Goal: Task Accomplishment & Management: Use online tool/utility

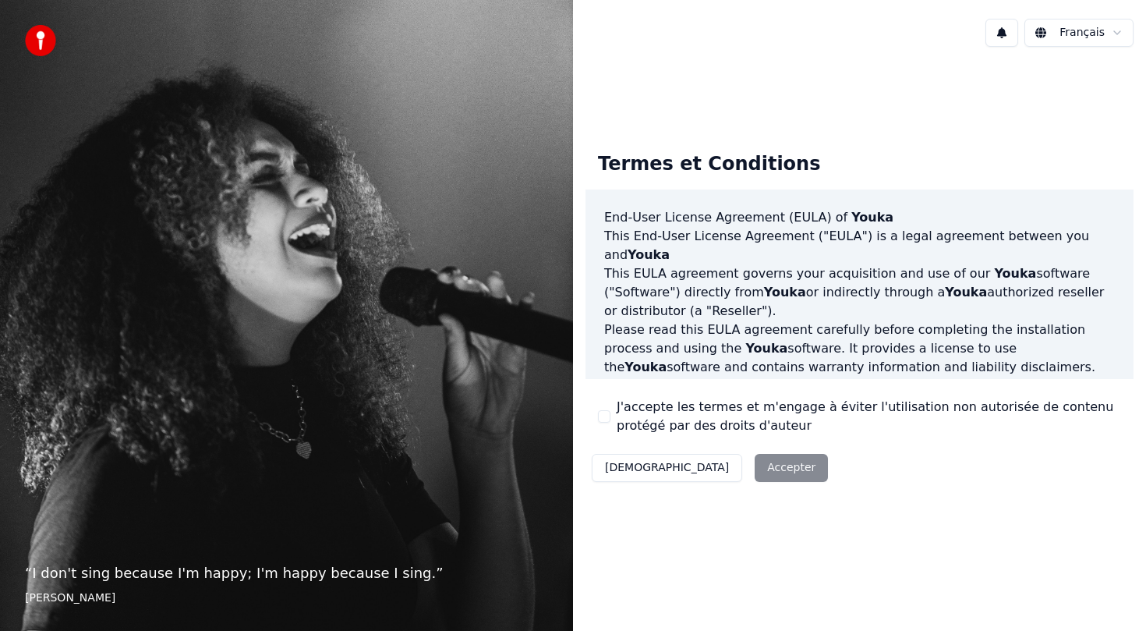
click at [605, 409] on div "J'accepte les termes et m'engage à éviter l'utilisation non autorisée de conten…" at bounding box center [859, 416] width 523 height 37
click at [603, 413] on button "J'accepte les termes et m'engage à éviter l'utilisation non autorisée de conten…" at bounding box center [604, 416] width 12 height 12
click at [755, 471] on button "Accepter" at bounding box center [791, 468] width 73 height 28
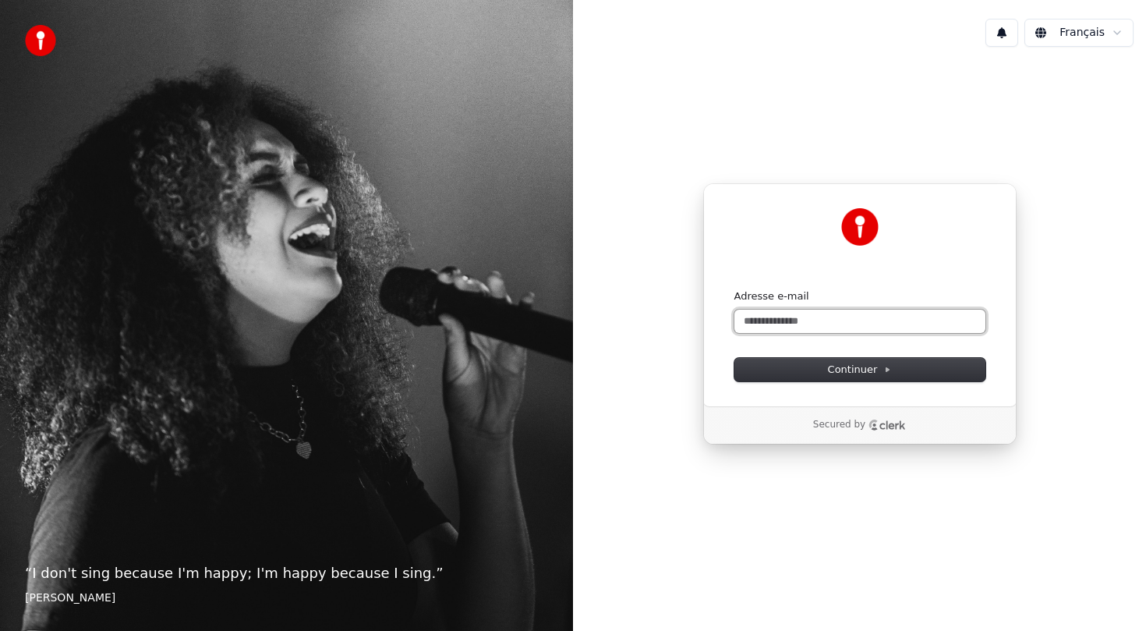
click at [855, 316] on input "Adresse e-mail" at bounding box center [859, 321] width 251 height 23
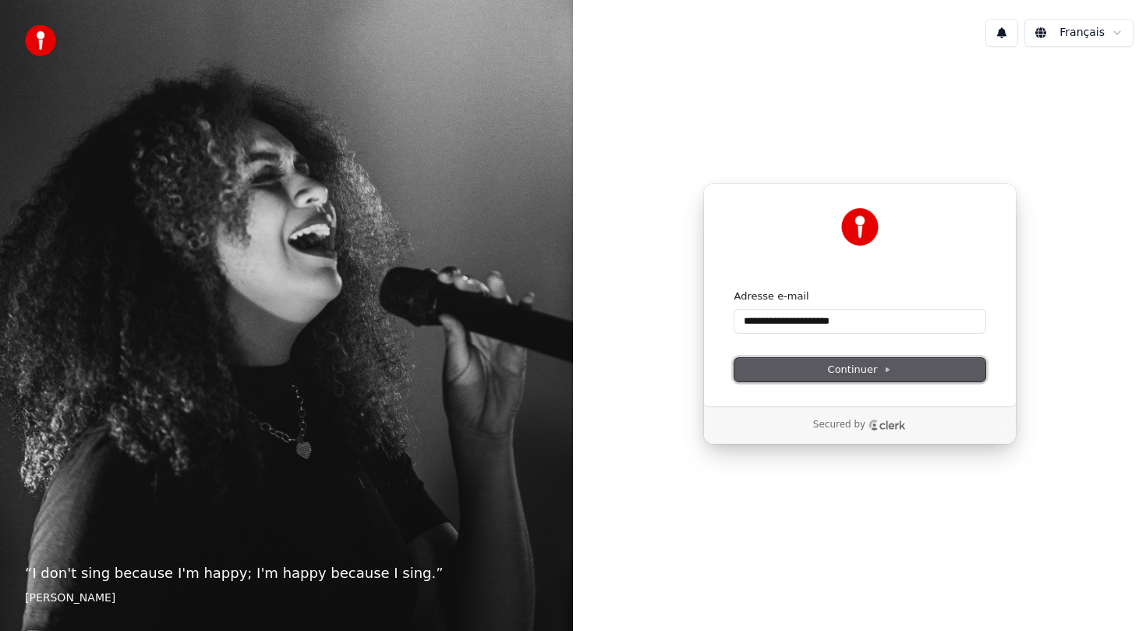
click at [903, 363] on button "Continuer" at bounding box center [859, 369] width 251 height 23
type input "**********"
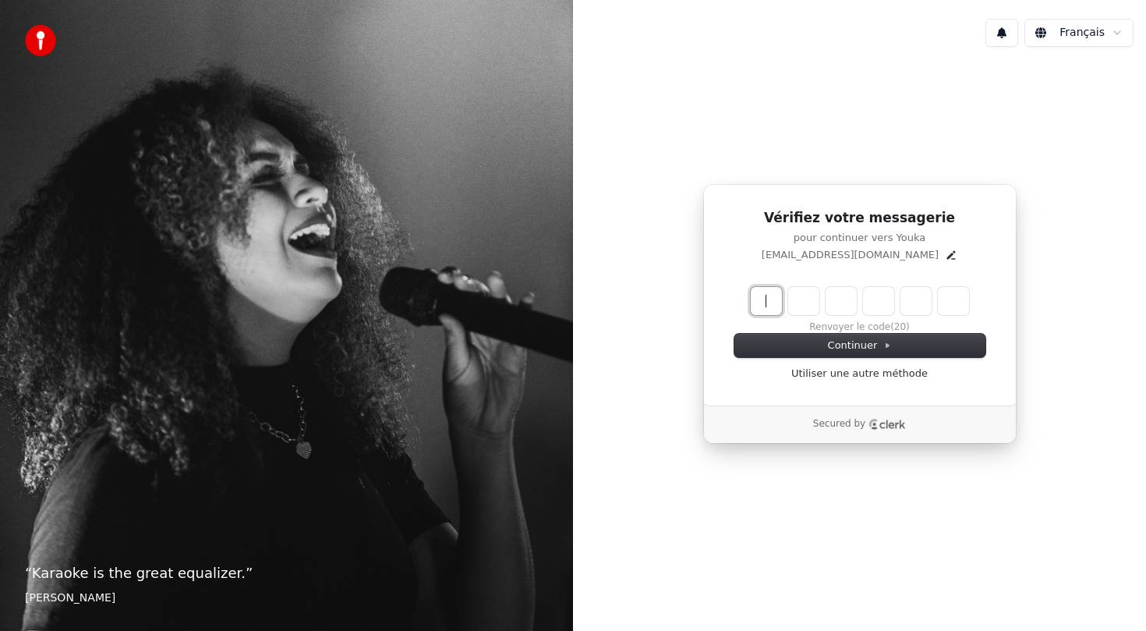
click at [765, 303] on input "Enter verification code" at bounding box center [876, 301] width 250 height 28
paste input "******"
type input "******"
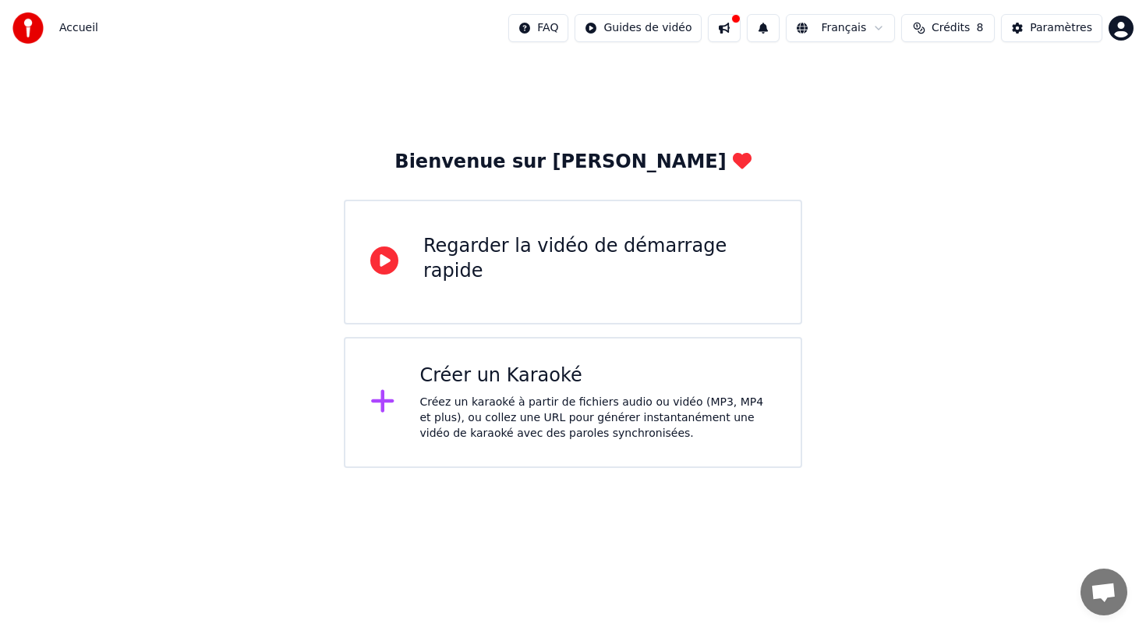
click at [650, 388] on div "Créer un Karaoké" at bounding box center [598, 375] width 356 height 25
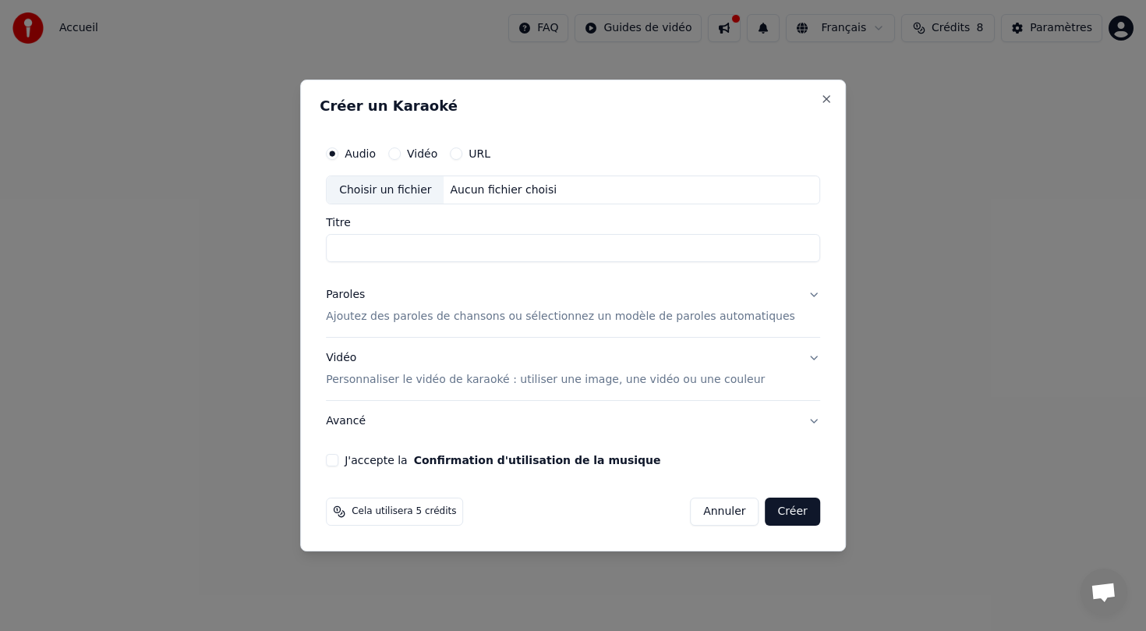
click at [526, 196] on div "Aucun fichier choisi" at bounding box center [503, 190] width 119 height 16
type input "**********"
click at [798, 299] on button "Paroles Ajoutez des paroles de chansons ou sélectionnez un modèle de paroles au…" at bounding box center [573, 306] width 494 height 62
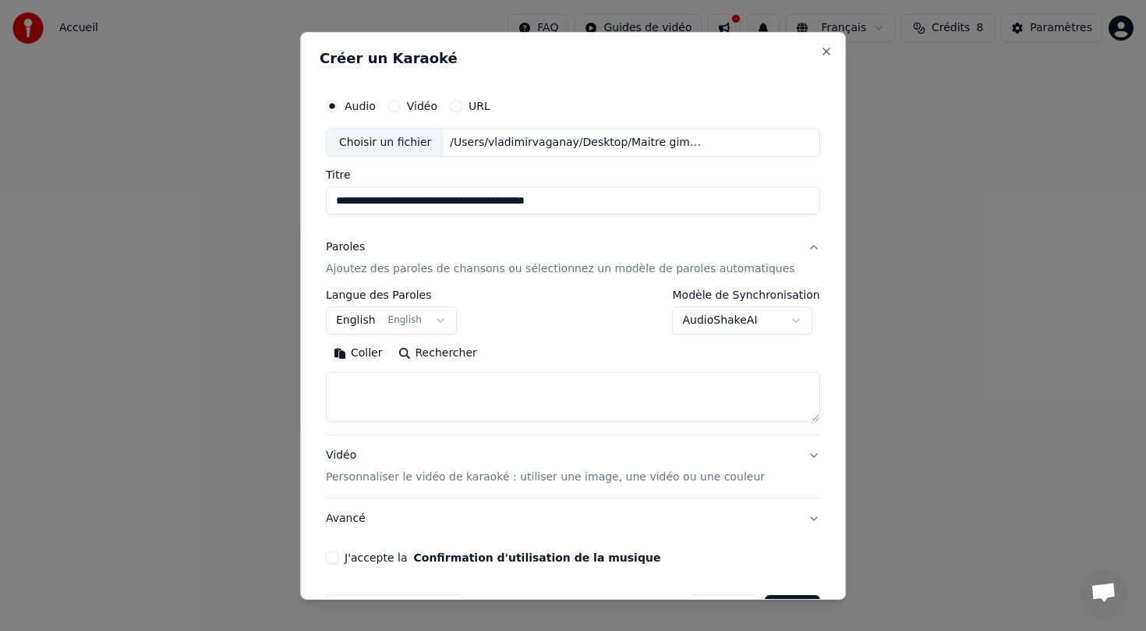
click at [446, 320] on button "English English" at bounding box center [391, 320] width 131 height 28
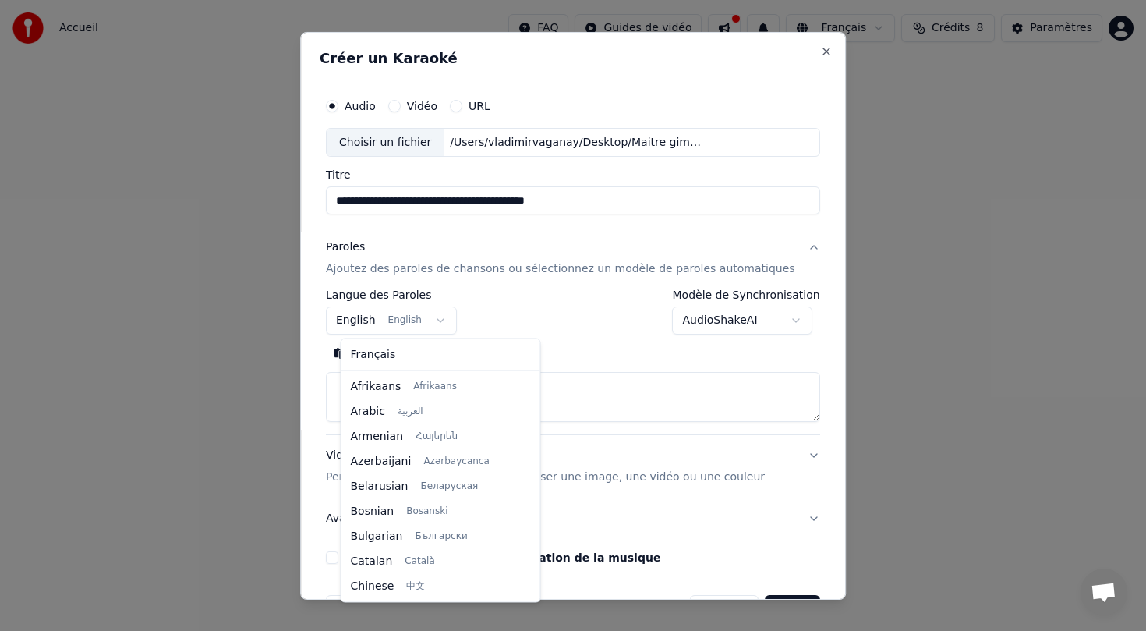
scroll to position [125, 0]
select select "**"
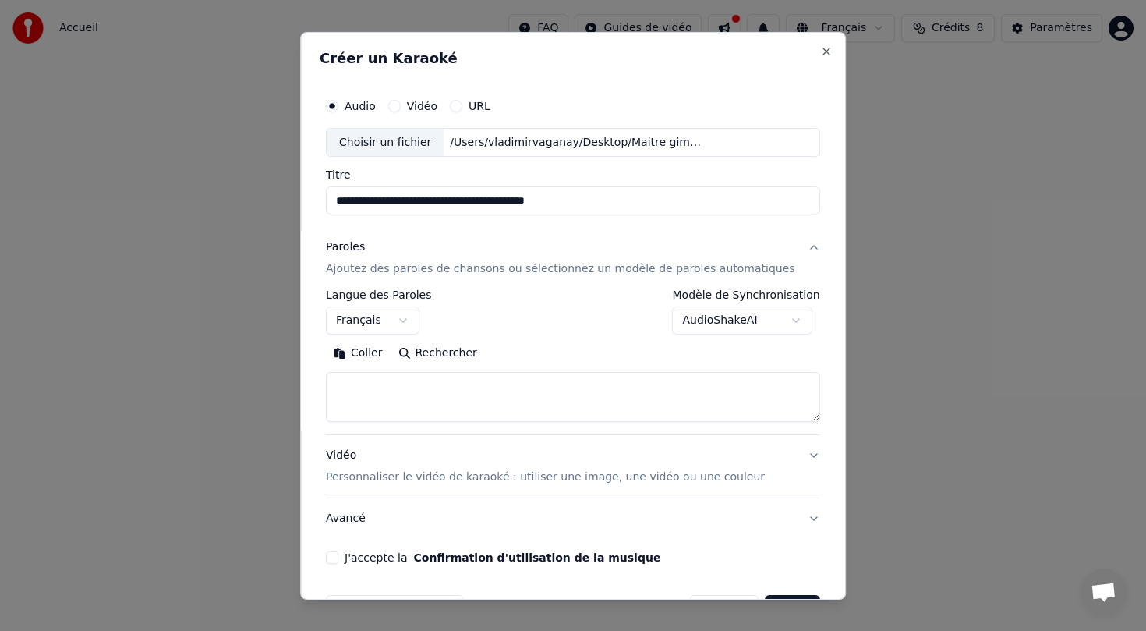
click at [781, 324] on body "**********" at bounding box center [573, 234] width 1146 height 468
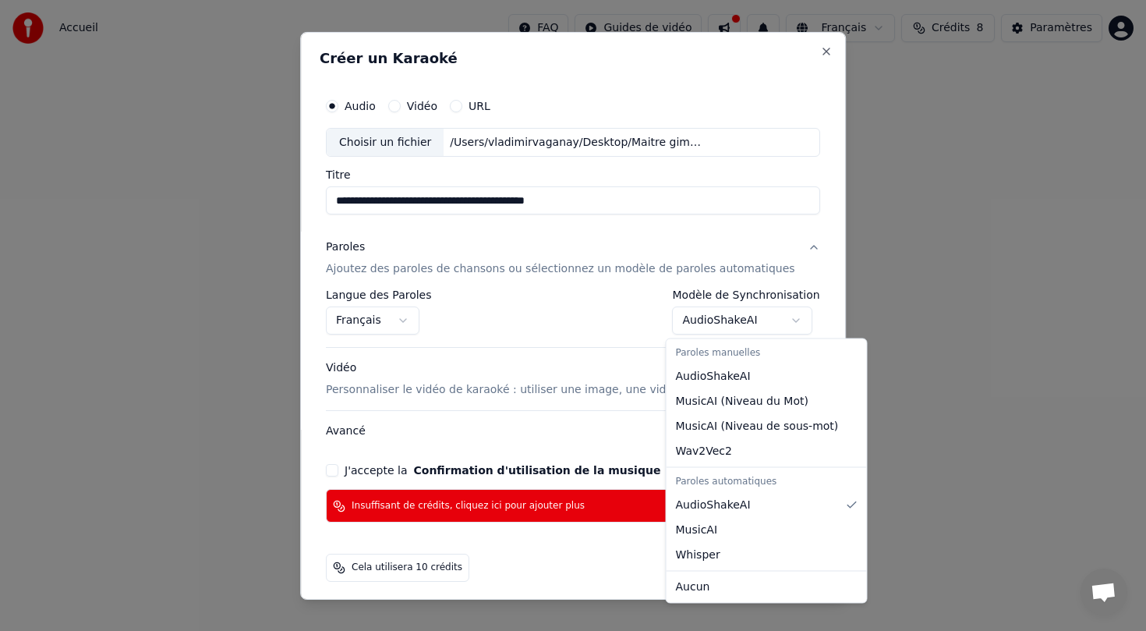
click at [754, 324] on body "**********" at bounding box center [573, 234] width 1146 height 468
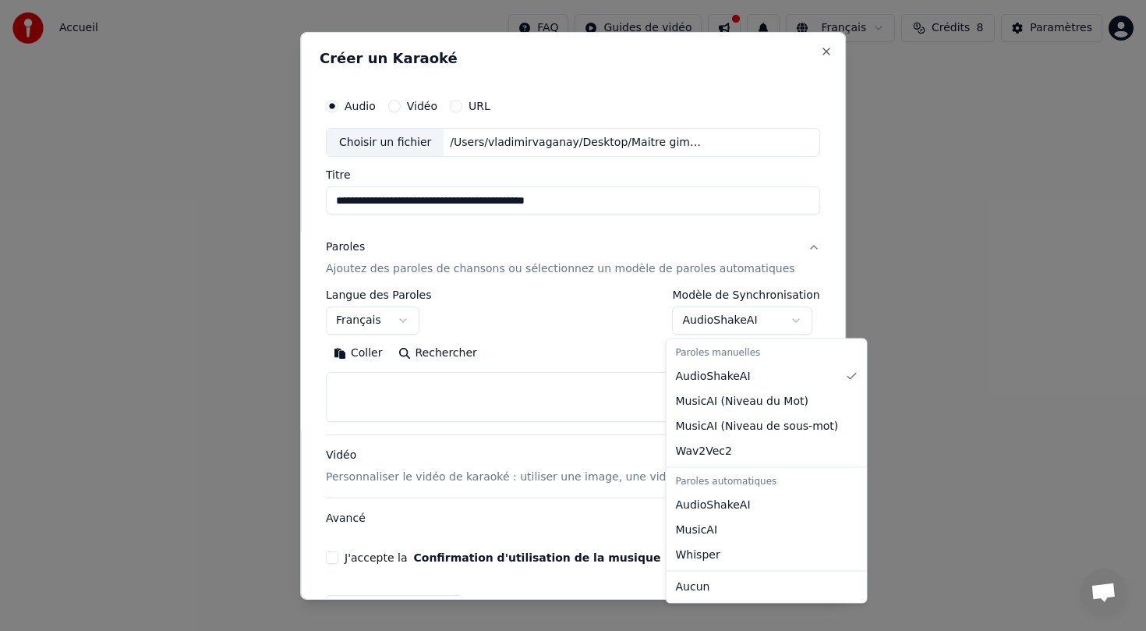
click at [771, 313] on body "**********" at bounding box center [573, 234] width 1146 height 468
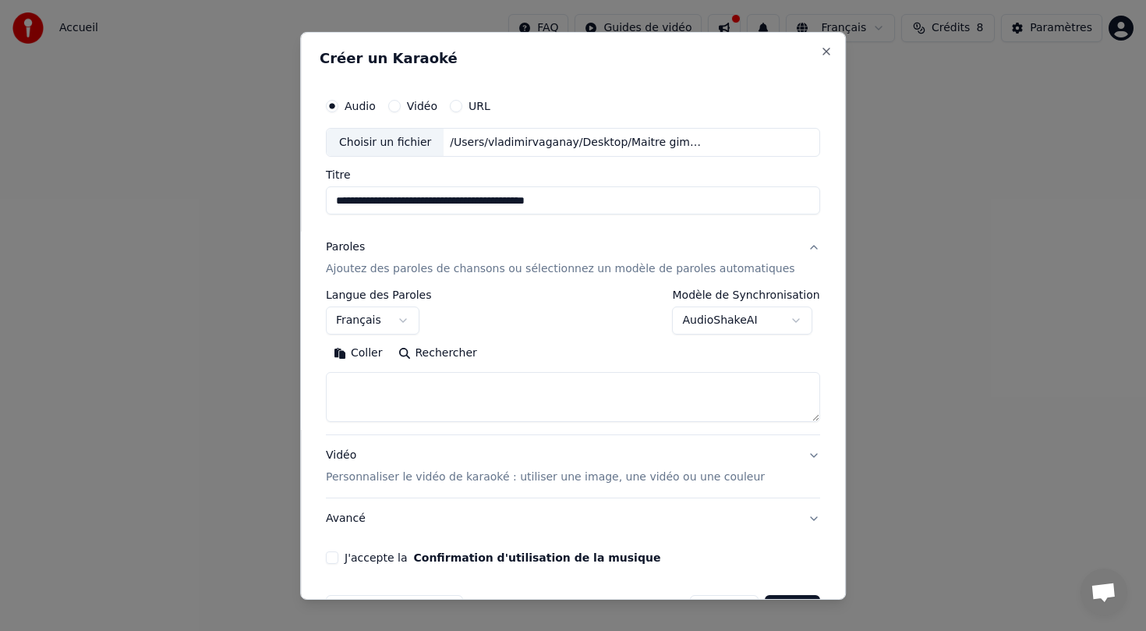
scroll to position [1, 0]
click at [778, 315] on body "**********" at bounding box center [573, 234] width 1146 height 468
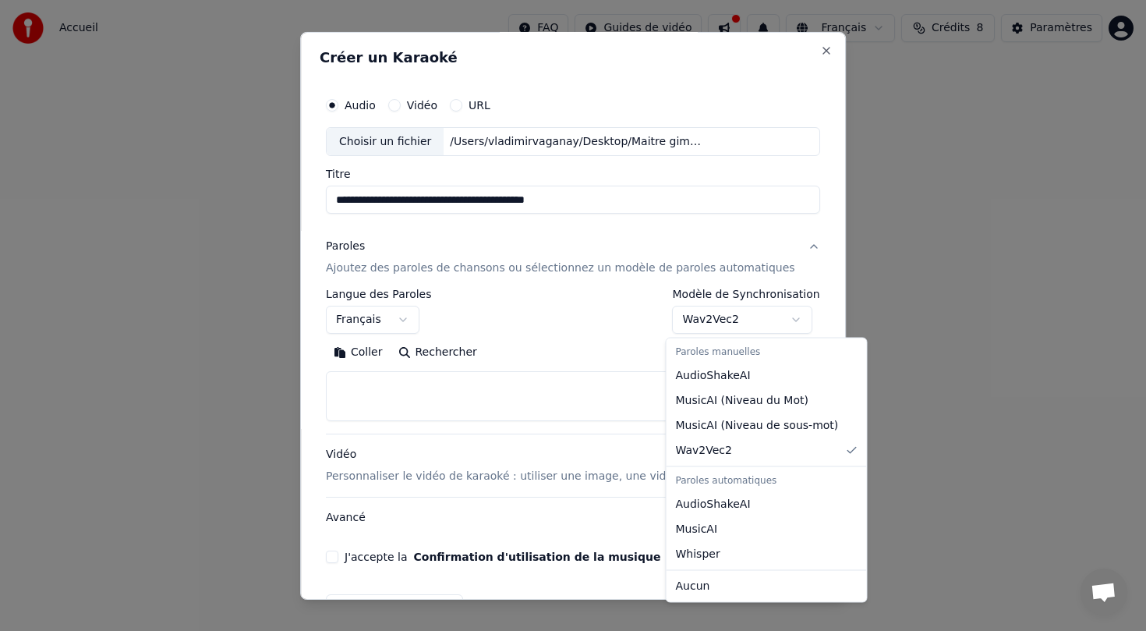
click at [791, 324] on body "**********" at bounding box center [573, 234] width 1146 height 468
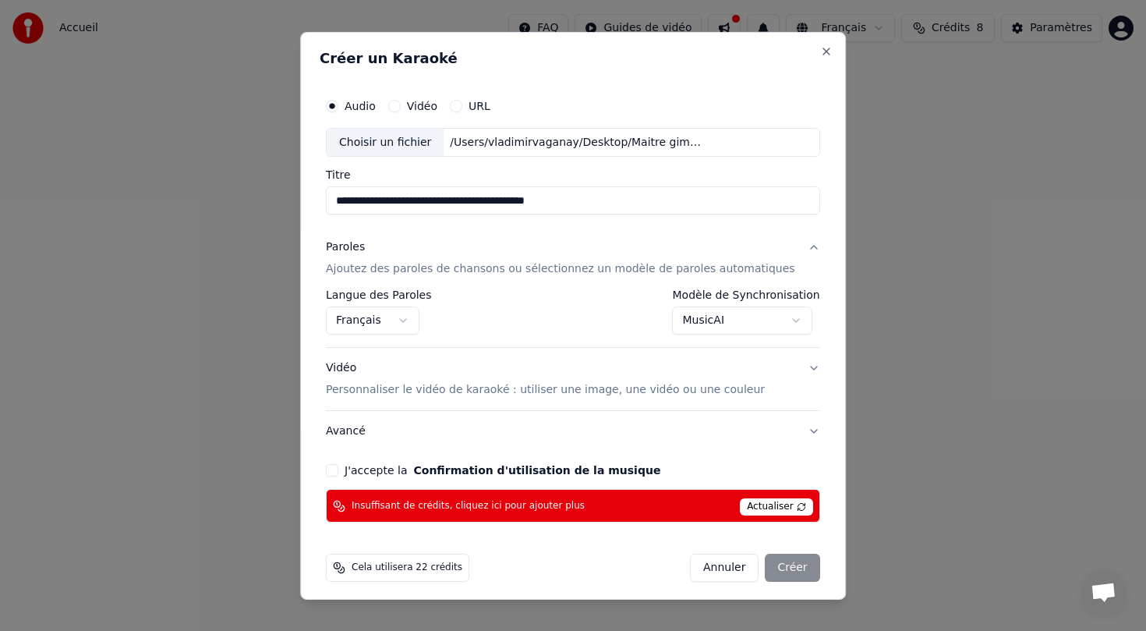
click at [784, 310] on body "**********" at bounding box center [573, 234] width 1146 height 468
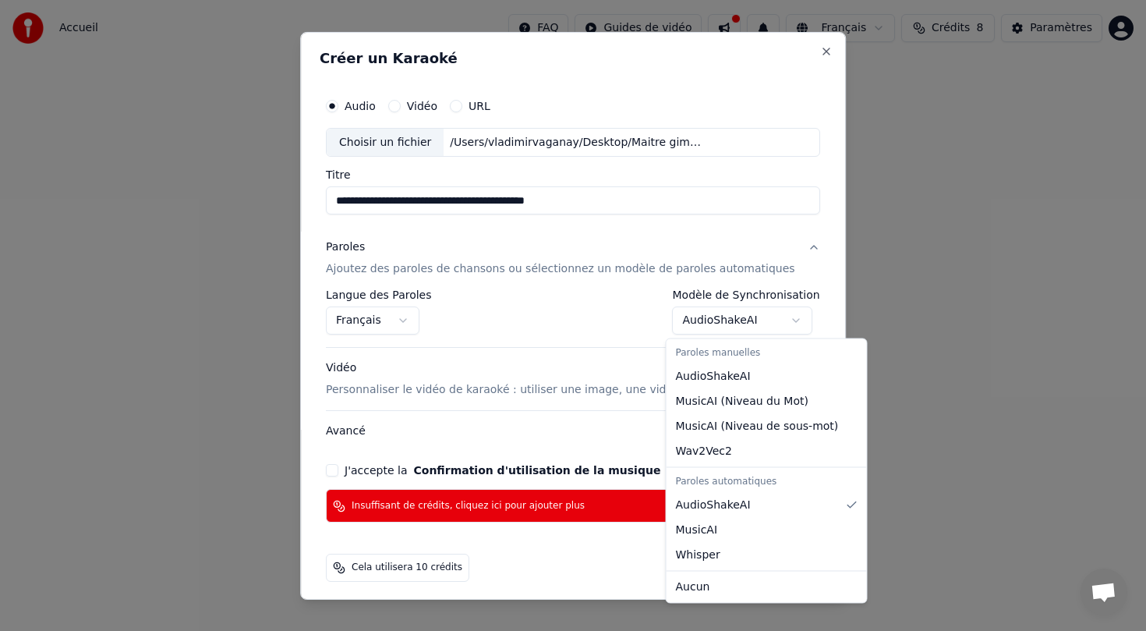
click at [779, 324] on body "**********" at bounding box center [573, 234] width 1146 height 468
select select "********"
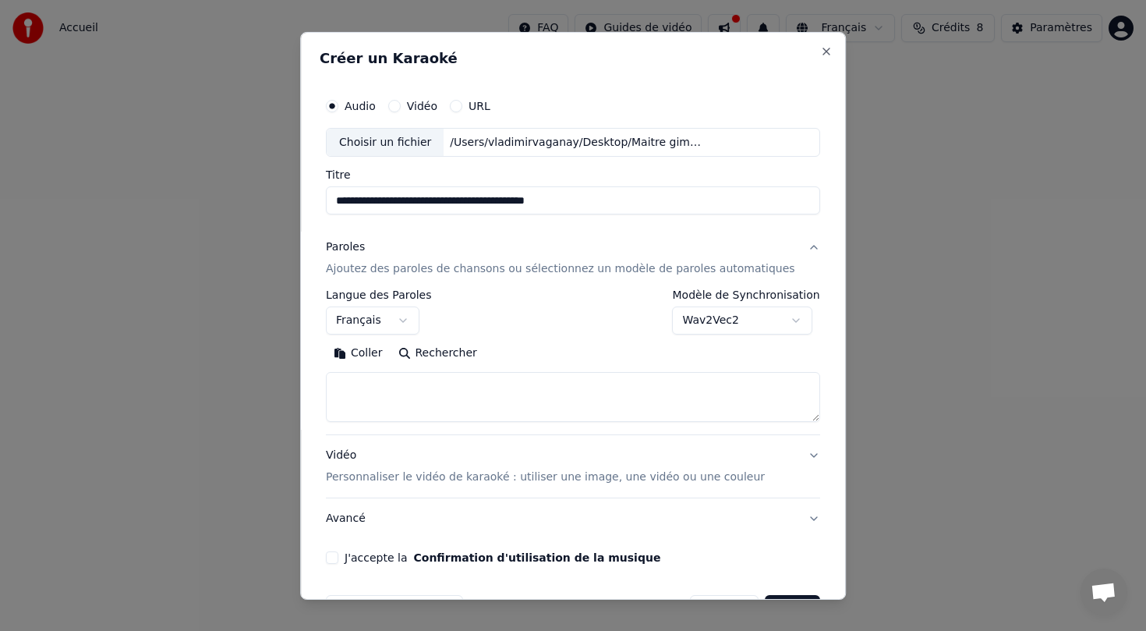
click at [573, 299] on div "**********" at bounding box center [573, 311] width 494 height 45
click at [449, 378] on textarea at bounding box center [573, 397] width 494 height 50
click at [418, 100] on div "Vidéo" at bounding box center [412, 105] width 49 height 12
click at [414, 104] on div "Vidéo" at bounding box center [412, 105] width 49 height 12
click at [401, 104] on button "Vidéo" at bounding box center [394, 105] width 12 height 12
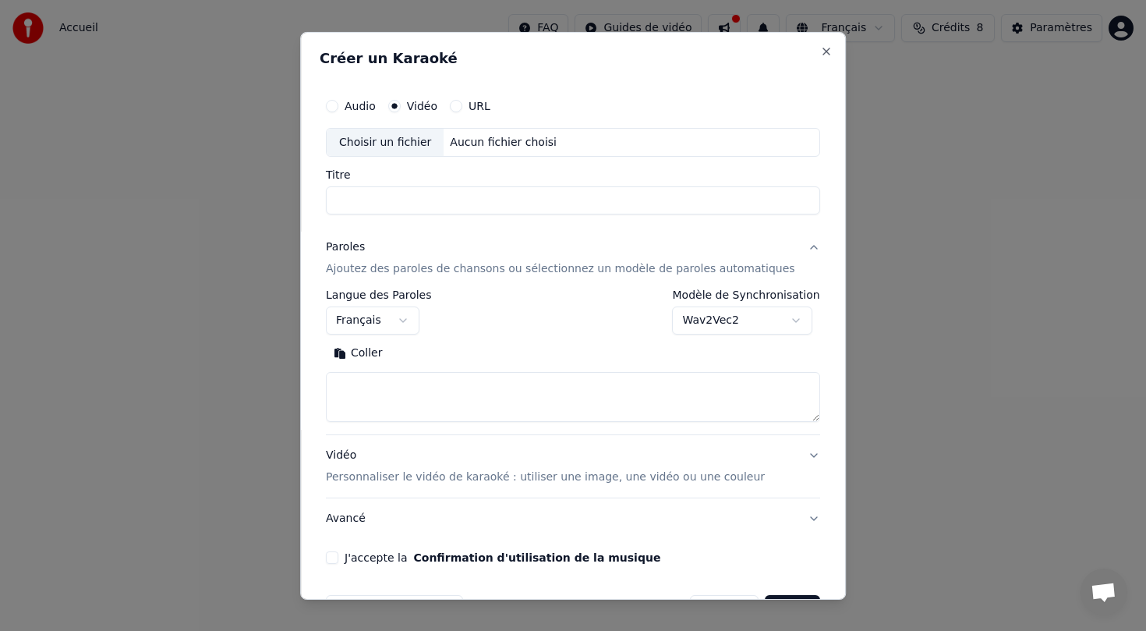
click at [329, 111] on div "**********" at bounding box center [573, 315] width 546 height 568
click at [338, 105] on button "Audio" at bounding box center [332, 105] width 12 height 12
click at [335, 104] on icon "button" at bounding box center [332, 105] width 6 height 6
click at [473, 193] on input "Titre" at bounding box center [573, 199] width 494 height 28
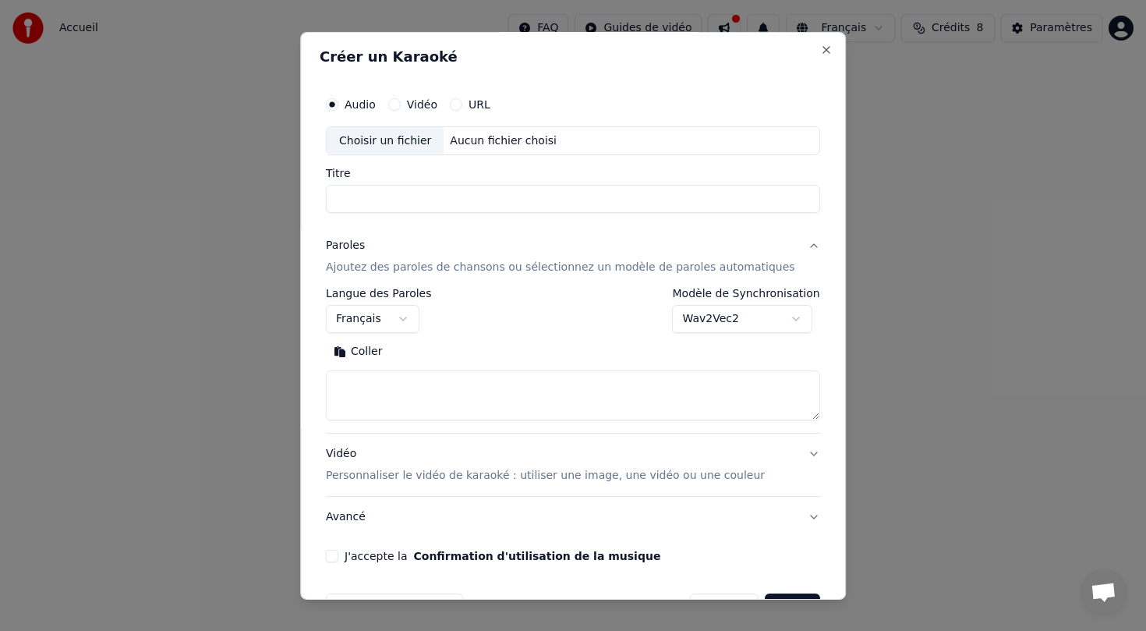
click at [519, 146] on div "Aucun fichier choisi" at bounding box center [503, 141] width 119 height 16
type input "**********"
click at [417, 391] on textarea at bounding box center [573, 395] width 494 height 50
paste textarea "**********"
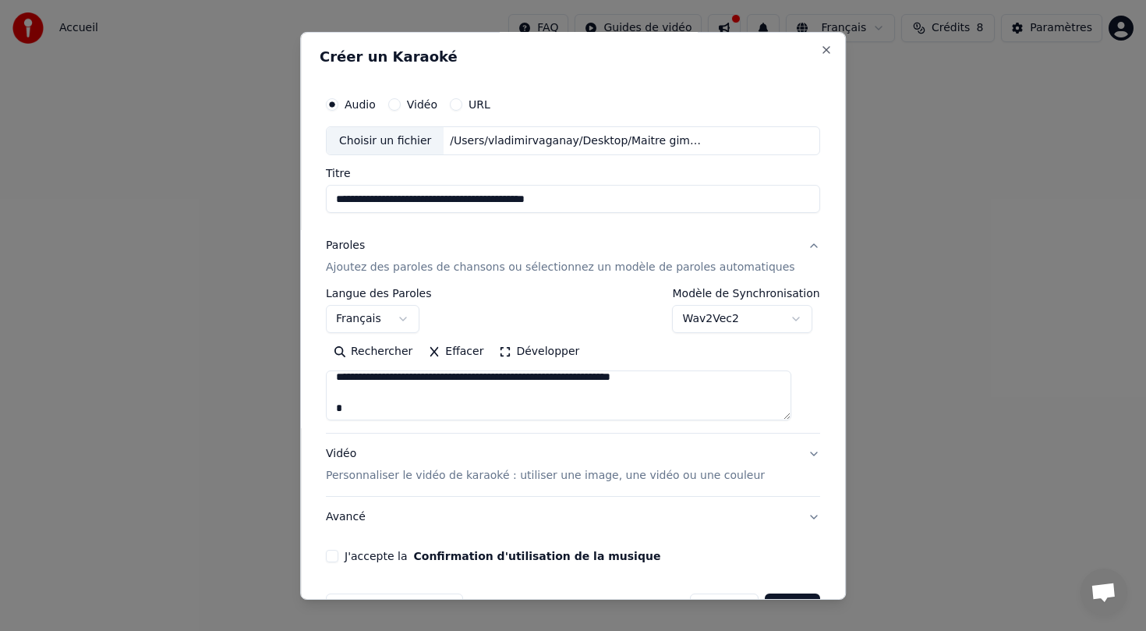
scroll to position [50, 0]
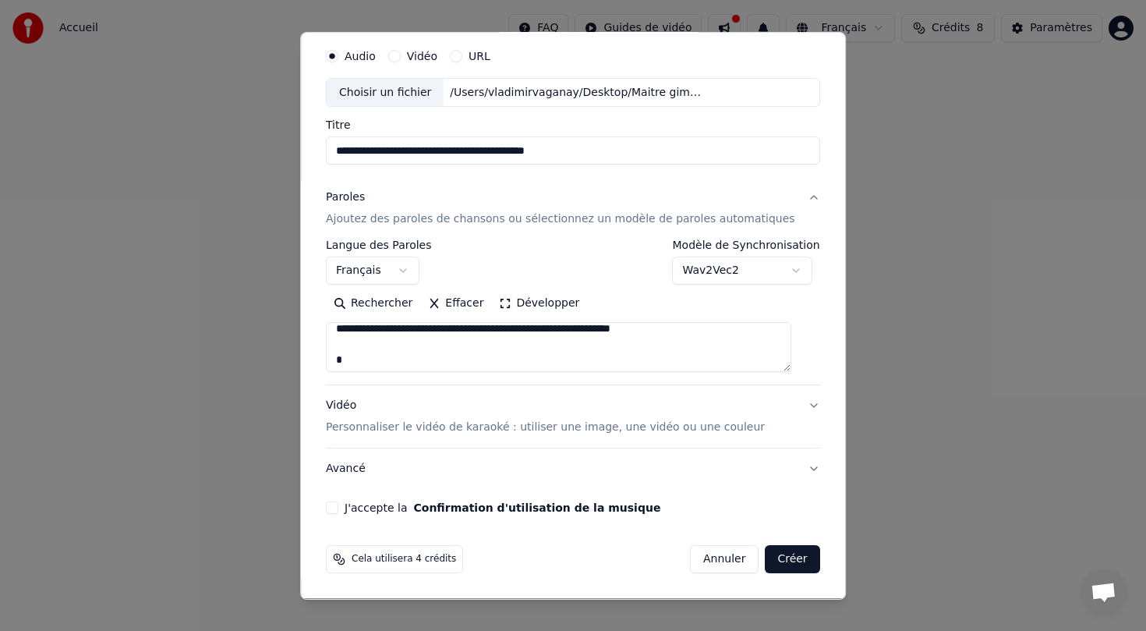
type textarea "**********"
click at [771, 564] on button "Créer" at bounding box center [793, 559] width 55 height 28
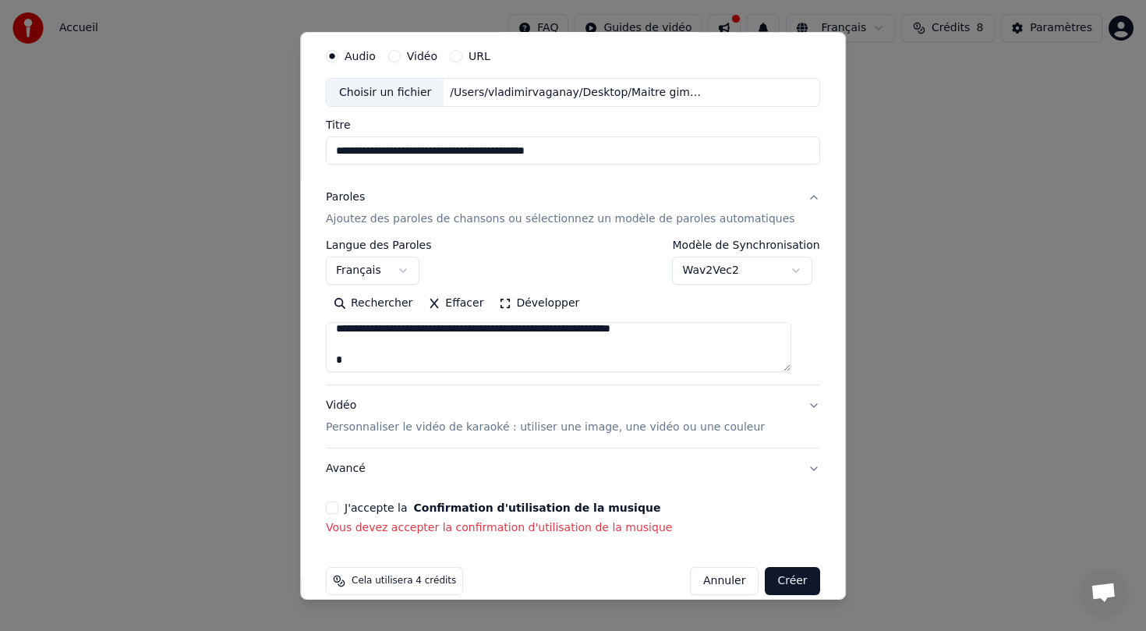
click at [338, 511] on button "J'accepte la Confirmation d'utilisation de la musique" at bounding box center [332, 507] width 12 height 12
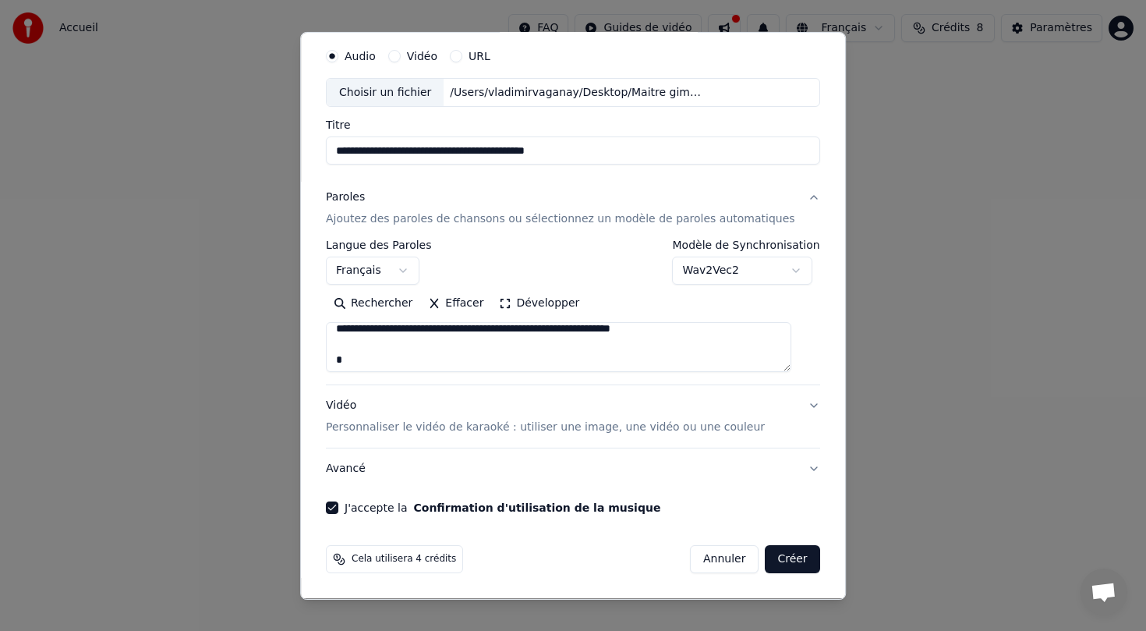
click at [782, 556] on button "Créer" at bounding box center [793, 559] width 55 height 28
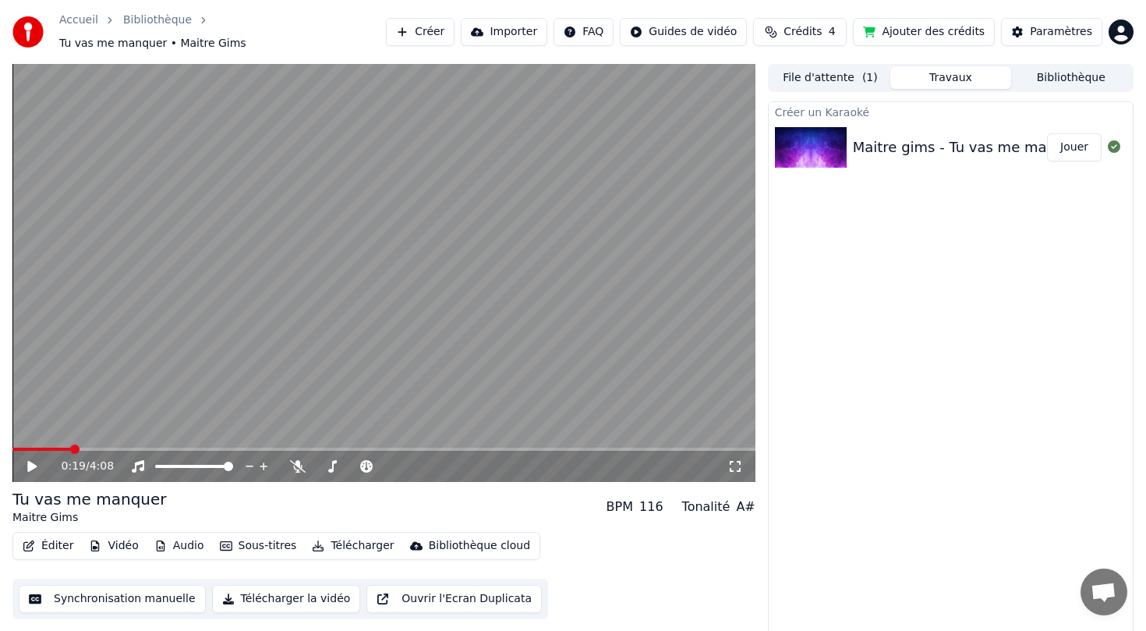
click at [154, 586] on button "Synchronisation manuelle" at bounding box center [112, 599] width 187 height 28
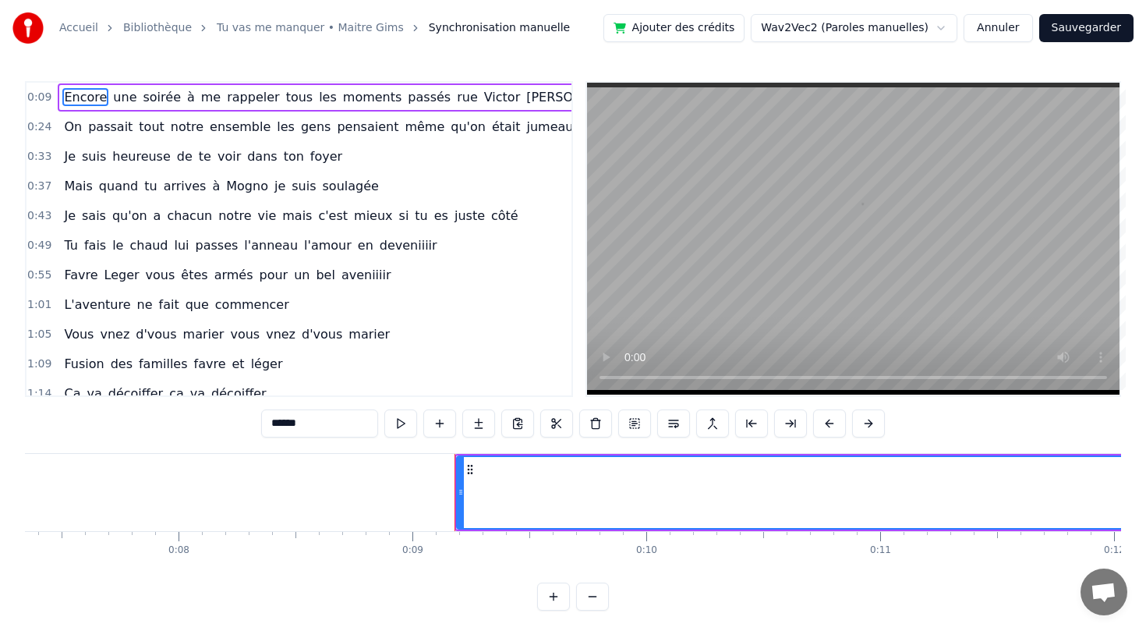
scroll to position [0, 2069]
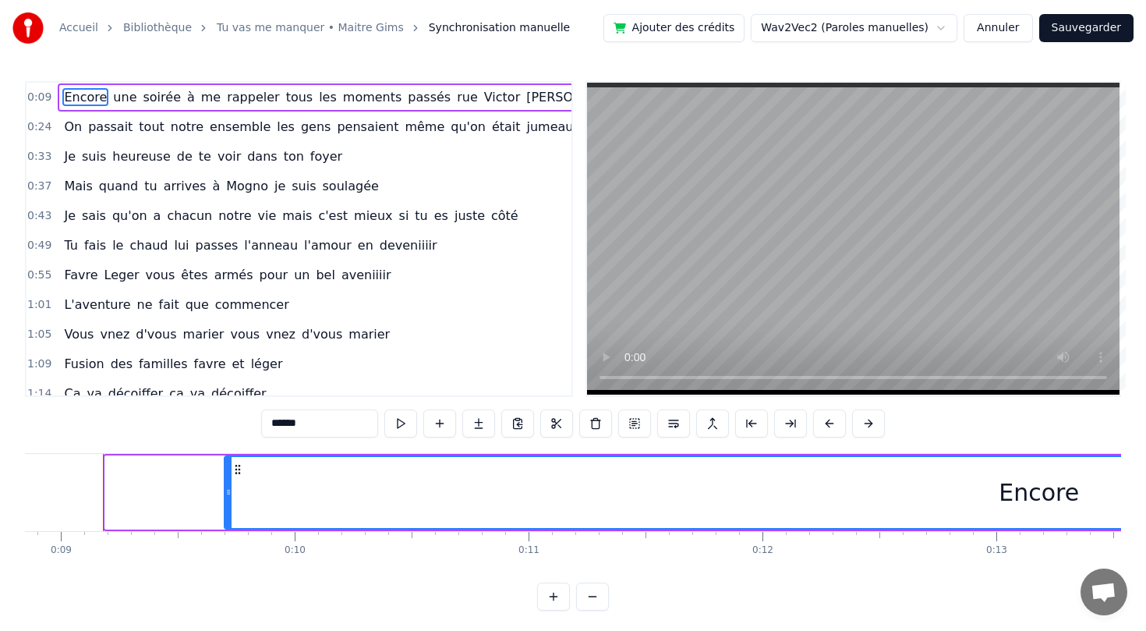
drag, startPoint x: 105, startPoint y: 498, endPoint x: 227, endPoint y: 508, distance: 122.1
click at [226, 506] on div "Encore" at bounding box center [1039, 492] width 1630 height 74
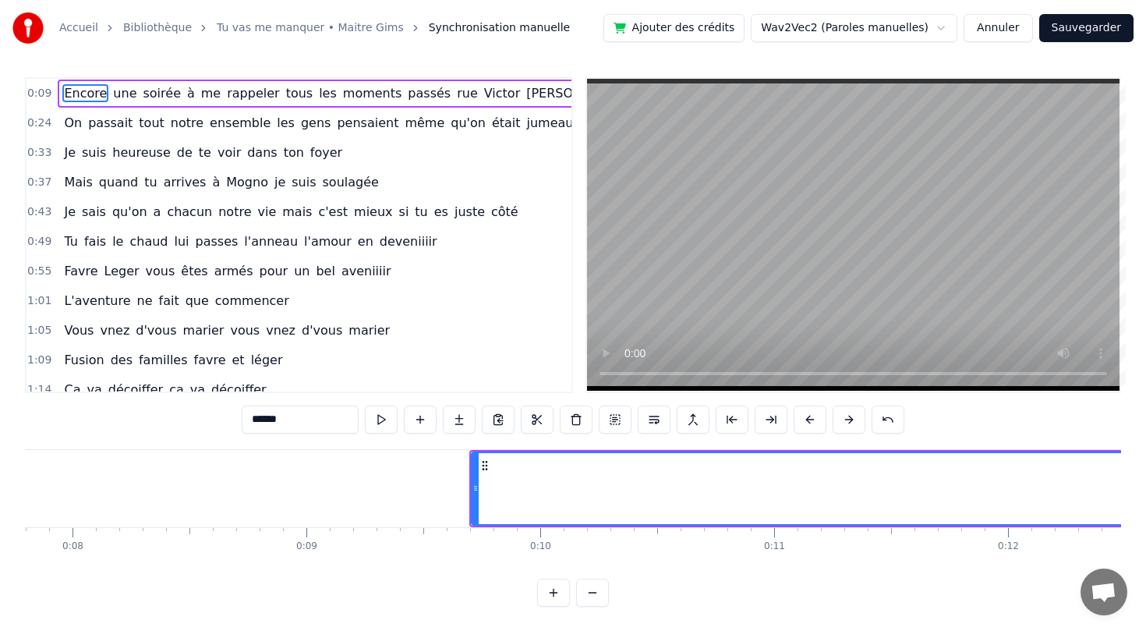
scroll to position [0, 1772]
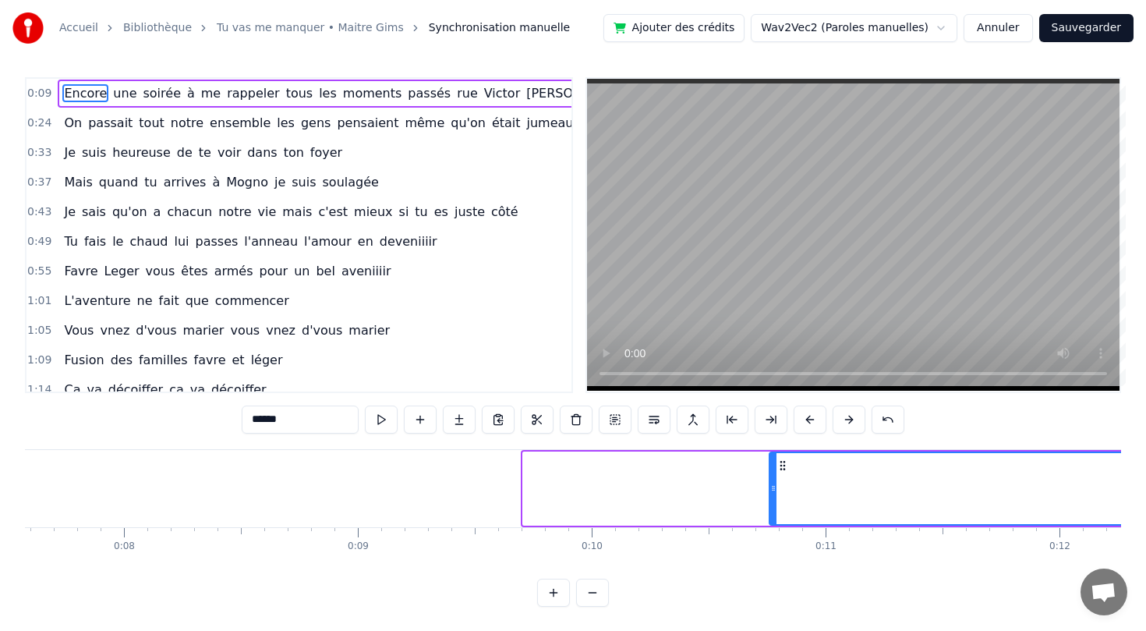
drag, startPoint x: 528, startPoint y: 487, endPoint x: 755, endPoint y: 497, distance: 227.1
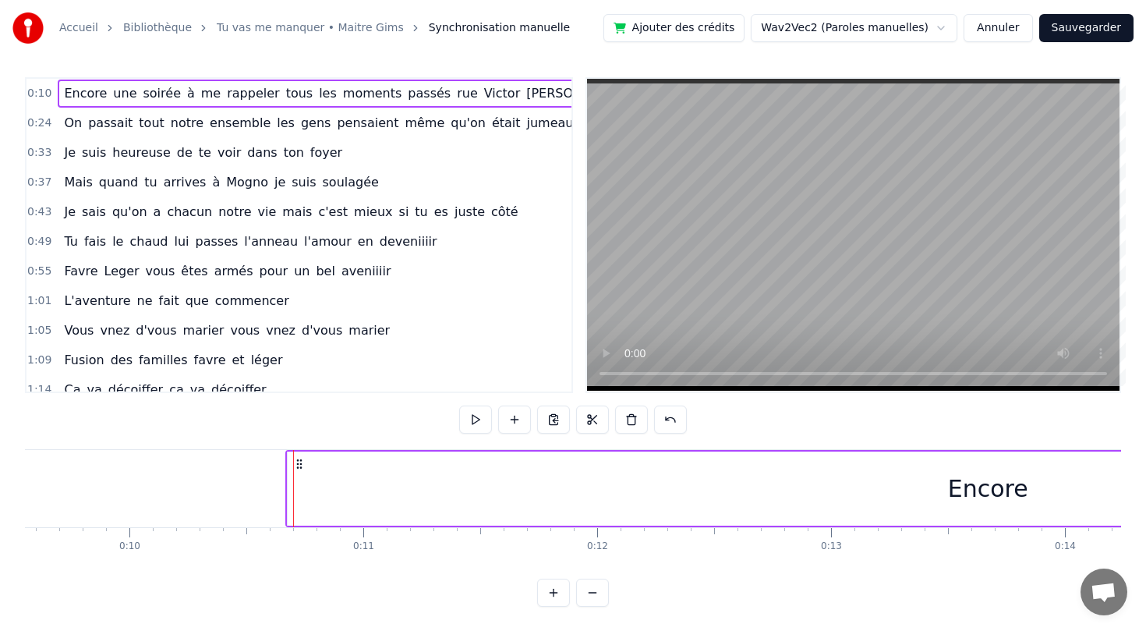
scroll to position [0, 2258]
drag, startPoint x: 267, startPoint y: 490, endPoint x: 317, endPoint y: 491, distance: 49.9
click at [317, 491] on div "Encore" at bounding box center [964, 488] width 1400 height 74
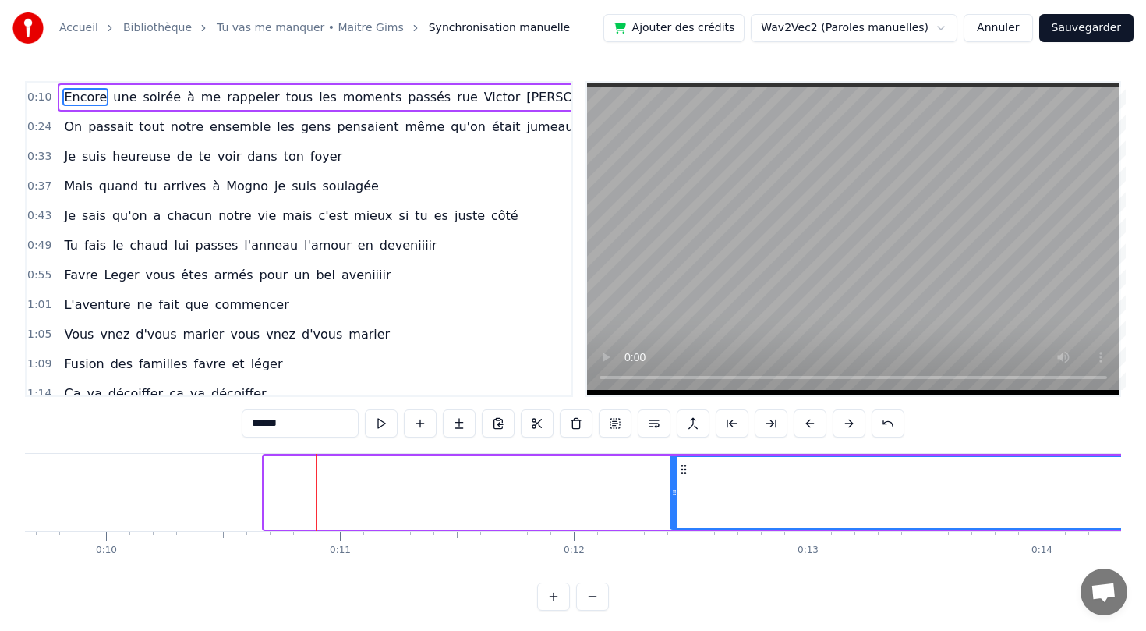
drag, startPoint x: 266, startPoint y: 492, endPoint x: 744, endPoint y: 474, distance: 478.3
click at [678, 474] on div at bounding box center [674, 492] width 6 height 71
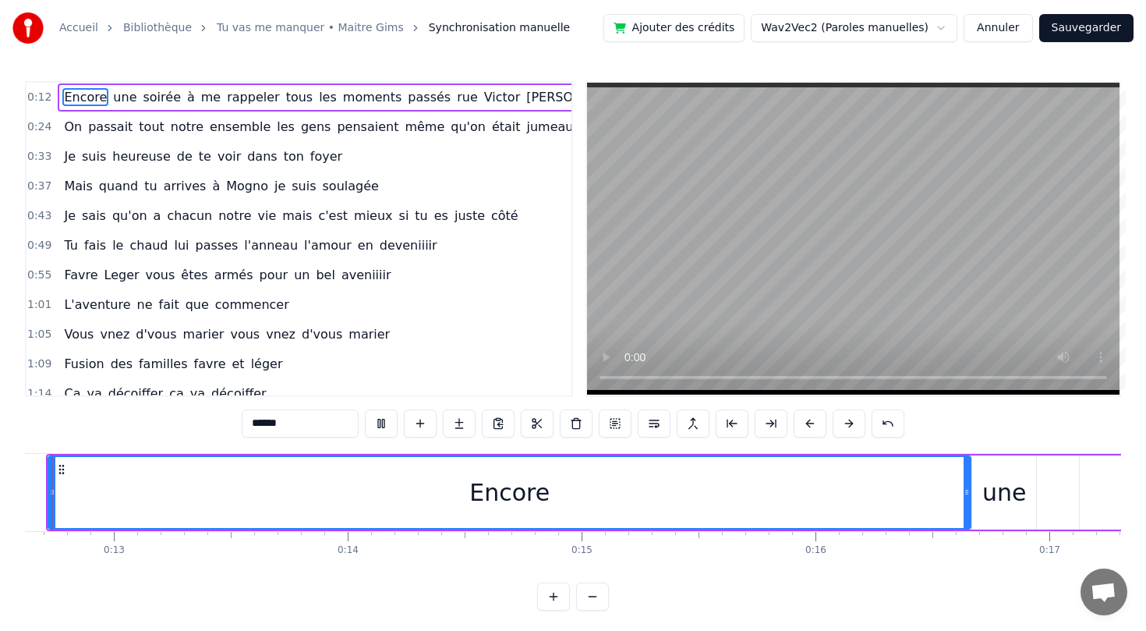
scroll to position [0, 2895]
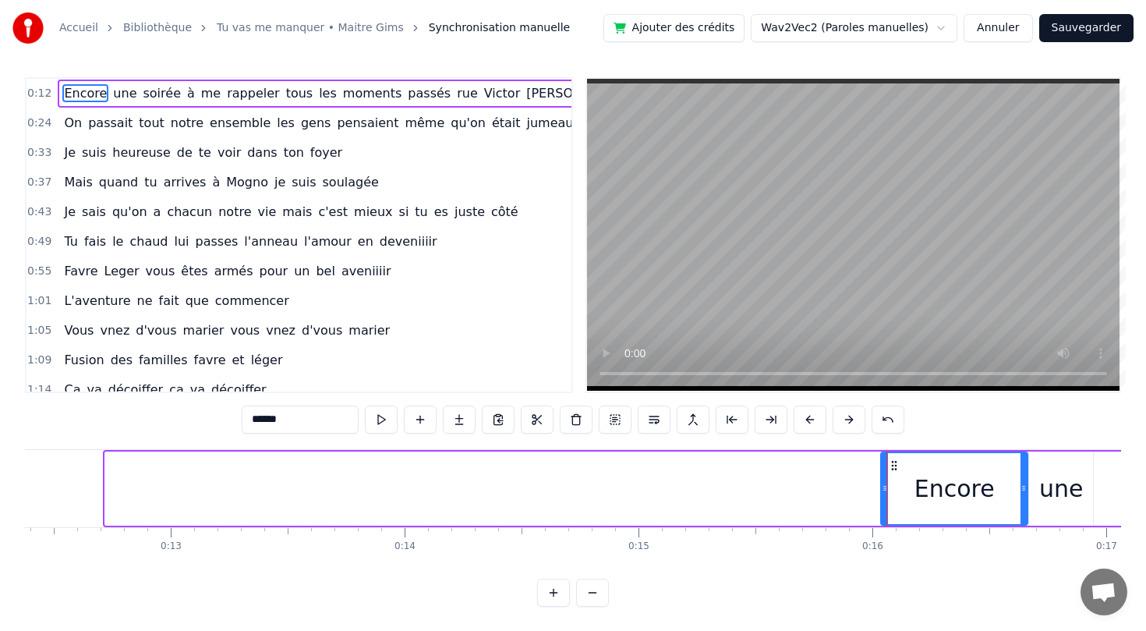
drag, startPoint x: 109, startPoint y: 486, endPoint x: 874, endPoint y: 459, distance: 765.4
click at [882, 457] on div at bounding box center [885, 488] width 6 height 71
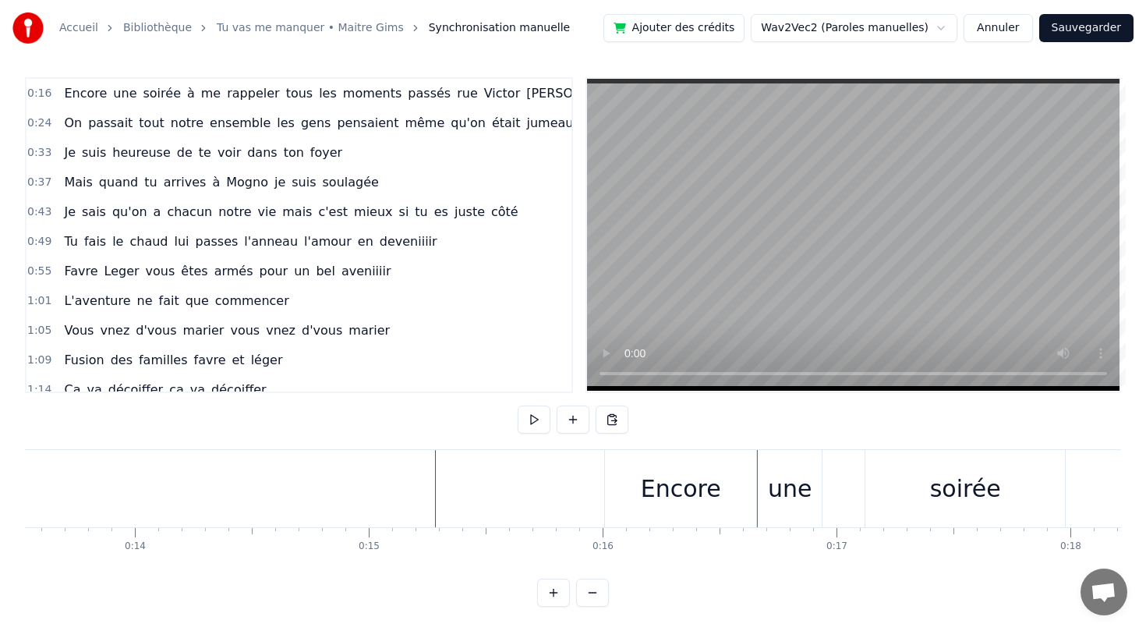
scroll to position [0, 3290]
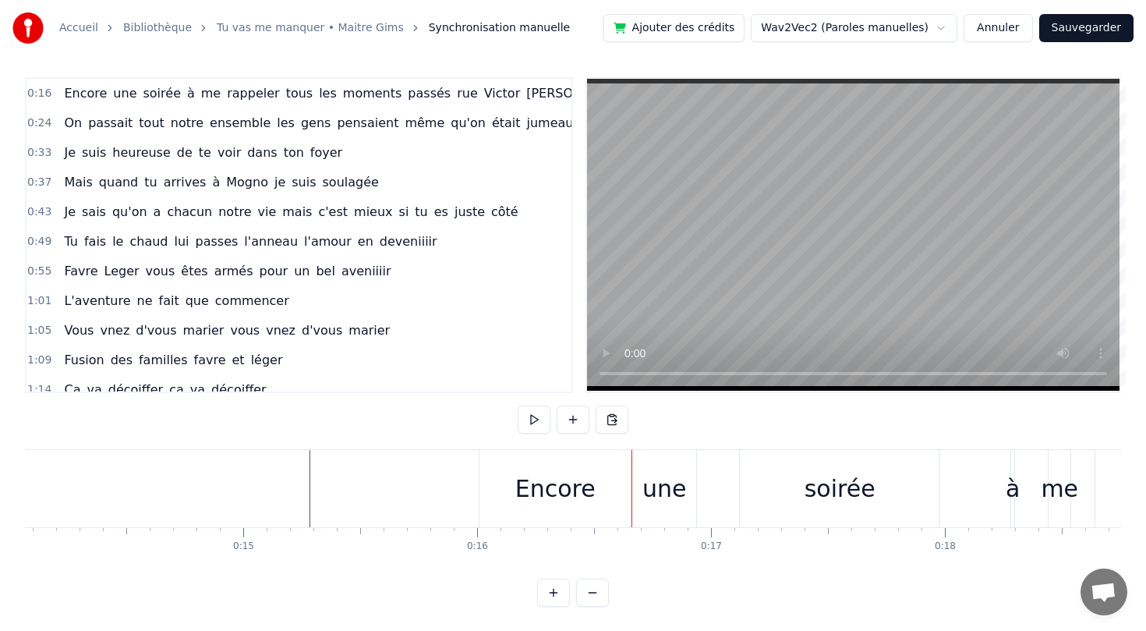
click at [559, 483] on div "Encore" at bounding box center [555, 488] width 80 height 35
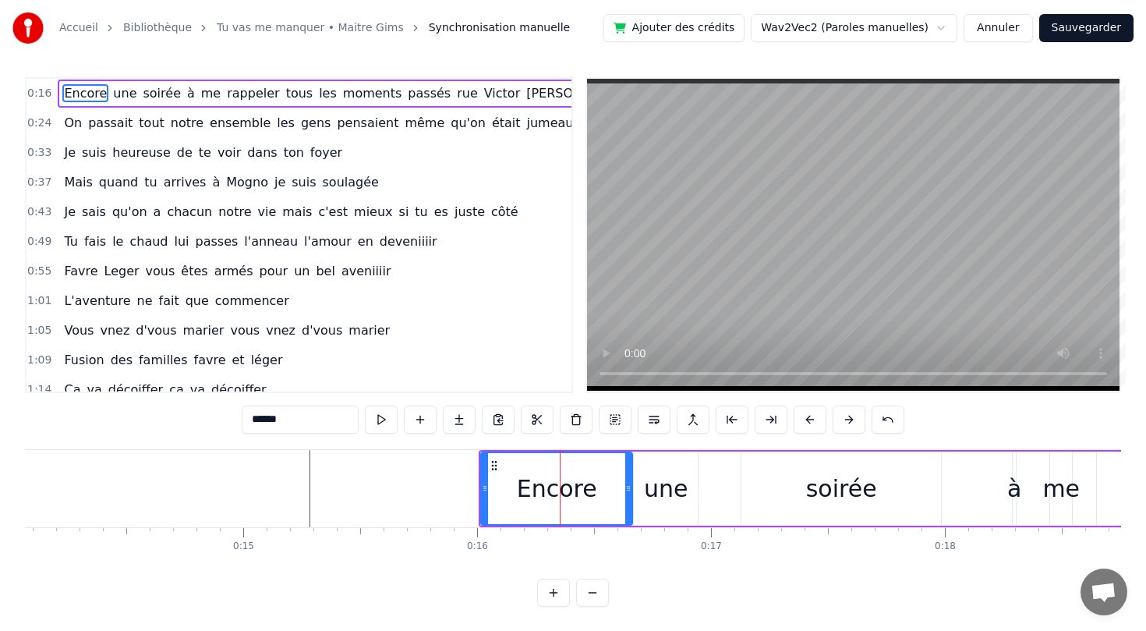
scroll to position [0, 0]
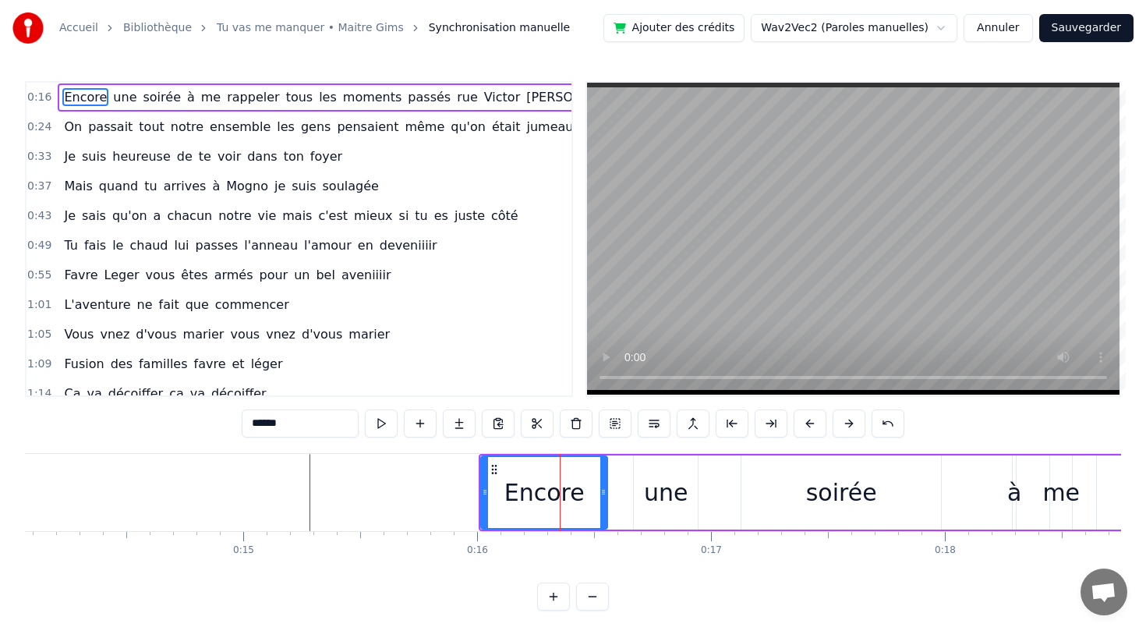
drag, startPoint x: 628, startPoint y: 496, endPoint x: 595, endPoint y: 492, distance: 33.0
click at [600, 492] on icon at bounding box center [603, 492] width 6 height 12
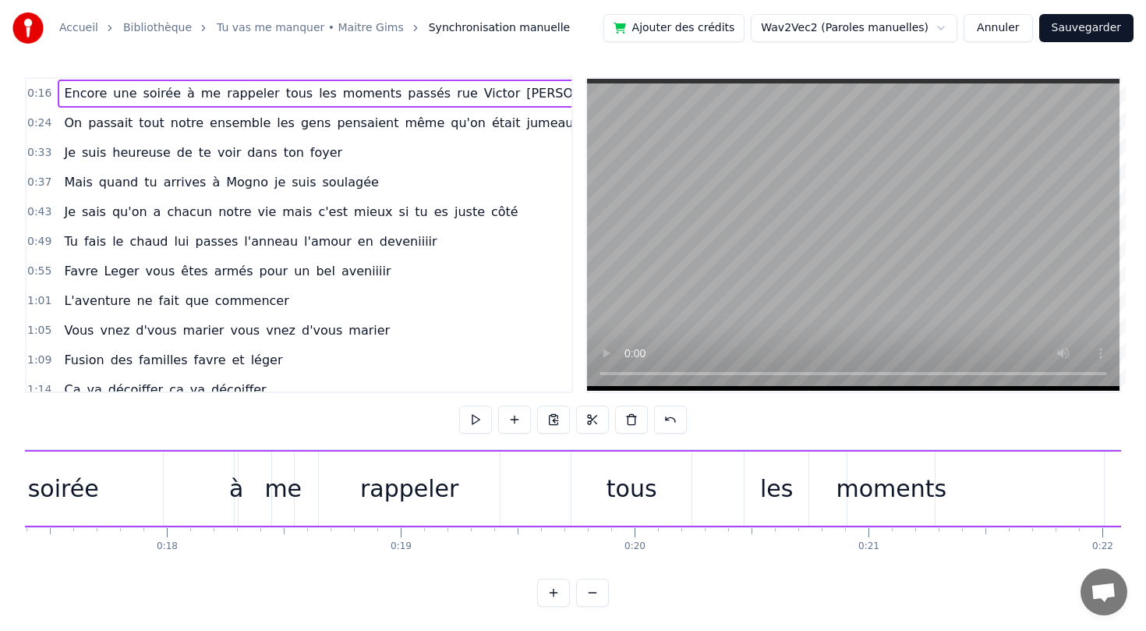
scroll to position [0, 4069]
click at [901, 480] on div "moments" at bounding box center [890, 488] width 111 height 35
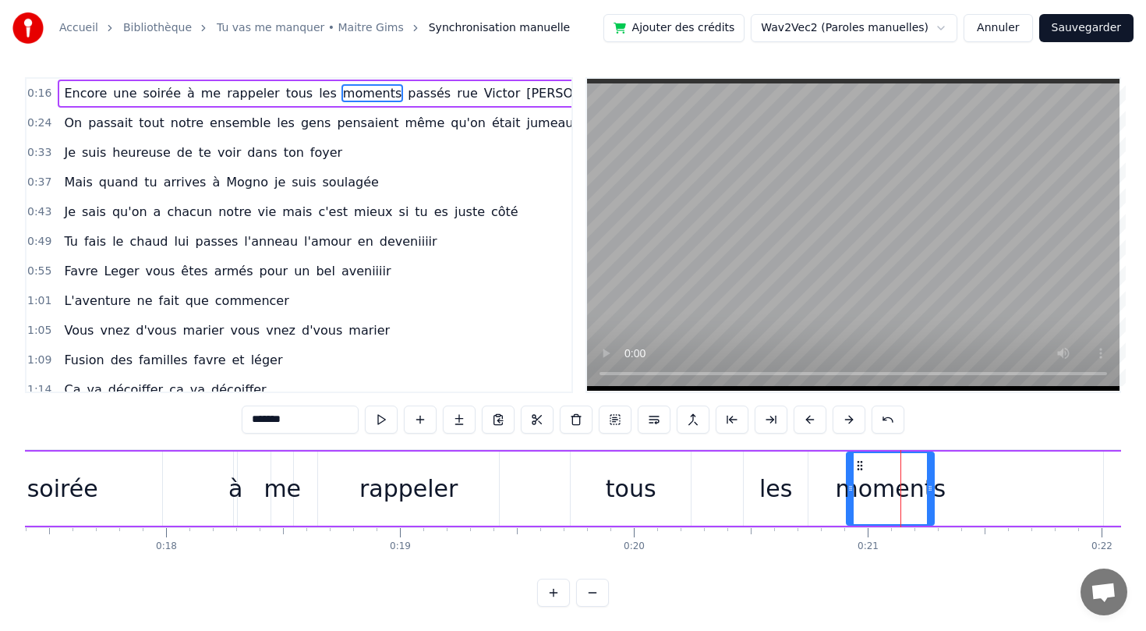
scroll to position [0, 0]
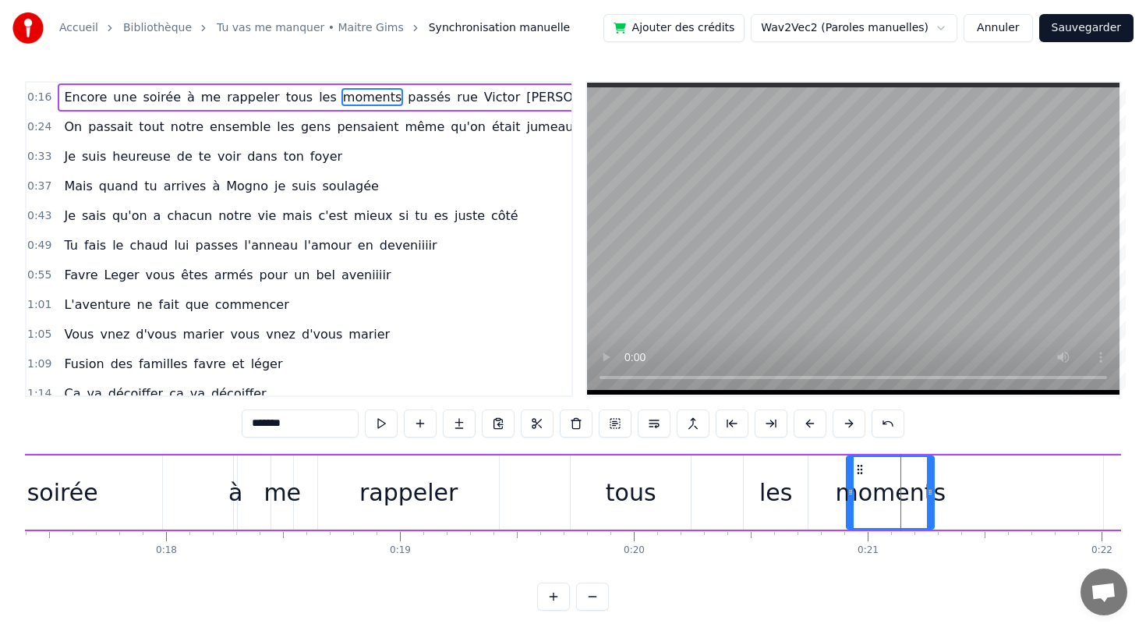
click at [919, 475] on div "moments" at bounding box center [890, 492] width 111 height 35
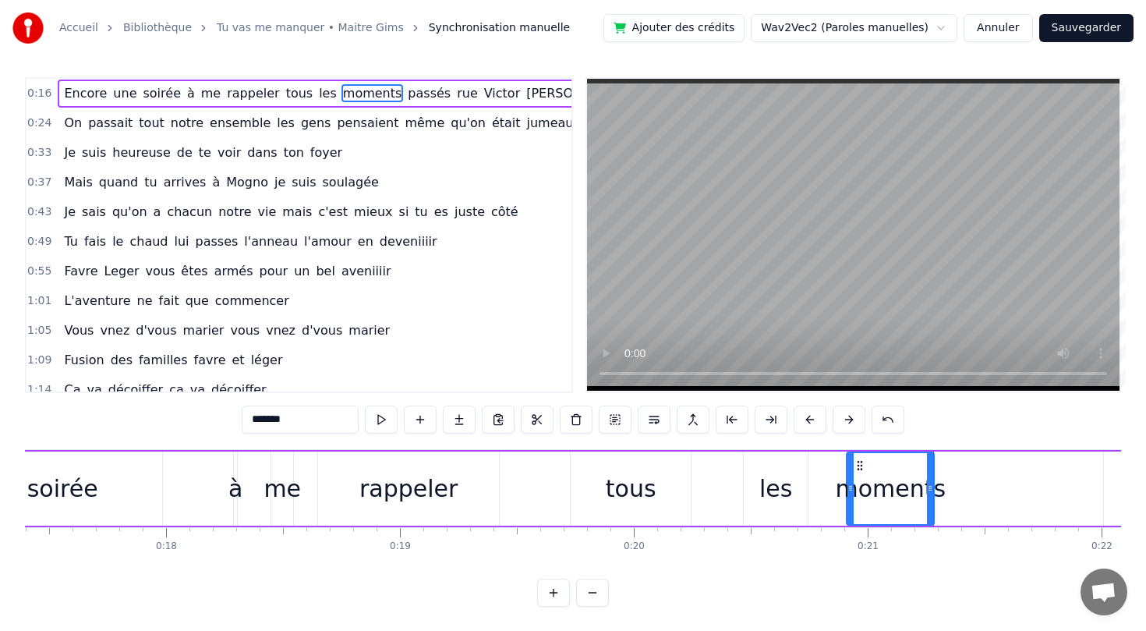
click at [807, 487] on div "les" at bounding box center [775, 488] width 65 height 74
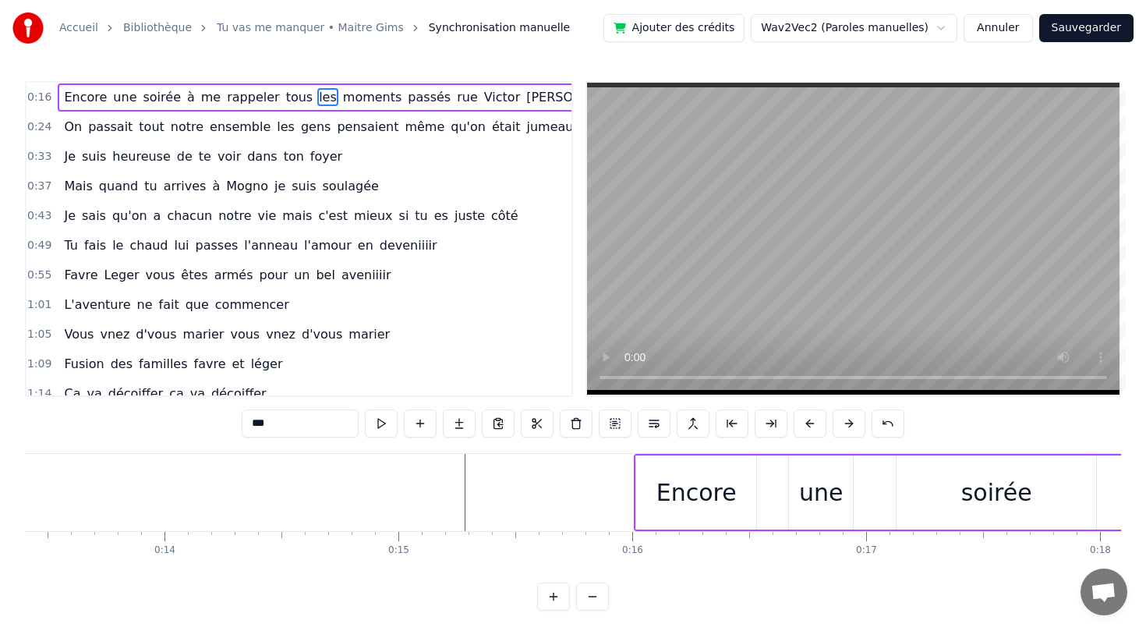
scroll to position [0, 3125]
click at [86, 97] on span "Encore" at bounding box center [85, 97] width 46 height 18
type input "******"
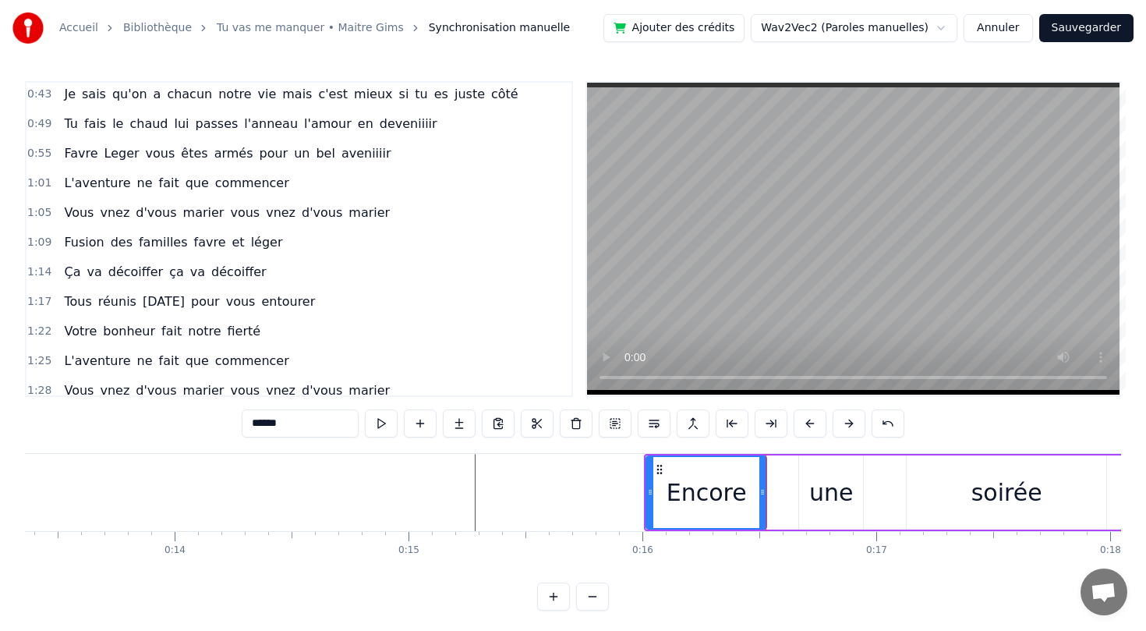
scroll to position [0, 0]
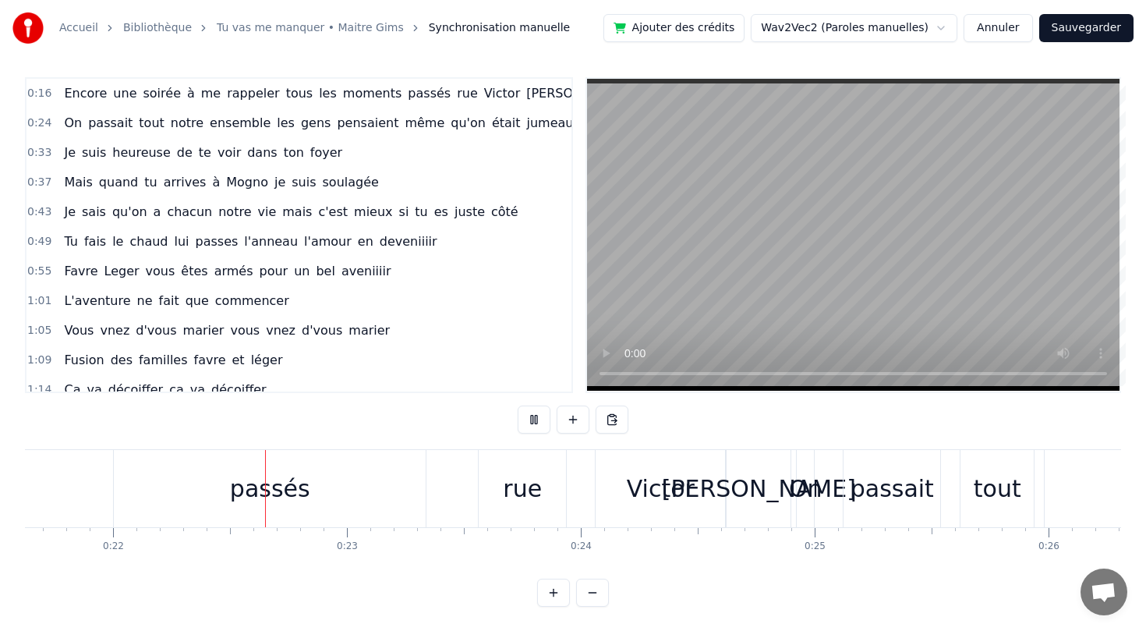
scroll to position [0, 5076]
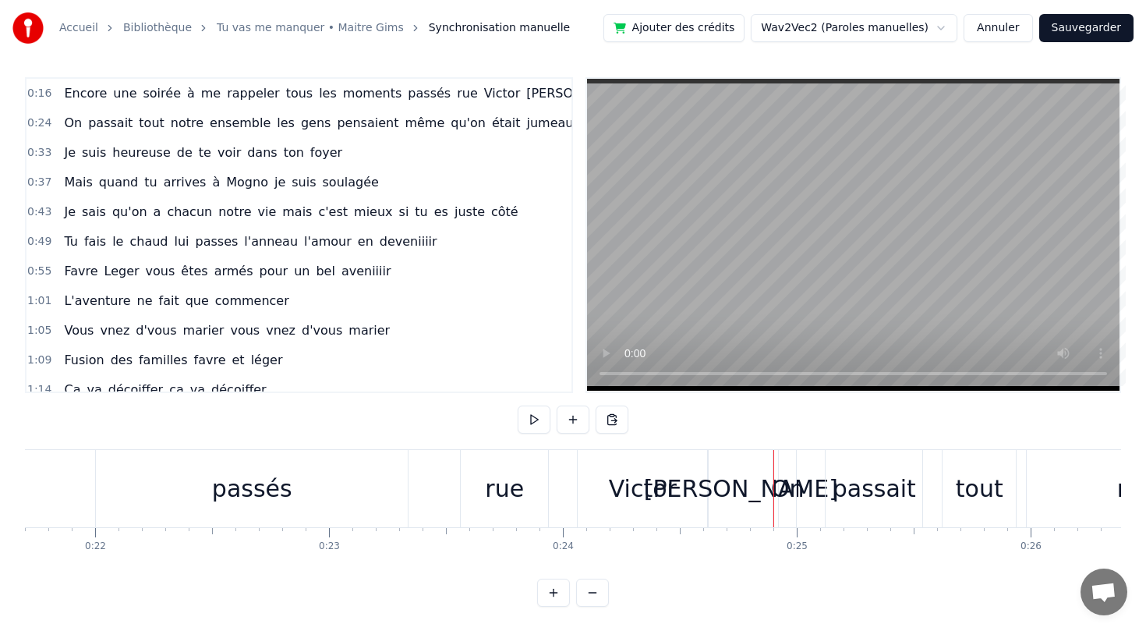
click at [1103, 477] on div "notre" at bounding box center [1148, 488] width 242 height 77
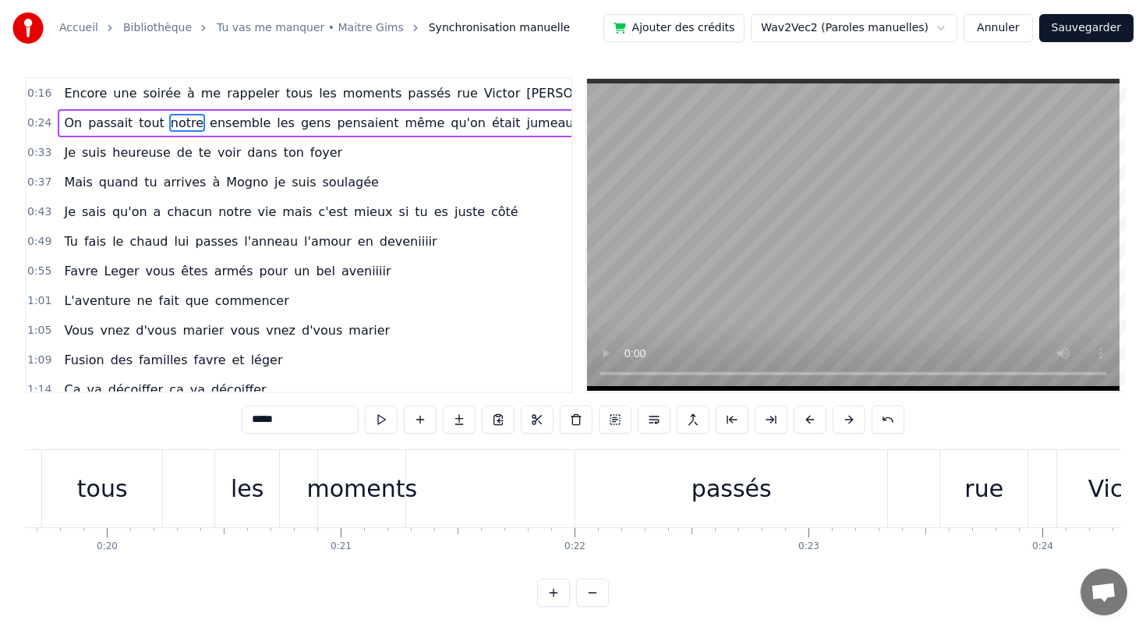
scroll to position [0, 0]
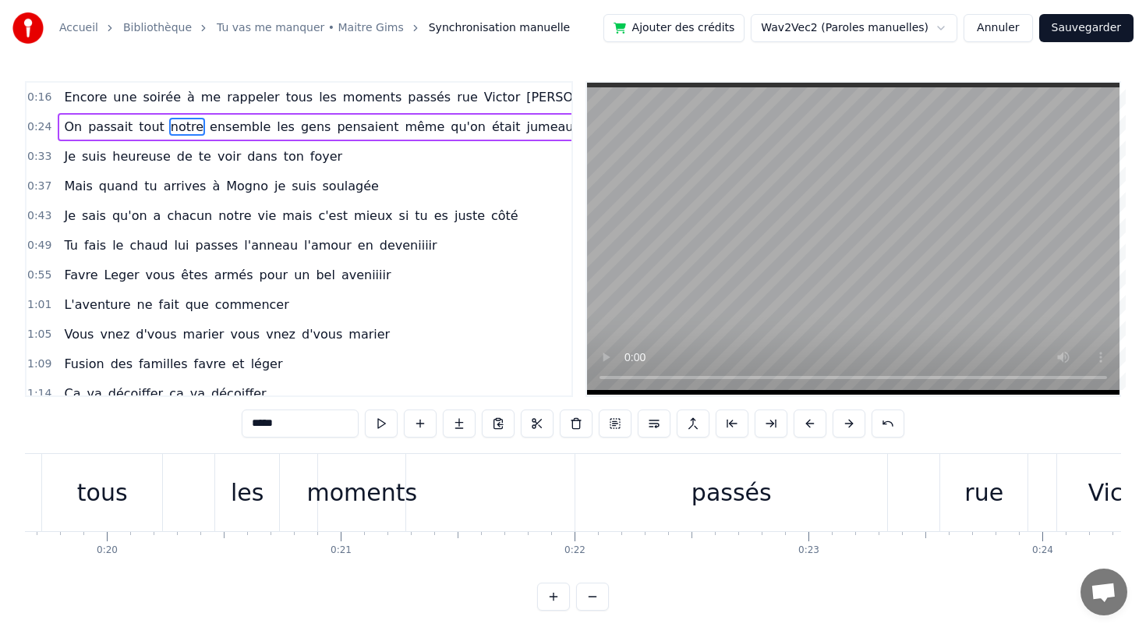
click at [69, 97] on span "Encore" at bounding box center [85, 97] width 46 height 18
type input "******"
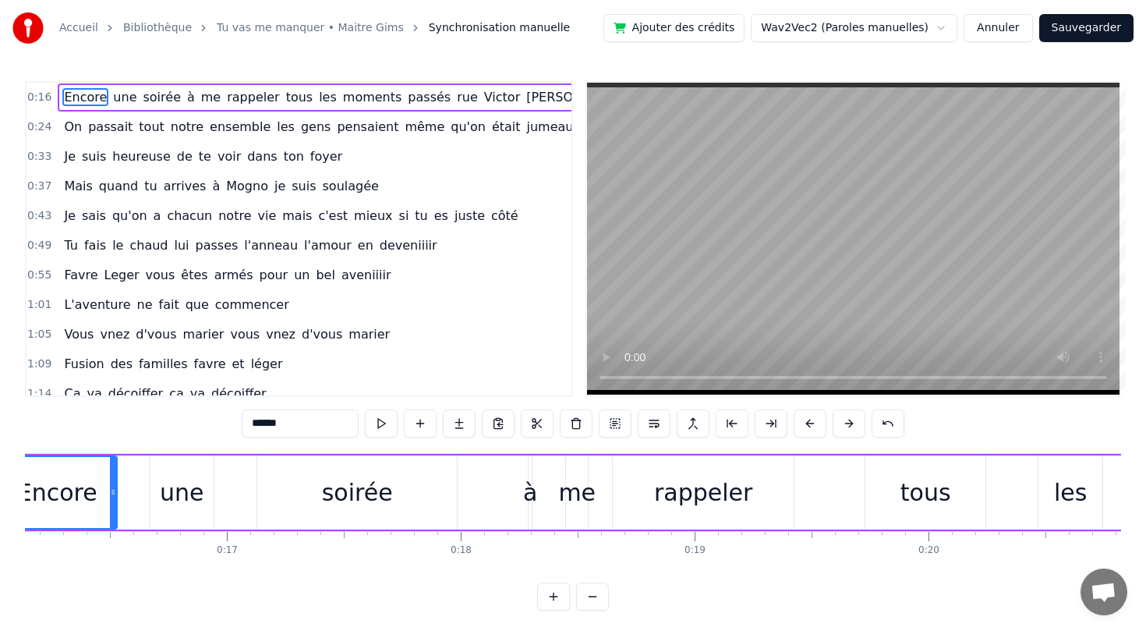
scroll to position [0, 3666]
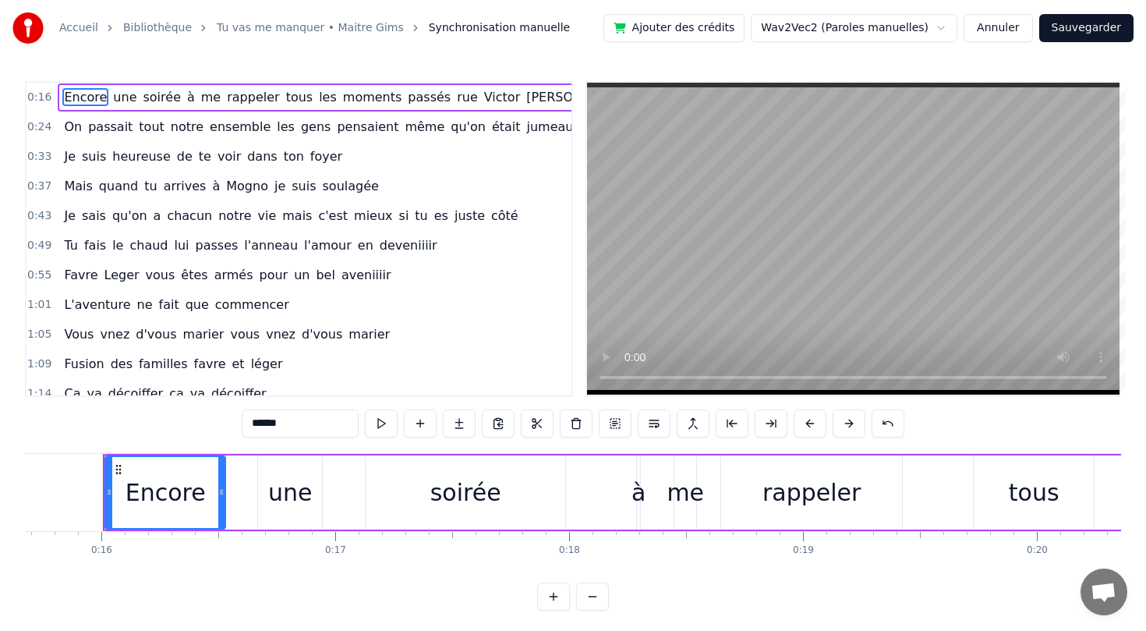
click at [58, 97] on div "Encore une soirée à me rappeler tous les moments passés rue [PERSON_NAME]" at bounding box center [347, 97] width 579 height 28
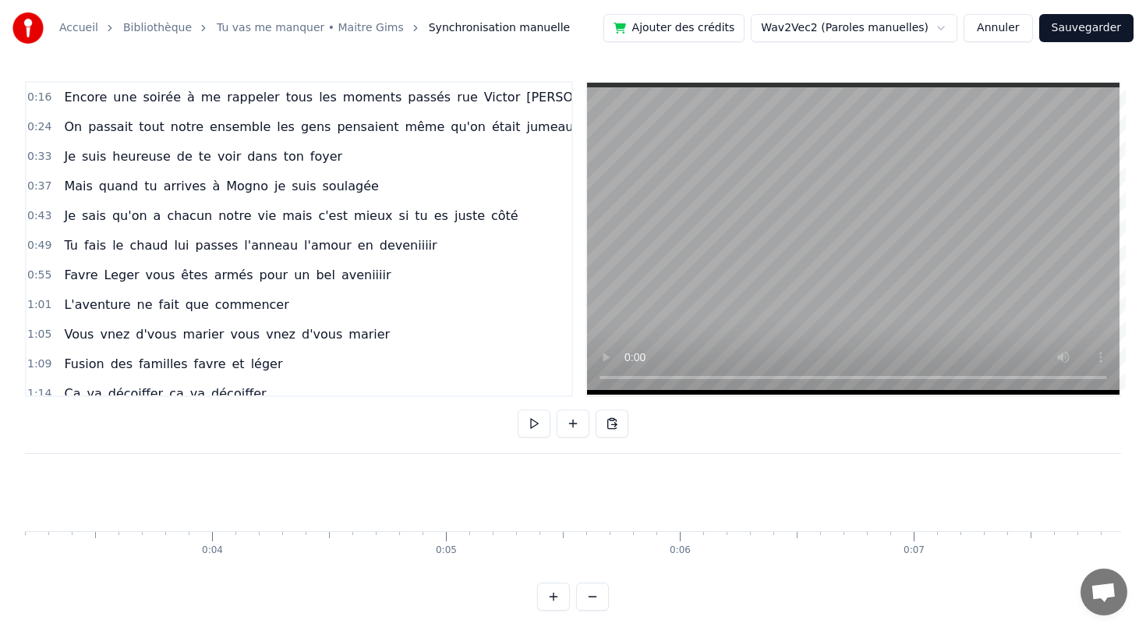
scroll to position [0, 0]
click at [17, 482] on div "Accueil Bibliothèque Tu vas me manquer • Maitre Gims Synchronisation manuelle A…" at bounding box center [573, 305] width 1146 height 611
click at [23, 482] on div "Accueil Bibliothèque Tu vas me manquer • Maitre Gims Synchronisation manuelle A…" at bounding box center [573, 305] width 1146 height 611
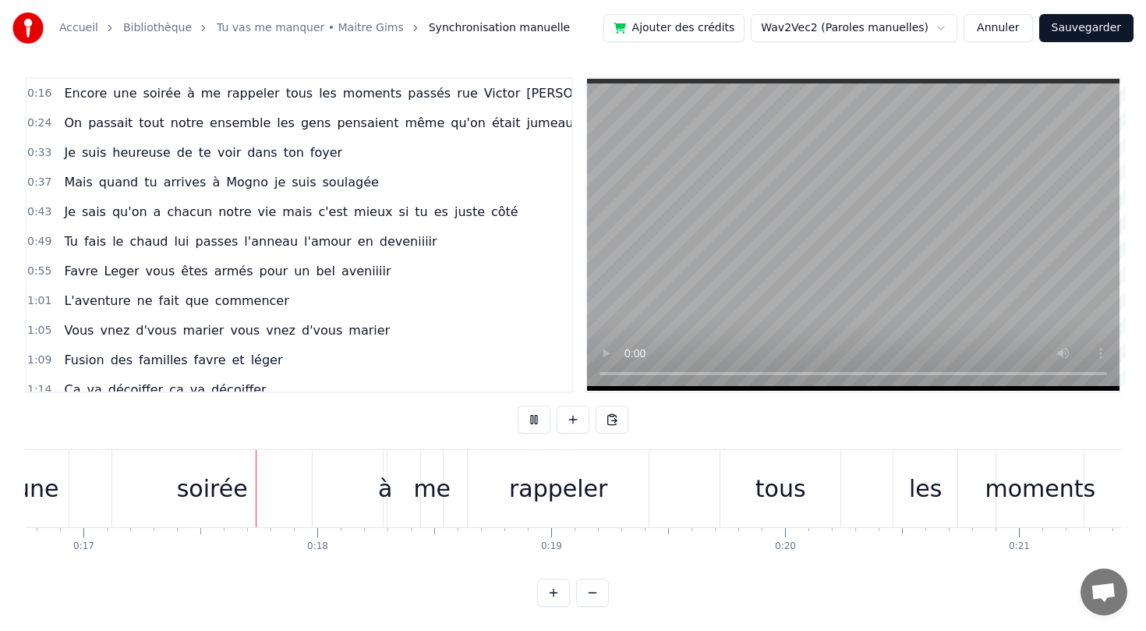
scroll to position [0, 3946]
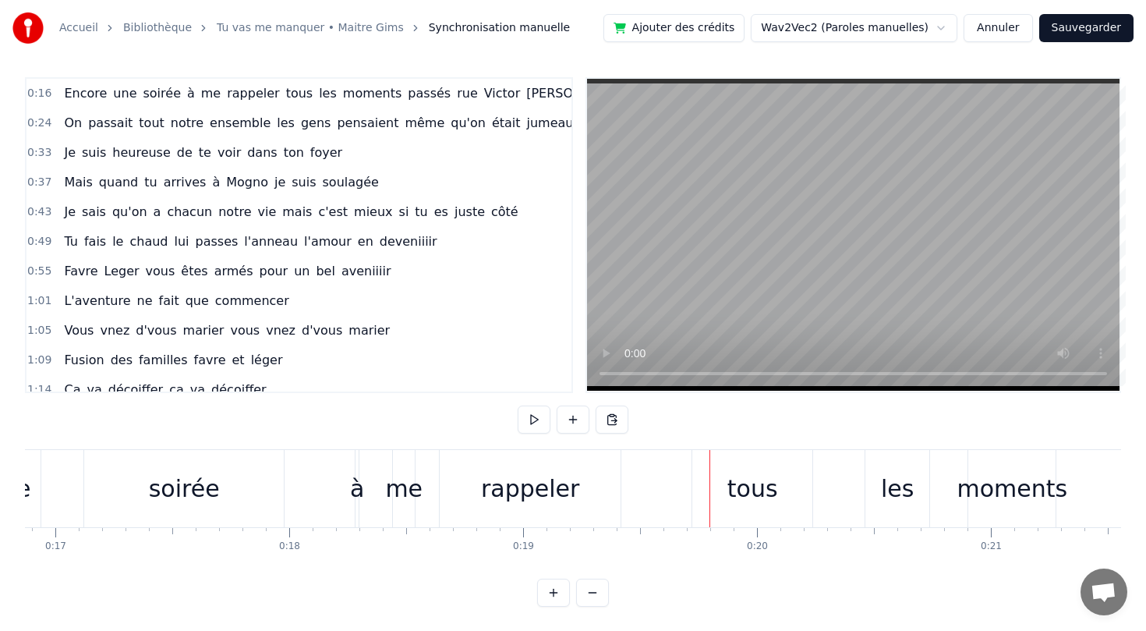
click at [362, 487] on div "à" at bounding box center [357, 488] width 14 height 35
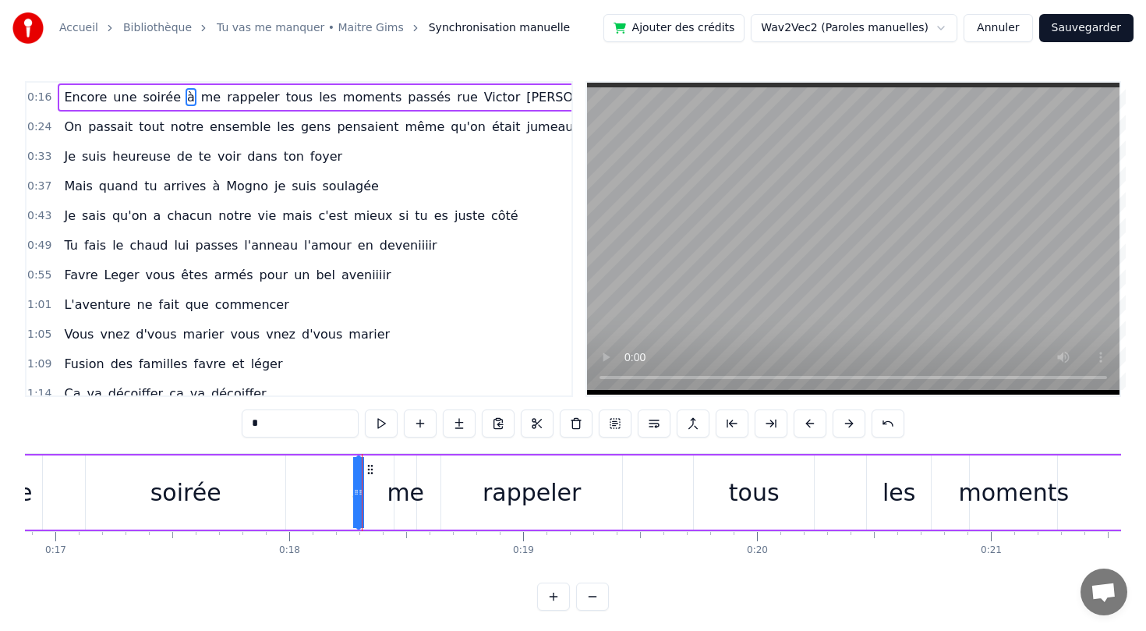
click at [97, 93] on span "Encore" at bounding box center [85, 97] width 46 height 18
type input "******"
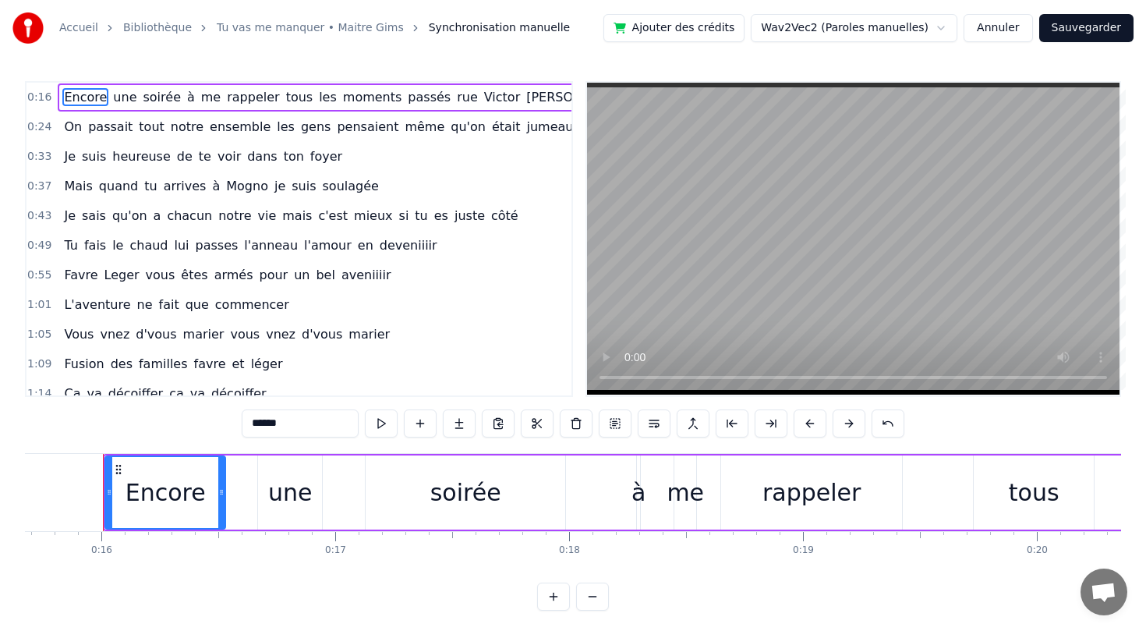
scroll to position [0, 3666]
click at [122, 94] on span "une" at bounding box center [125, 97] width 27 height 18
click at [150, 97] on span "soirée" at bounding box center [161, 97] width 41 height 18
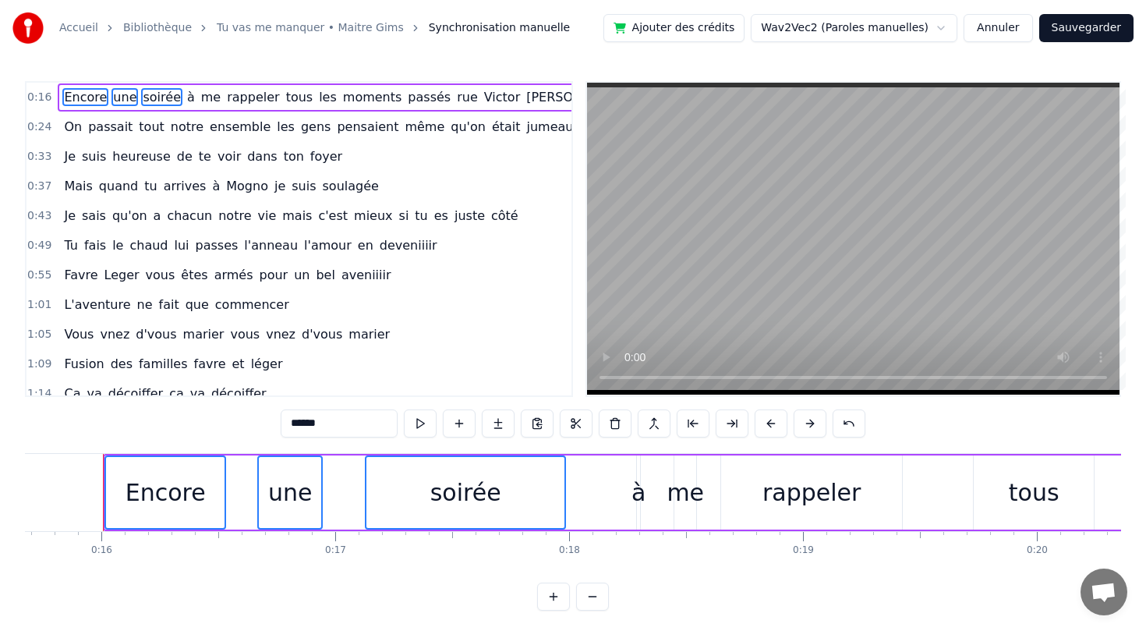
click at [200, 98] on span "me" at bounding box center [211, 97] width 23 height 18
click at [186, 99] on span "à" at bounding box center [191, 97] width 11 height 18
click at [225, 101] on span "rappeler" at bounding box center [252, 97] width 55 height 18
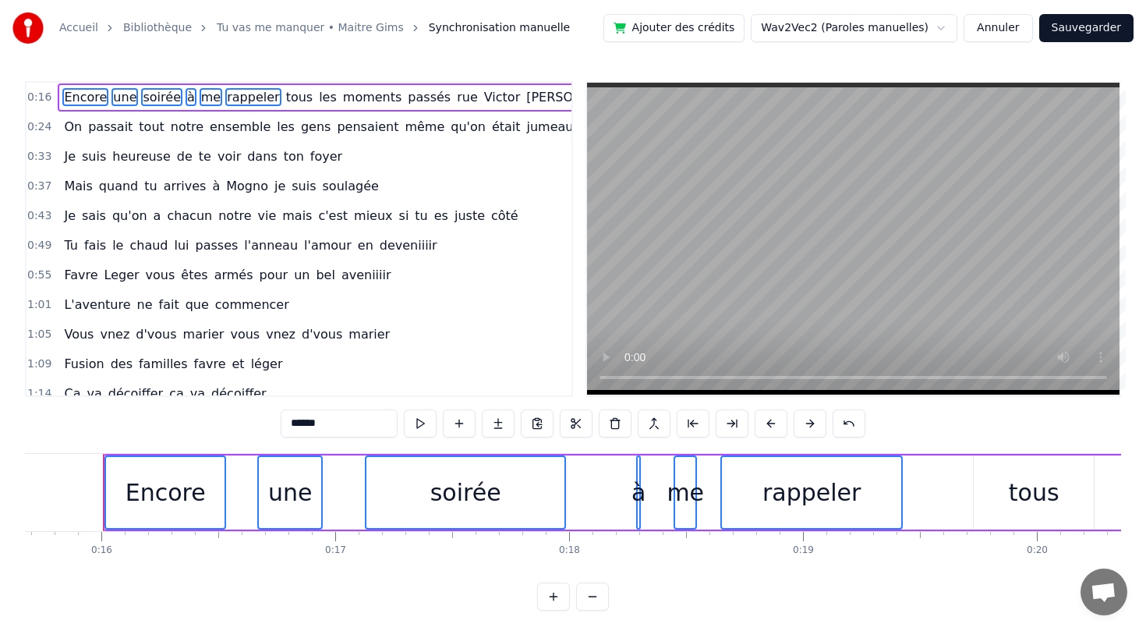
click at [285, 101] on span "tous" at bounding box center [300, 97] width 30 height 18
click at [317, 99] on span "les" at bounding box center [327, 97] width 21 height 18
click at [342, 99] on span "moments" at bounding box center [373, 97] width 62 height 18
click at [406, 99] on span "passés" at bounding box center [429, 97] width 46 height 18
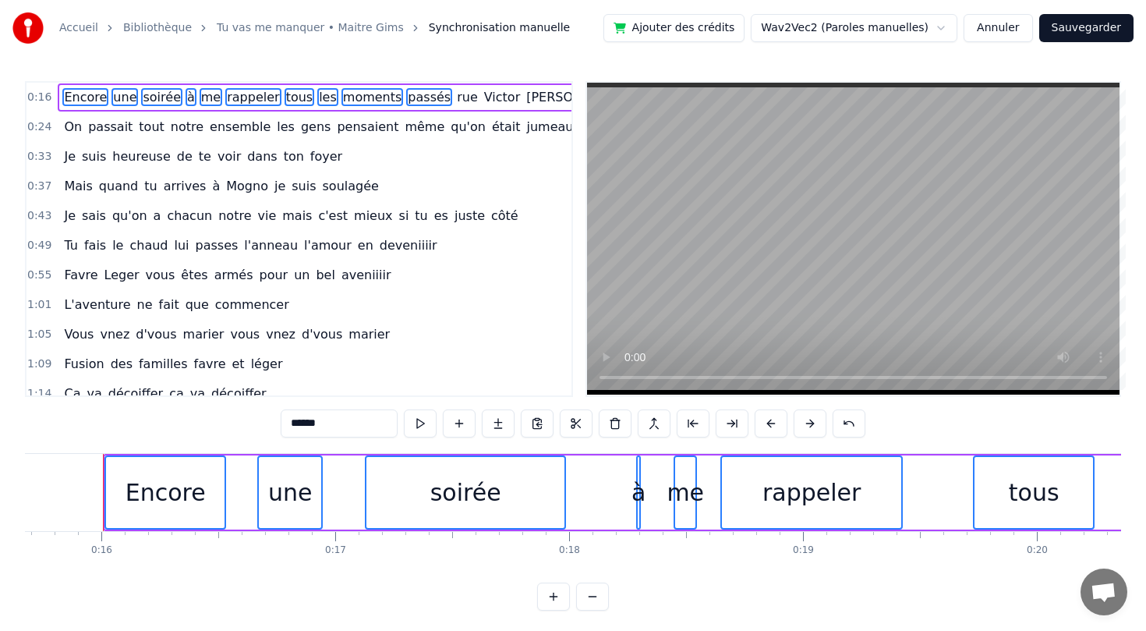
click at [455, 95] on span "rue" at bounding box center [467, 97] width 24 height 18
click at [483, 95] on span "Victor" at bounding box center [502, 97] width 39 height 18
click at [525, 96] on span "[PERSON_NAME]" at bounding box center [578, 97] width 107 height 18
drag, startPoint x: 641, startPoint y: 490, endPoint x: 618, endPoint y: 489, distance: 22.6
click at [618, 489] on div "Encore une soirée à me rappeler tous les moments passés rue [PERSON_NAME]" at bounding box center [1144, 492] width 2083 height 77
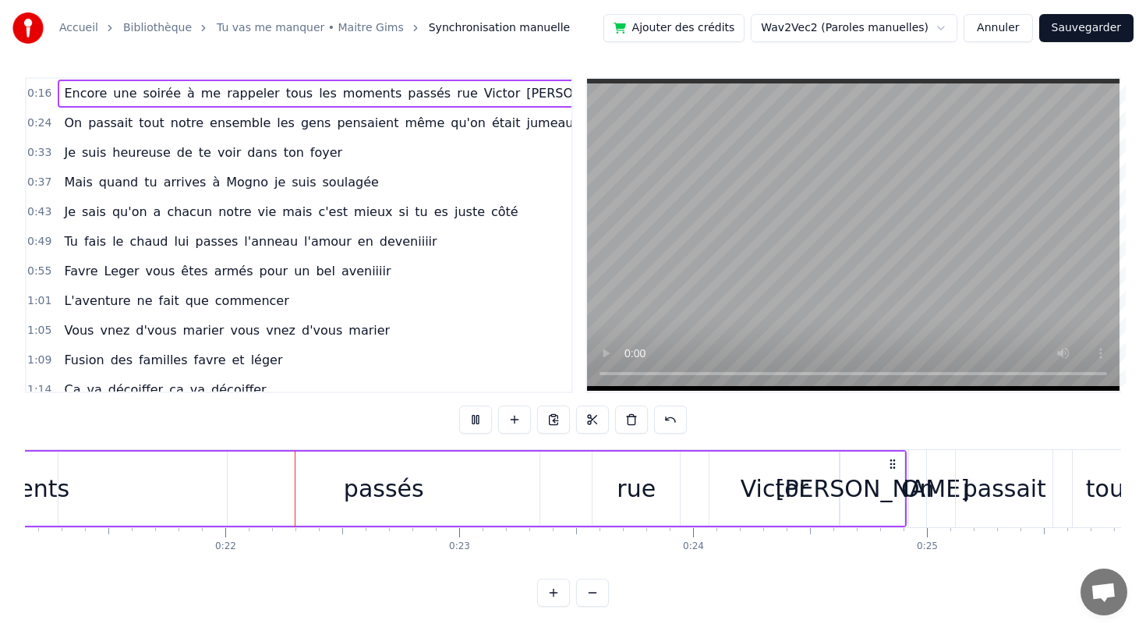
scroll to position [0, 4956]
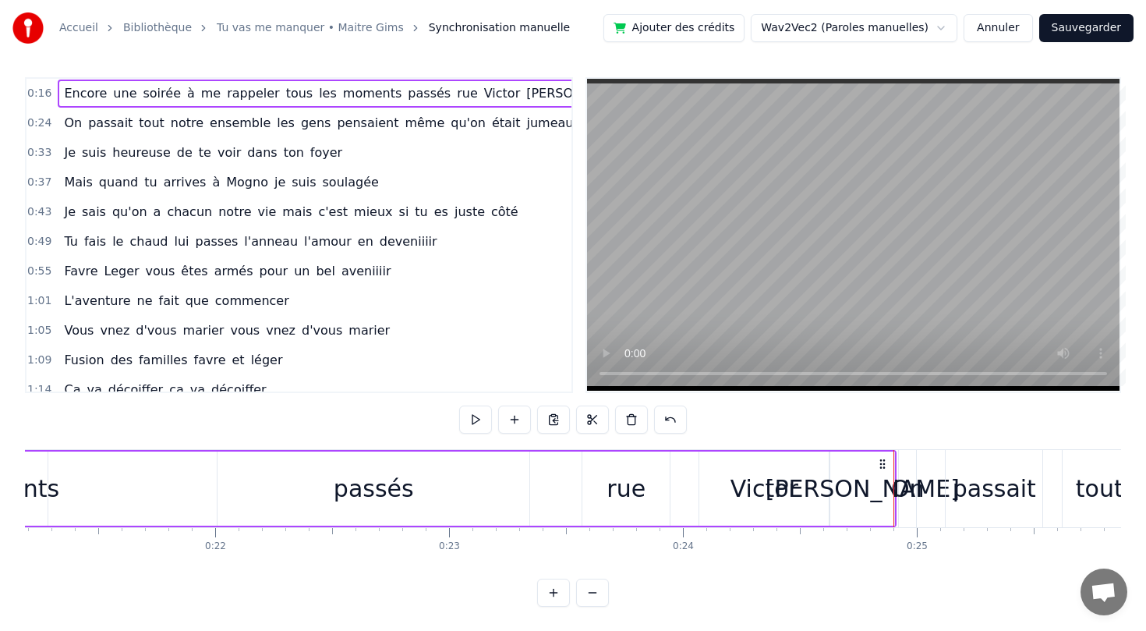
click at [922, 30] on html "Accueil Bibliothèque Tu vas me manquer • Maitre Gims Synchronisation manuelle A…" at bounding box center [573, 313] width 1146 height 635
click at [473, 419] on button at bounding box center [475, 419] width 33 height 28
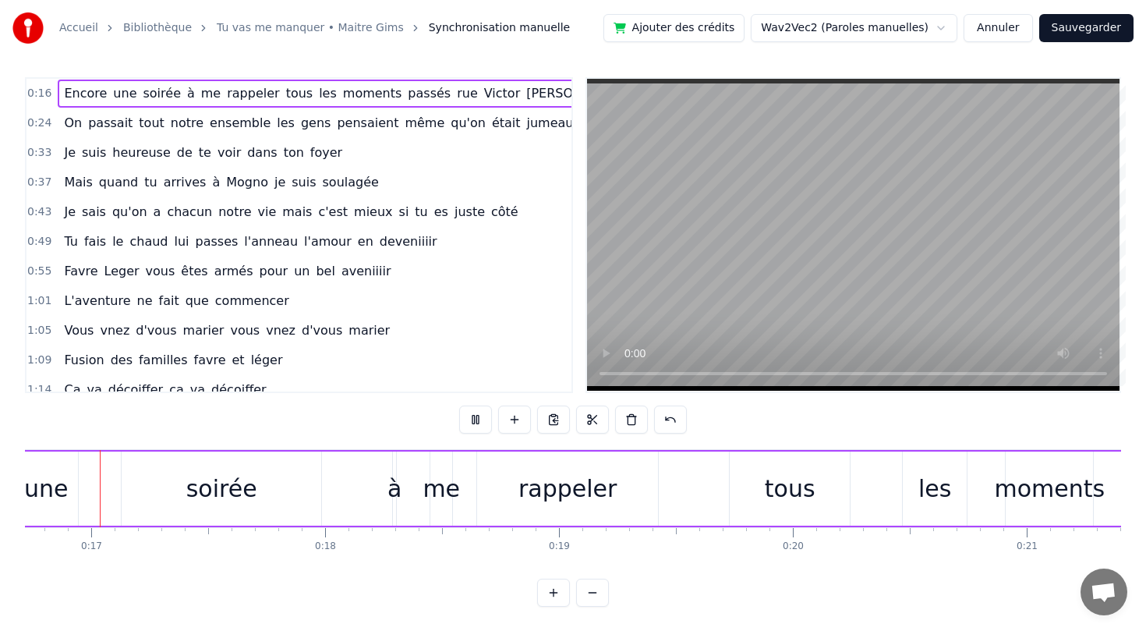
scroll to position [0, 3894]
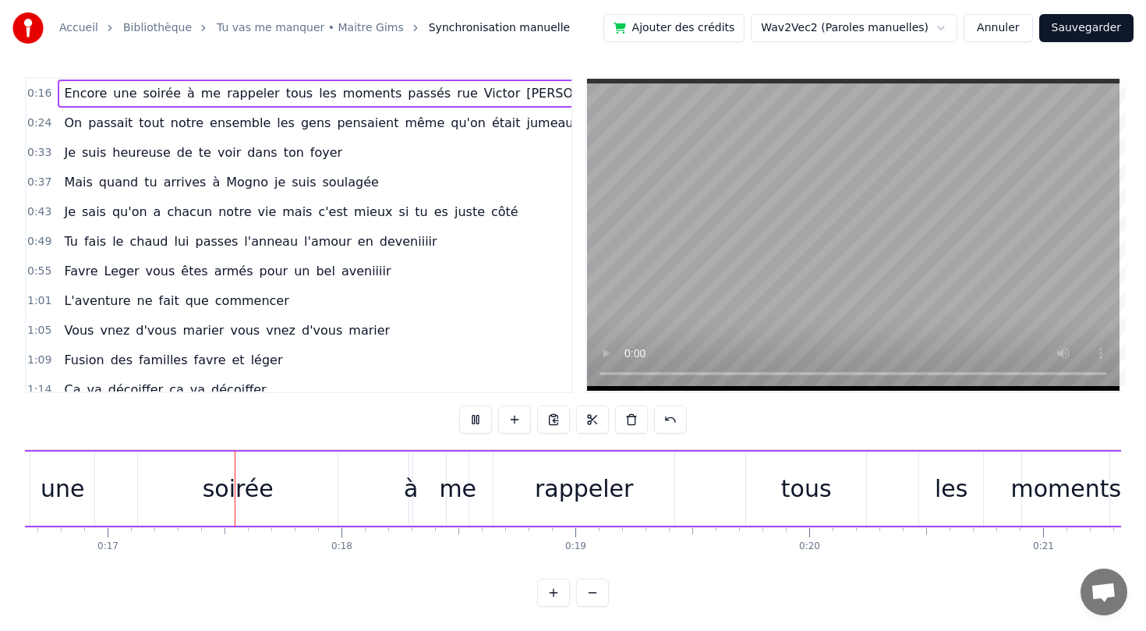
click at [473, 419] on button at bounding box center [475, 419] width 33 height 28
click at [551, 588] on button at bounding box center [553, 593] width 33 height 28
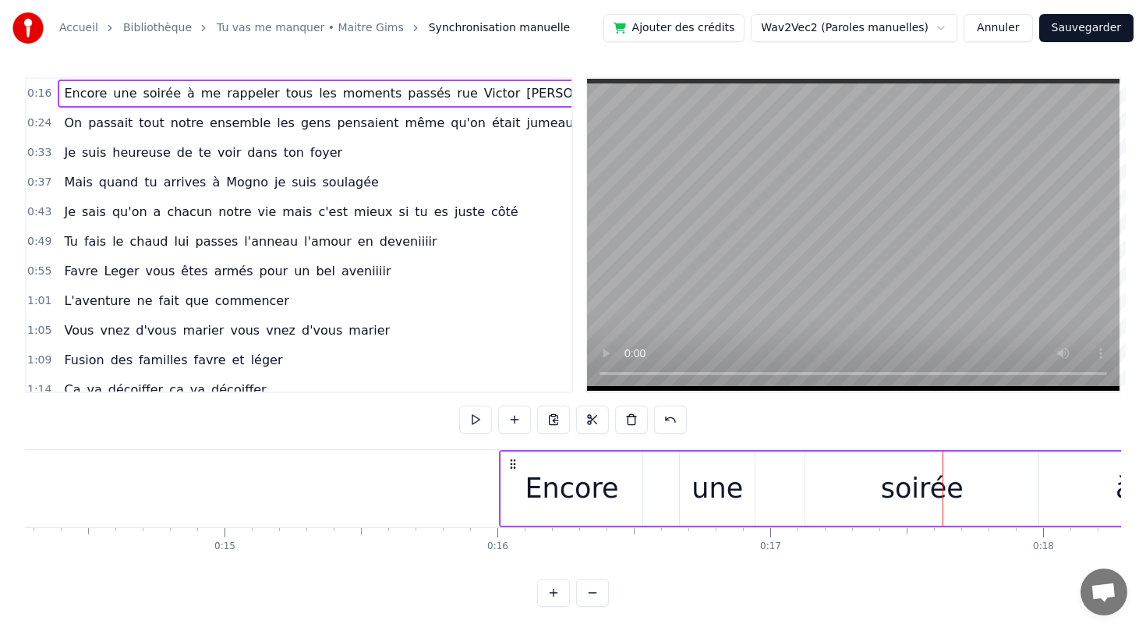
click at [551, 588] on button at bounding box center [553, 593] width 33 height 28
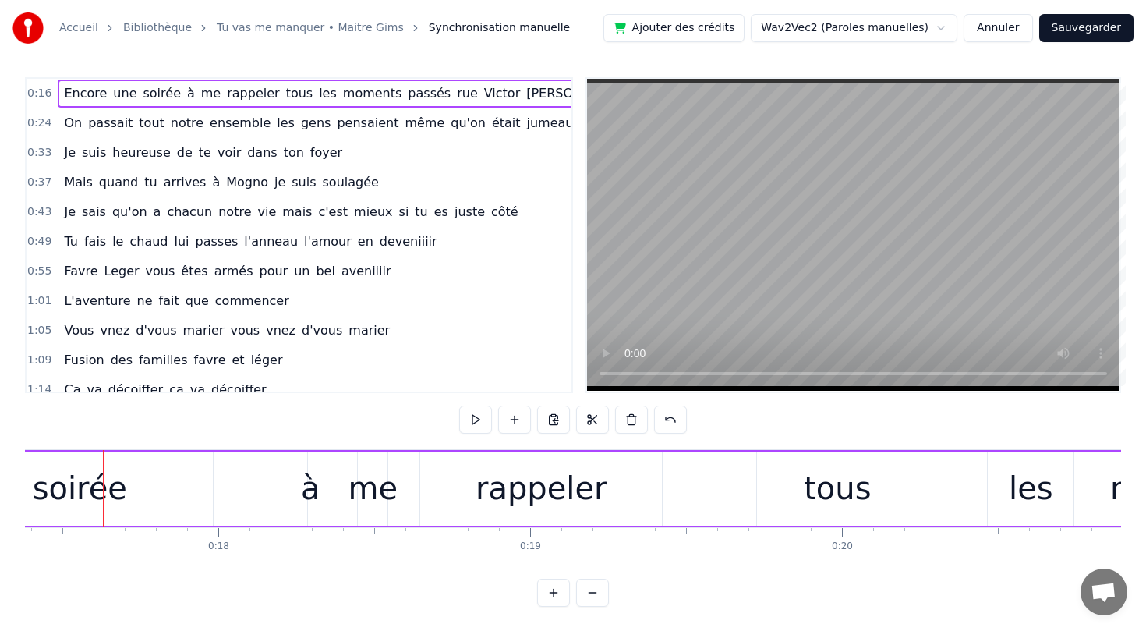
click at [602, 599] on button at bounding box center [592, 593] width 33 height 28
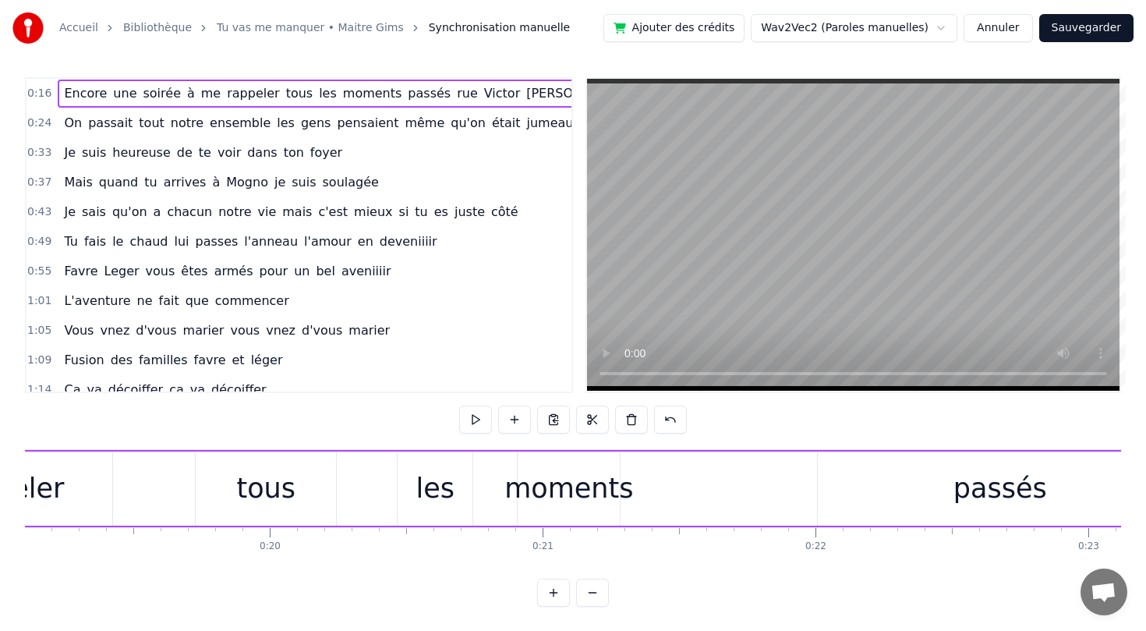
click at [602, 599] on button at bounding box center [592, 593] width 33 height 28
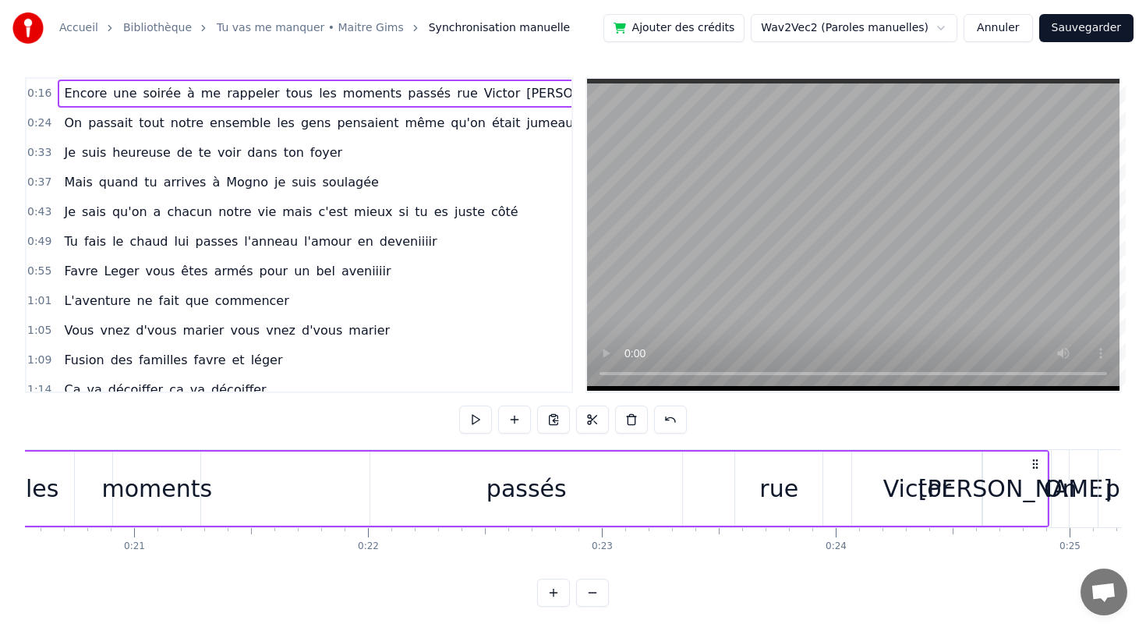
click at [602, 599] on button at bounding box center [592, 593] width 33 height 28
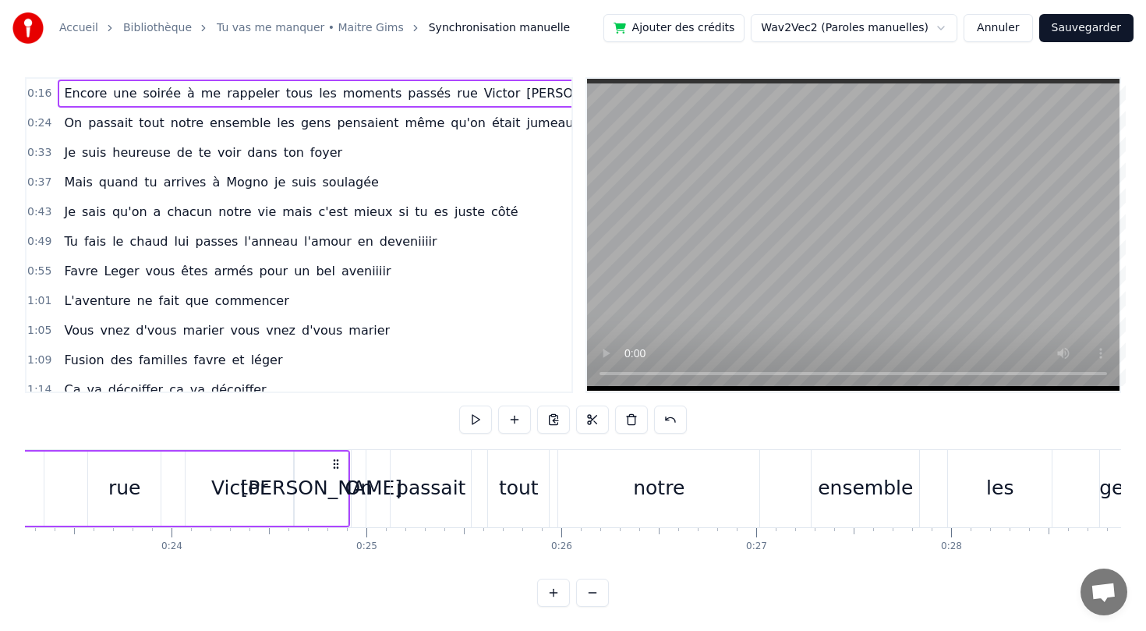
click at [602, 599] on button at bounding box center [592, 593] width 33 height 28
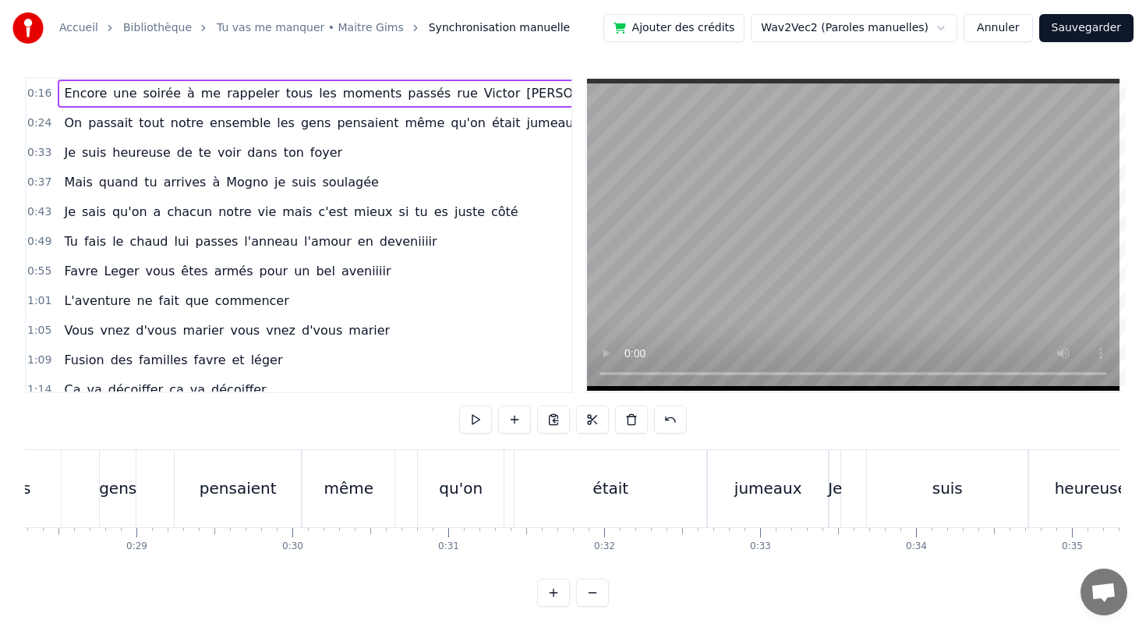
click at [602, 599] on button at bounding box center [592, 593] width 33 height 28
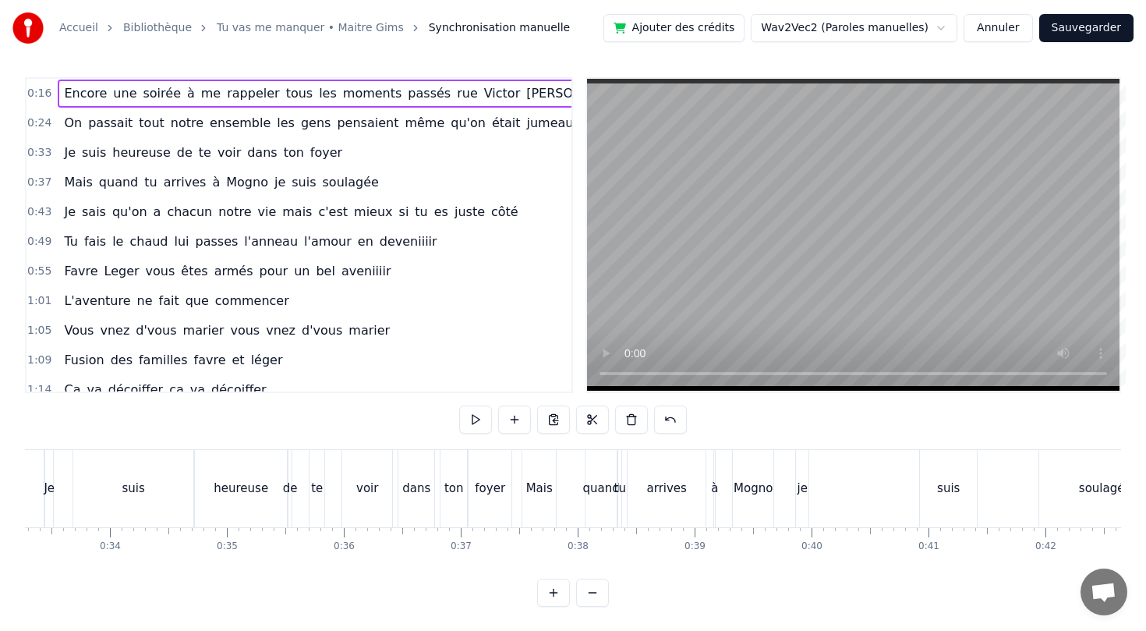
click at [602, 599] on button at bounding box center [592, 593] width 33 height 28
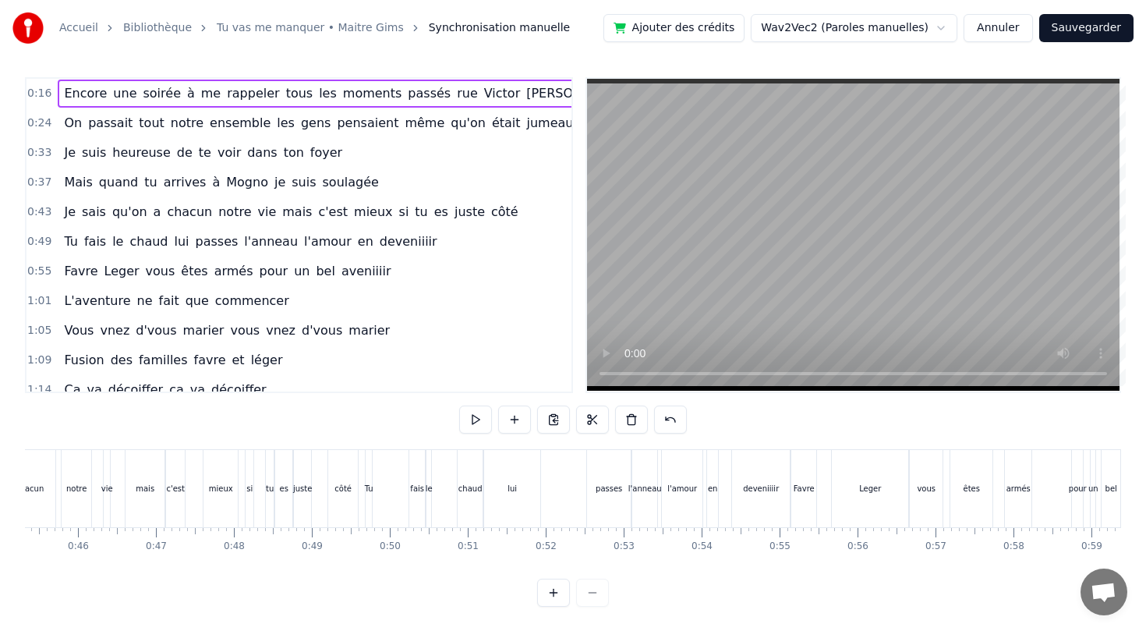
click at [602, 599] on div at bounding box center [573, 593] width 72 height 28
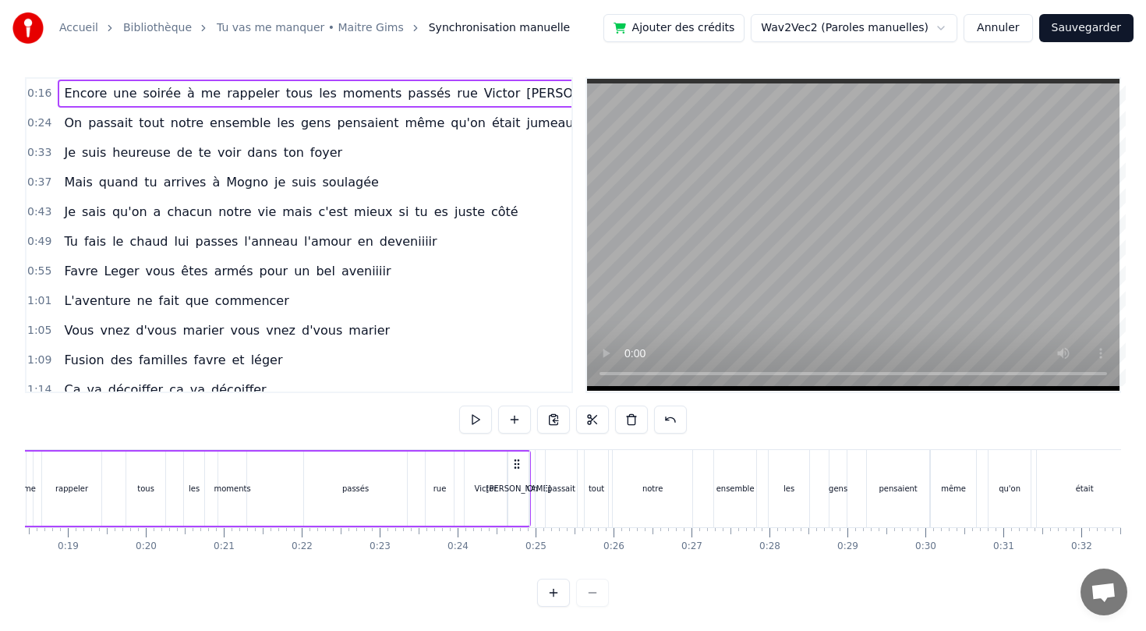
scroll to position [0, 1297]
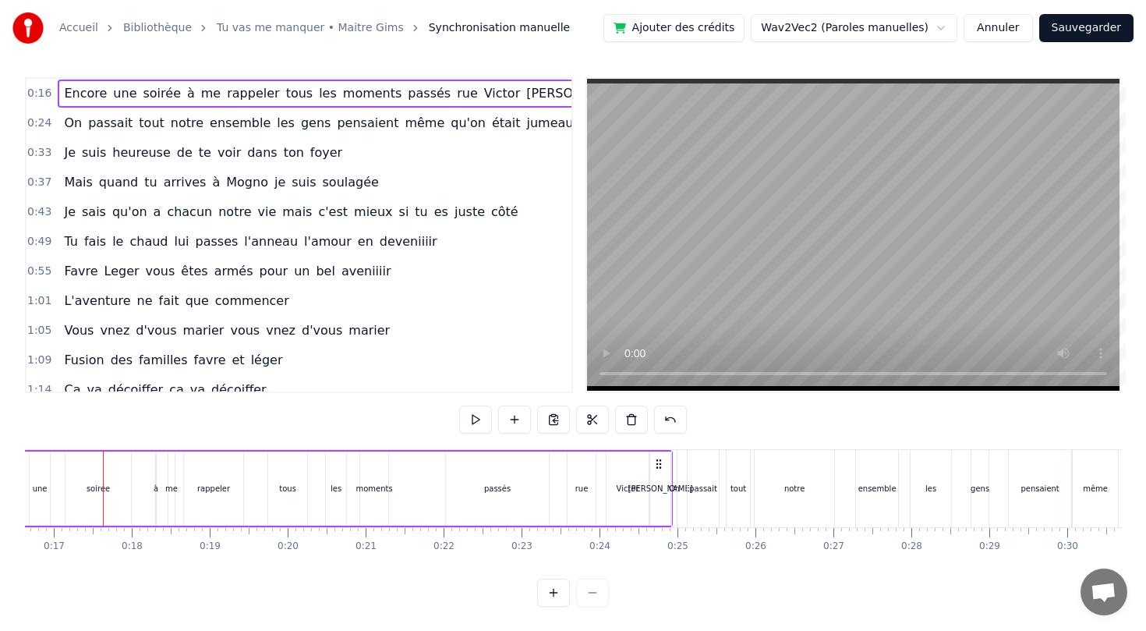
click at [595, 586] on div at bounding box center [573, 593] width 72 height 28
click at [595, 588] on div at bounding box center [573, 593] width 72 height 28
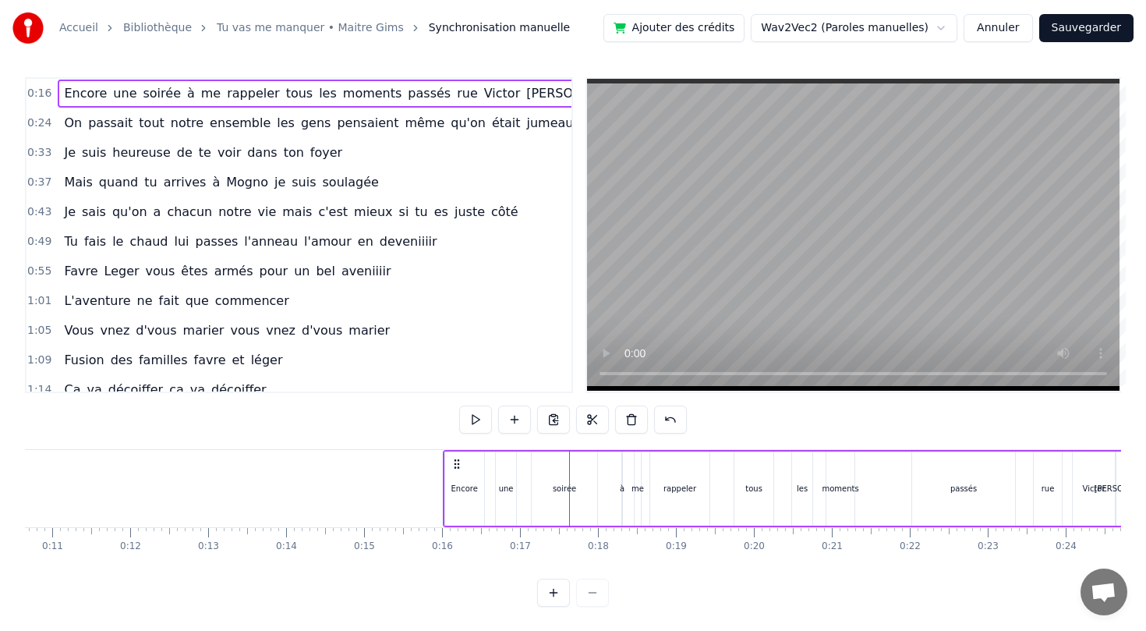
scroll to position [0, 831]
click at [621, 478] on div "à" at bounding box center [622, 488] width 2 height 74
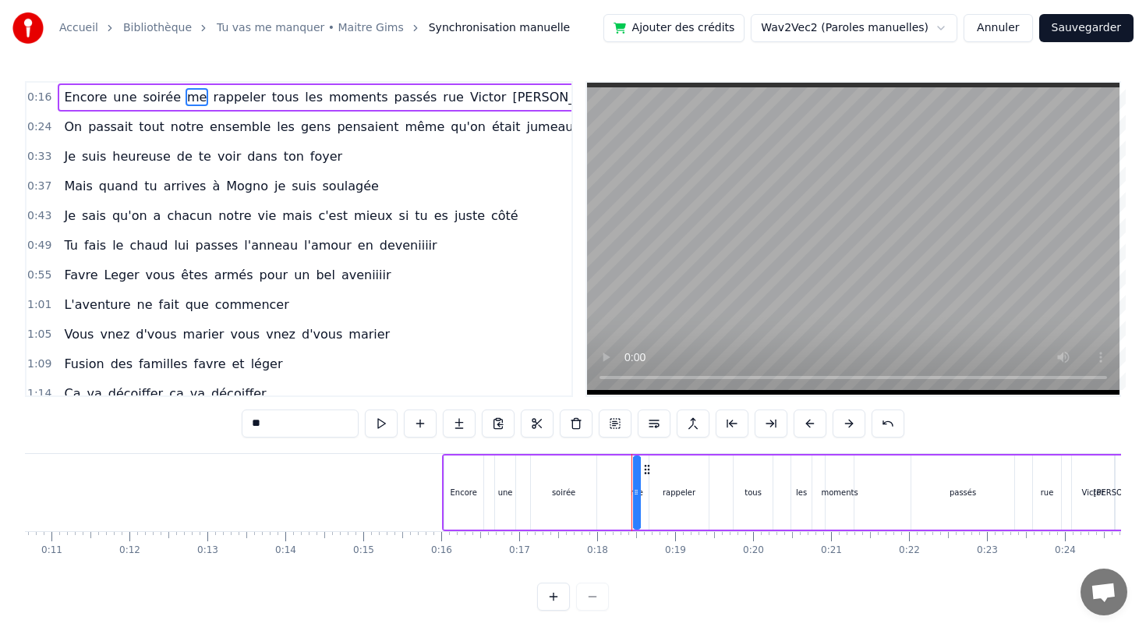
click at [112, 96] on span "une" at bounding box center [125, 97] width 27 height 18
click at [469, 97] on span "Victor" at bounding box center [488, 97] width 39 height 18
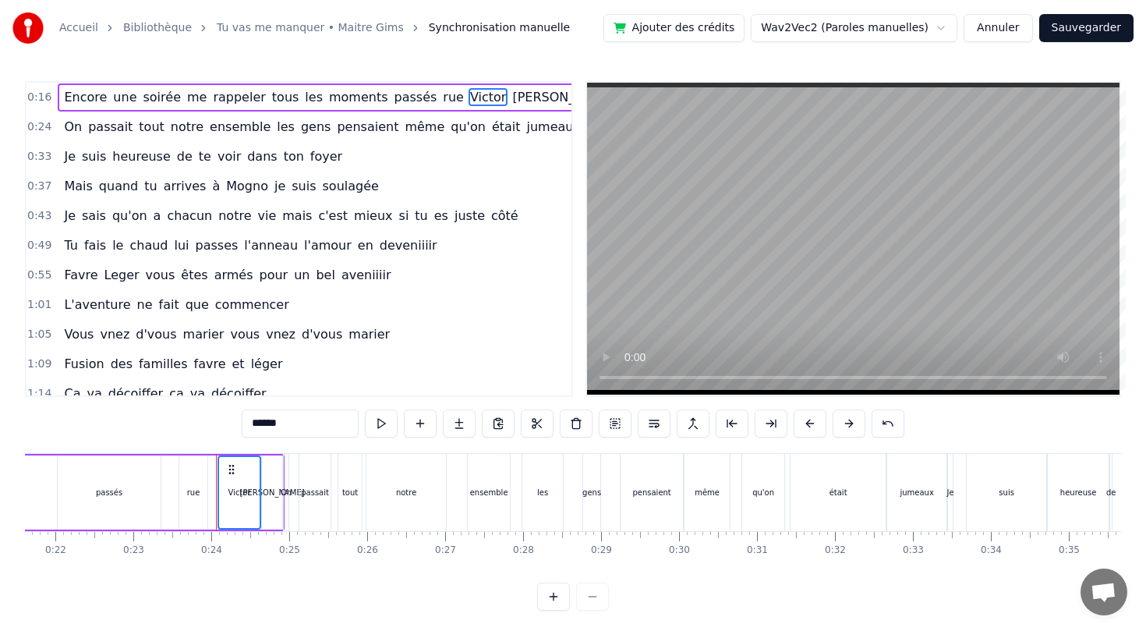
scroll to position [0, 1798]
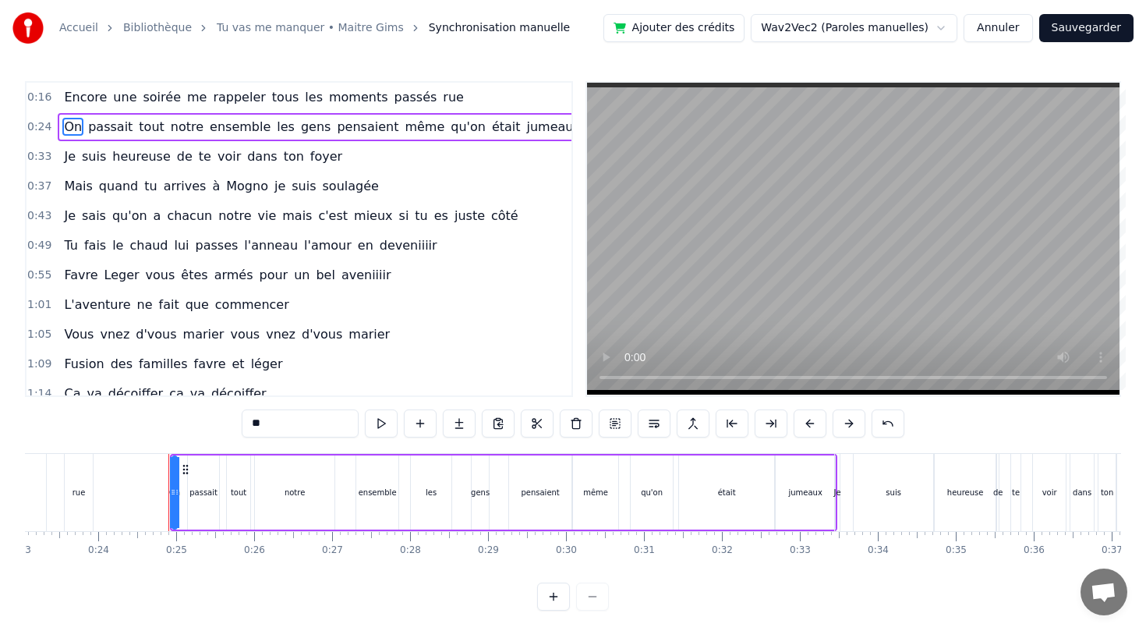
type input "*******"
click at [432, 94] on div "Encore une soirée me rappeler tous les moments passés rue" at bounding box center [264, 97] width 412 height 28
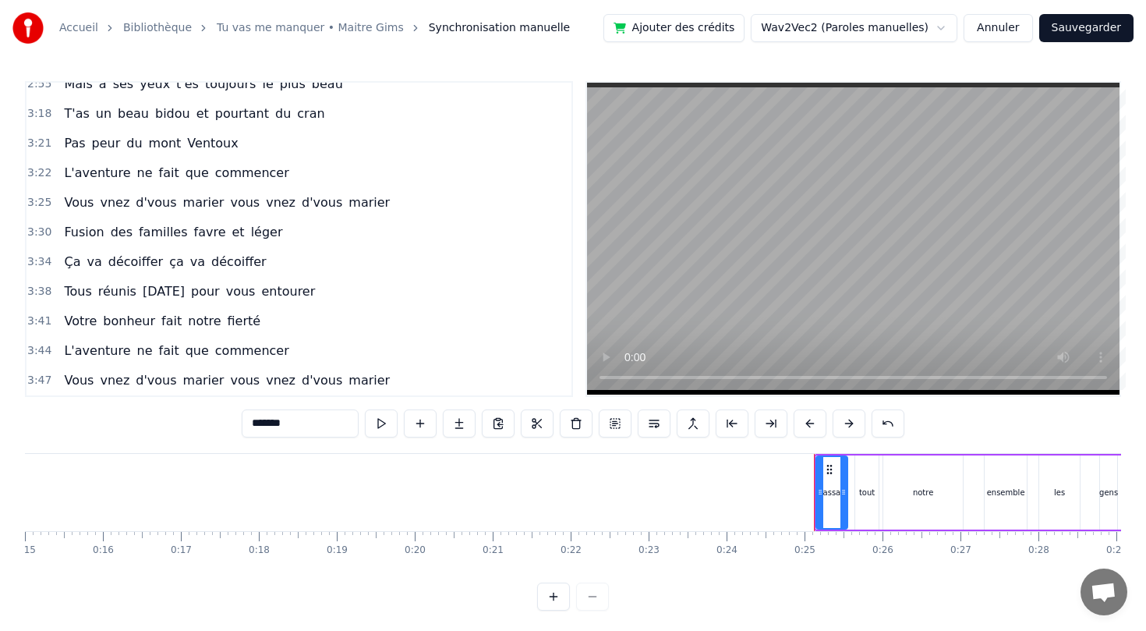
scroll to position [4, 0]
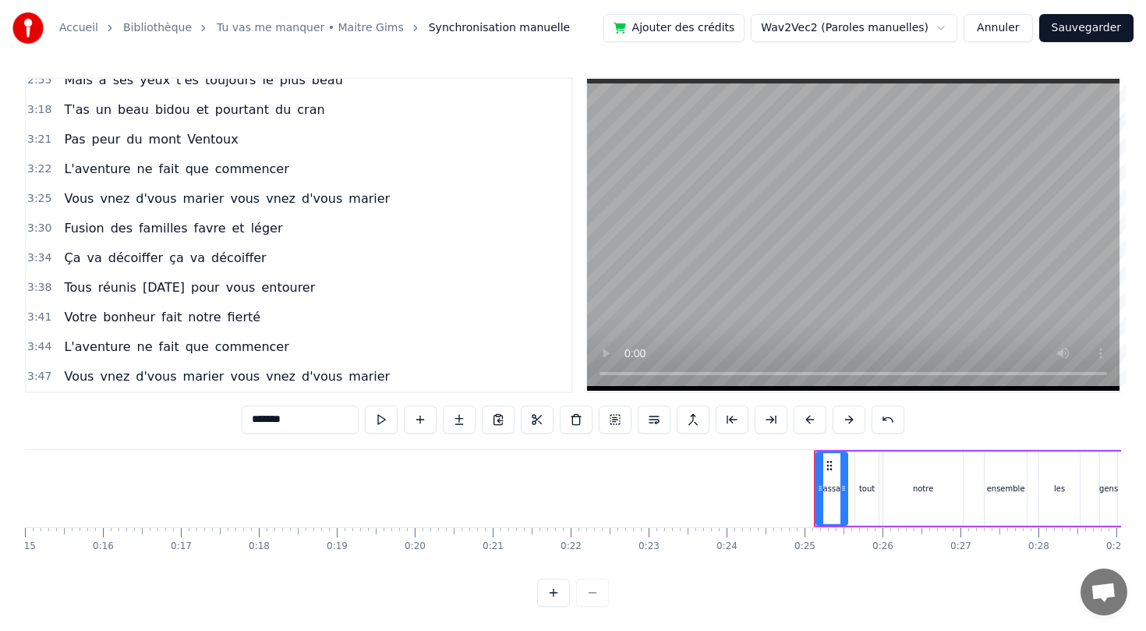
drag, startPoint x: 421, startPoint y: 375, endPoint x: 298, endPoint y: 184, distance: 227.3
click at [298, 184] on div "0:25 passait tout notre ensemble les gens pensaient même qu'on était jumeaux 0:…" at bounding box center [299, 235] width 548 height 316
click at [298, 185] on div "Vous vnez d'vous marier vous vnez d'vous marier" at bounding box center [227, 199] width 338 height 28
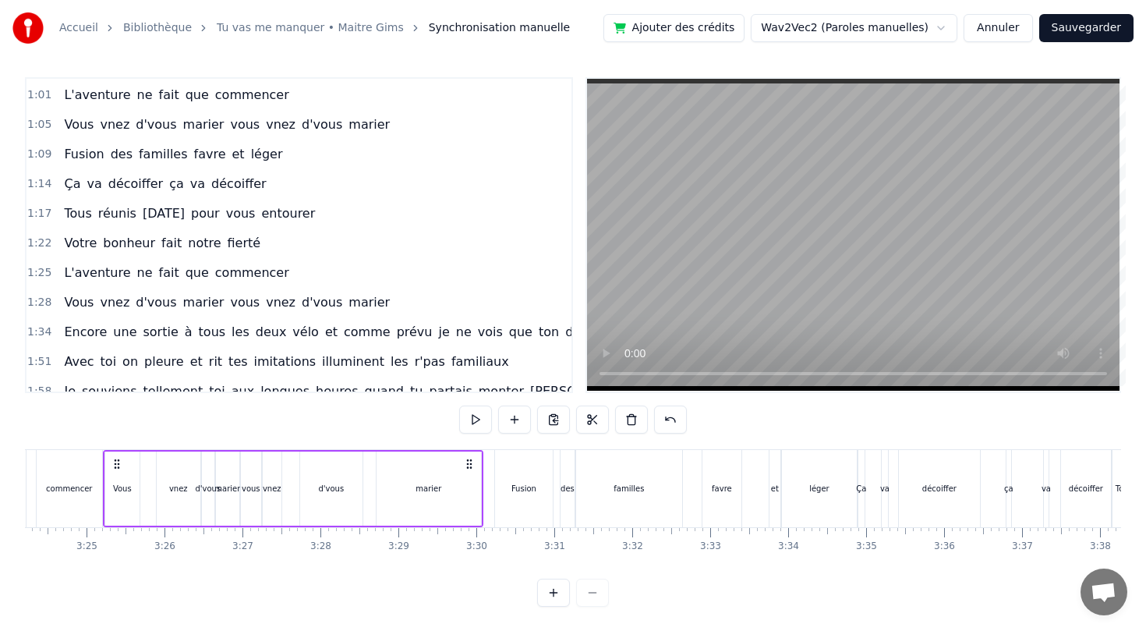
scroll to position [0, 0]
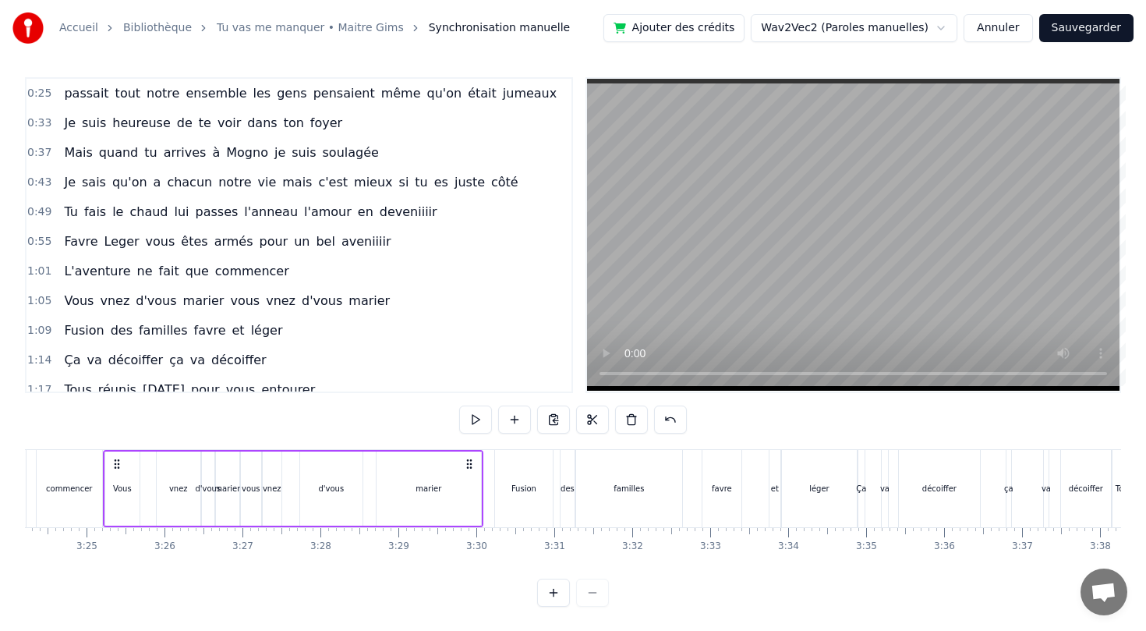
click at [115, 108] on div "0:33 Je suis heureuse de te voir dans ton foyer" at bounding box center [299, 123] width 545 height 30
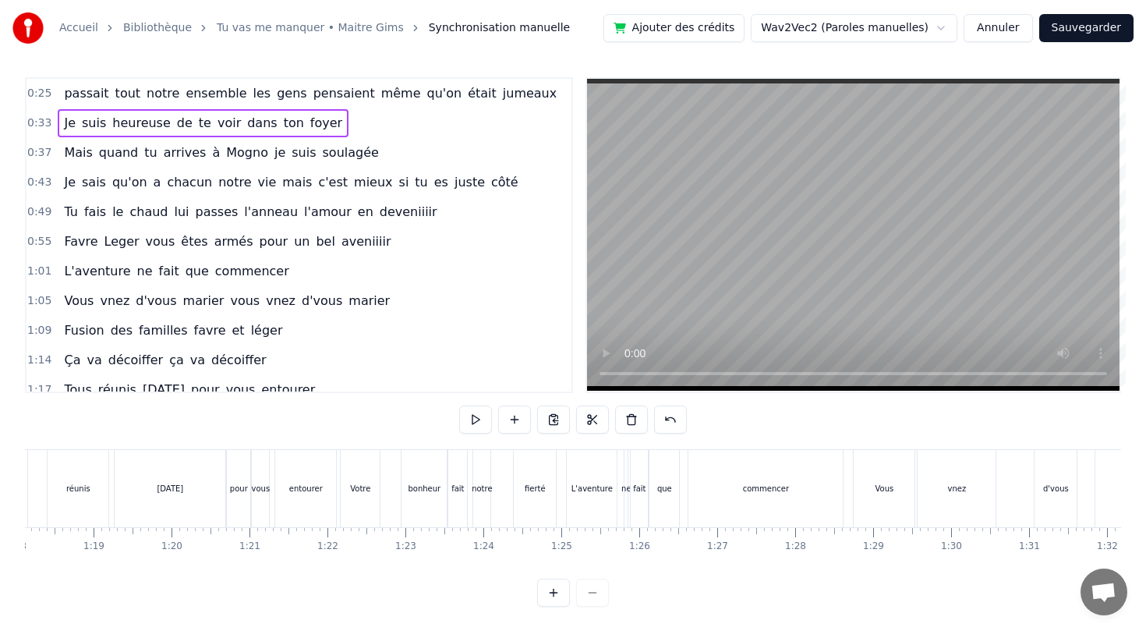
click at [124, 91] on span "tout" at bounding box center [128, 93] width 28 height 18
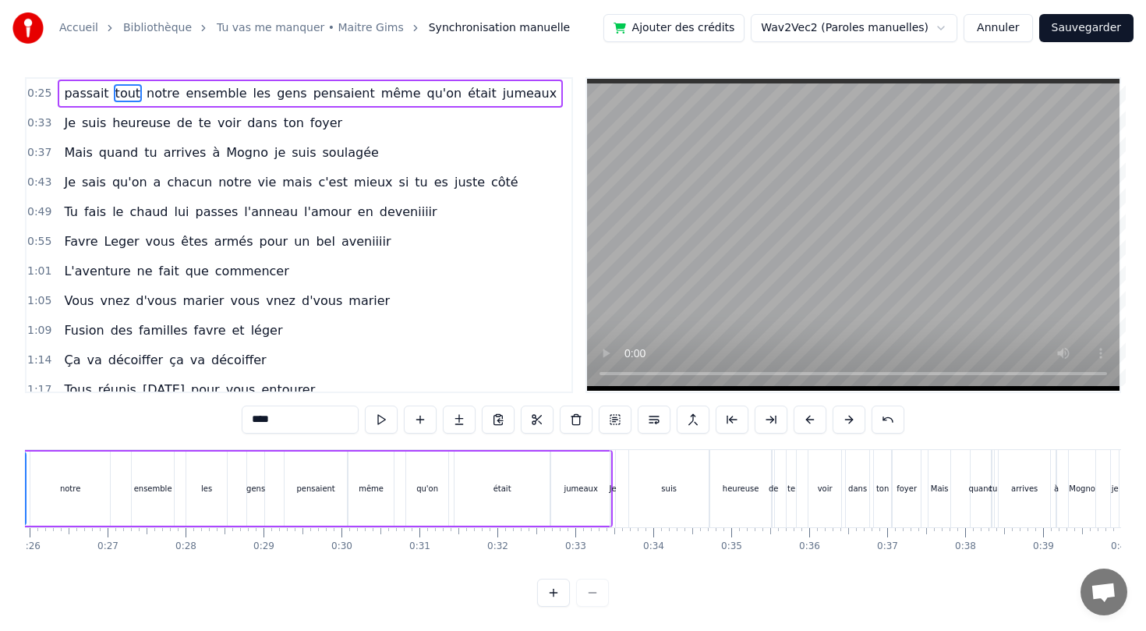
scroll to position [0, 1920]
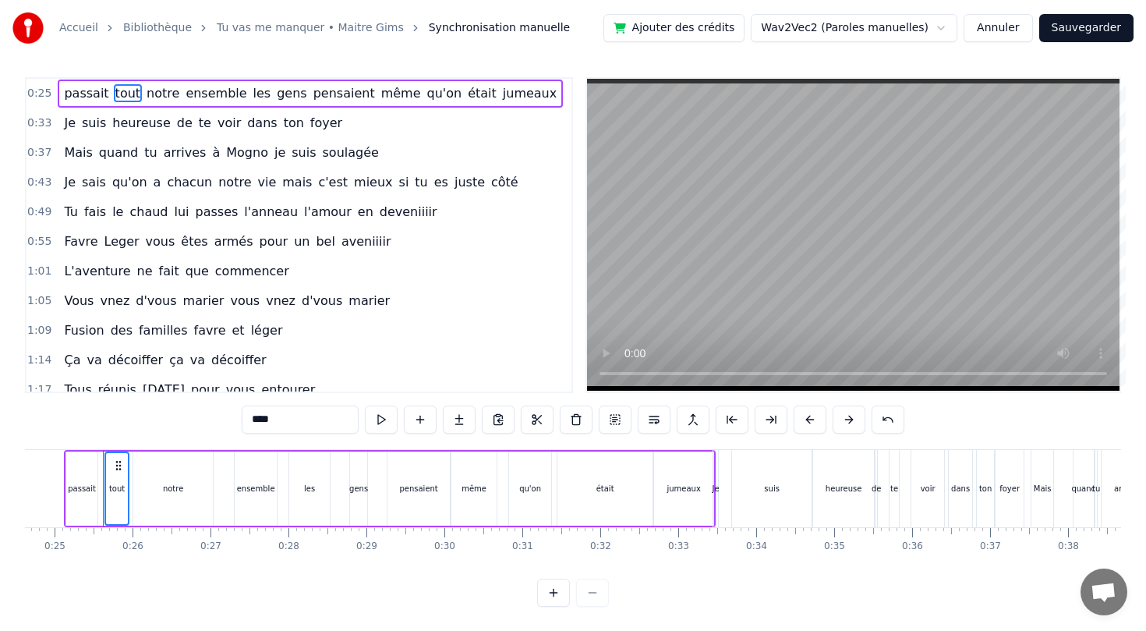
click at [112, 158] on span "quand" at bounding box center [118, 152] width 42 height 18
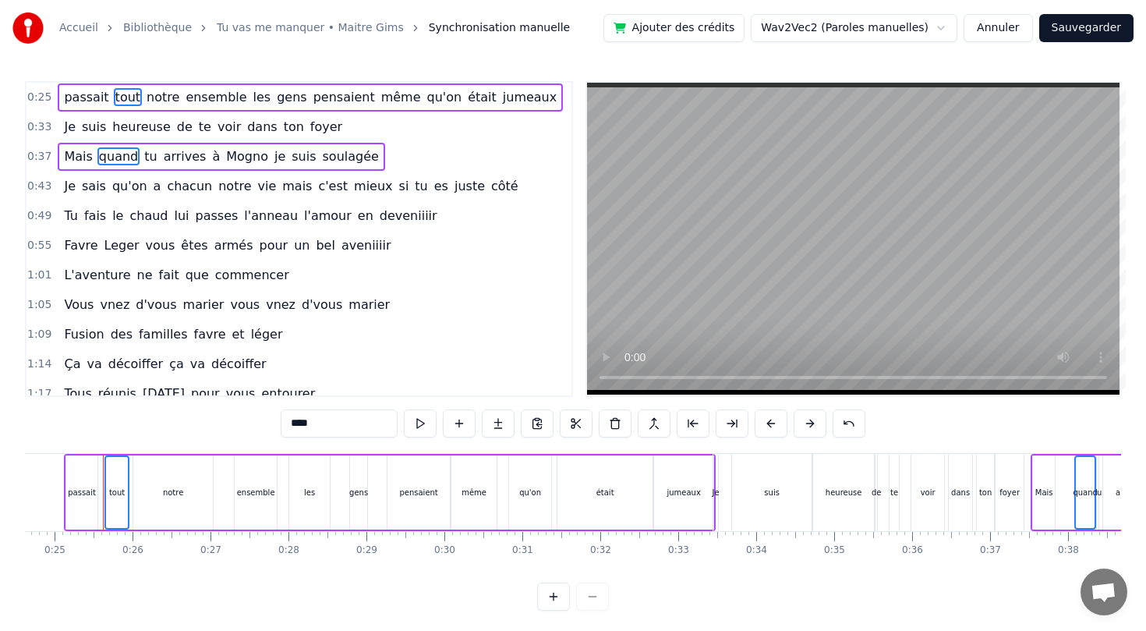
click at [110, 203] on div "Tu fais le chaud lui passes l'anneau l'amour en deveniiiir" at bounding box center [250, 216] width 385 height 28
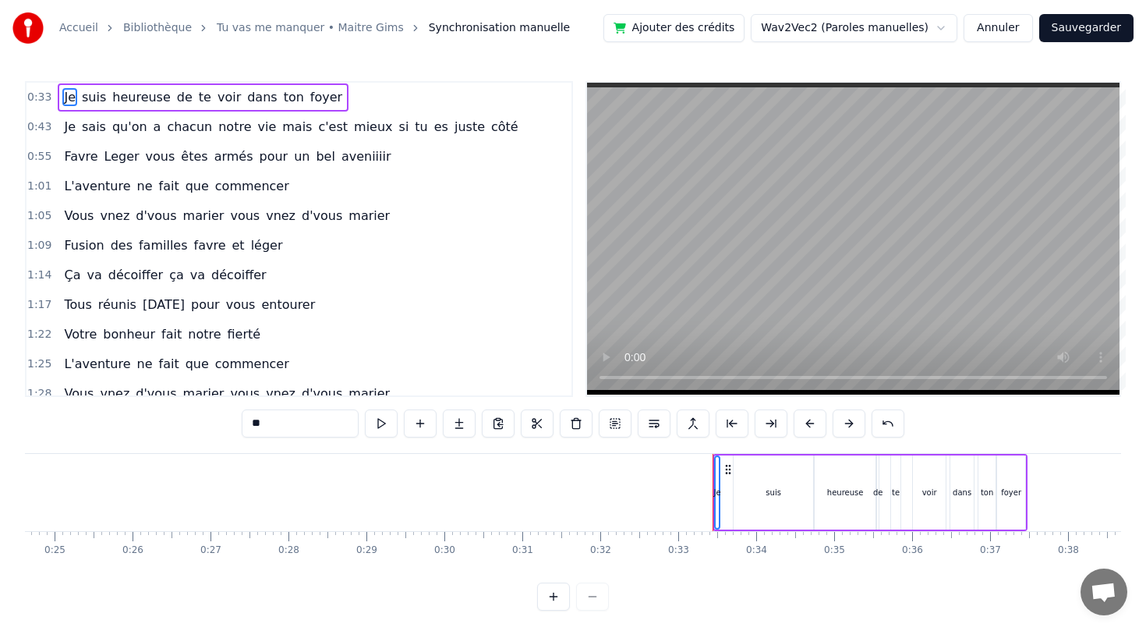
click at [111, 132] on span "qu'on" at bounding box center [130, 127] width 38 height 18
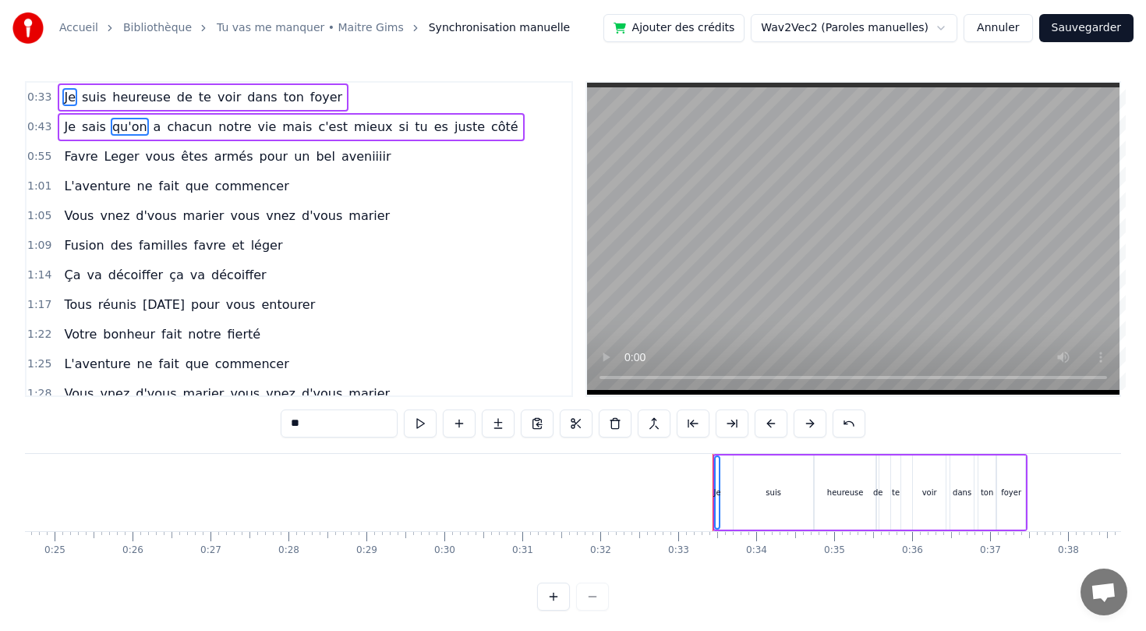
click at [109, 143] on div "Favre Leger vous êtes armés pour un bel aveniiiir" at bounding box center [227, 157] width 339 height 28
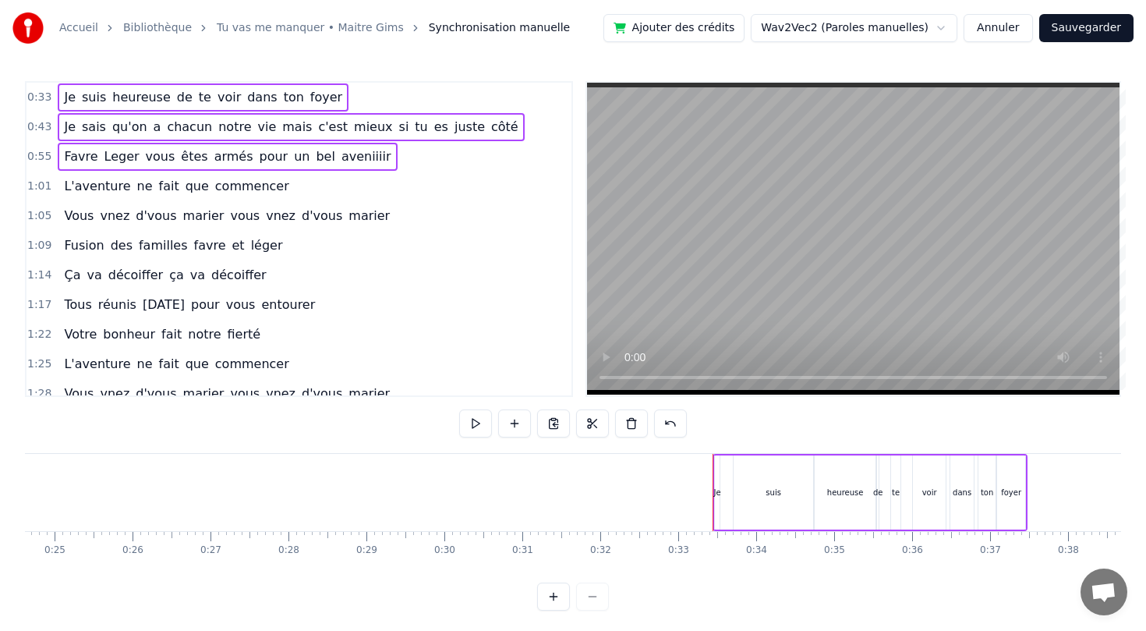
click at [101, 189] on span "L'aventure" at bounding box center [96, 186] width 69 height 18
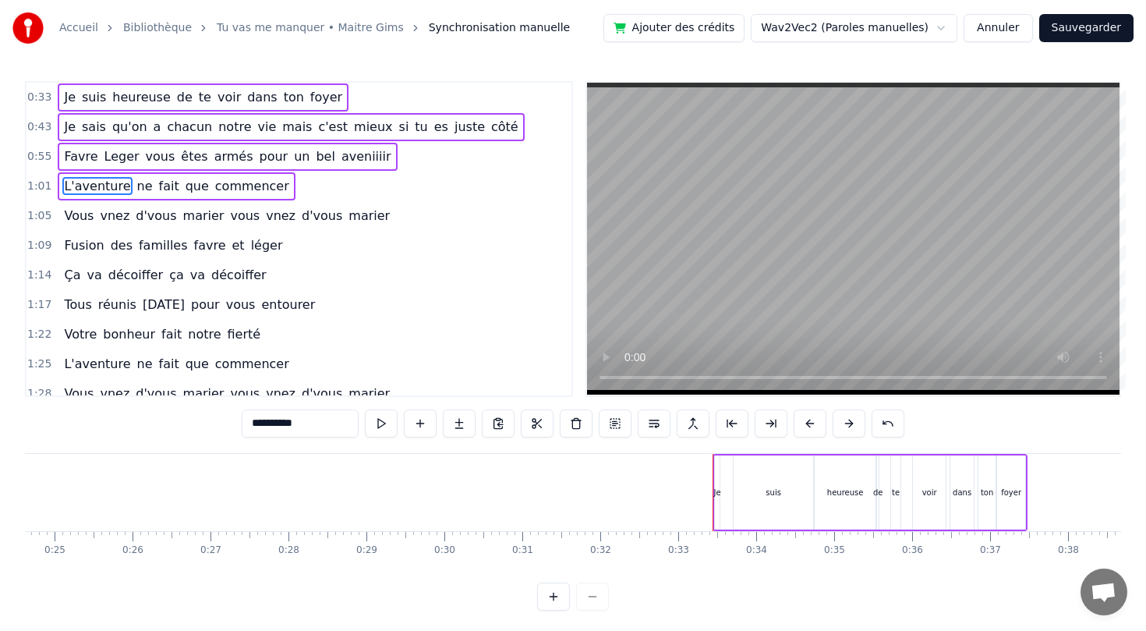
click at [105, 219] on span "vnez" at bounding box center [114, 216] width 33 height 18
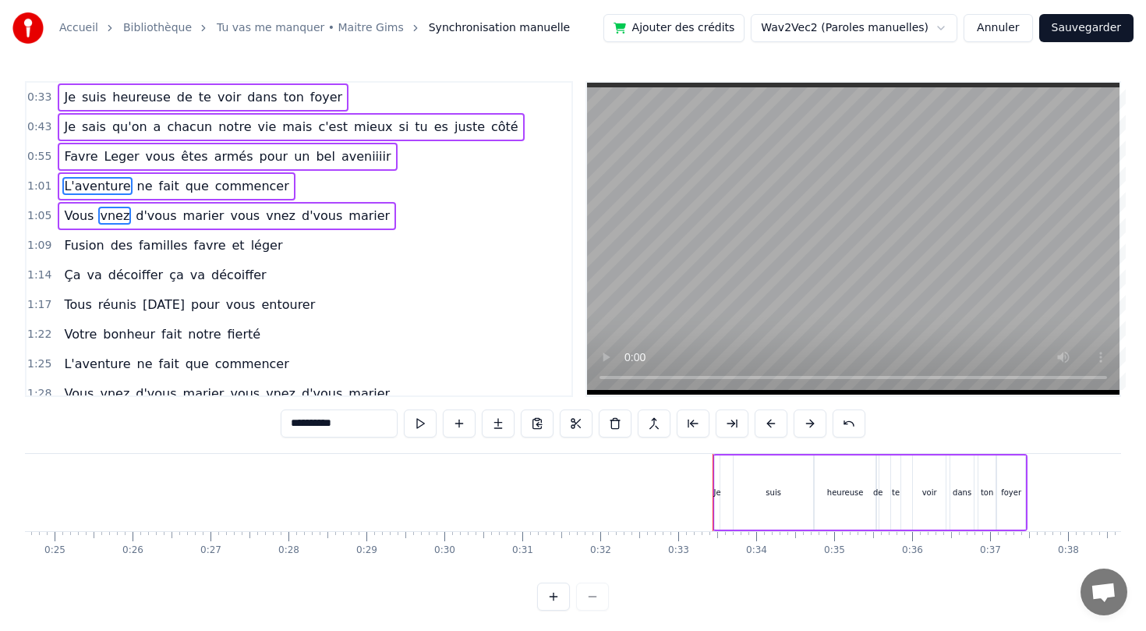
click at [109, 250] on span "des" at bounding box center [121, 245] width 25 height 18
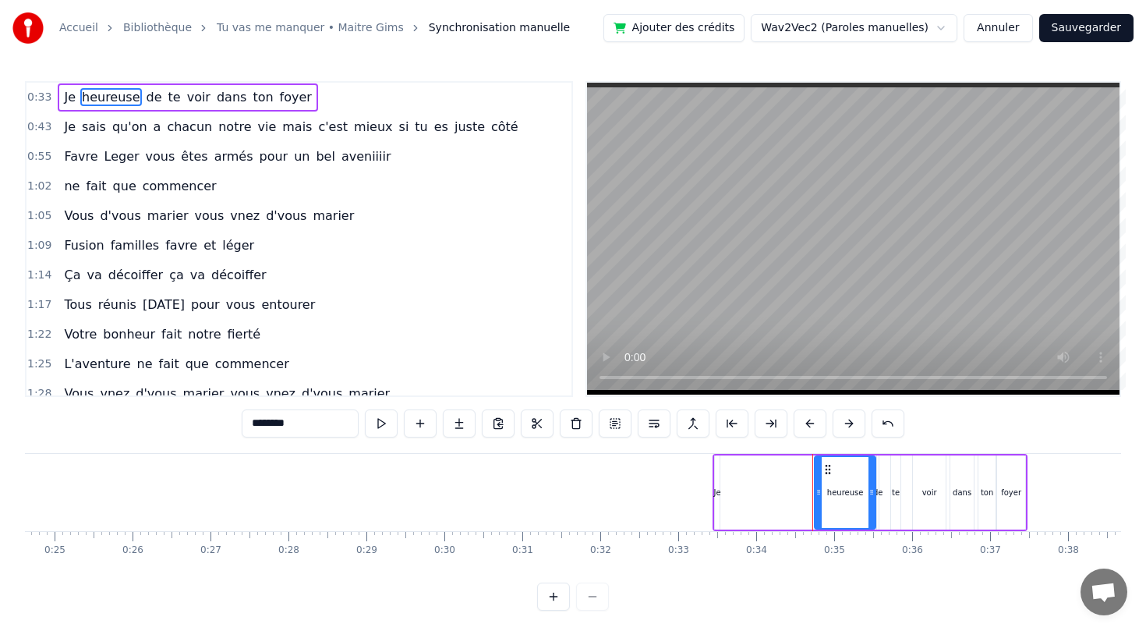
click at [109, 250] on span "familles" at bounding box center [135, 245] width 52 height 18
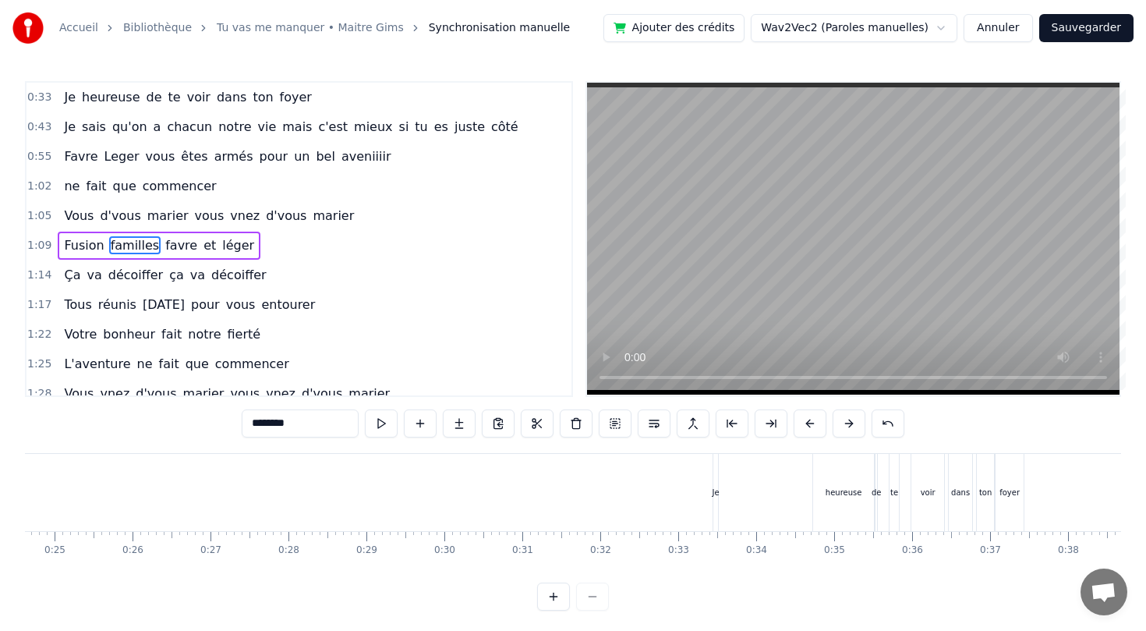
scroll to position [3, 0]
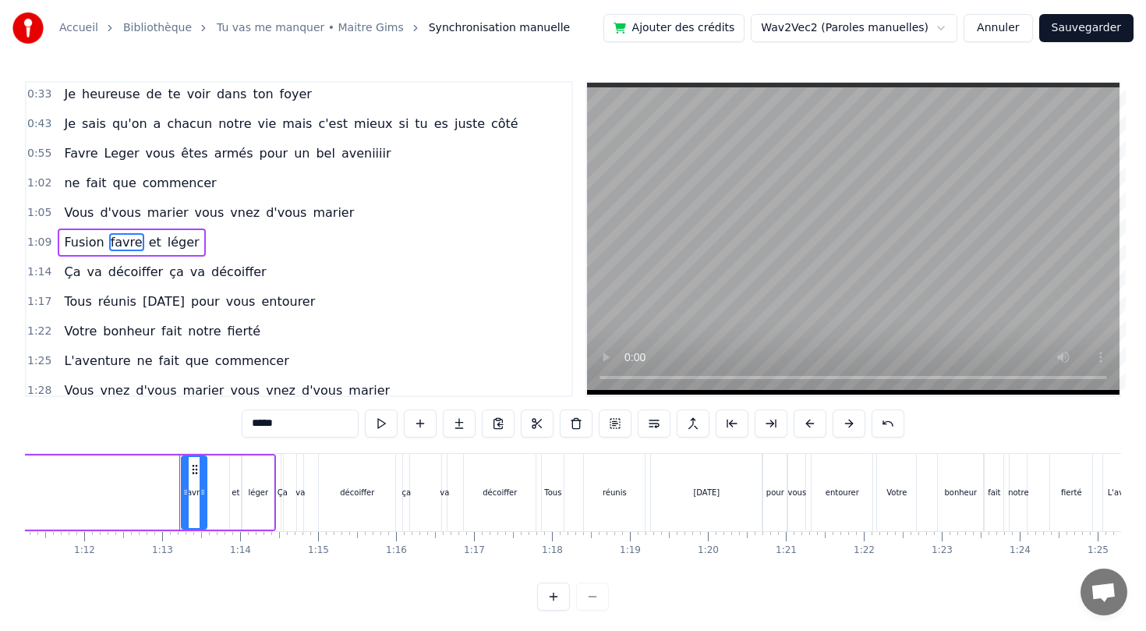
click at [109, 250] on span "favre" at bounding box center [126, 242] width 35 height 18
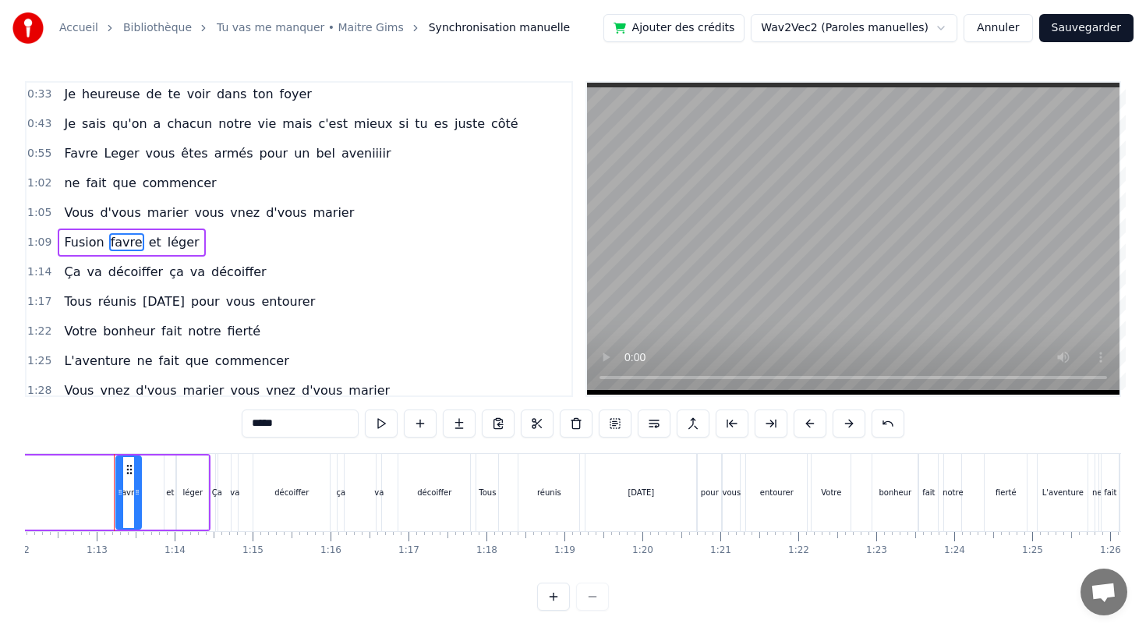
scroll to position [0, 5631]
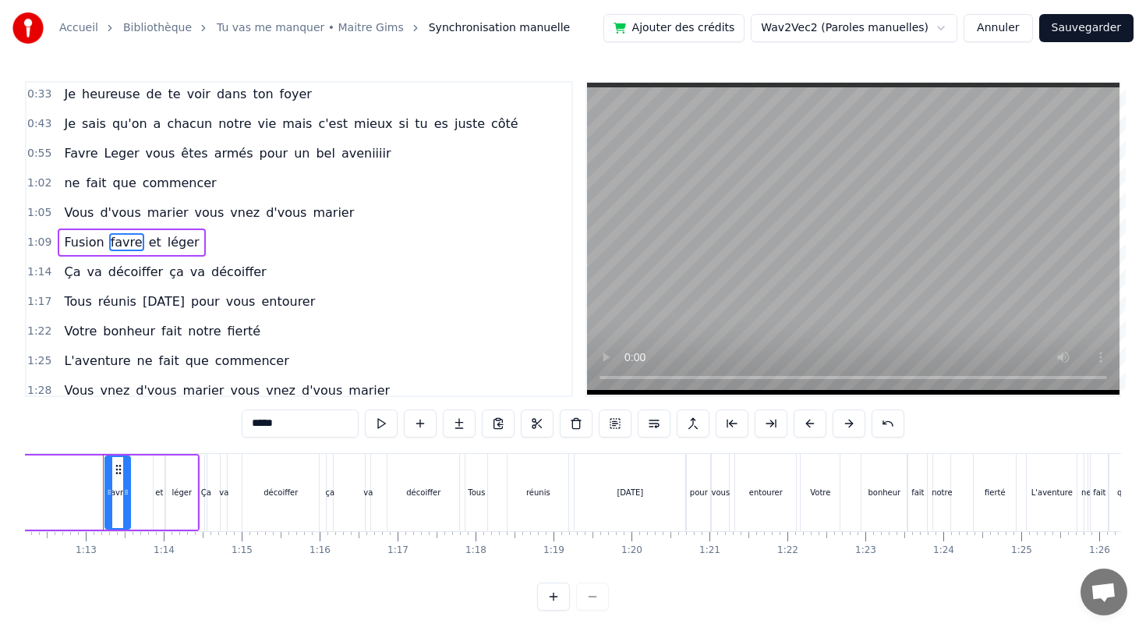
type input "**"
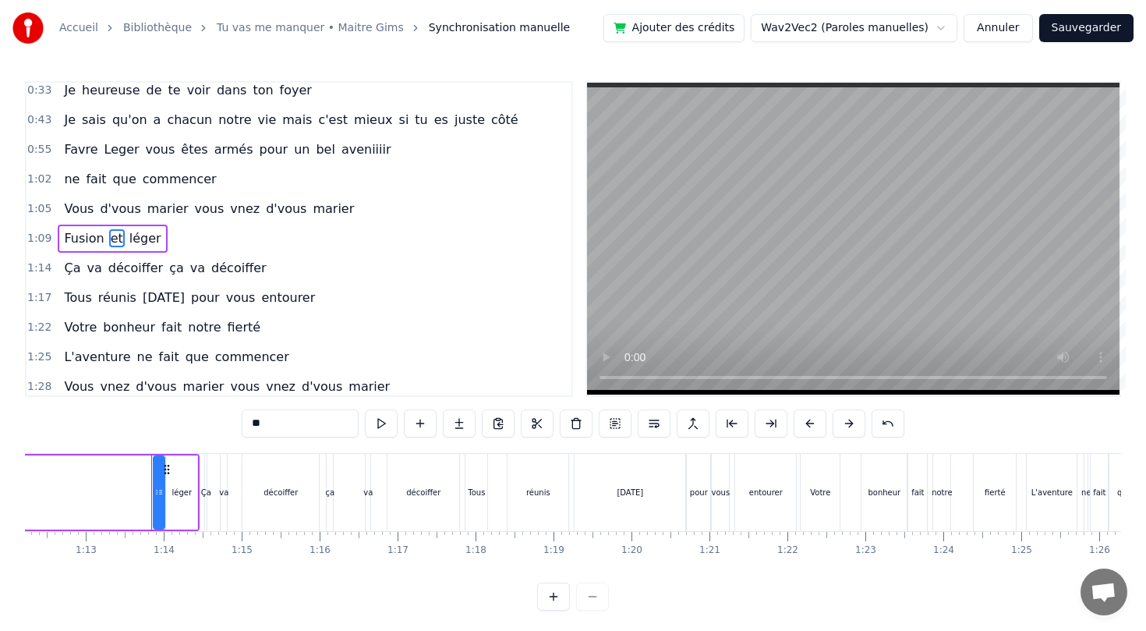
click at [105, 250] on div "Fusion et léger" at bounding box center [112, 239] width 109 height 28
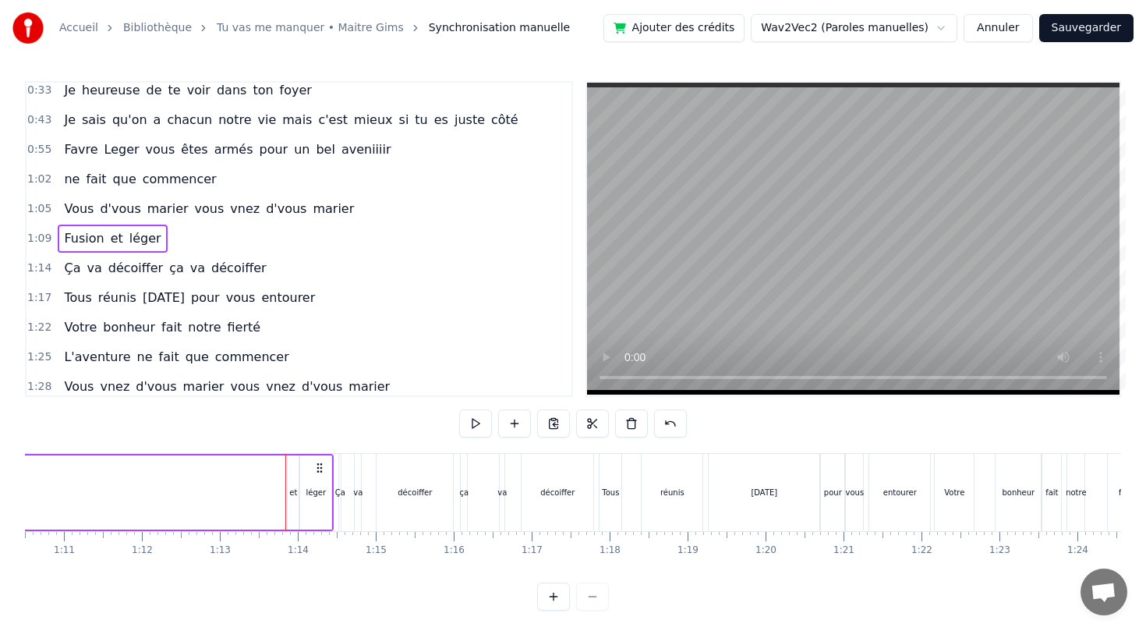
scroll to position [0, 5327]
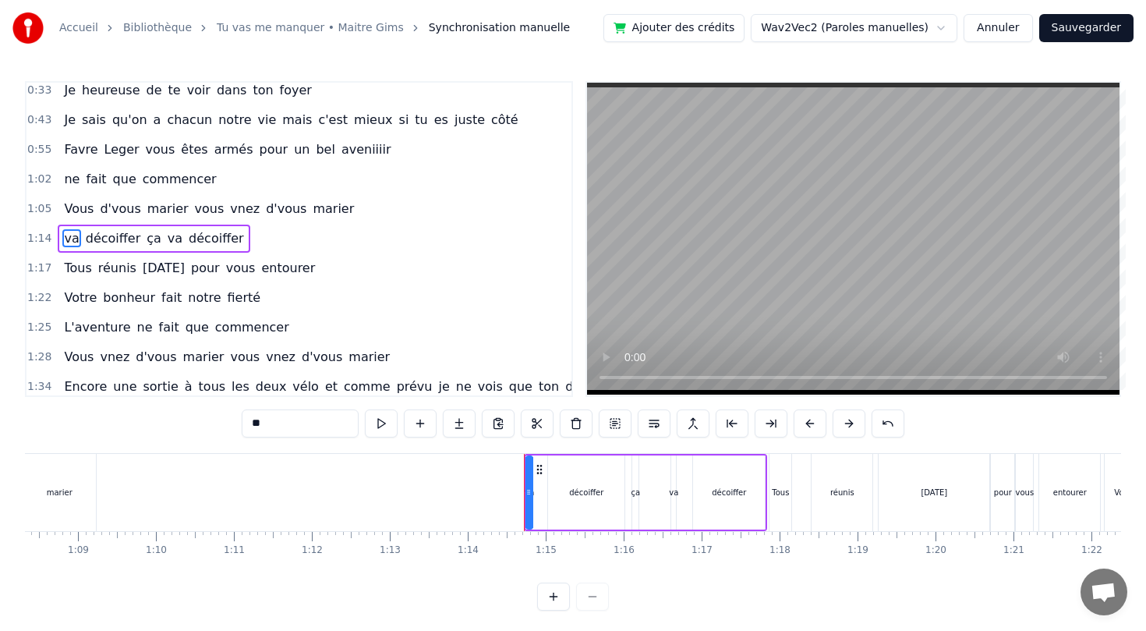
click at [156, 94] on span "de" at bounding box center [154, 90] width 19 height 18
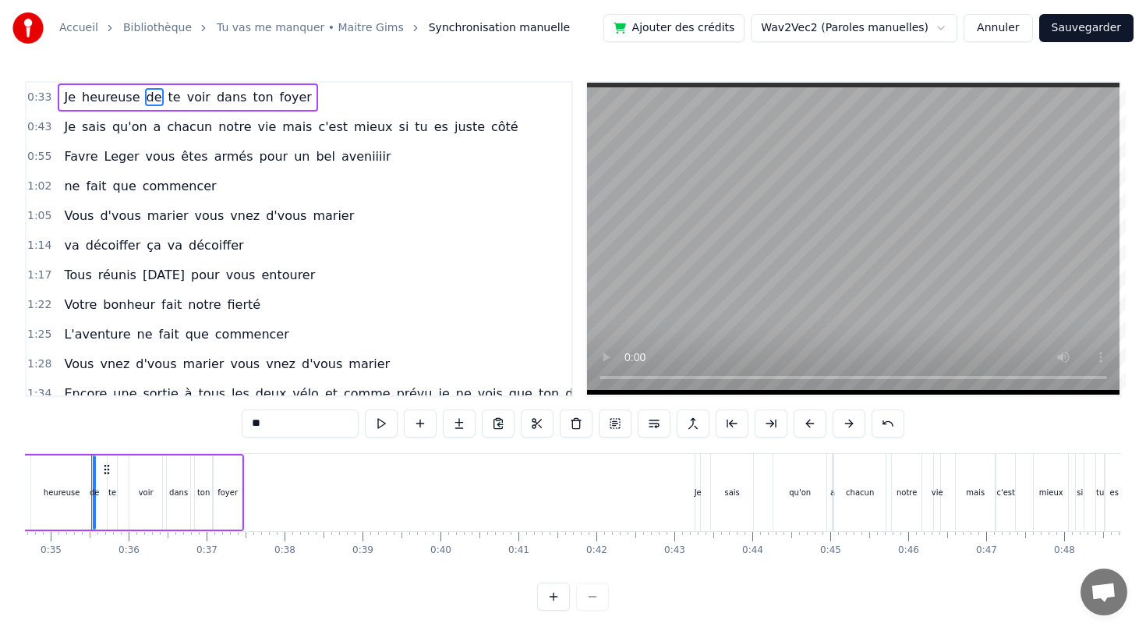
scroll to position [0, 2692]
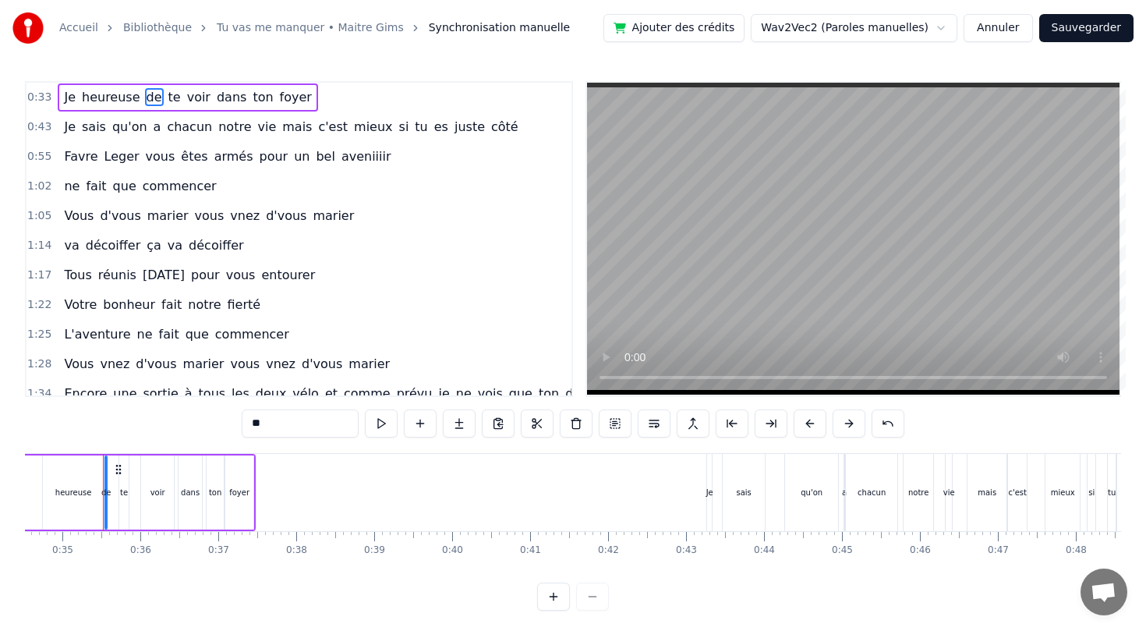
click at [136, 342] on span "ne" at bounding box center [145, 334] width 19 height 18
click at [119, 304] on span "bonheur" at bounding box center [128, 305] width 55 height 18
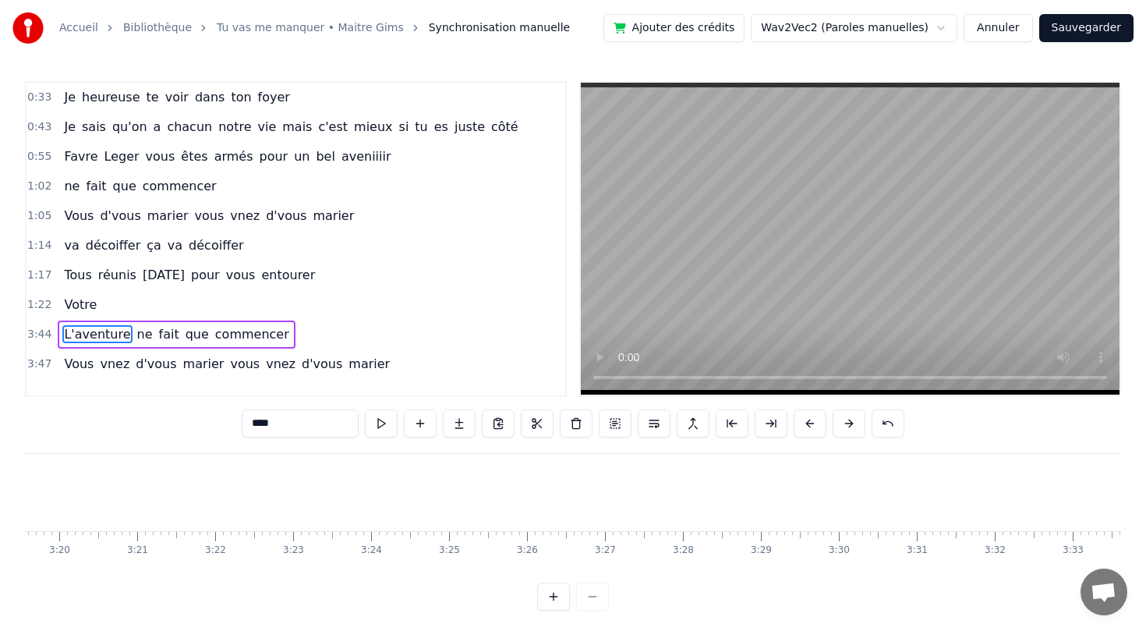
scroll to position [0, 0]
type input "******"
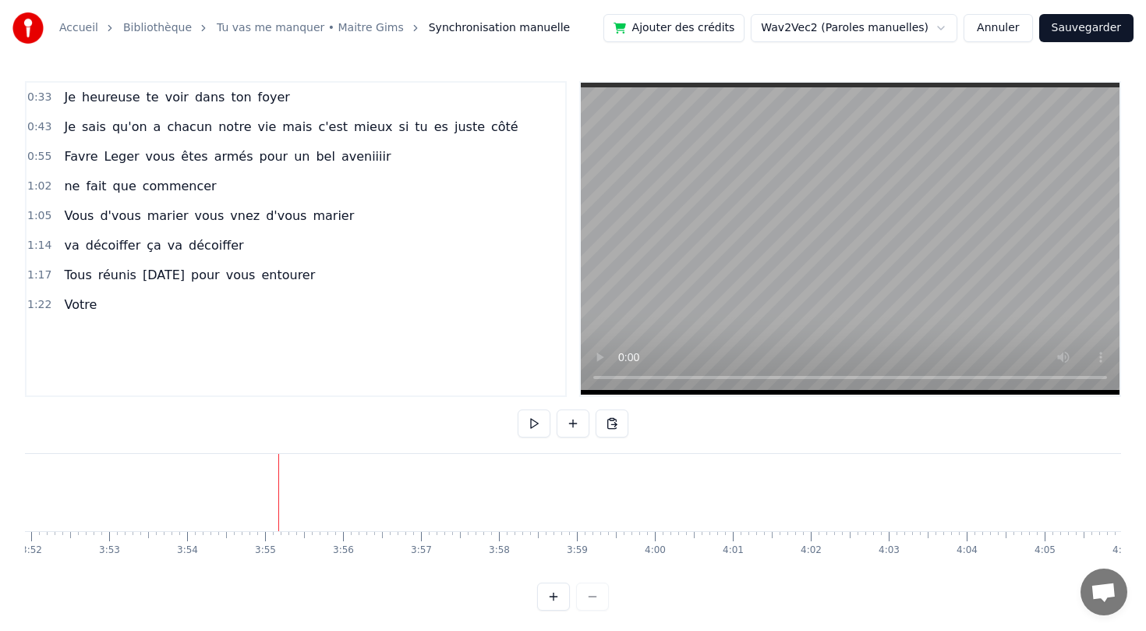
scroll to position [0, 18259]
click at [92, 301] on span "Votre" at bounding box center [80, 305] width 36 height 19
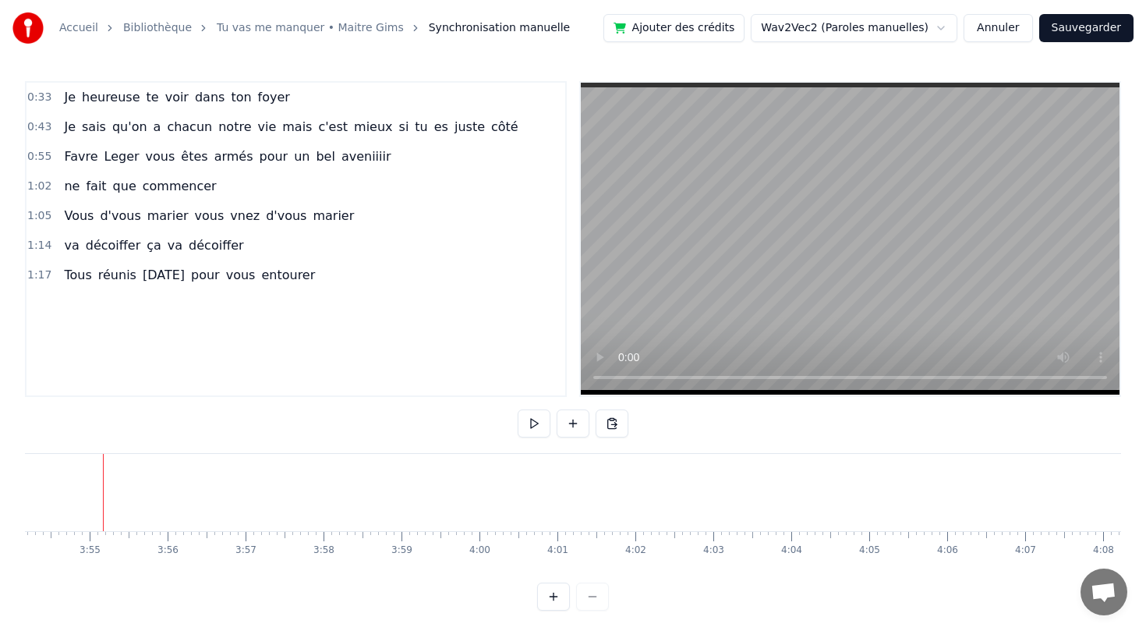
click at [119, 103] on span "heureuse" at bounding box center [111, 97] width 62 height 18
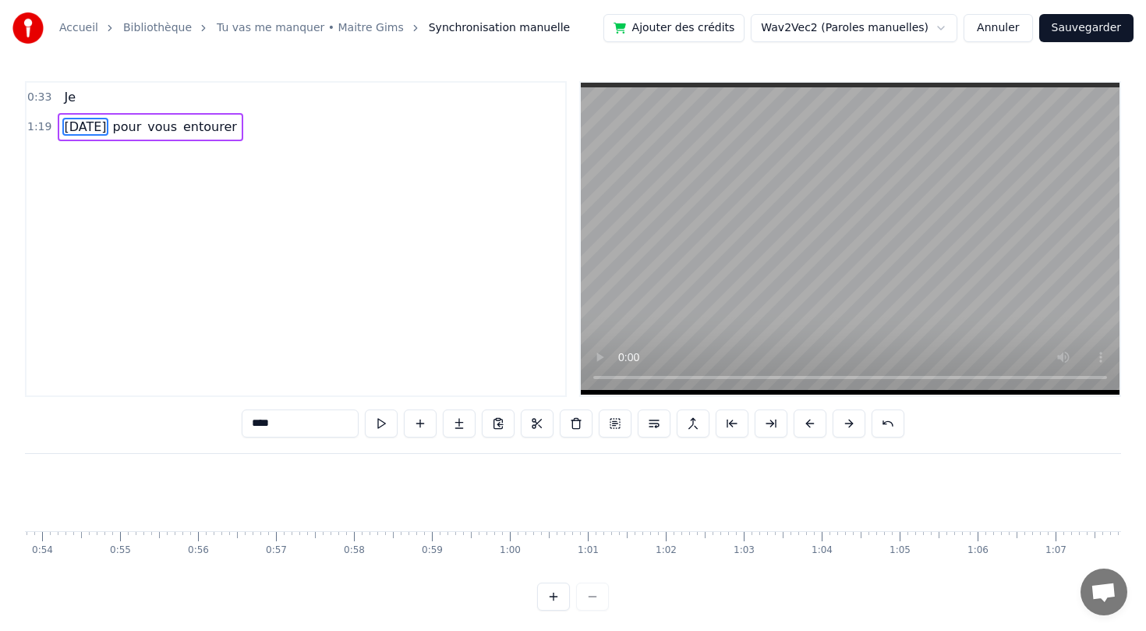
type input "****"
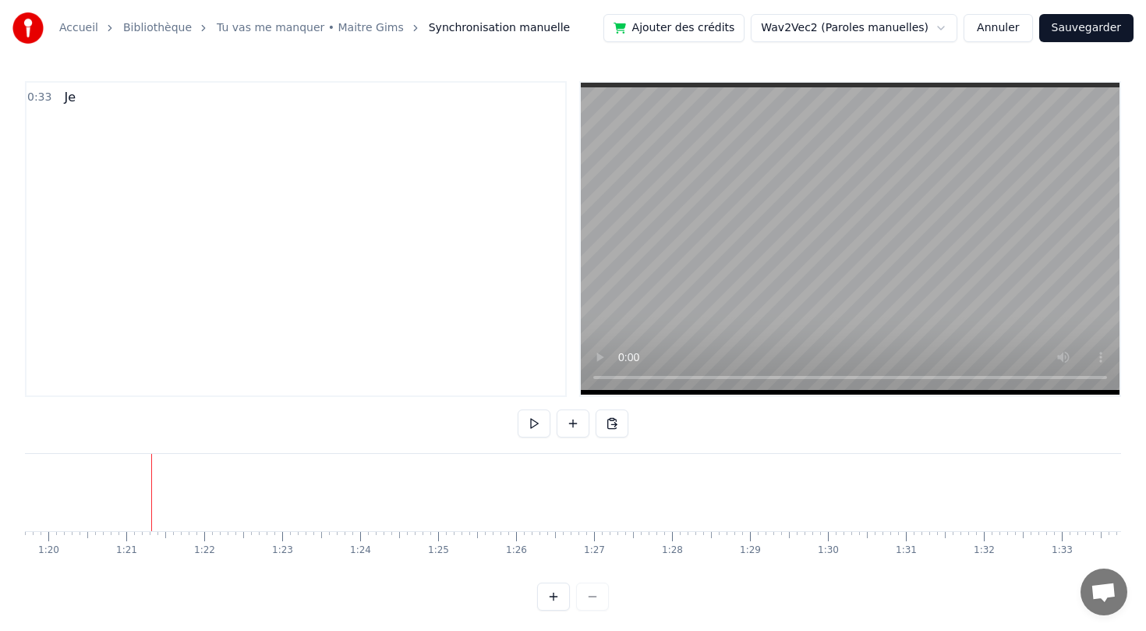
scroll to position [0, 6263]
click at [79, 100] on div "Je" at bounding box center [70, 97] width 24 height 28
click at [79, 100] on div at bounding box center [296, 239] width 542 height 316
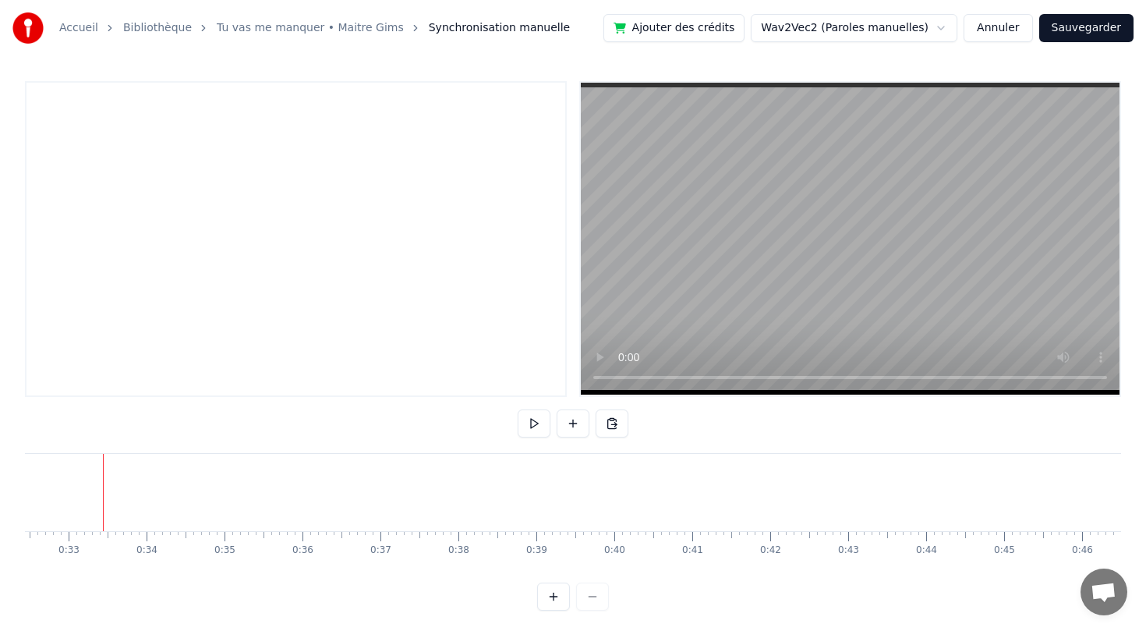
click at [109, 140] on div at bounding box center [296, 239] width 542 height 316
click at [1011, 35] on button "Annuler" at bounding box center [998, 28] width 69 height 28
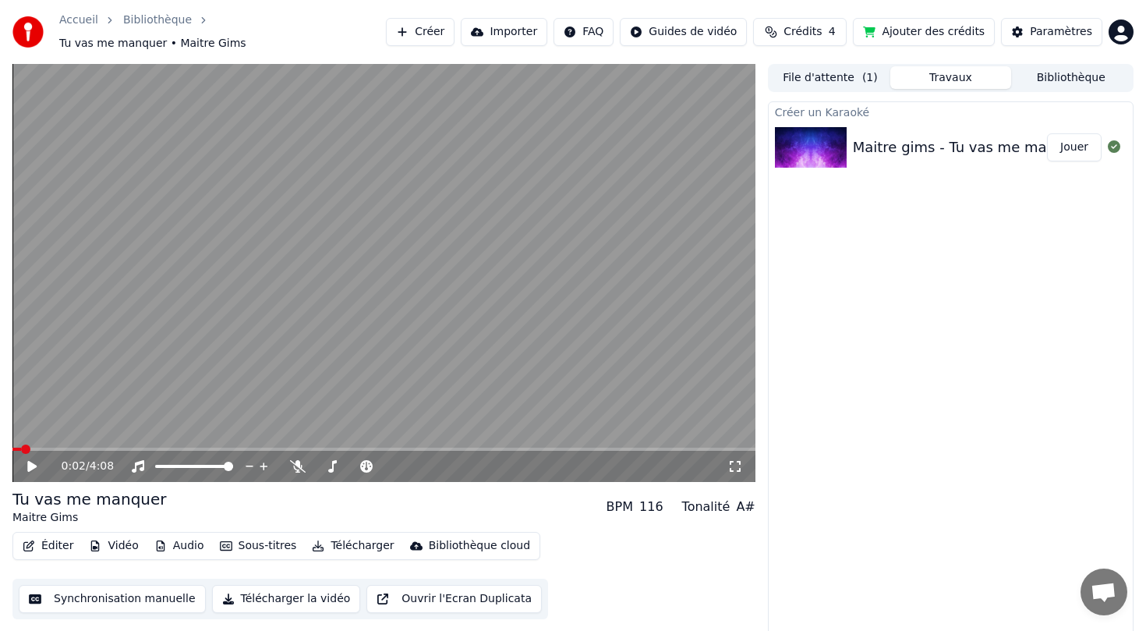
click at [49, 536] on button "Éditer" at bounding box center [47, 546] width 63 height 22
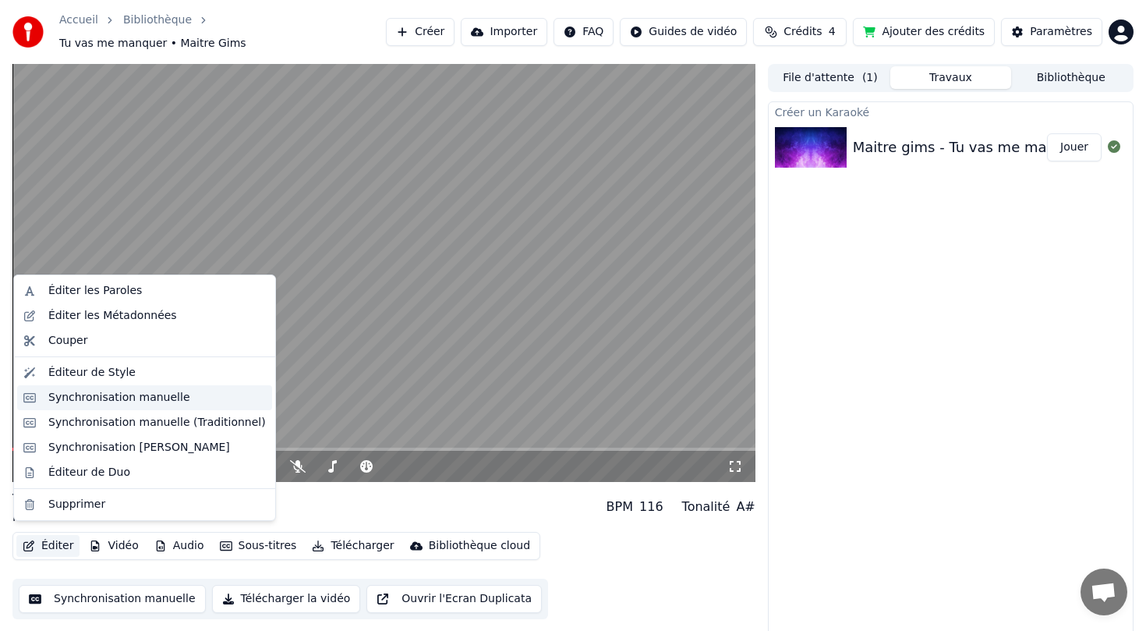
click at [189, 398] on div "Synchronisation manuelle" at bounding box center [157, 398] width 218 height 16
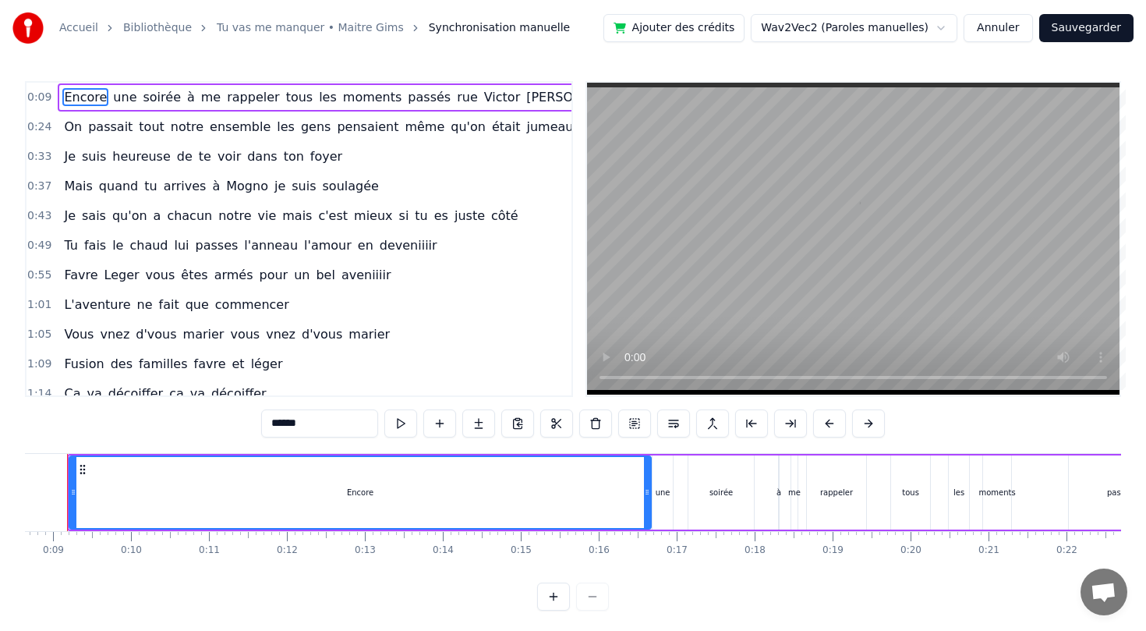
scroll to position [0, 703]
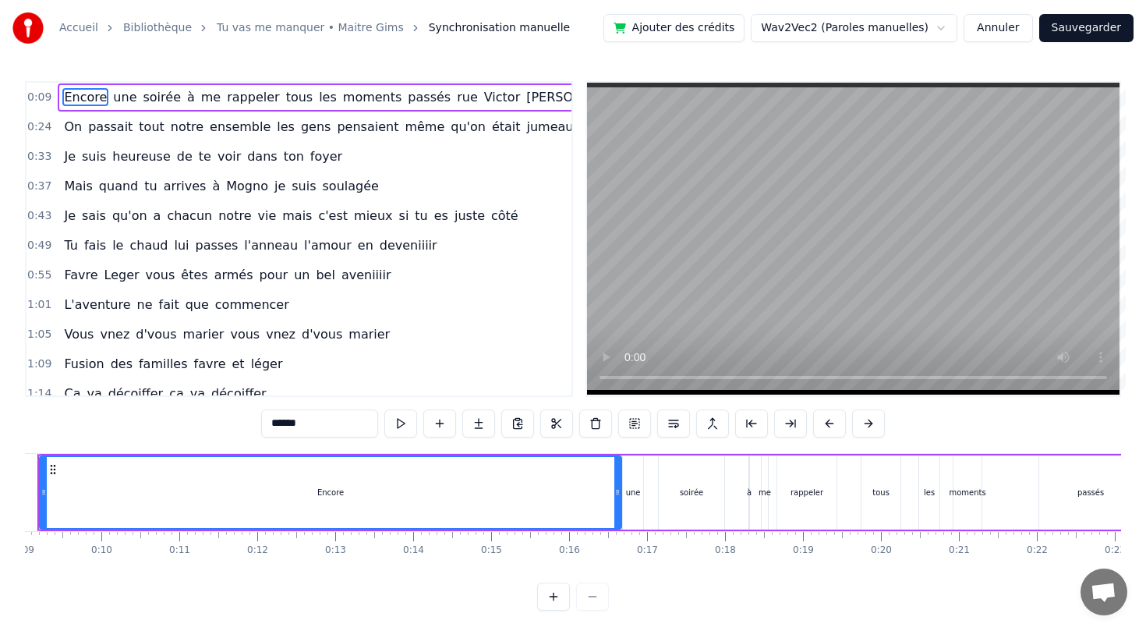
click at [632, 489] on div "une" at bounding box center [633, 493] width 15 height 12
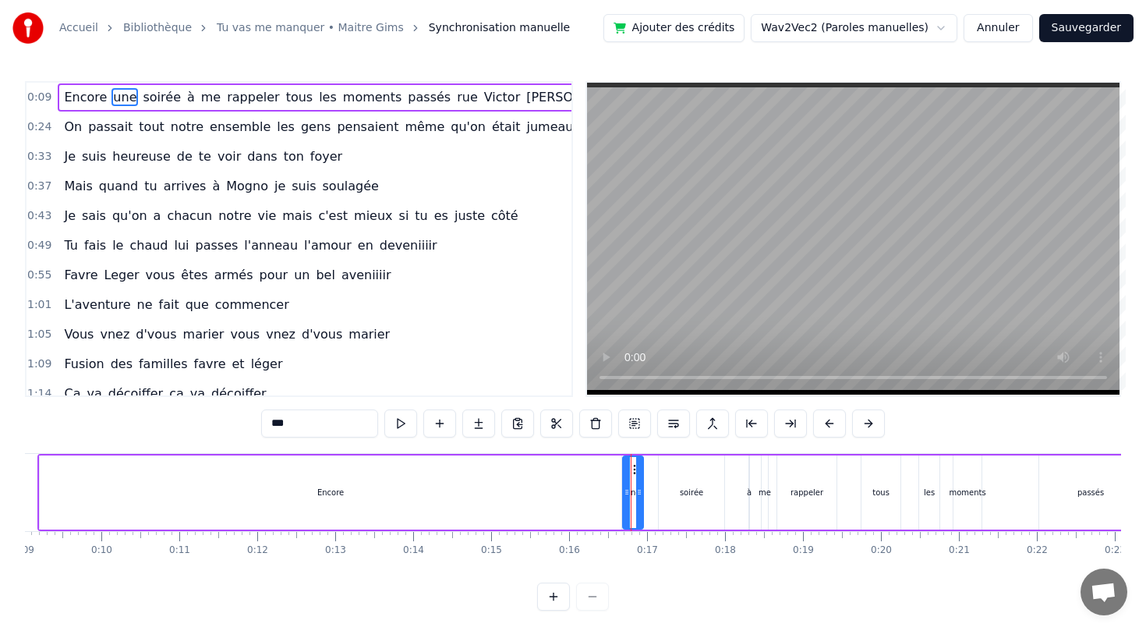
click at [589, 493] on div "Encore" at bounding box center [331, 492] width 582 height 74
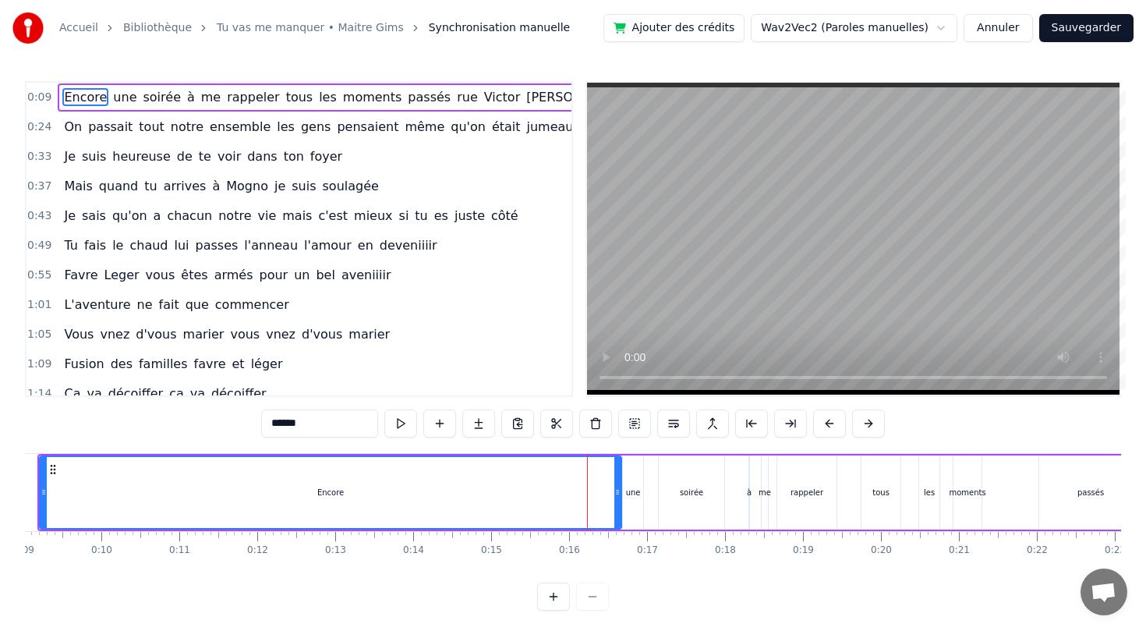
click at [630, 508] on div "une" at bounding box center [633, 492] width 20 height 74
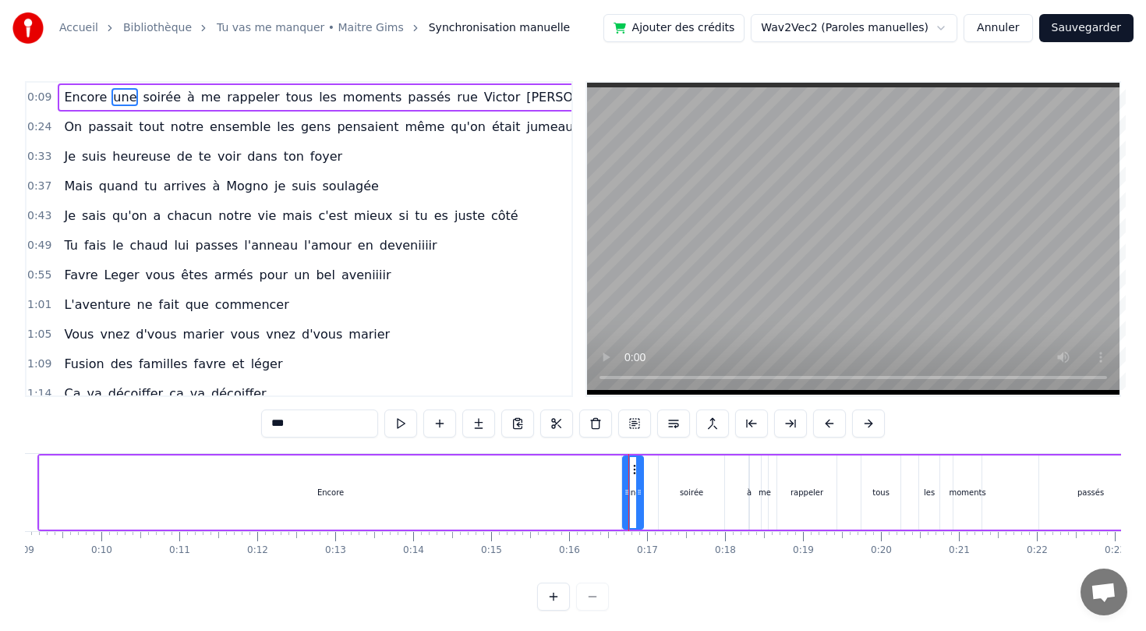
click at [576, 508] on div "Encore" at bounding box center [331, 492] width 582 height 74
type input "******"
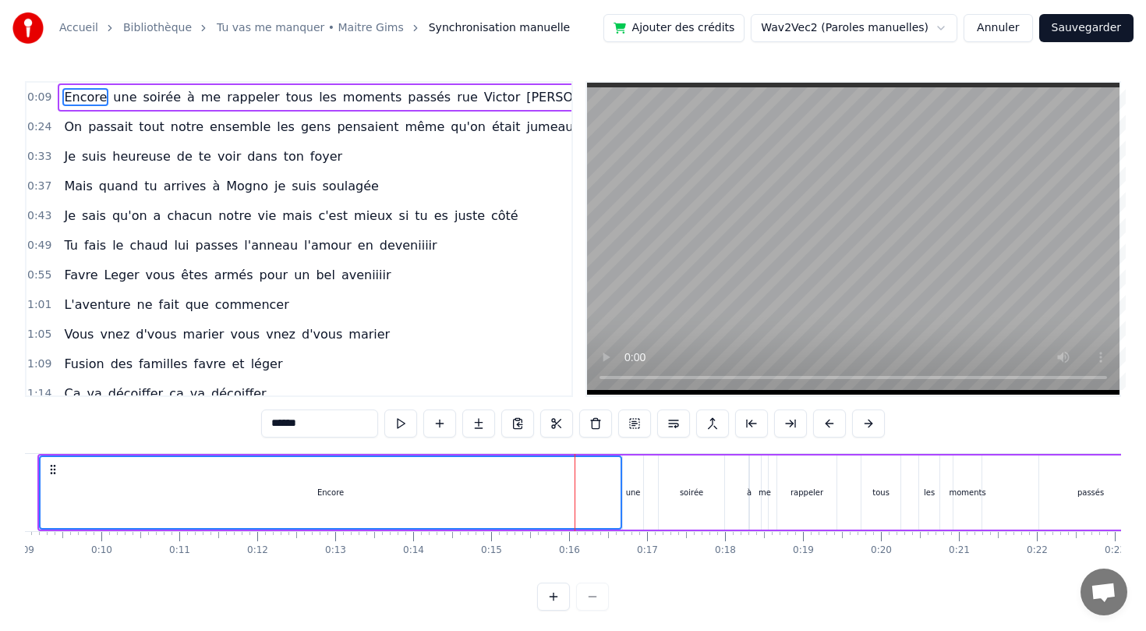
click at [635, 495] on div "une" at bounding box center [633, 493] width 15 height 12
click at [686, 483] on div "soirée" at bounding box center [691, 492] width 65 height 74
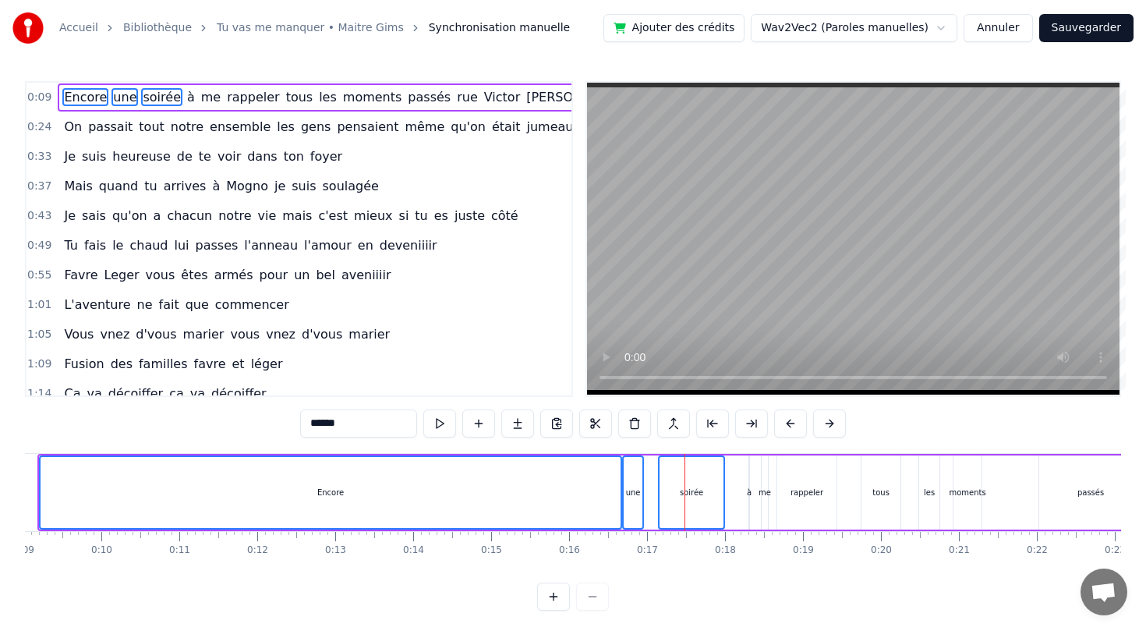
click at [651, 492] on div "Encore une soirée à me rappeler tous les moments passés rue [PERSON_NAME]" at bounding box center [651, 492] width 1229 height 77
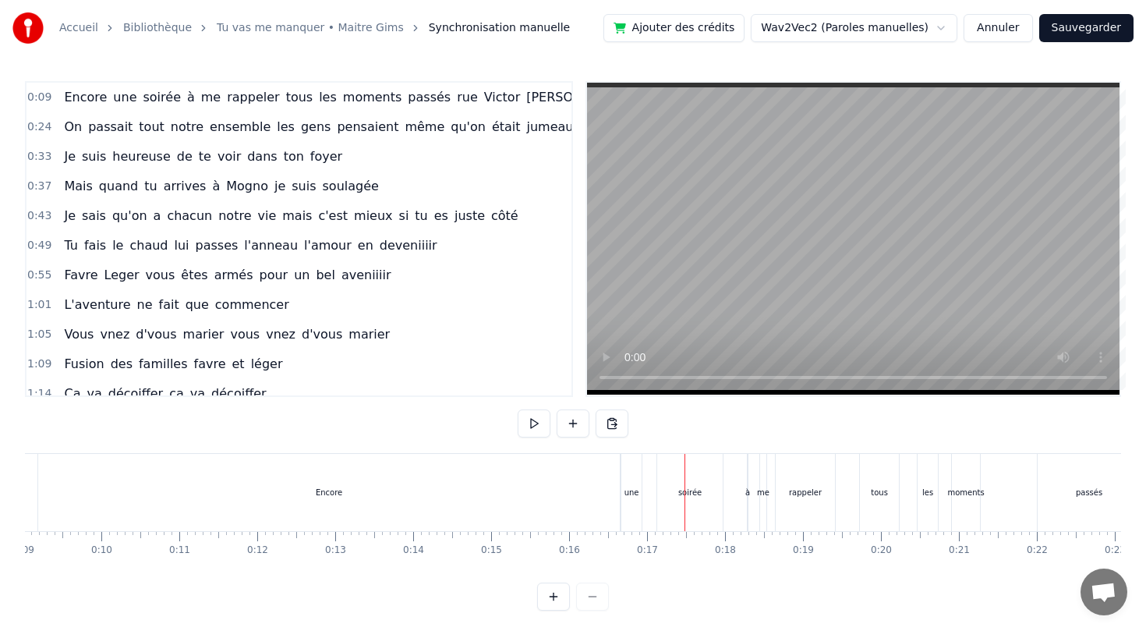
click at [497, 498] on div "Encore" at bounding box center [329, 492] width 582 height 77
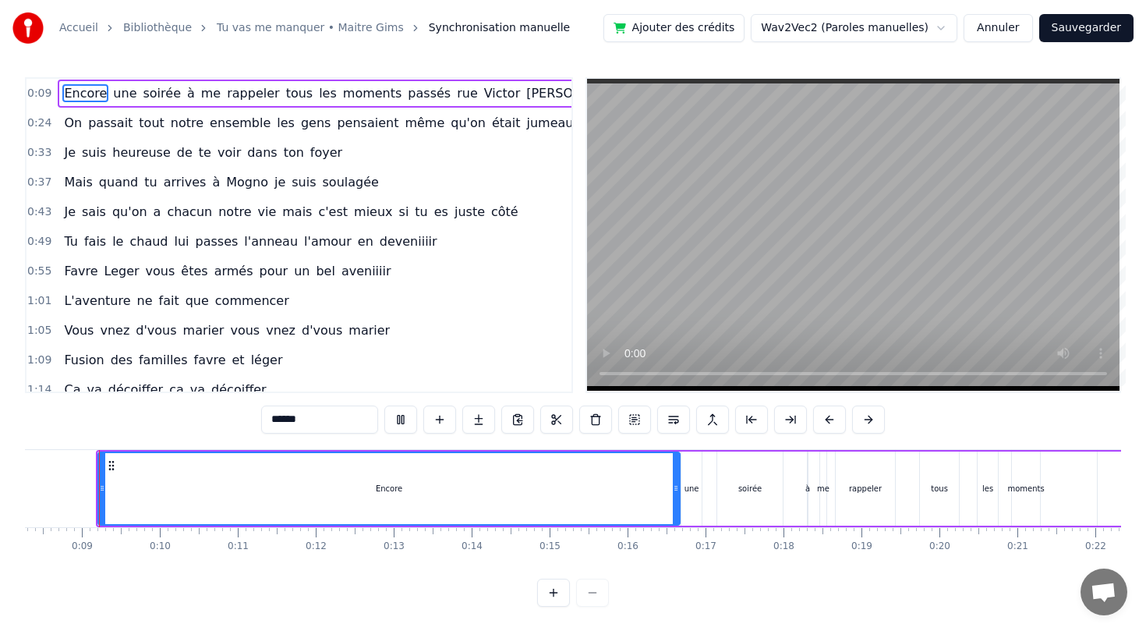
scroll to position [0, 638]
drag, startPoint x: 108, startPoint y: 488, endPoint x: 106, endPoint y: 480, distance: 8.7
click at [106, 480] on div at bounding box center [107, 488] width 6 height 71
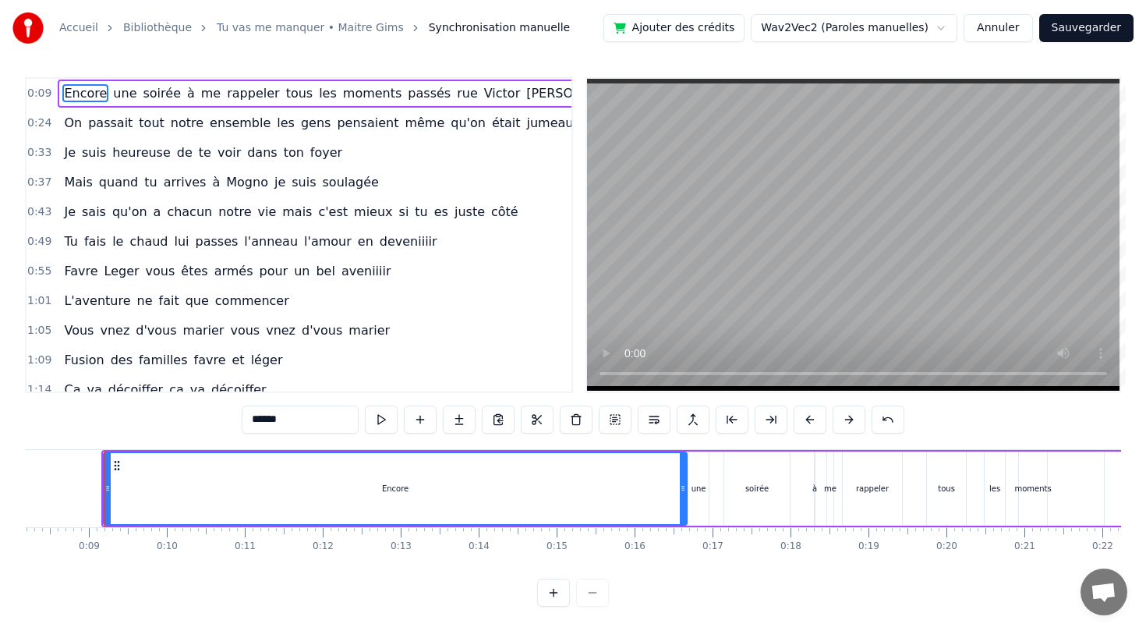
scroll to position [0, 0]
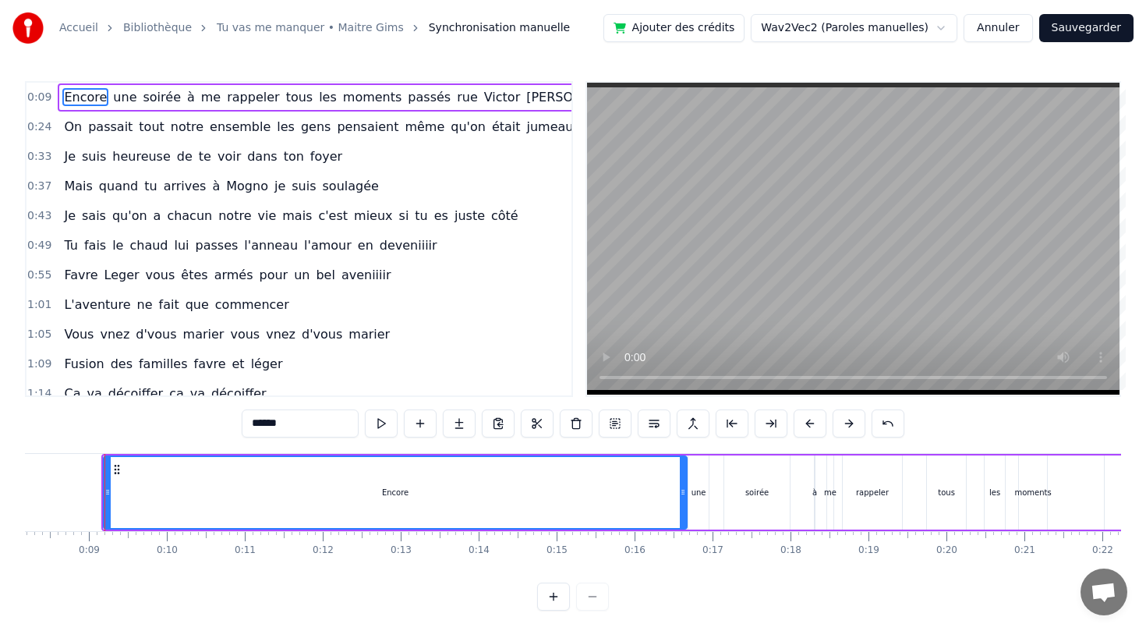
click at [41, 91] on span "0:09" at bounding box center [39, 98] width 24 height 16
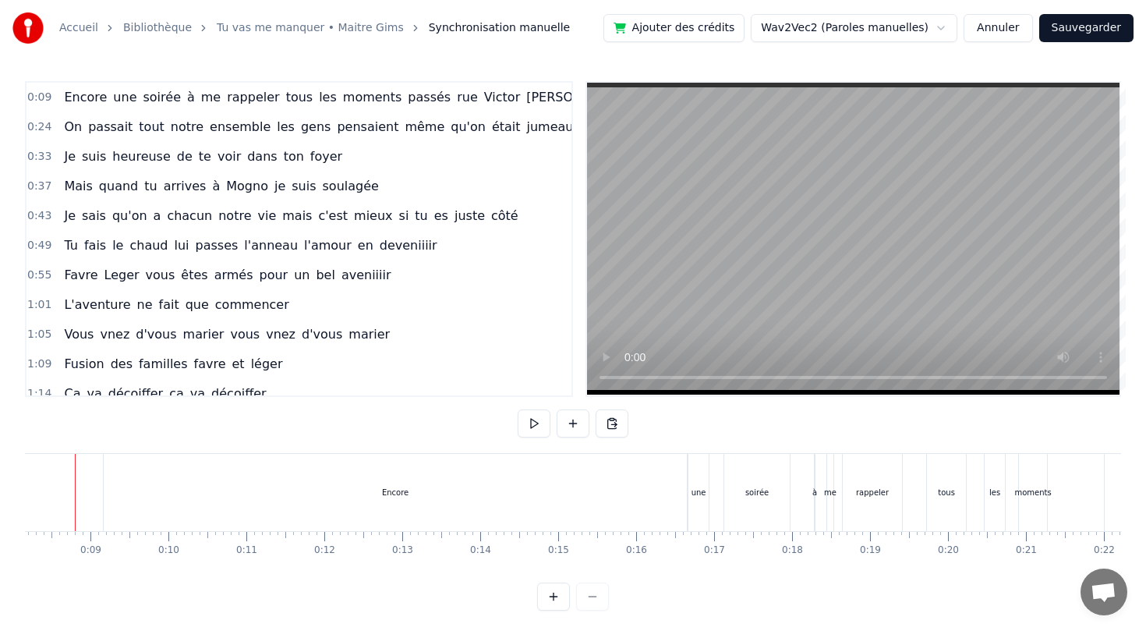
scroll to position [0, 608]
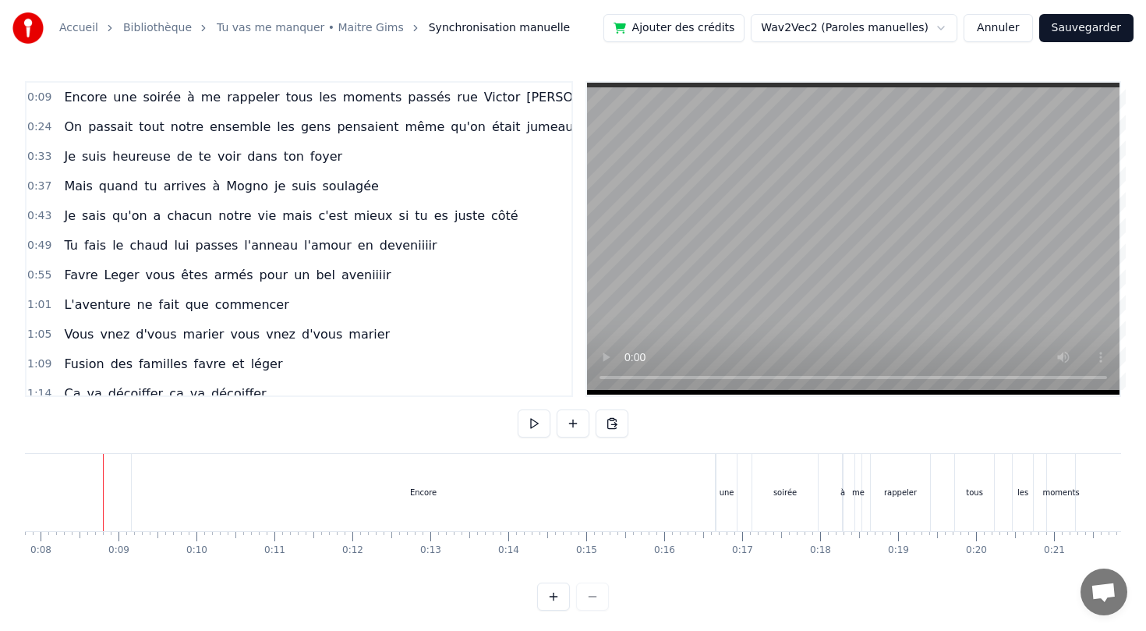
click at [196, 499] on div "Encore" at bounding box center [423, 492] width 583 height 77
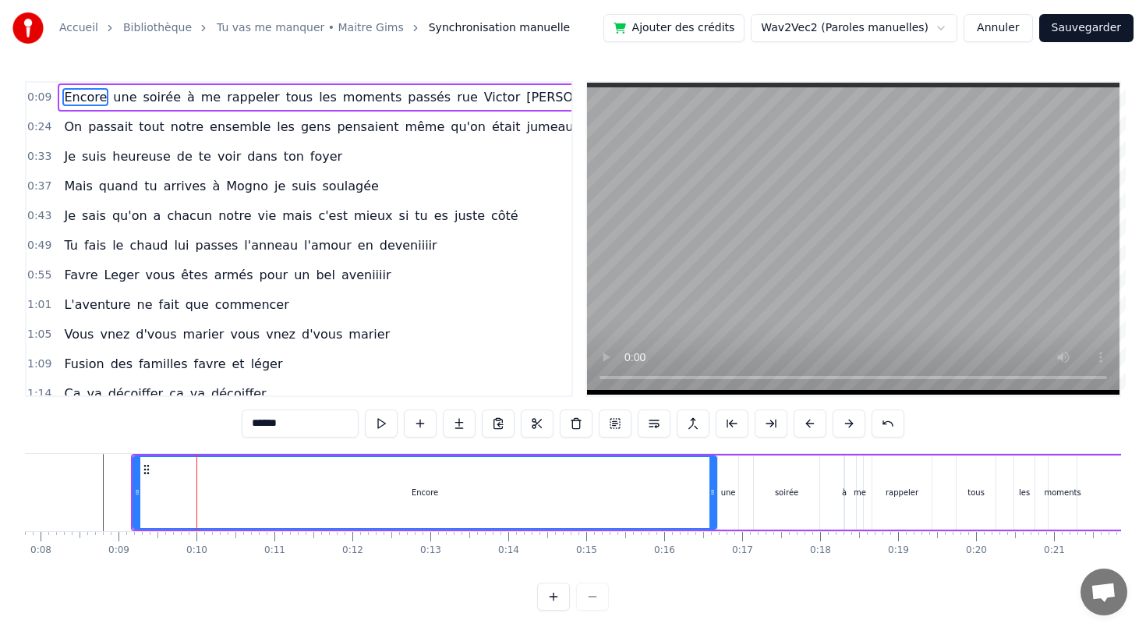
click at [719, 484] on div "une" at bounding box center [728, 492] width 20 height 74
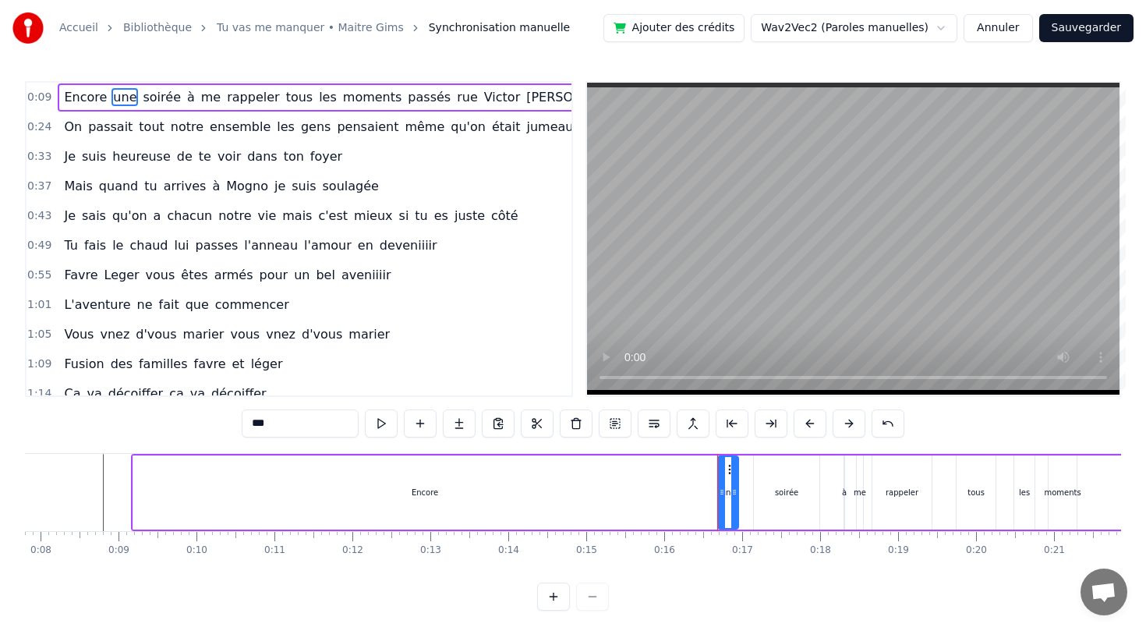
click at [406, 504] on div "Encore" at bounding box center [424, 492] width 583 height 74
type input "******"
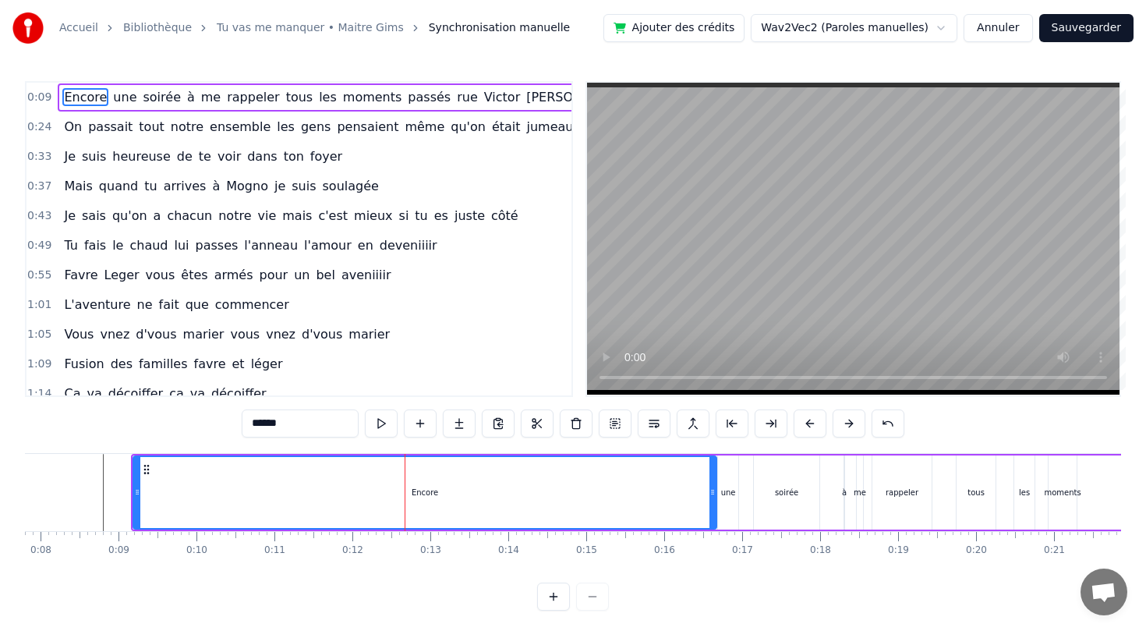
click at [307, 421] on input "******" at bounding box center [300, 423] width 117 height 28
click at [613, 423] on button at bounding box center [615, 423] width 33 height 28
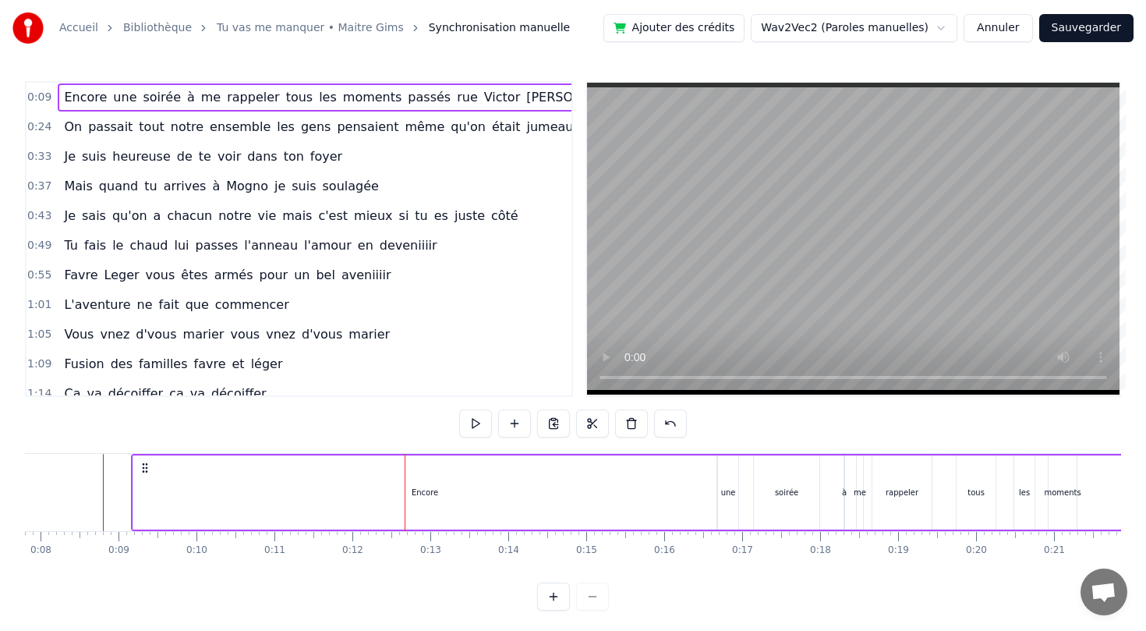
drag, startPoint x: 480, startPoint y: 484, endPoint x: 535, endPoint y: 482, distance: 55.4
click at [535, 483] on div "Encore" at bounding box center [424, 492] width 583 height 74
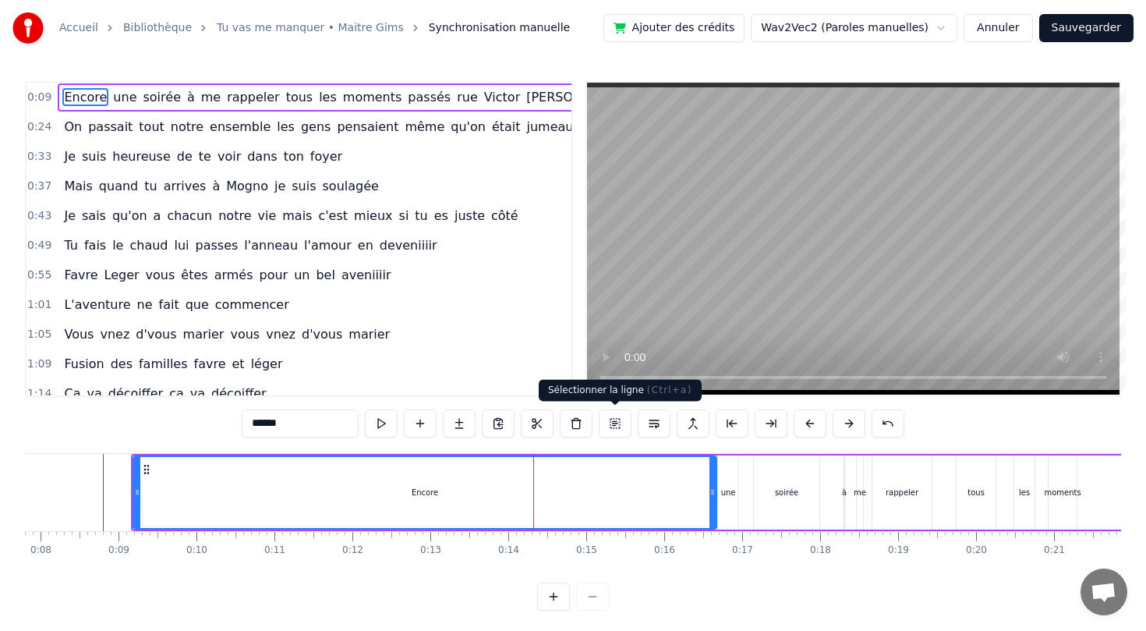
click at [620, 427] on button at bounding box center [615, 423] width 33 height 28
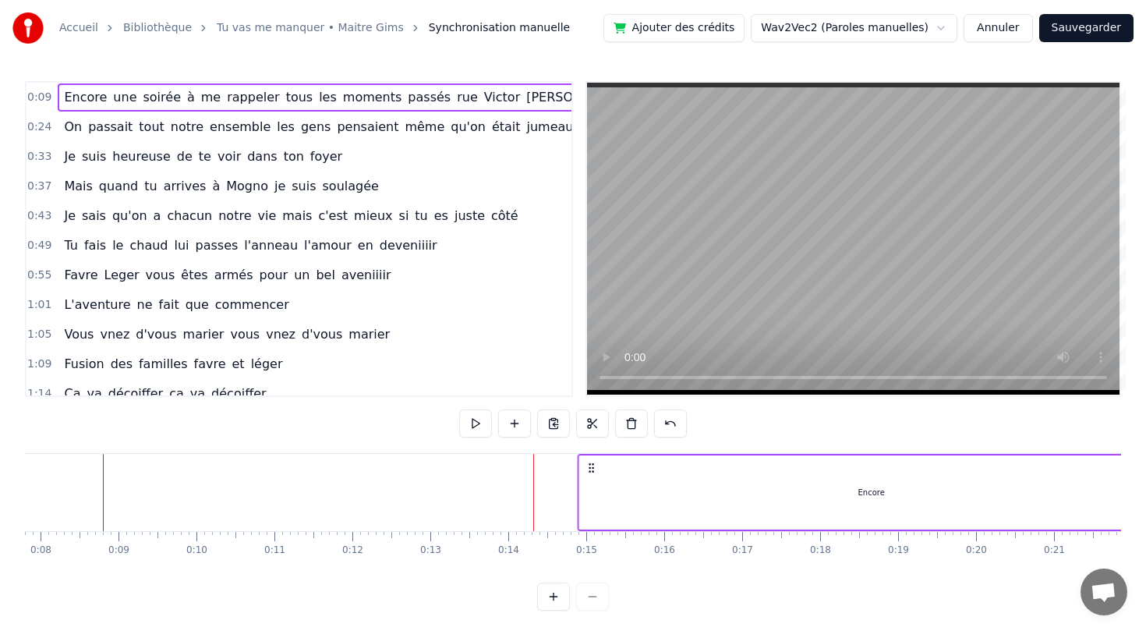
drag, startPoint x: 146, startPoint y: 465, endPoint x: 593, endPoint y: 504, distance: 448.5
drag, startPoint x: 144, startPoint y: 462, endPoint x: 674, endPoint y: 506, distance: 531.2
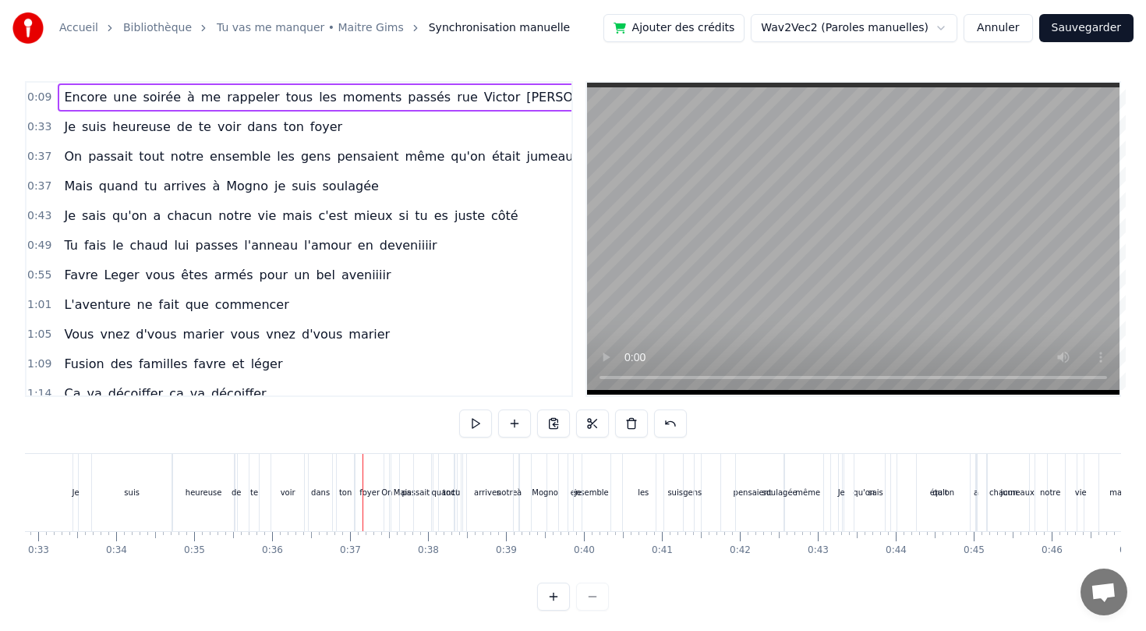
scroll to position [0, 2819]
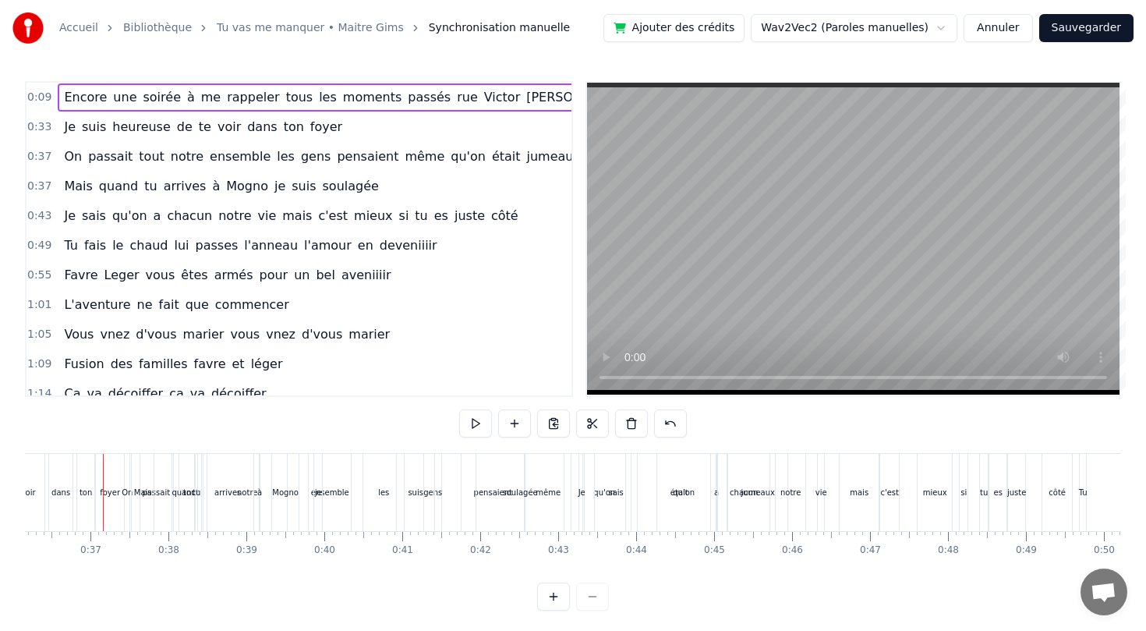
click at [1000, 19] on button "Annuler" at bounding box center [998, 28] width 69 height 28
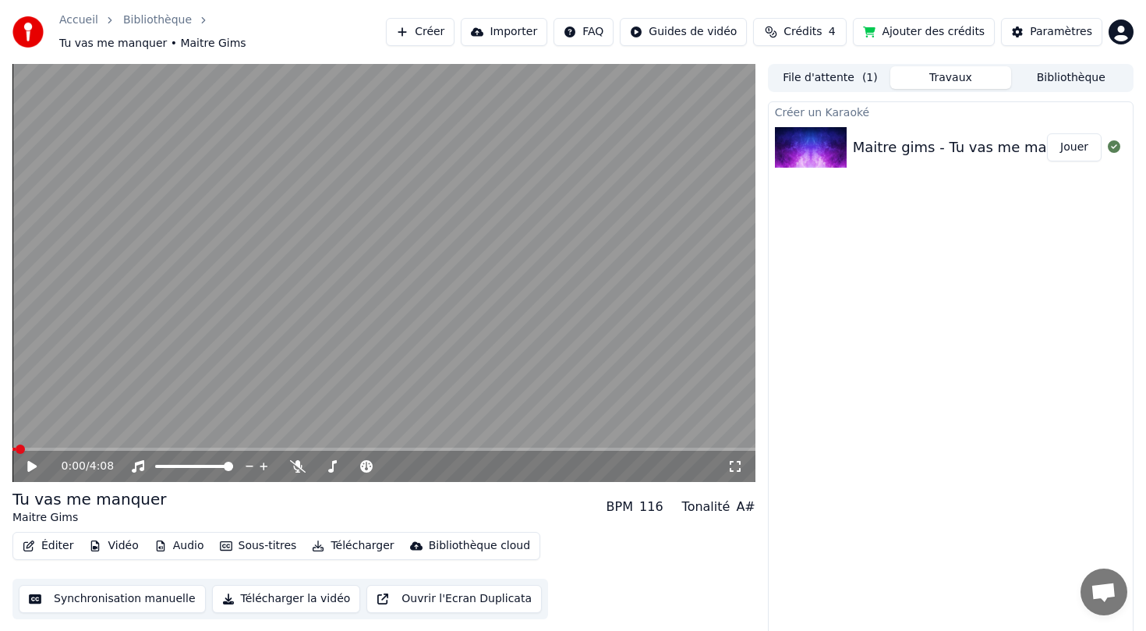
click at [44, 538] on button "Éditer" at bounding box center [47, 546] width 63 height 22
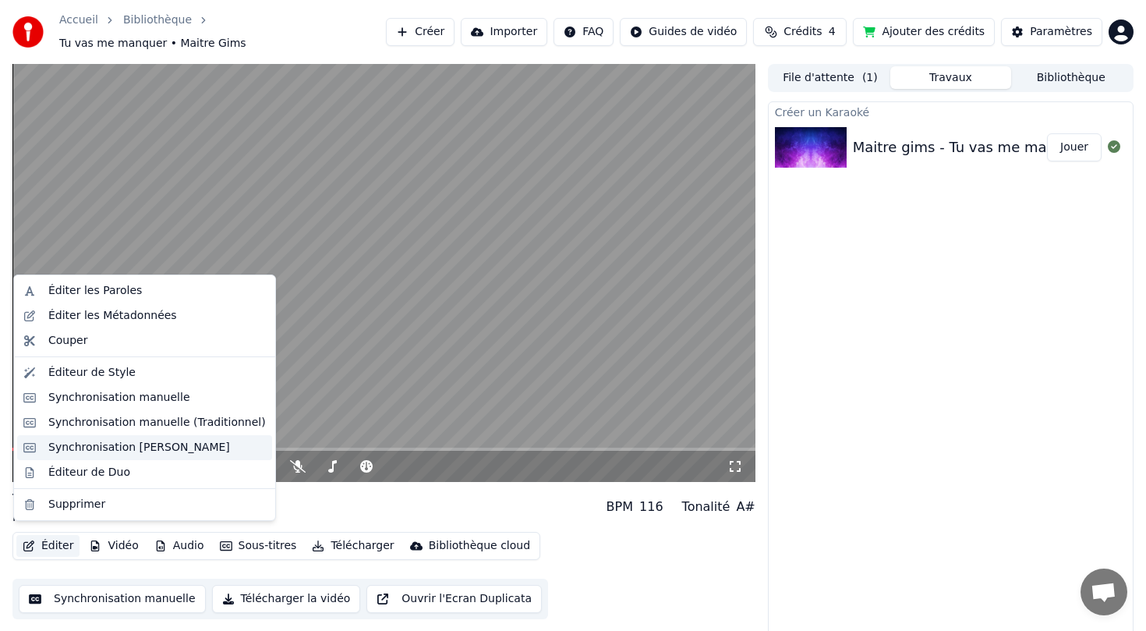
click at [129, 452] on div "Synchronisation [PERSON_NAME]" at bounding box center [139, 448] width 182 height 16
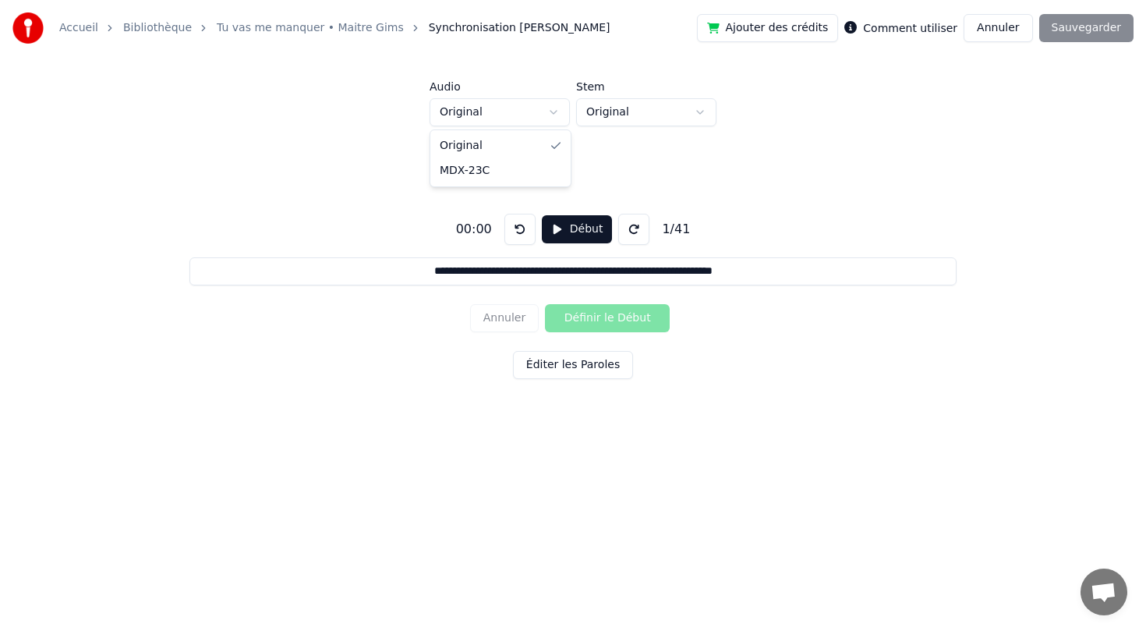
click at [536, 108] on html "**********" at bounding box center [573, 242] width 1146 height 484
click at [559, 238] on button "Début" at bounding box center [577, 229] width 71 height 28
click at [587, 321] on button "Définir le Début" at bounding box center [607, 318] width 125 height 28
click at [557, 119] on html "**********" at bounding box center [573, 242] width 1146 height 484
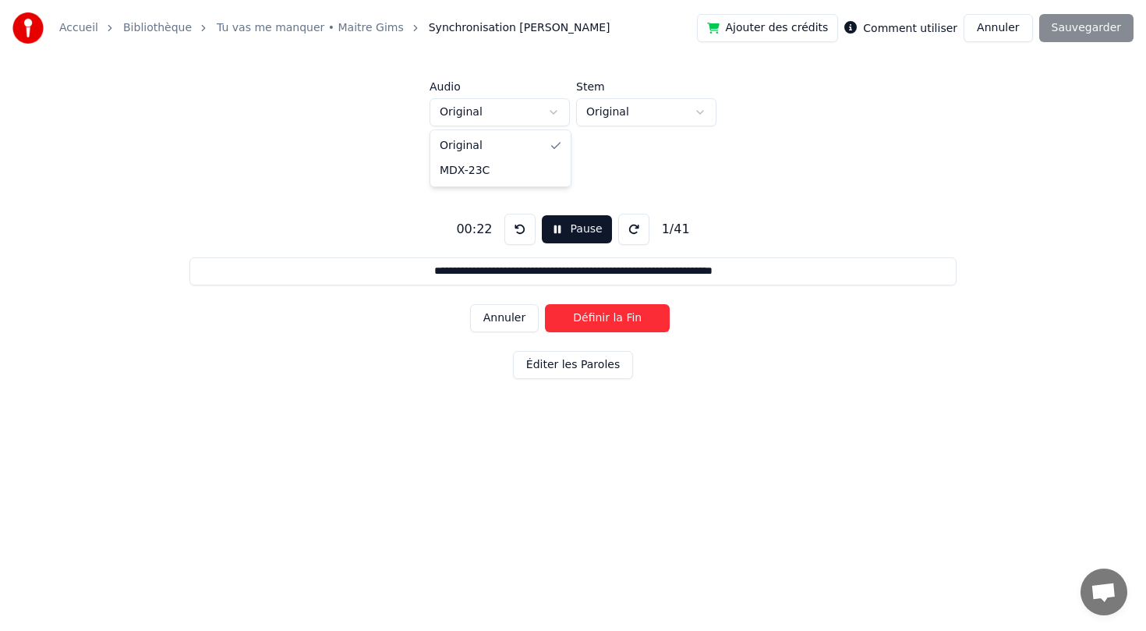
click at [557, 119] on html "**********" at bounding box center [573, 242] width 1146 height 484
click at [628, 115] on html "**********" at bounding box center [573, 242] width 1146 height 484
click at [586, 367] on button "Éditer les Paroles" at bounding box center [573, 365] width 120 height 28
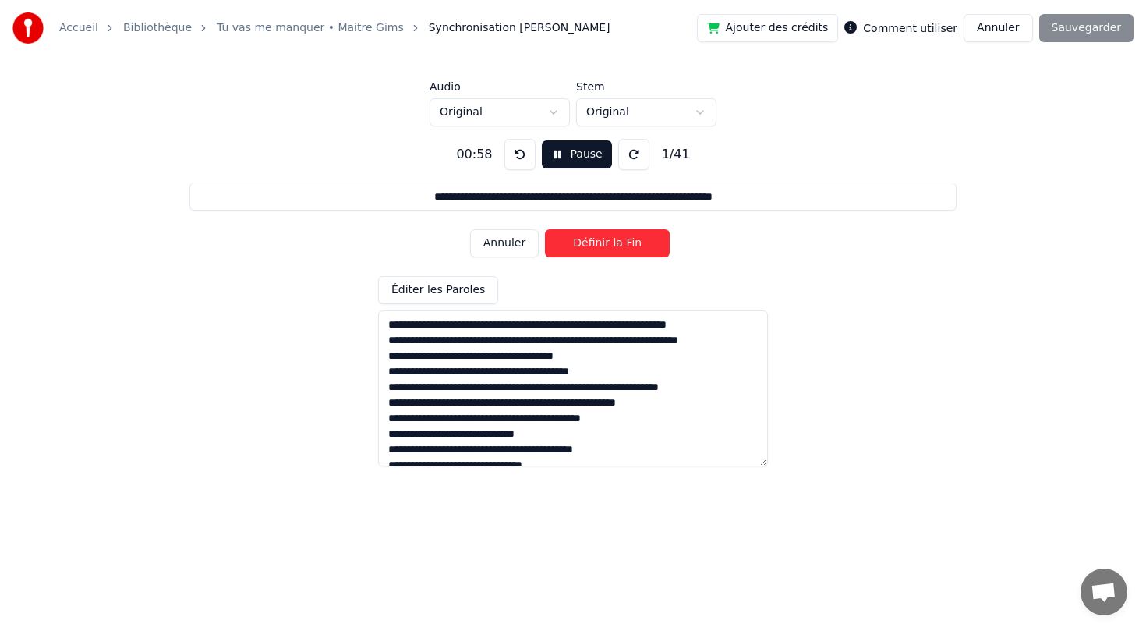
click at [639, 151] on button at bounding box center [633, 154] width 31 height 31
click at [638, 152] on button at bounding box center [633, 154] width 31 height 31
click at [1006, 93] on div "**********" at bounding box center [573, 270] width 1096 height 378
click at [522, 156] on button at bounding box center [519, 154] width 31 height 31
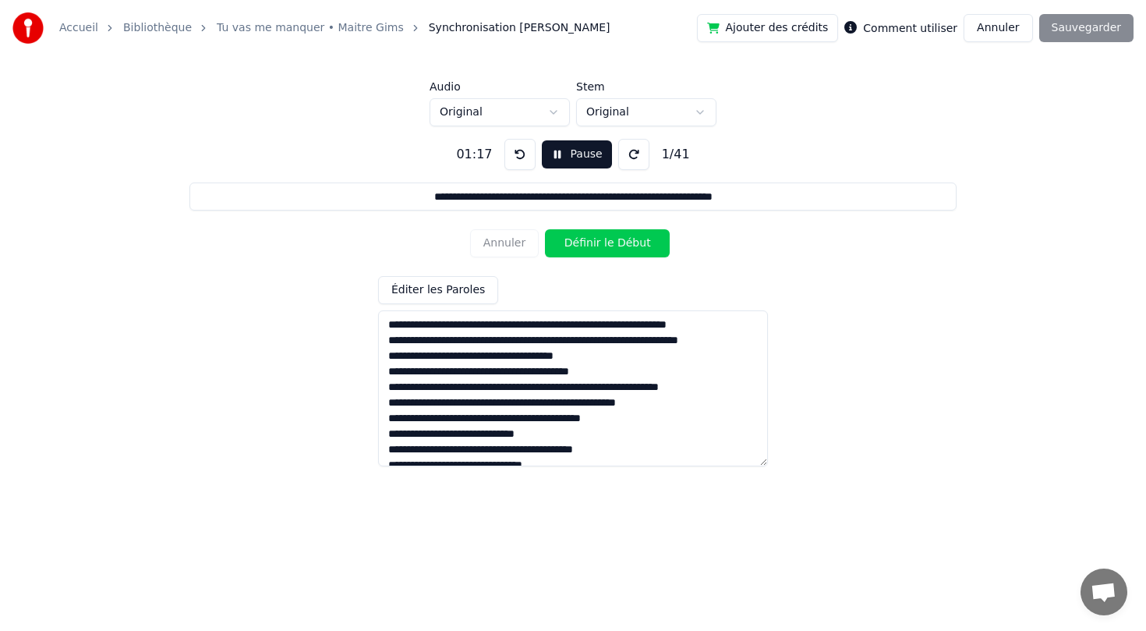
click at [522, 156] on button at bounding box center [519, 154] width 31 height 31
click at [504, 139] on button at bounding box center [519, 154] width 31 height 31
click at [569, 148] on button "Pause" at bounding box center [576, 154] width 69 height 28
click at [524, 152] on button at bounding box center [519, 154] width 31 height 31
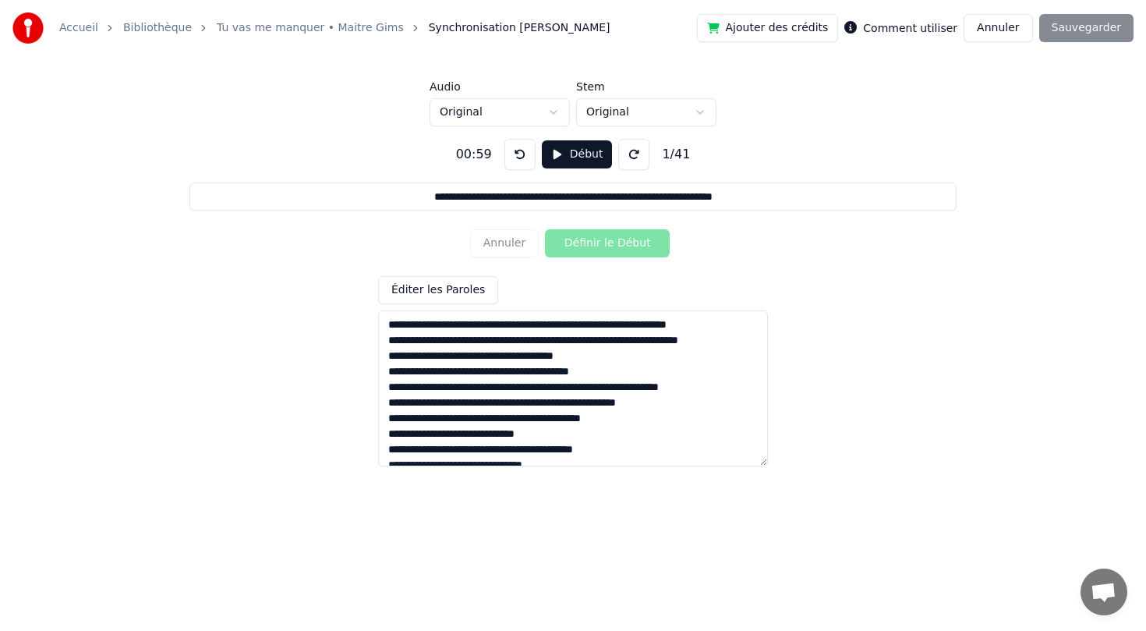
click at [524, 152] on button at bounding box center [519, 154] width 31 height 31
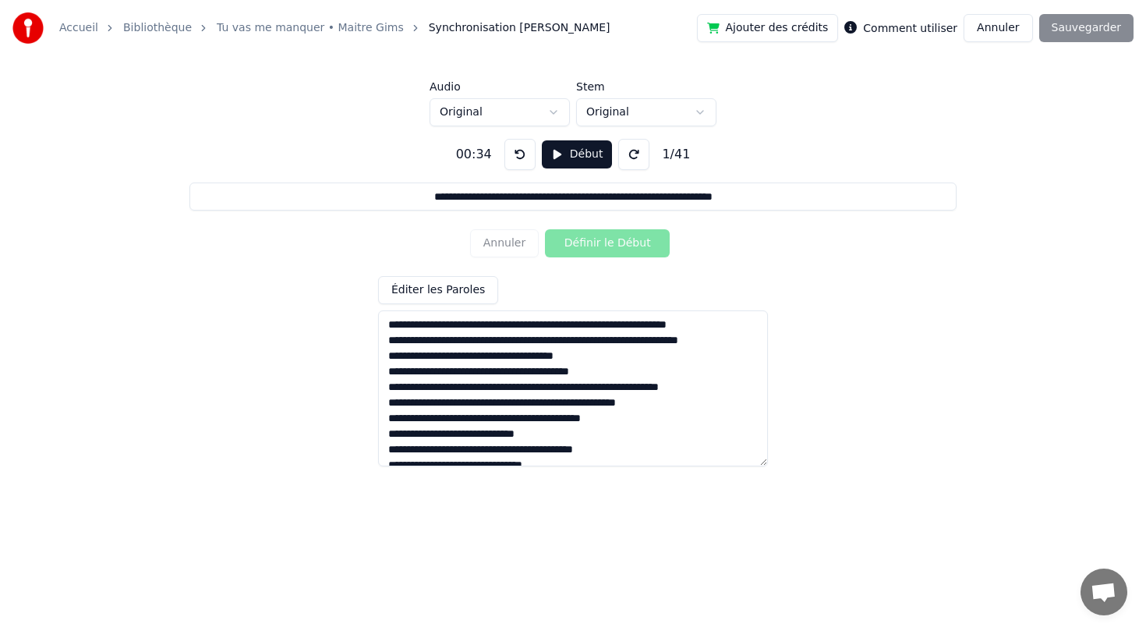
click at [524, 152] on button at bounding box center [519, 154] width 31 height 31
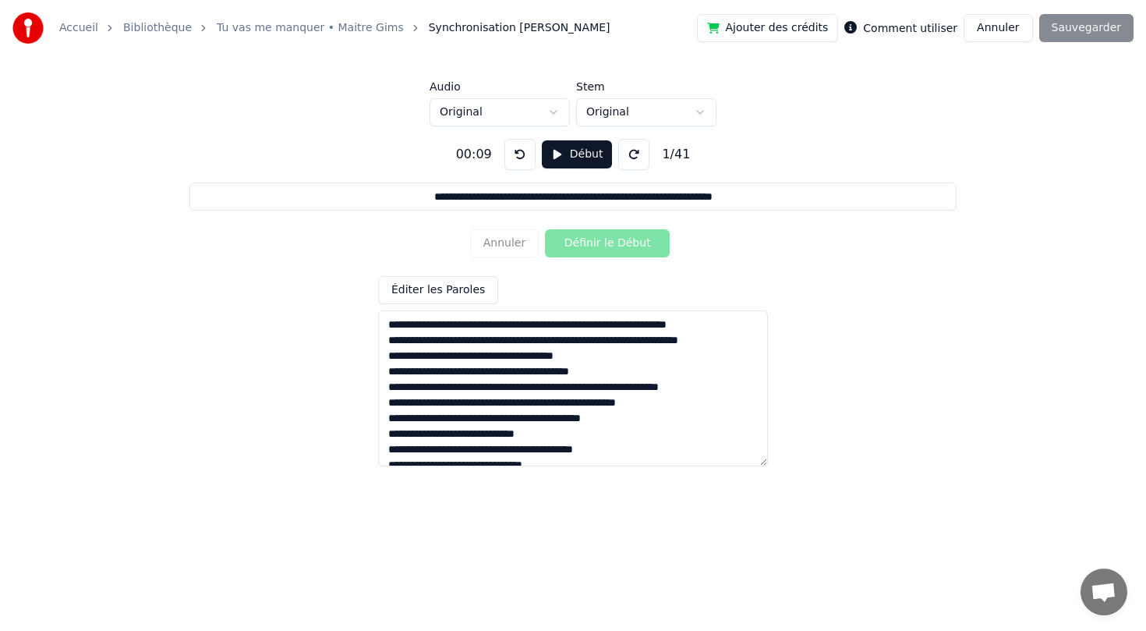
click at [524, 152] on button at bounding box center [519, 154] width 31 height 31
click at [631, 150] on button at bounding box center [633, 154] width 31 height 31
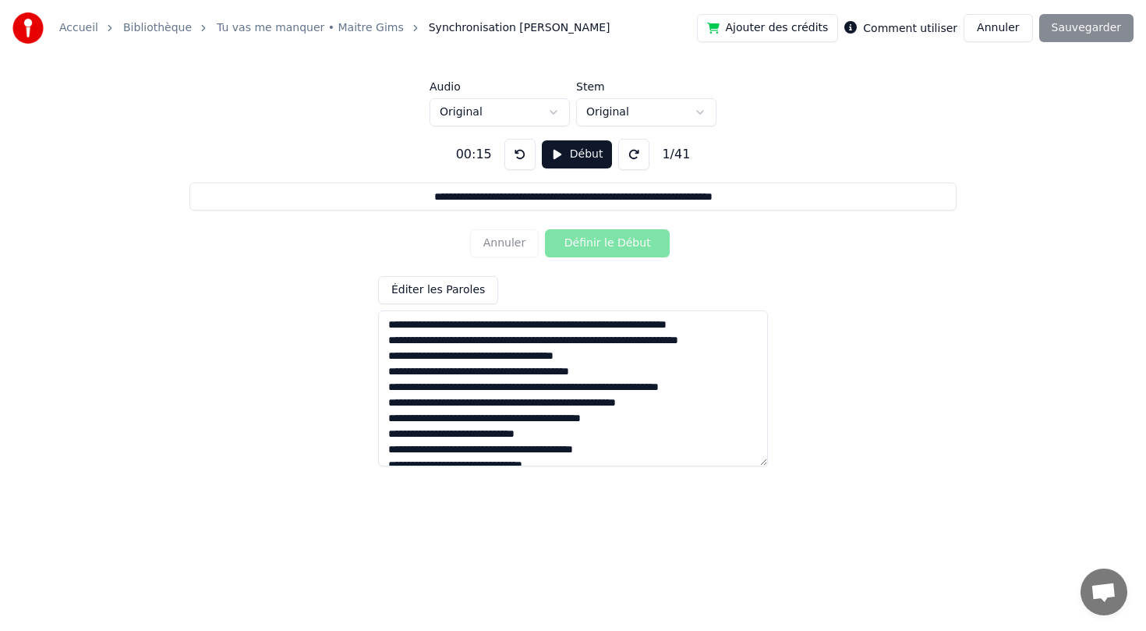
click at [618, 139] on button at bounding box center [633, 154] width 31 height 31
click at [526, 155] on button at bounding box center [519, 154] width 31 height 31
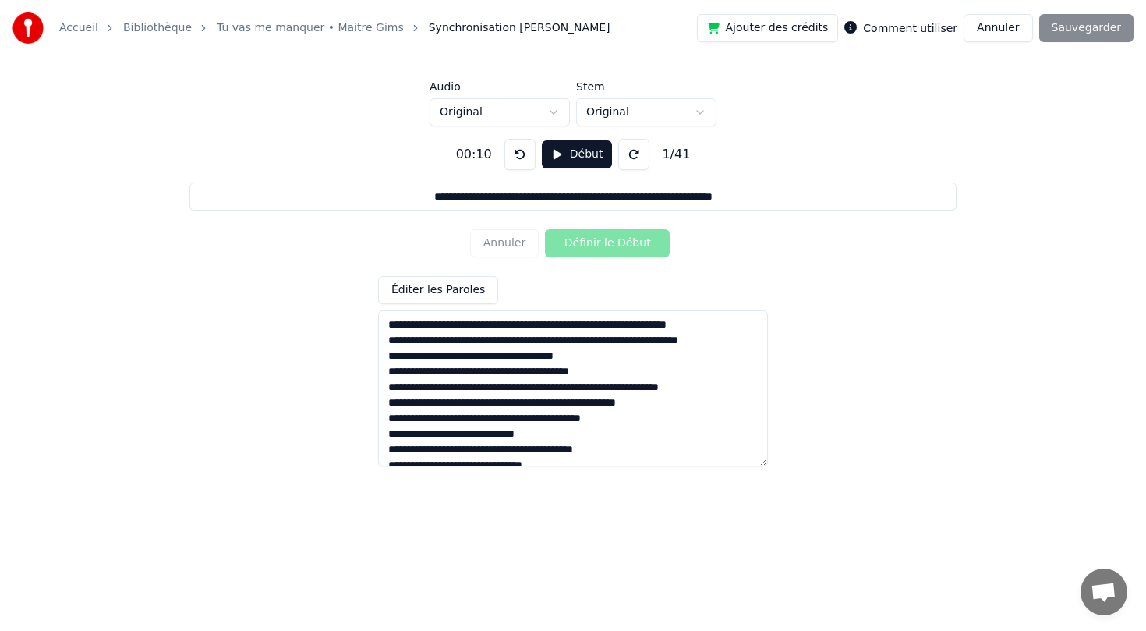
click at [504, 139] on button at bounding box center [519, 154] width 31 height 31
click at [522, 155] on button at bounding box center [519, 154] width 31 height 31
click at [575, 156] on button "Début" at bounding box center [577, 154] width 71 height 28
click at [614, 246] on button "Définir le Début" at bounding box center [607, 243] width 125 height 28
click at [611, 244] on button "Définir la Fin" at bounding box center [607, 243] width 125 height 28
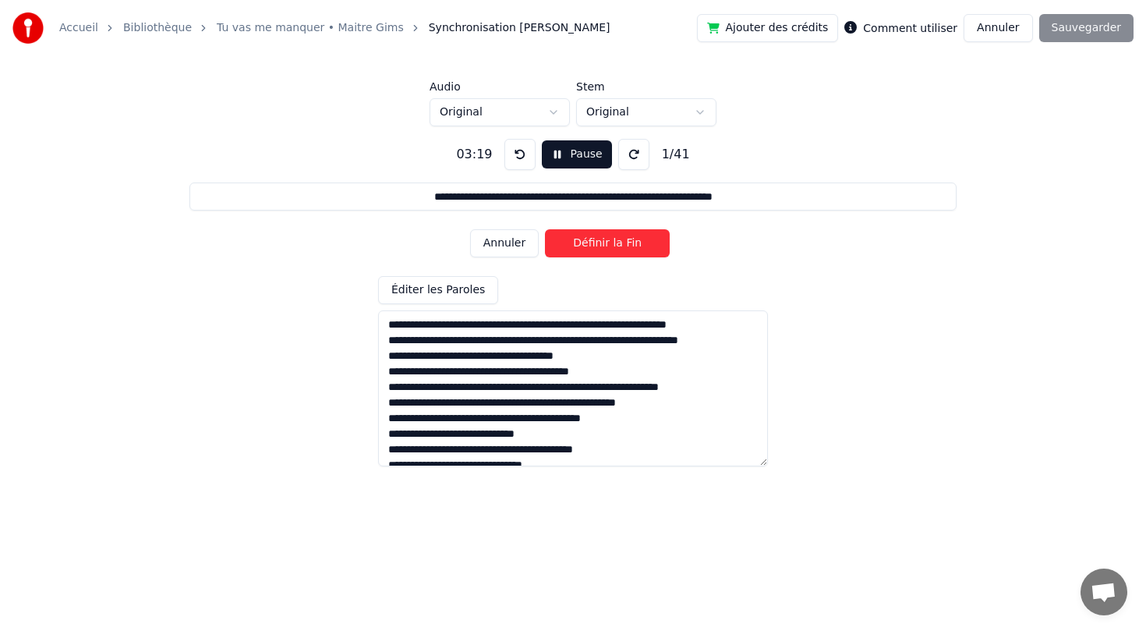
type input "**********"
click at [561, 159] on button "Pause" at bounding box center [576, 154] width 69 height 28
click at [533, 110] on html "**********" at bounding box center [573, 242] width 1146 height 484
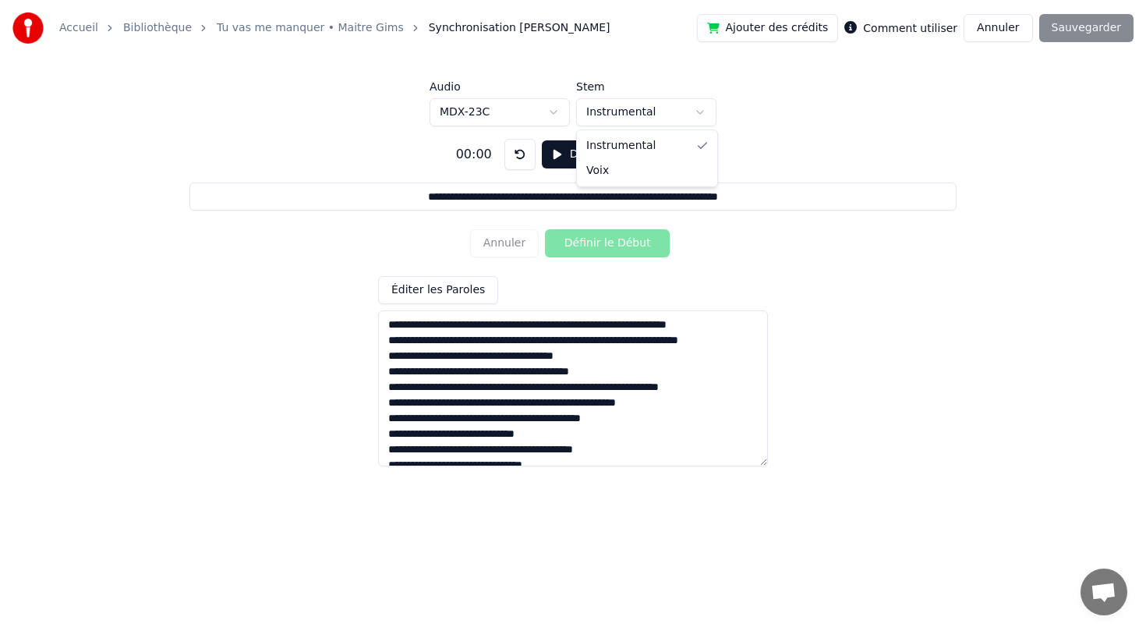
click at [640, 100] on html "**********" at bounding box center [573, 242] width 1146 height 484
click at [583, 147] on button "Début" at bounding box center [577, 154] width 71 height 28
click at [487, 157] on div "00:01" at bounding box center [474, 154] width 48 height 19
click at [1007, 27] on button "Annuler" at bounding box center [998, 28] width 69 height 28
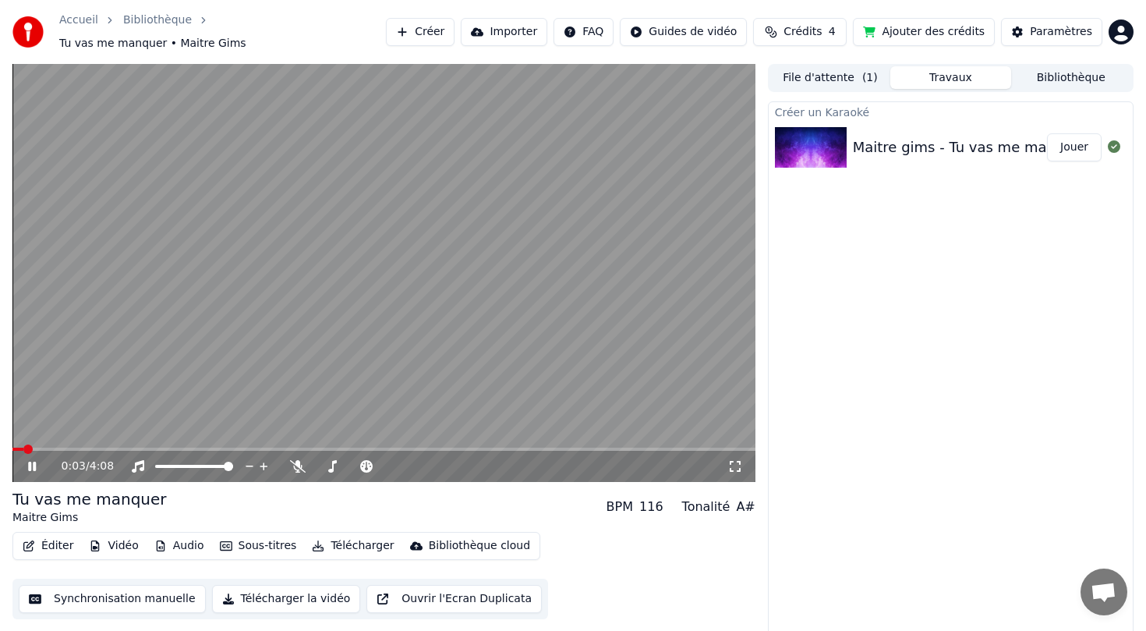
click at [163, 596] on button "Synchronisation manuelle" at bounding box center [112, 599] width 187 height 28
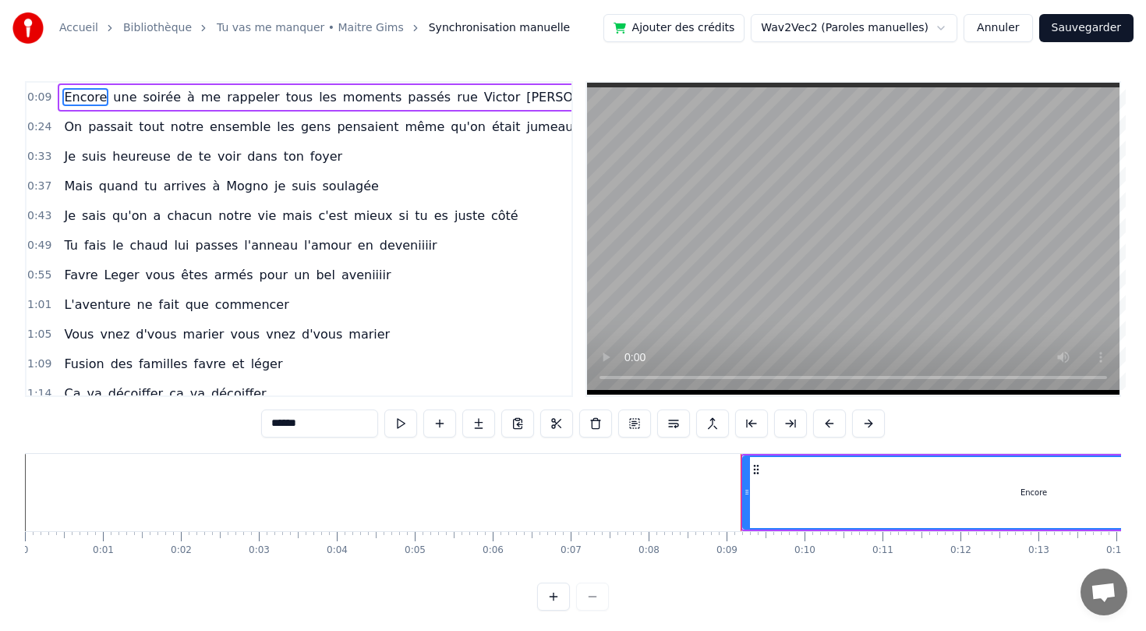
click at [316, 429] on input "******" at bounding box center [319, 423] width 117 height 28
drag, startPoint x: 63, startPoint y: 97, endPoint x: 143, endPoint y: 99, distance: 79.5
click at [143, 99] on div "Encore une soirée à me rappeler tous les moments passés rue [PERSON_NAME]" at bounding box center [347, 97] width 579 height 28
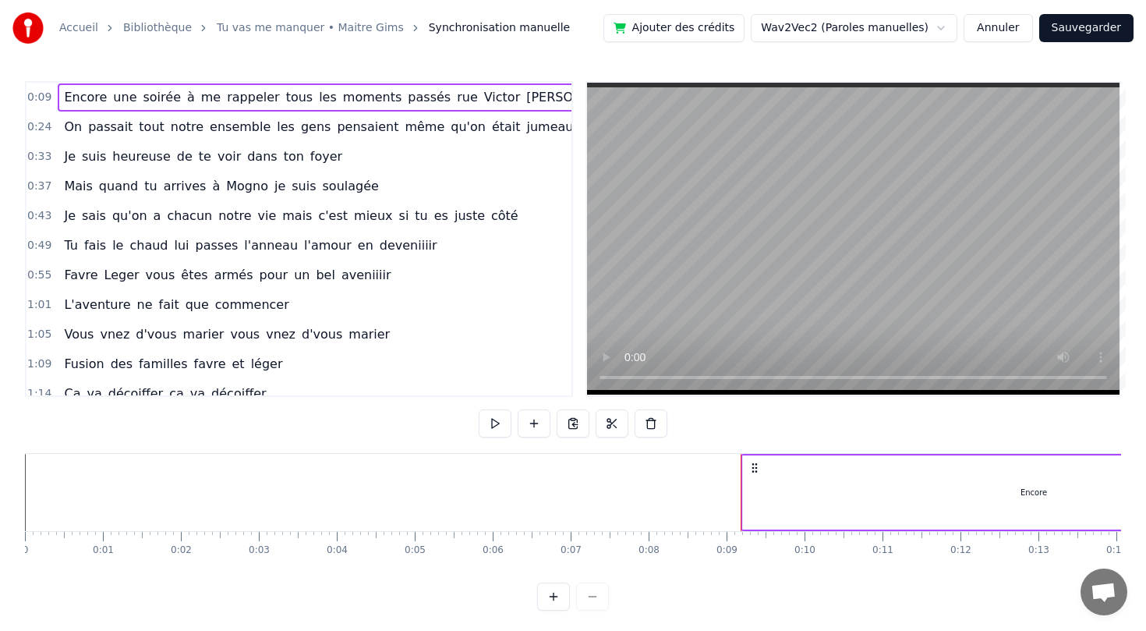
click at [89, 97] on span "Encore" at bounding box center [85, 97] width 46 height 18
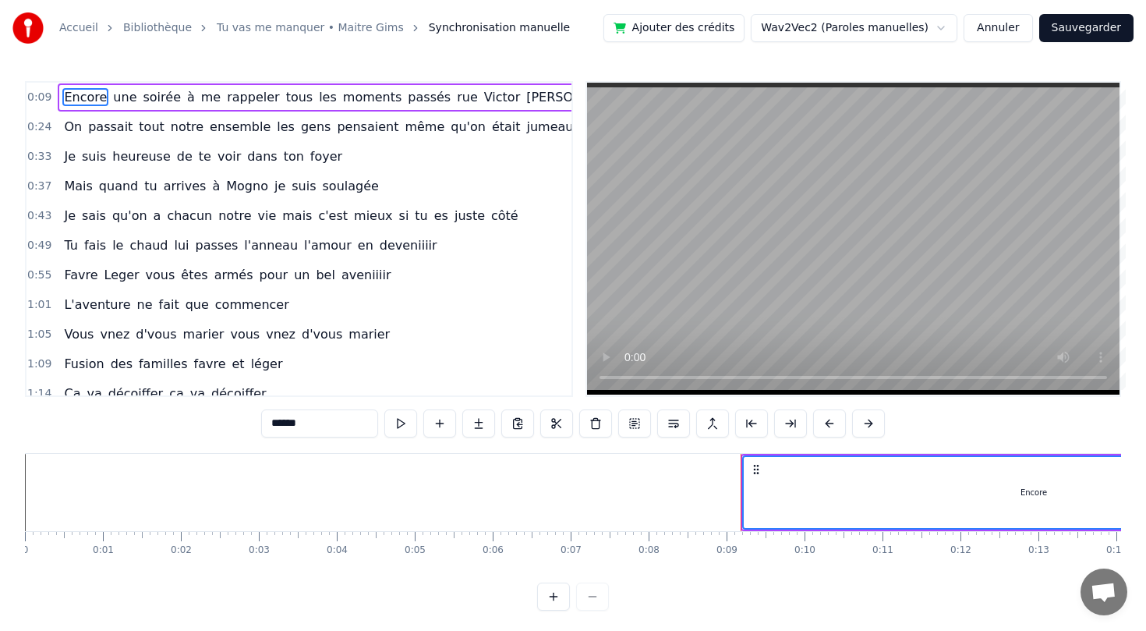
click at [112, 98] on span "une" at bounding box center [125, 97] width 27 height 18
click at [156, 98] on span "soirée" at bounding box center [161, 97] width 41 height 18
click at [200, 99] on span "me" at bounding box center [211, 97] width 23 height 18
click at [186, 99] on span "à" at bounding box center [191, 97] width 11 height 18
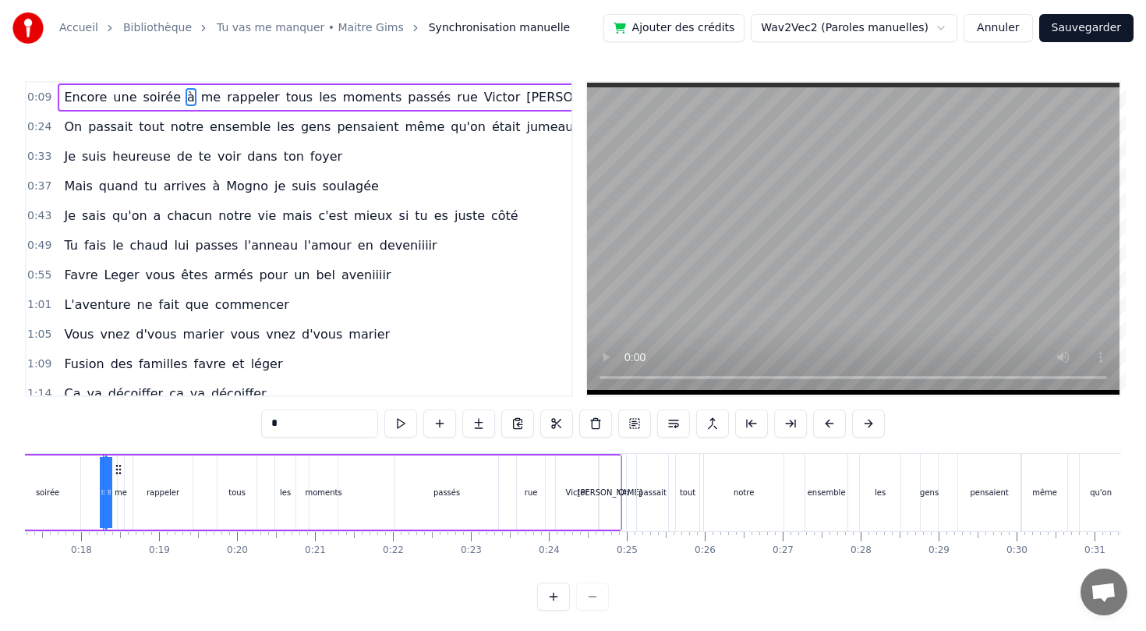
click at [97, 94] on span "Encore" at bounding box center [85, 97] width 46 height 18
type input "******"
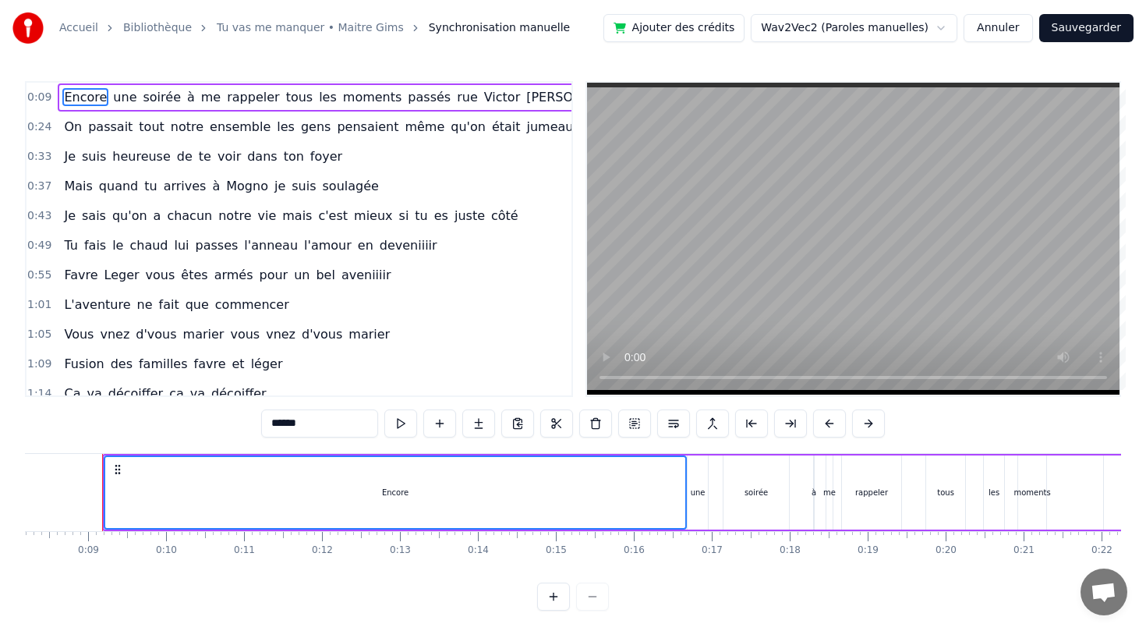
click at [121, 97] on span "une" at bounding box center [125, 97] width 27 height 18
click at [148, 98] on span "soirée" at bounding box center [161, 97] width 41 height 18
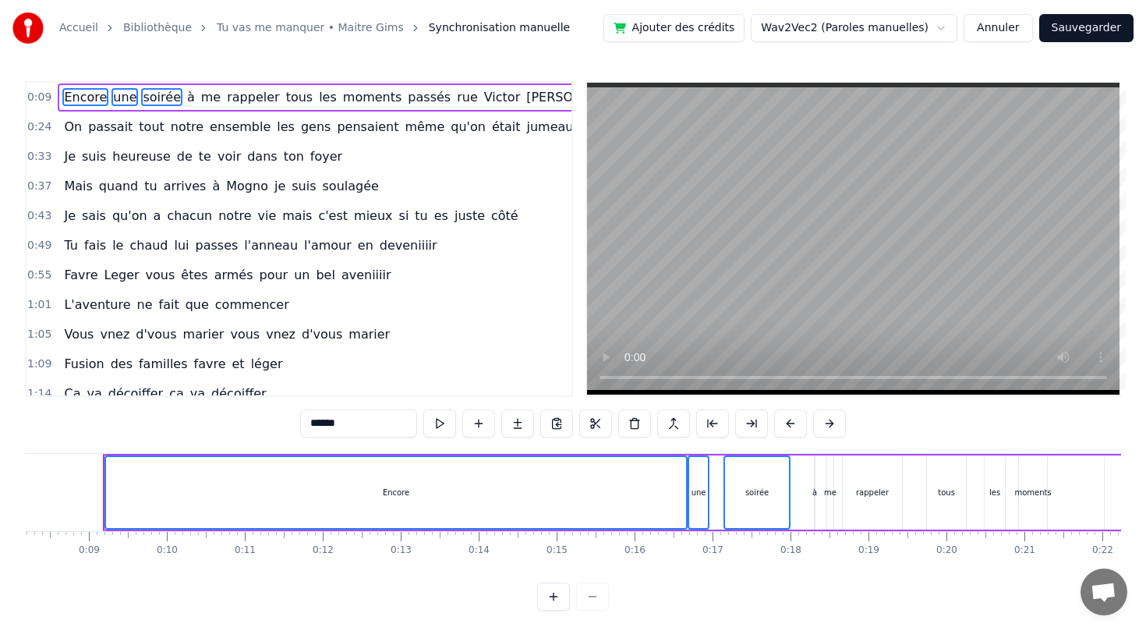
click at [174, 98] on div "Encore une soirée à me rappeler tous les moments passés rue [PERSON_NAME]" at bounding box center [347, 97] width 579 height 28
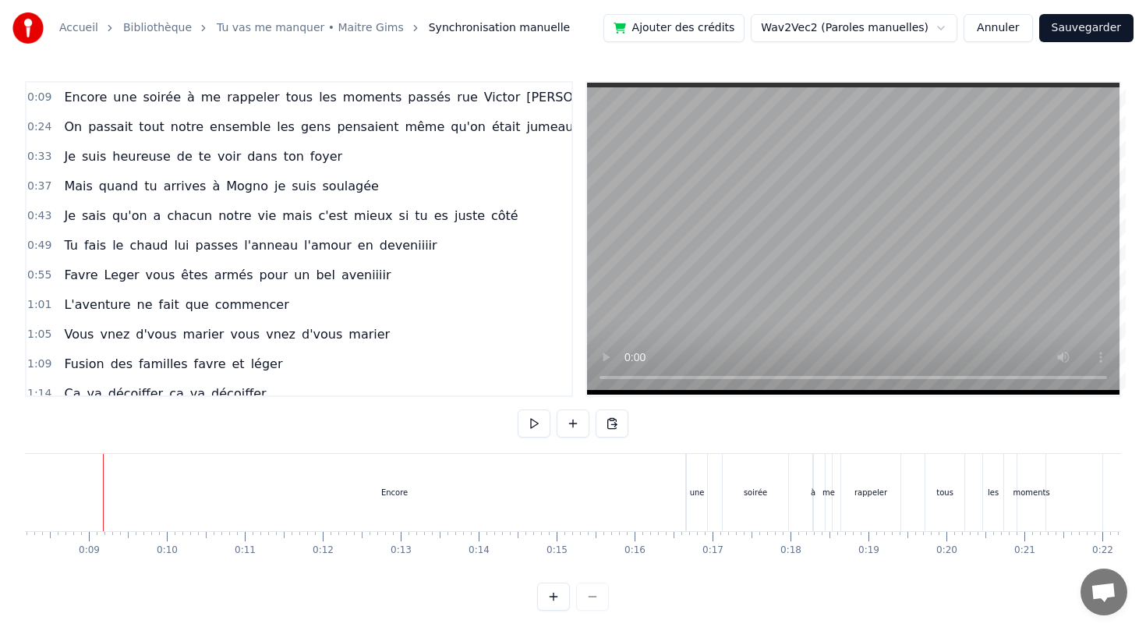
click at [82, 101] on span "Encore" at bounding box center [85, 97] width 46 height 18
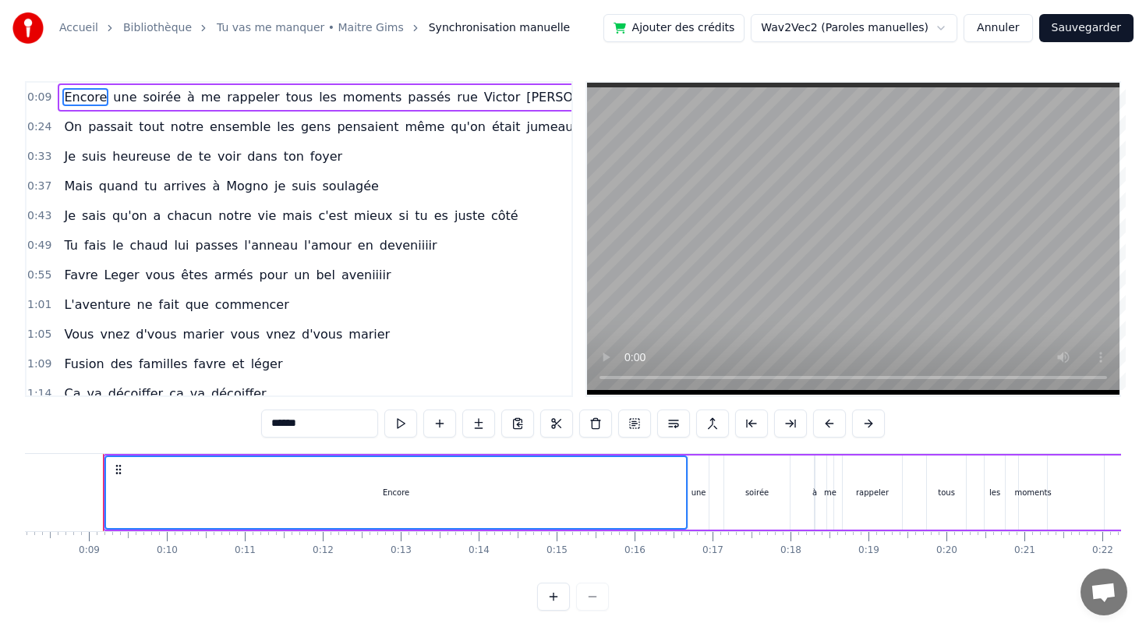
click at [113, 99] on span "une" at bounding box center [125, 97] width 27 height 18
click at [141, 99] on span "soirée" at bounding box center [161, 97] width 41 height 18
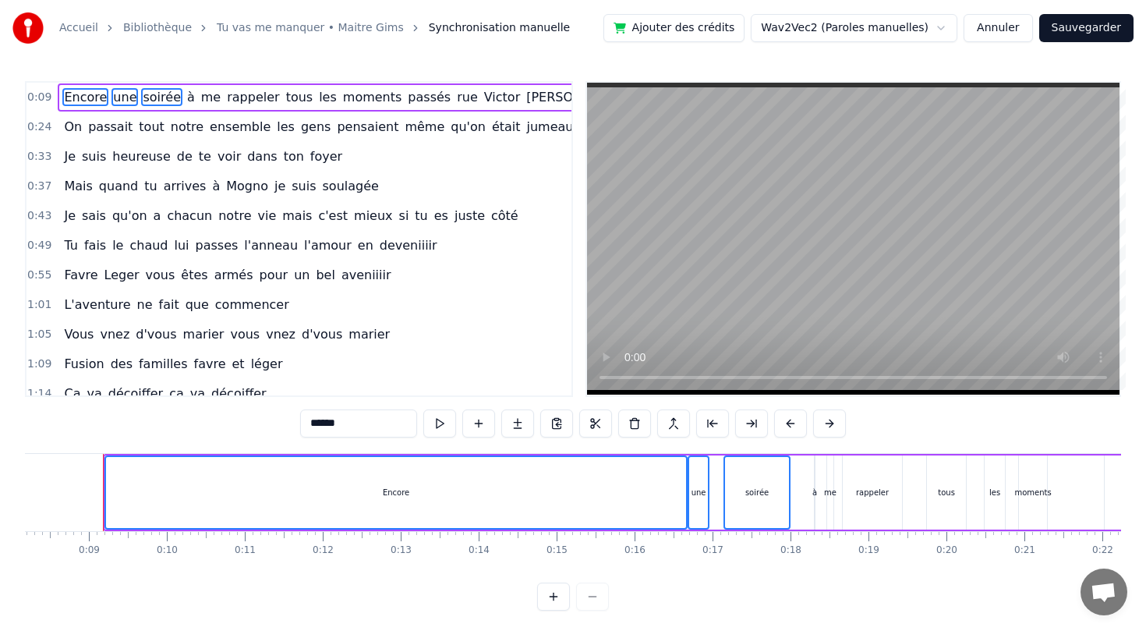
click at [186, 98] on span "à" at bounding box center [191, 97] width 11 height 18
click at [200, 98] on span "me" at bounding box center [211, 97] width 23 height 18
click at [225, 98] on span "rappeler" at bounding box center [252, 97] width 55 height 18
click at [285, 94] on span "tous" at bounding box center [300, 97] width 30 height 18
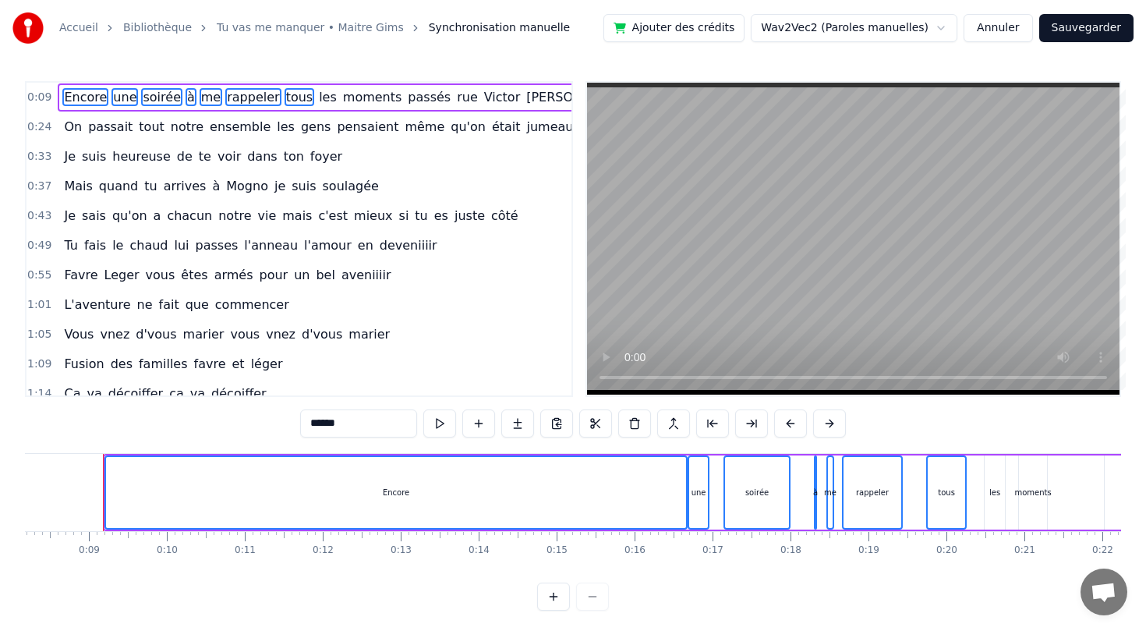
click at [317, 94] on span "les" at bounding box center [327, 97] width 21 height 18
click at [342, 95] on span "moments" at bounding box center [373, 97] width 62 height 18
click at [406, 96] on span "passés" at bounding box center [429, 97] width 46 height 18
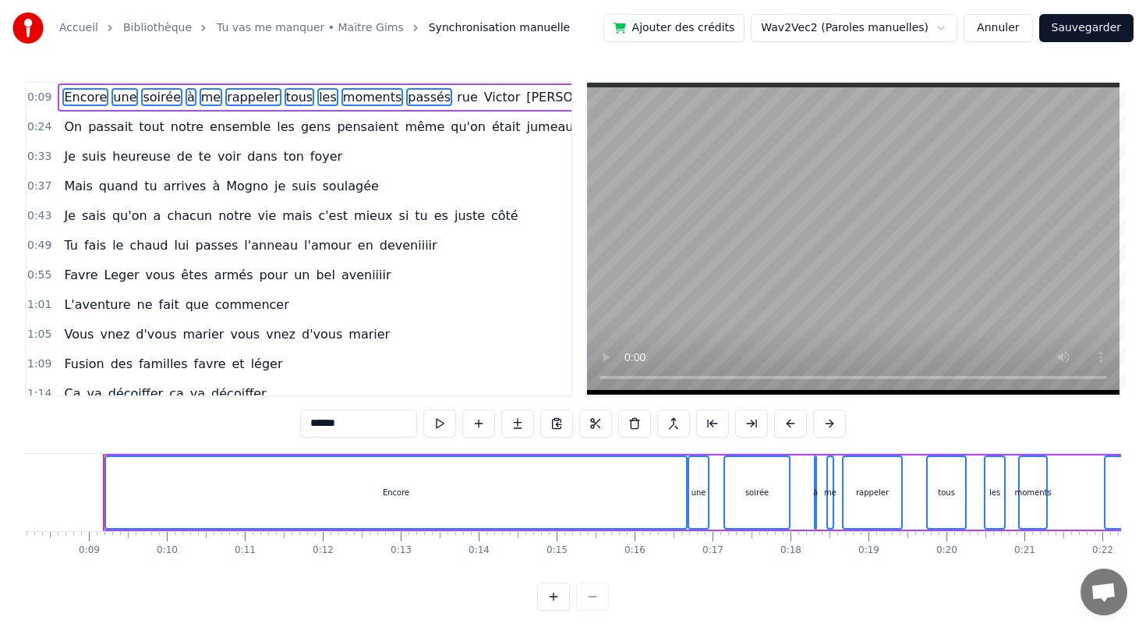
click at [414, 97] on span "passés" at bounding box center [429, 97] width 46 height 18
click at [455, 97] on span "rue" at bounding box center [467, 97] width 24 height 18
click at [406, 94] on span "passés" at bounding box center [429, 97] width 46 height 18
click at [483, 104] on span "Victor" at bounding box center [502, 97] width 39 height 18
click at [525, 103] on span "[PERSON_NAME]" at bounding box center [578, 97] width 107 height 18
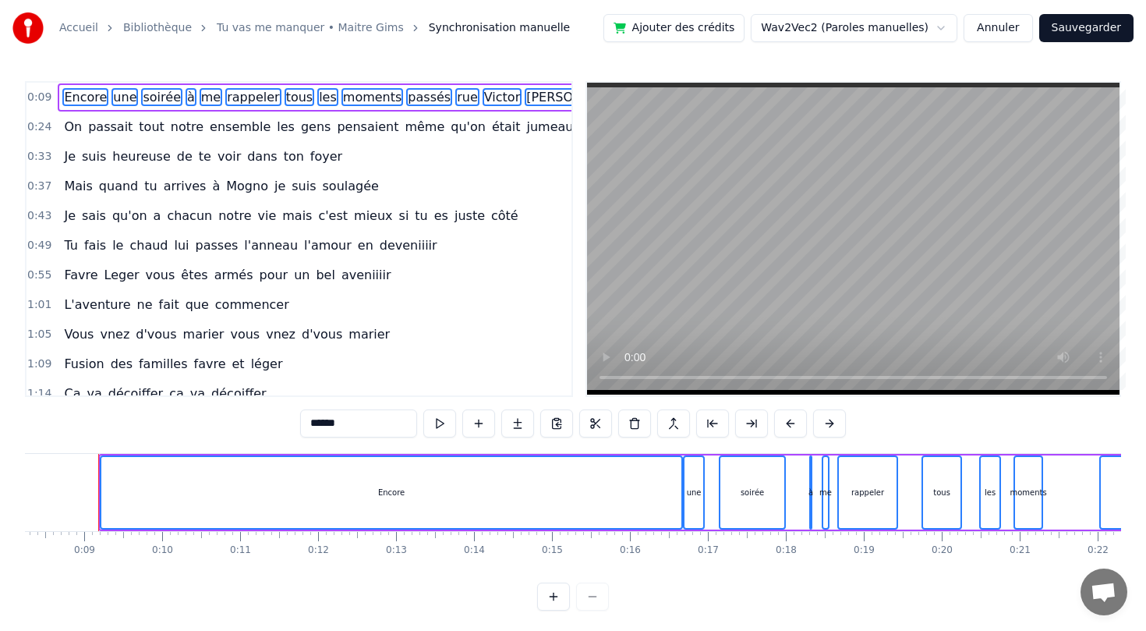
scroll to position [0, 634]
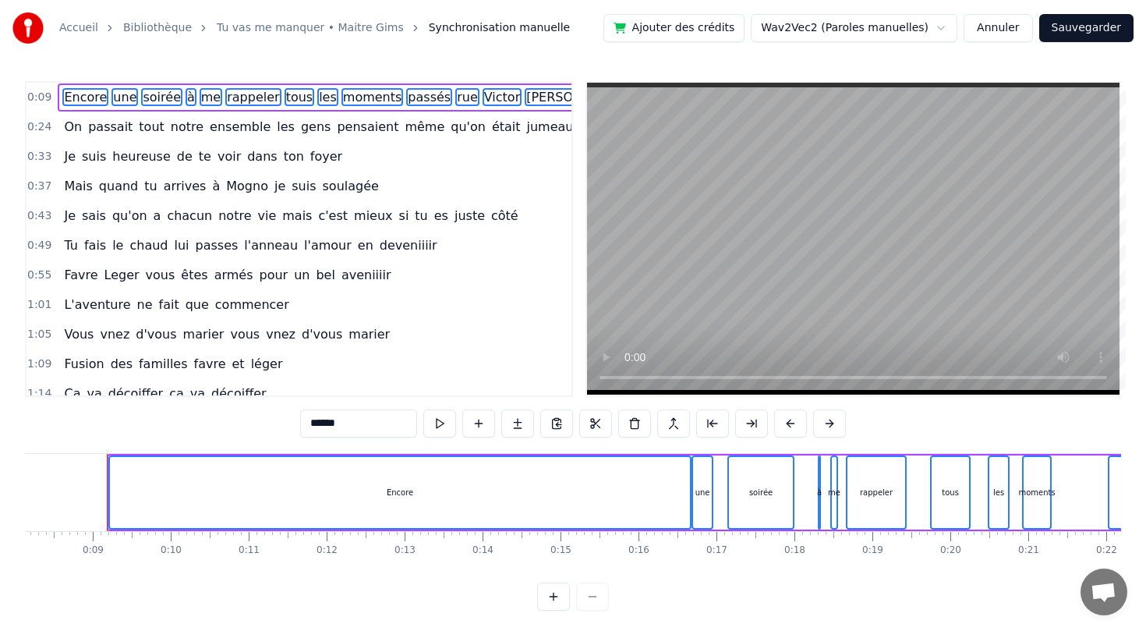
drag, startPoint x: 112, startPoint y: 481, endPoint x: 416, endPoint y: 501, distance: 305.5
click at [417, 501] on div "Encore" at bounding box center [400, 492] width 580 height 71
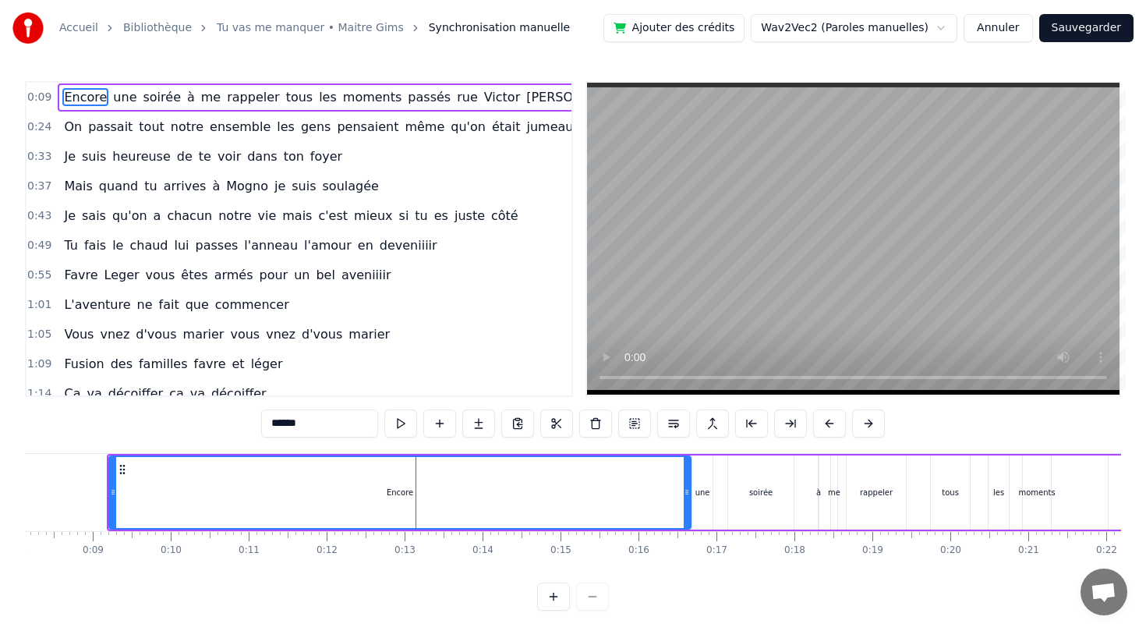
drag, startPoint x: 407, startPoint y: 489, endPoint x: 476, endPoint y: 492, distance: 68.7
click at [476, 492] on div "Encore" at bounding box center [400, 492] width 580 height 71
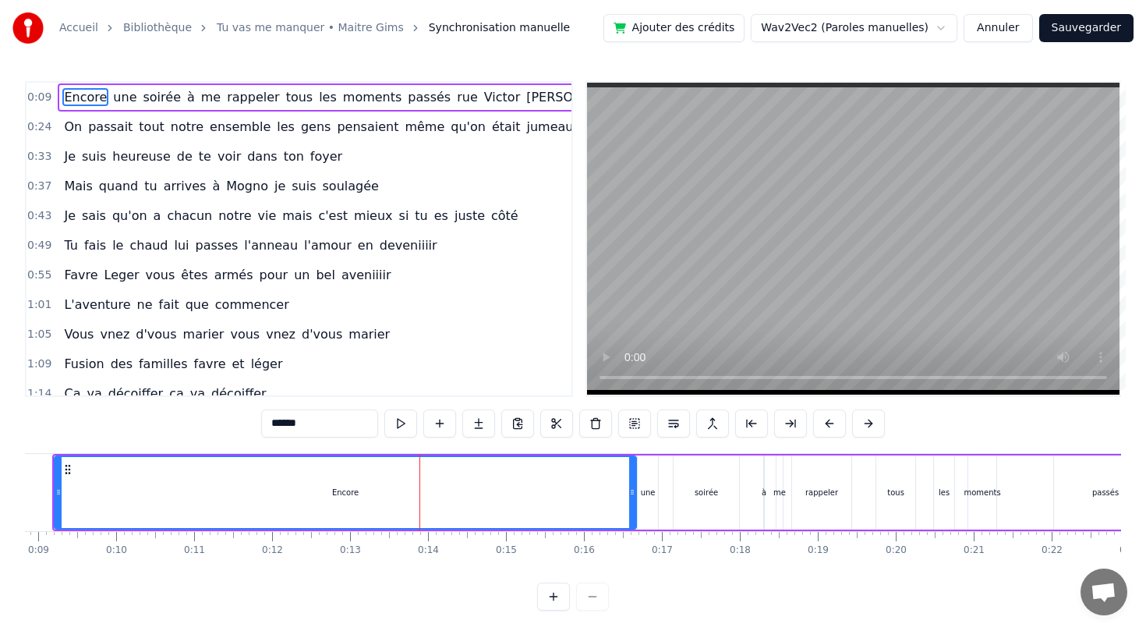
scroll to position [0, 690]
drag, startPoint x: 415, startPoint y: 490, endPoint x: 550, endPoint y: 500, distance: 136.0
click at [552, 501] on div "Encore" at bounding box center [344, 492] width 580 height 71
click at [582, 506] on div "Encore" at bounding box center [344, 492] width 580 height 71
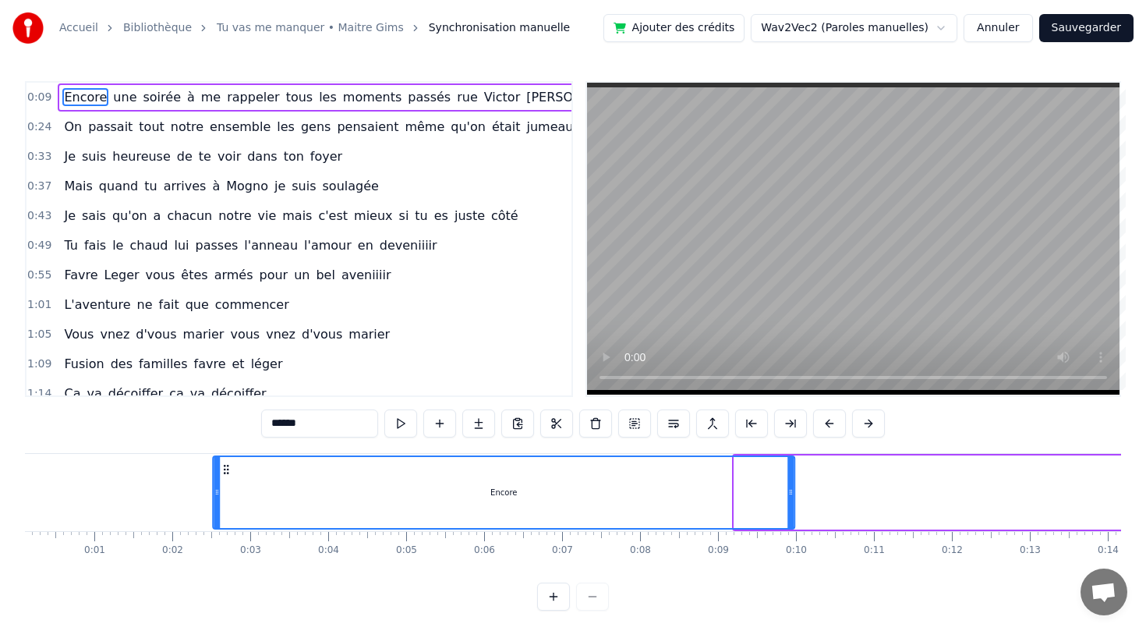
scroll to position [0, 9]
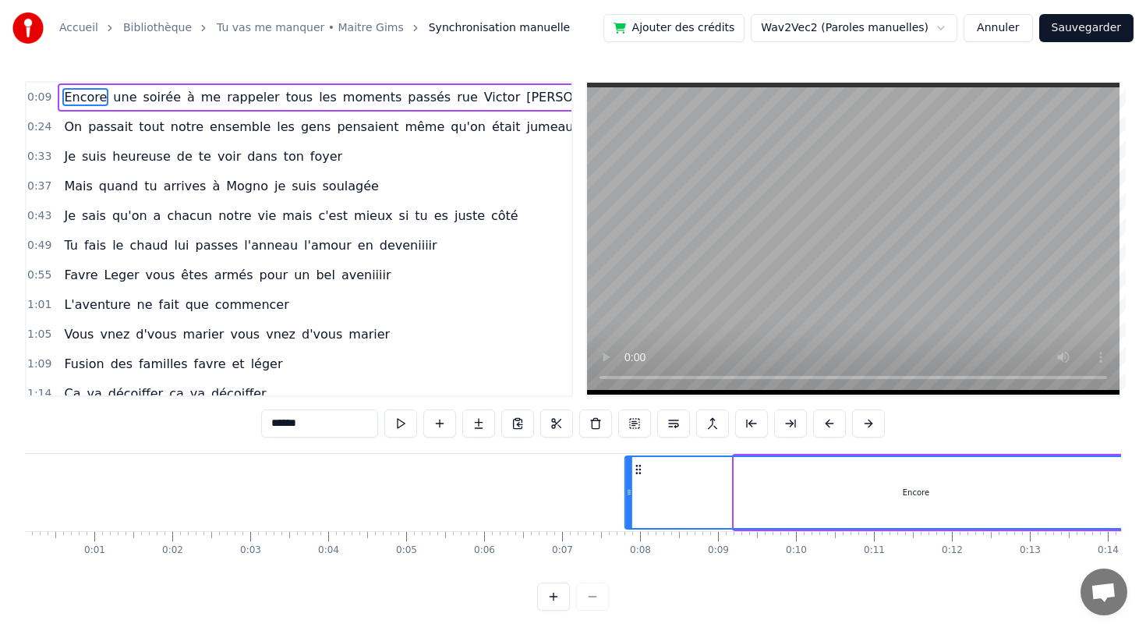
drag, startPoint x: 65, startPoint y: 465, endPoint x: 638, endPoint y: 493, distance: 573.0
click at [638, 493] on div "Encore" at bounding box center [916, 492] width 580 height 71
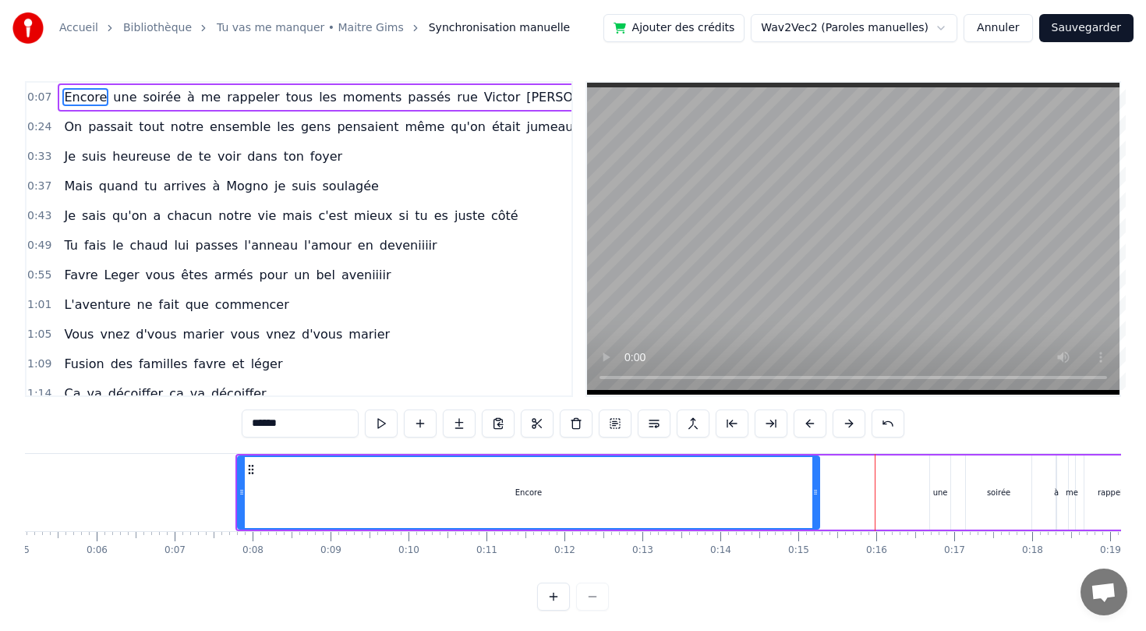
scroll to position [0, 400]
drag, startPoint x: 242, startPoint y: 465, endPoint x: 303, endPoint y: 462, distance: 60.9
click at [303, 462] on div "Encore" at bounding box center [586, 492] width 580 height 71
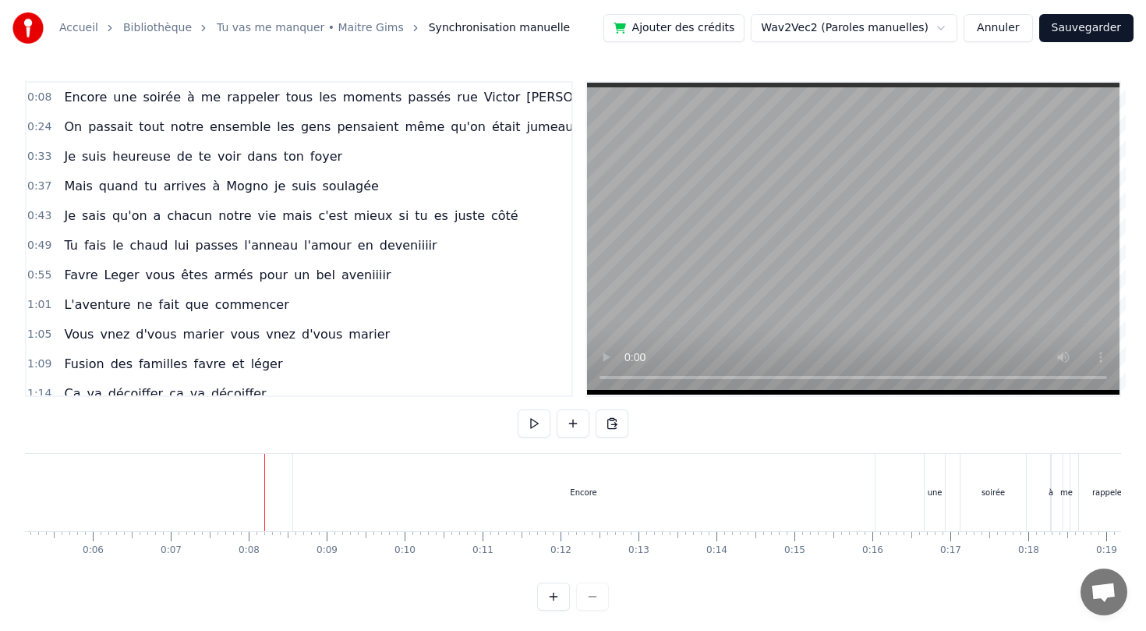
drag, startPoint x: 293, startPoint y: 465, endPoint x: 555, endPoint y: 491, distance: 263.2
click at [555, 491] on div "Encore" at bounding box center [584, 492] width 582 height 77
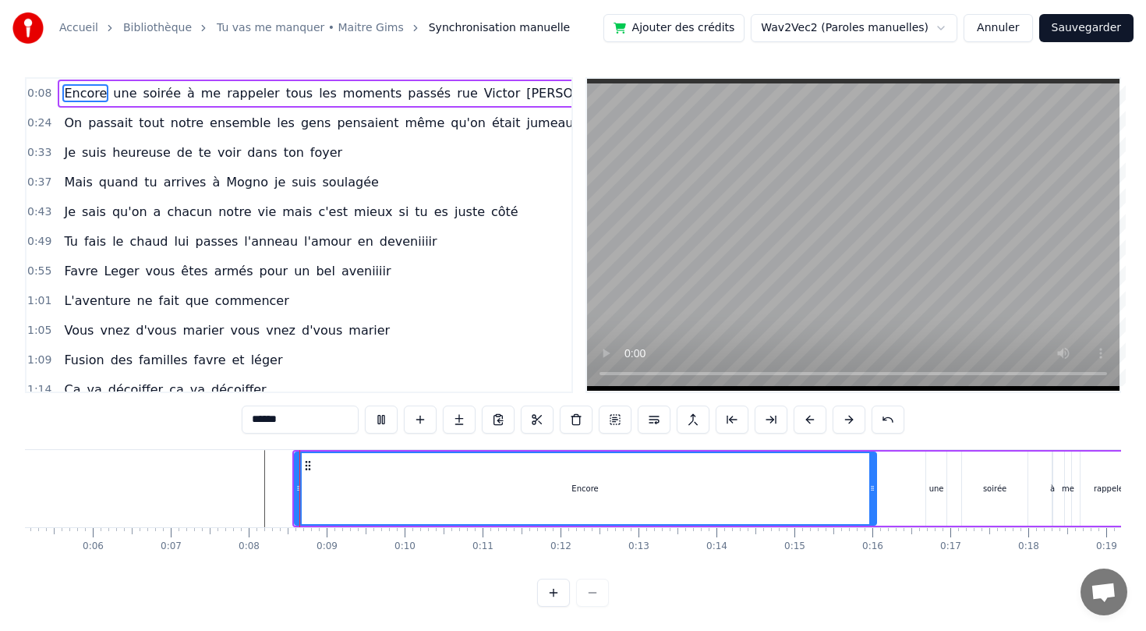
scroll to position [4, 0]
drag, startPoint x: 869, startPoint y: 484, endPoint x: 965, endPoint y: 484, distance: 95.1
click at [953, 484] on icon at bounding box center [950, 488] width 6 height 12
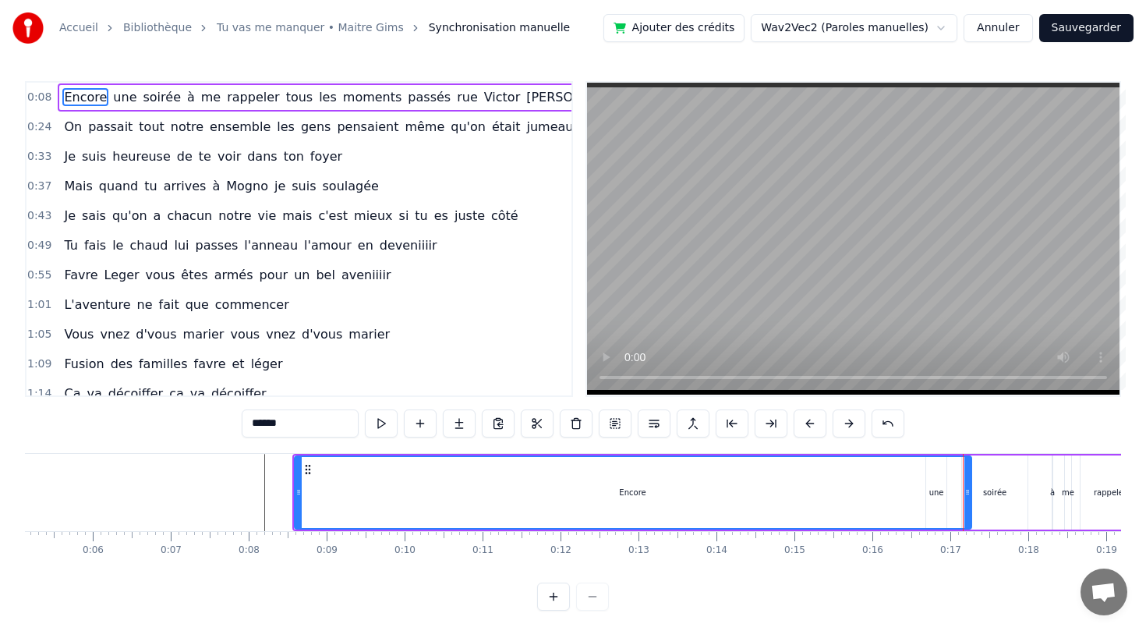
click at [628, 484] on div "Encore" at bounding box center [633, 492] width 675 height 71
click at [658, 495] on div "Encore" at bounding box center [633, 492] width 675 height 71
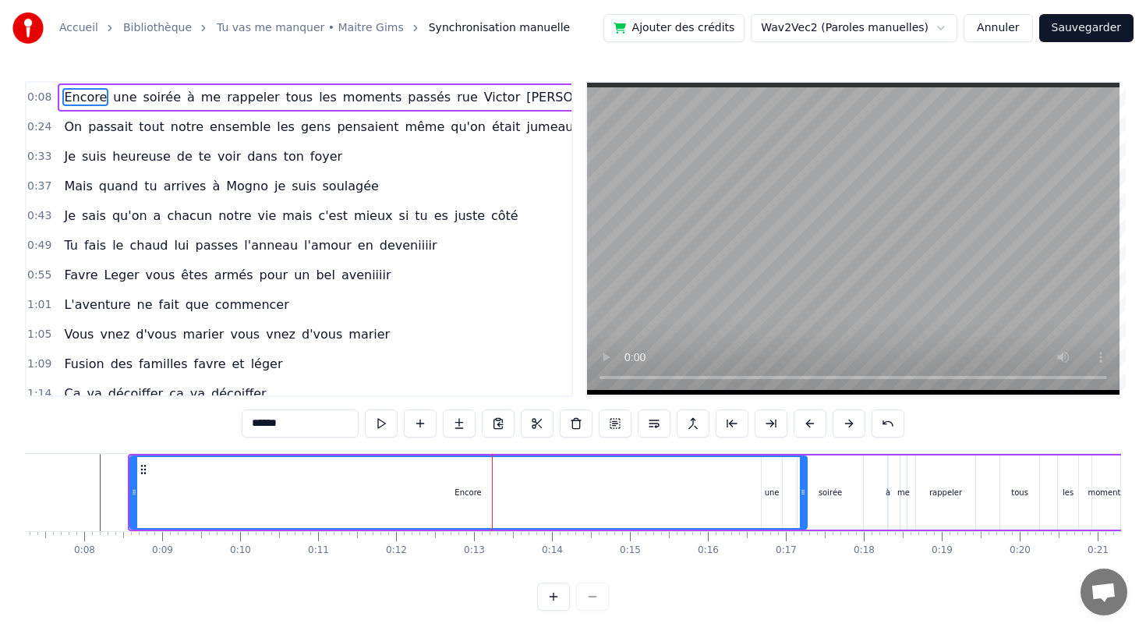
scroll to position [0, 639]
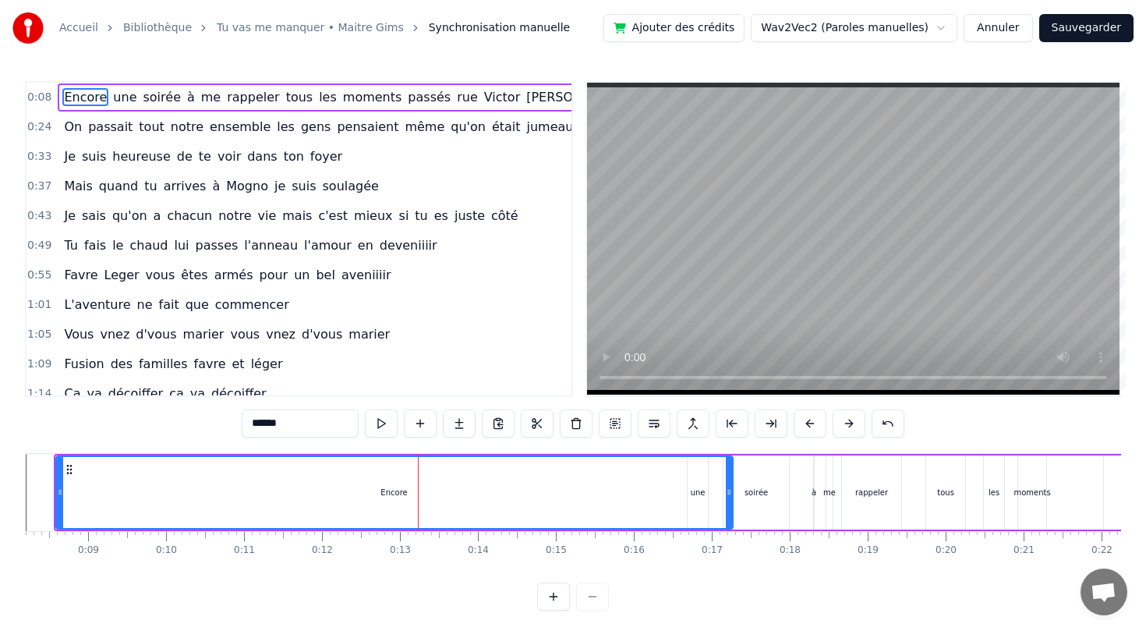
click at [922, 33] on html "Accueil Bibliothèque Tu vas me manquer • Maitre Gims Synchronisation manuelle A…" at bounding box center [573, 317] width 1146 height 635
click at [1007, 17] on html "Accueil Bibliothèque Tu vas me manquer • Maitre Gims Synchronisation manuelle A…" at bounding box center [573, 317] width 1146 height 635
click at [1007, 29] on button "Annuler" at bounding box center [998, 28] width 69 height 28
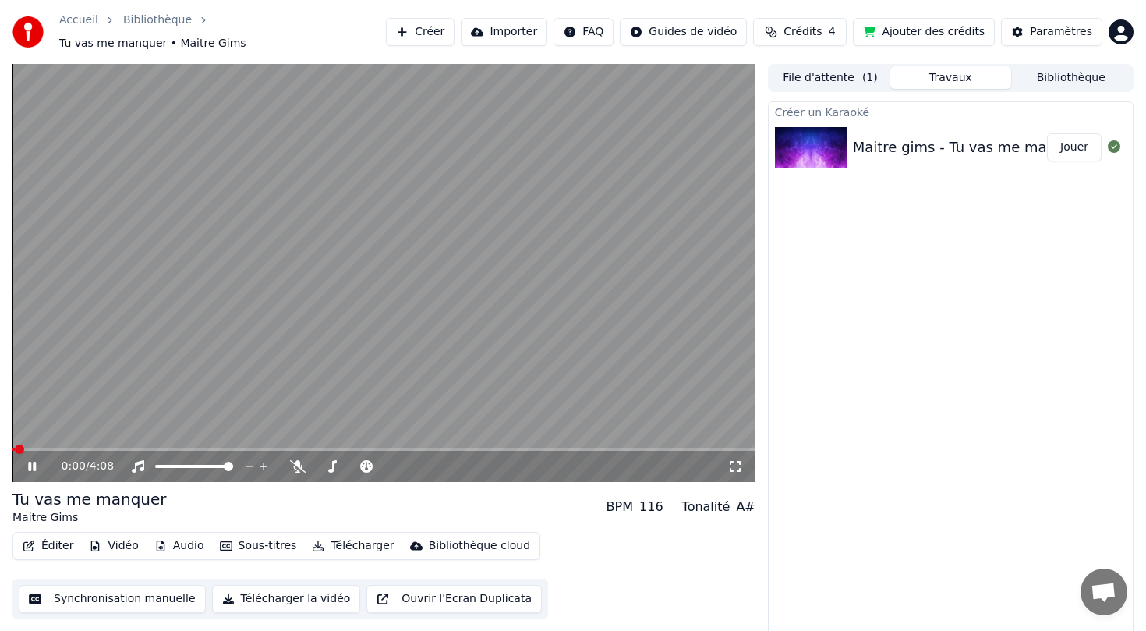
click at [516, 251] on video at bounding box center [383, 273] width 743 height 418
click at [628, 501] on div "BPM" at bounding box center [620, 506] width 27 height 19
click at [681, 501] on div "BPM 116 Tonalité A#" at bounding box center [681, 506] width 149 height 19
click at [655, 501] on div "116" at bounding box center [651, 506] width 24 height 19
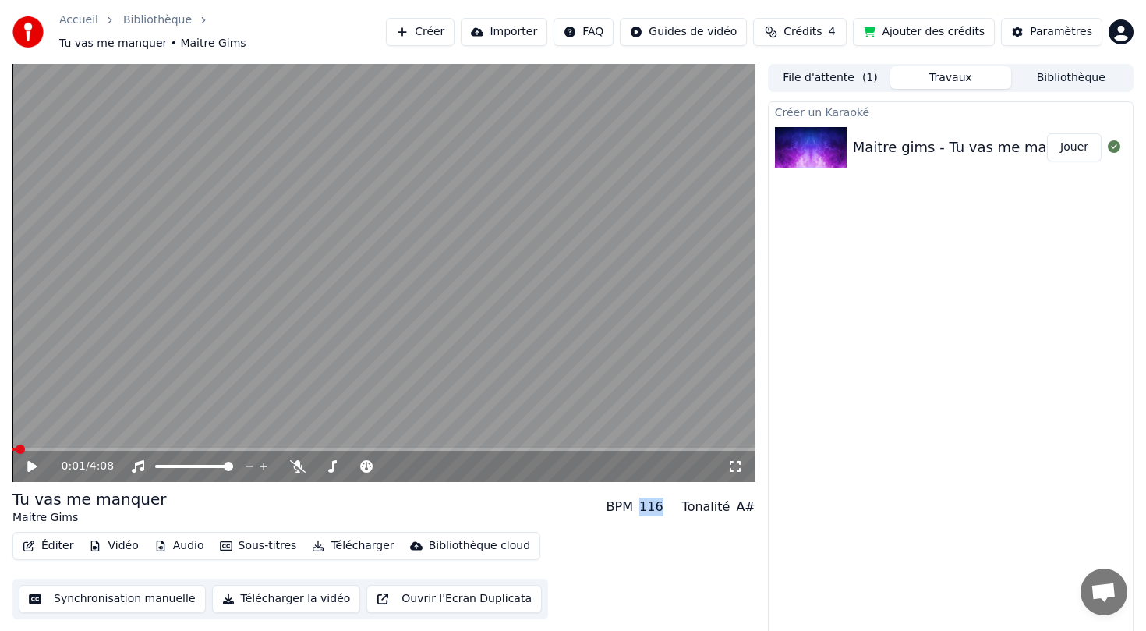
click at [672, 501] on div "BPM 116 Tonalité A#" at bounding box center [681, 506] width 149 height 19
click at [720, 503] on div "Tonalité" at bounding box center [706, 506] width 48 height 19
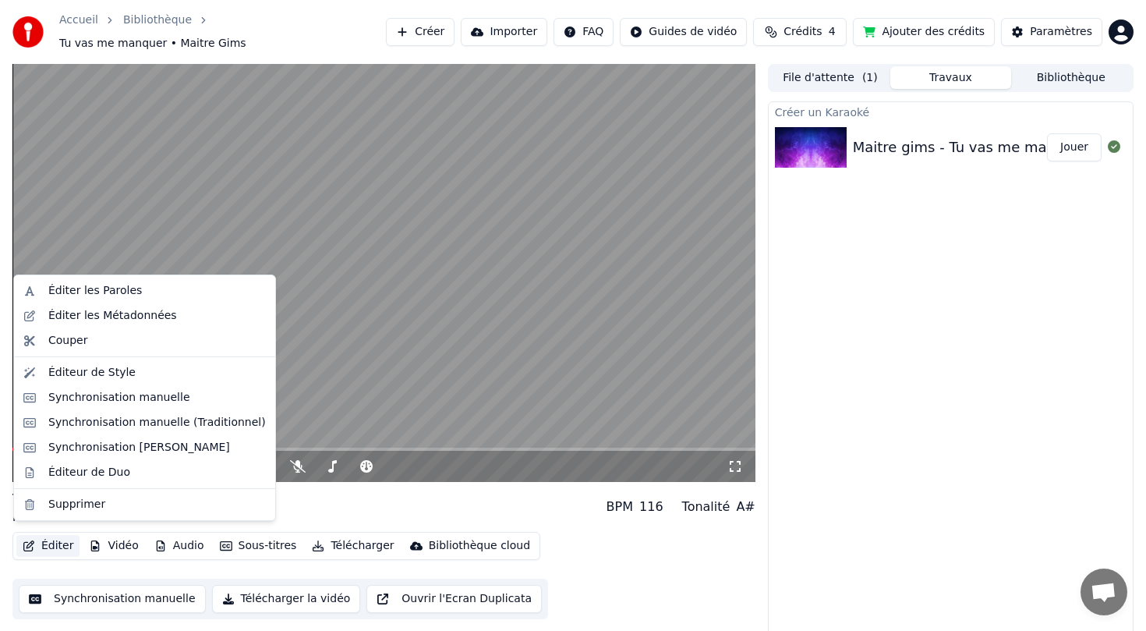
click at [56, 539] on button "Éditer" at bounding box center [47, 546] width 63 height 22
click at [154, 381] on div "Éditeur de Style" at bounding box center [144, 372] width 255 height 25
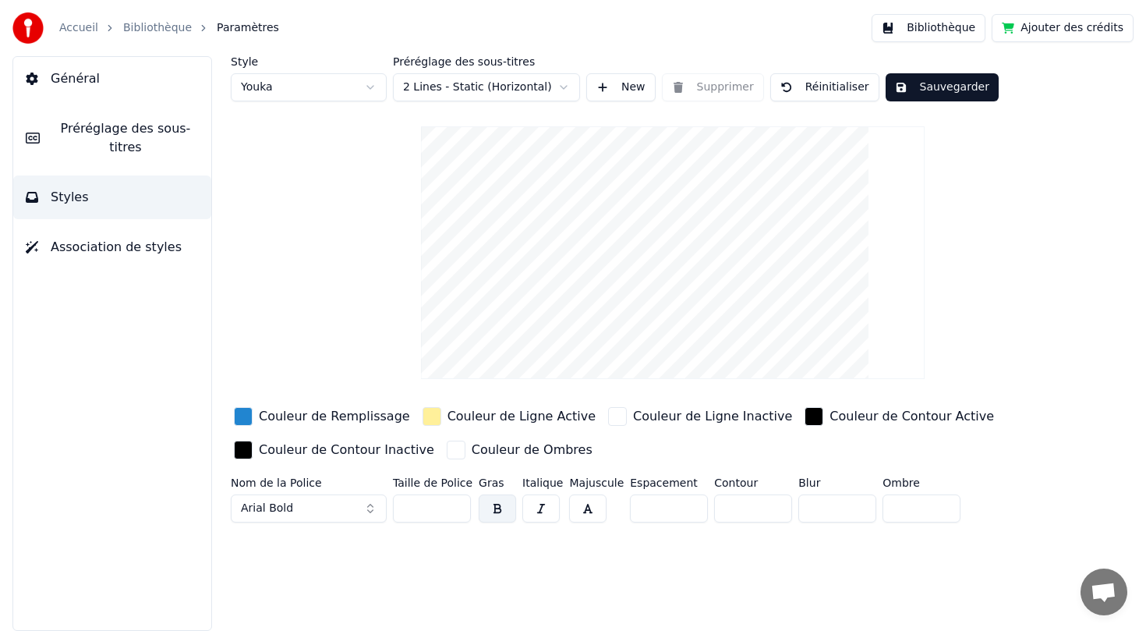
click at [165, 28] on link "Bibliothèque" at bounding box center [157, 28] width 69 height 16
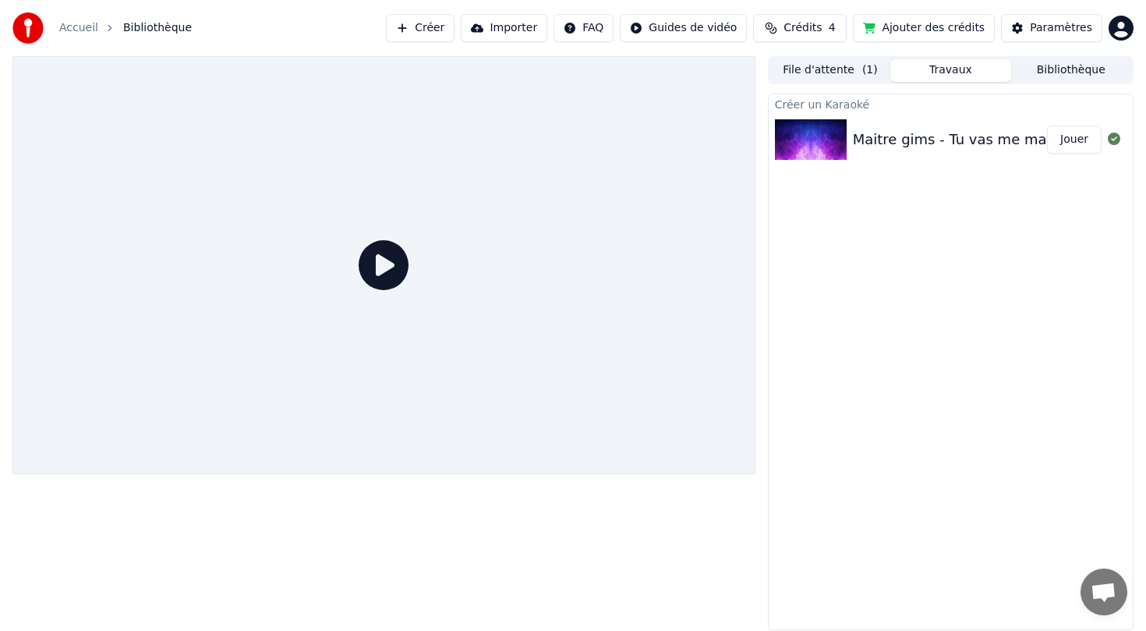
click at [874, 140] on div "Maitre gims - Tu vas me manquer [ INSTRUMENTAL ]" at bounding box center [1037, 140] width 368 height 22
click at [875, 140] on div "Maitre gims - Tu vas me manquer [ INSTRUMENTAL ]" at bounding box center [1037, 140] width 368 height 22
click at [997, 91] on div "Créer un Karaoké Maitre gims - Tu vas me manquer [ INSTRUMENTAL ] Jouer" at bounding box center [951, 360] width 366 height 540
click at [929, 154] on div "Maitre gims - Tu vas me manquer [ INSTRUMENTAL ] Jouer" at bounding box center [951, 139] width 364 height 53
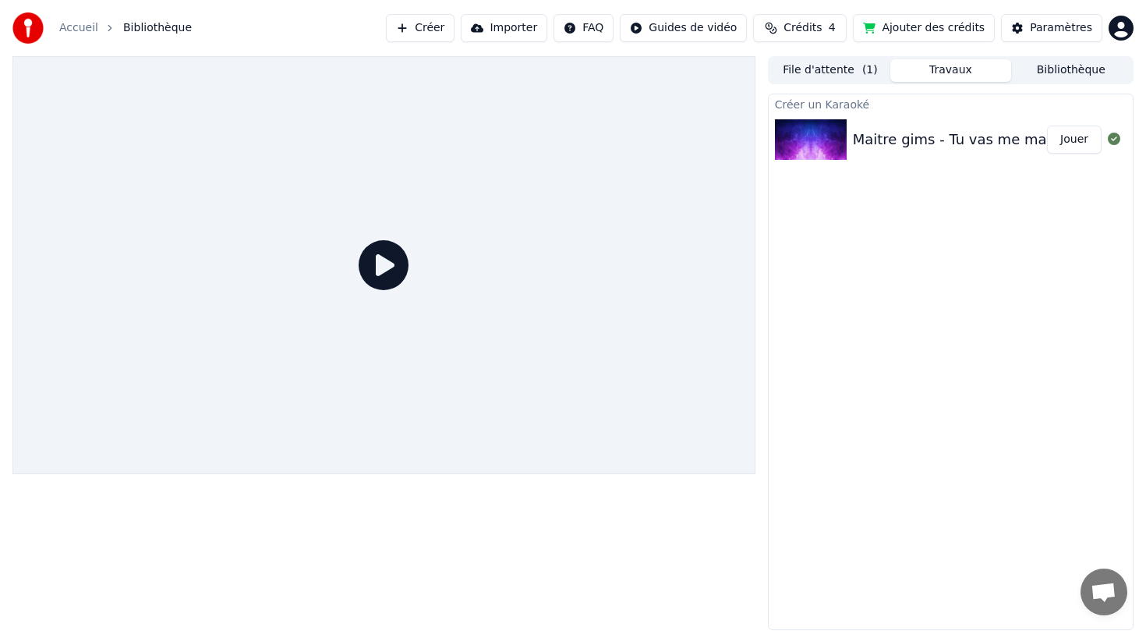
click at [1082, 145] on button "Jouer" at bounding box center [1074, 140] width 55 height 28
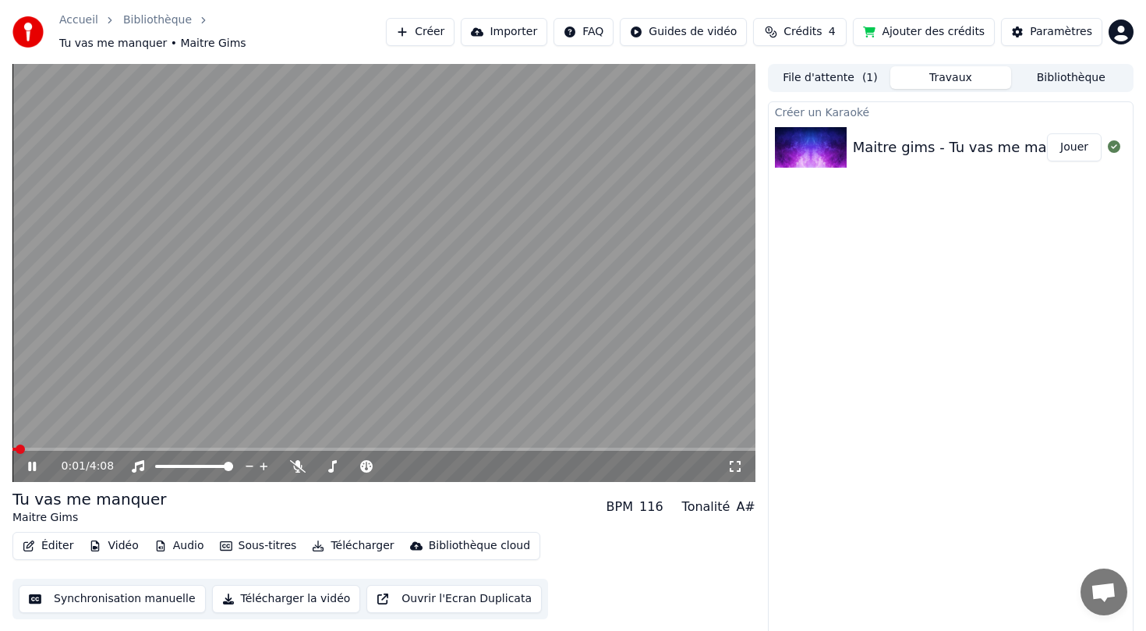
click at [144, 260] on video at bounding box center [383, 273] width 743 height 418
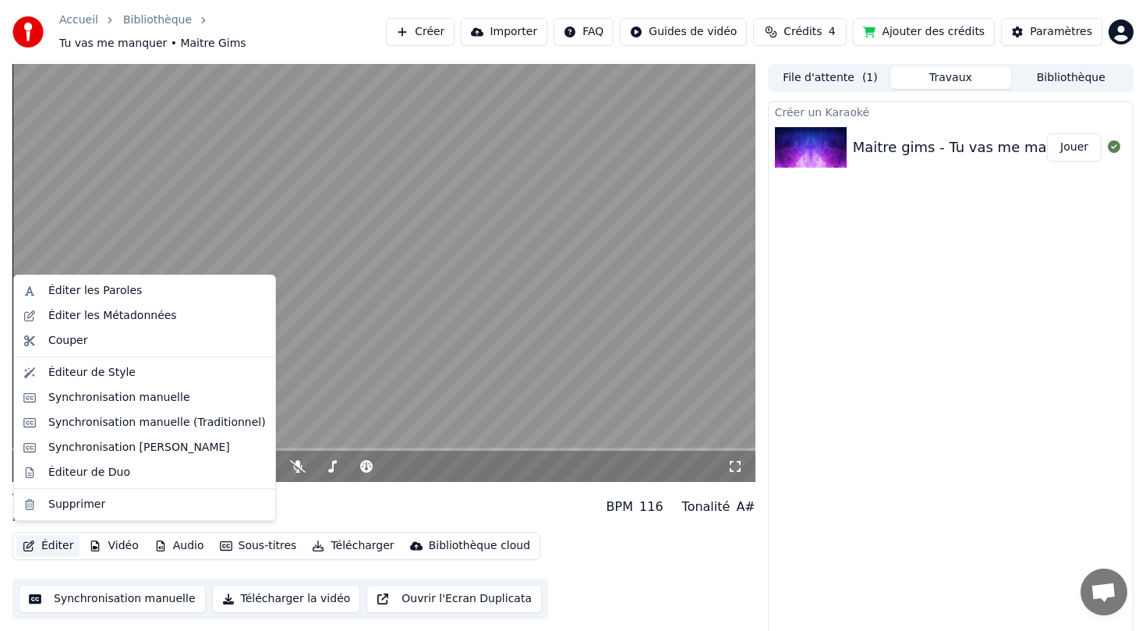
click at [37, 543] on button "Éditer" at bounding box center [47, 546] width 63 height 22
click at [161, 324] on div "Éditer les Métadonnées" at bounding box center [144, 315] width 255 height 25
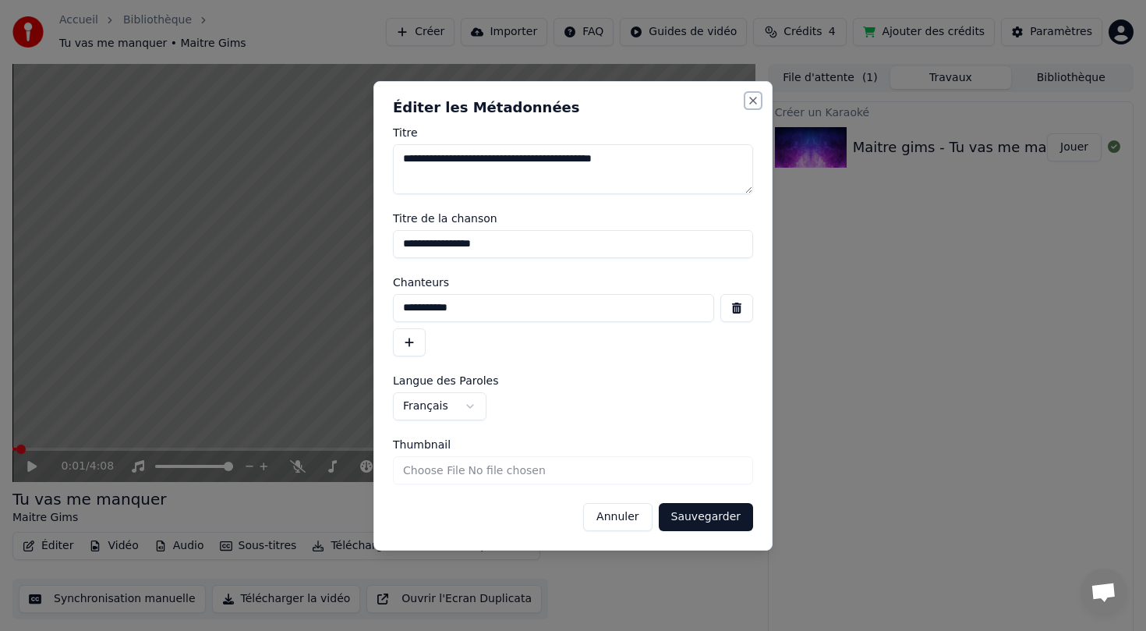
click at [751, 100] on button "Close" at bounding box center [753, 100] width 12 height 12
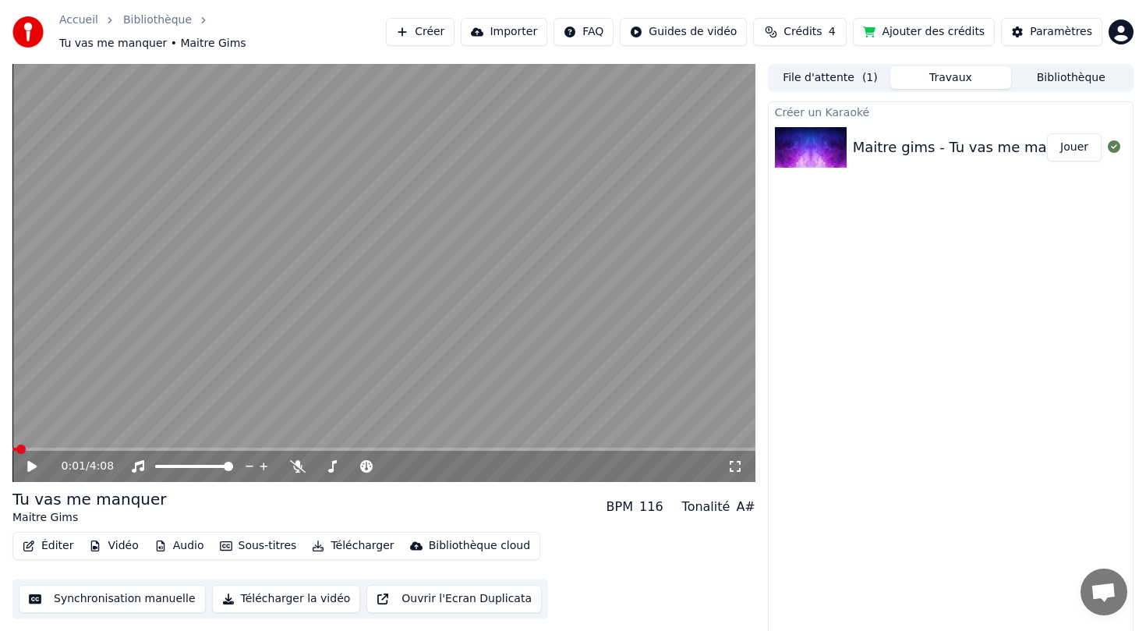
click at [49, 541] on button "Éditer" at bounding box center [47, 546] width 63 height 22
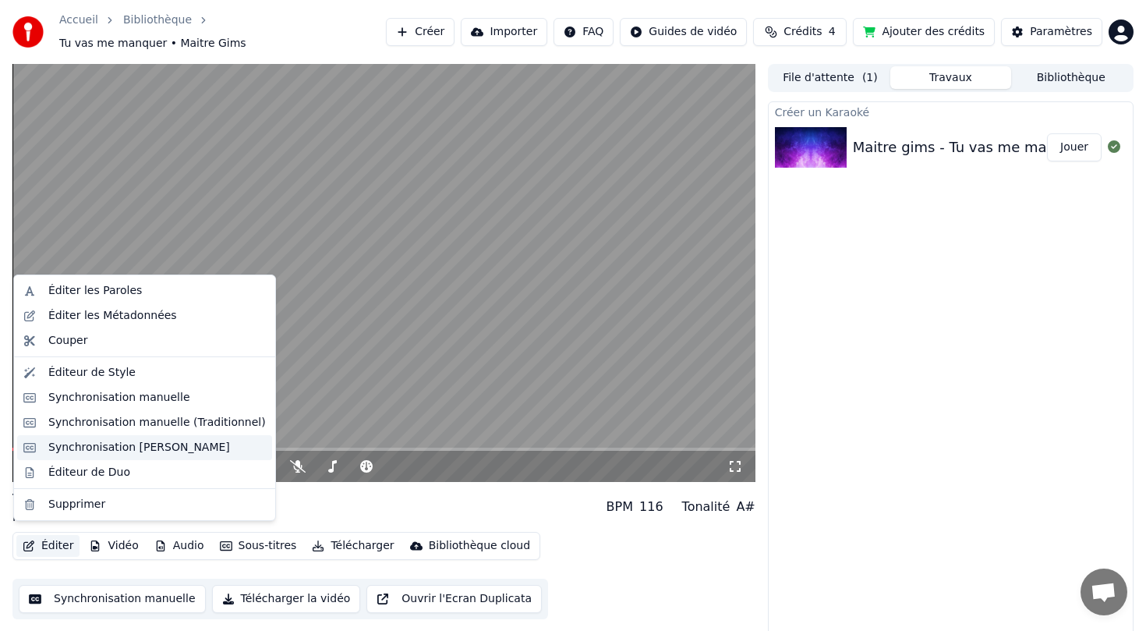
click at [111, 448] on div "Synchronisation [PERSON_NAME]" at bounding box center [139, 448] width 182 height 16
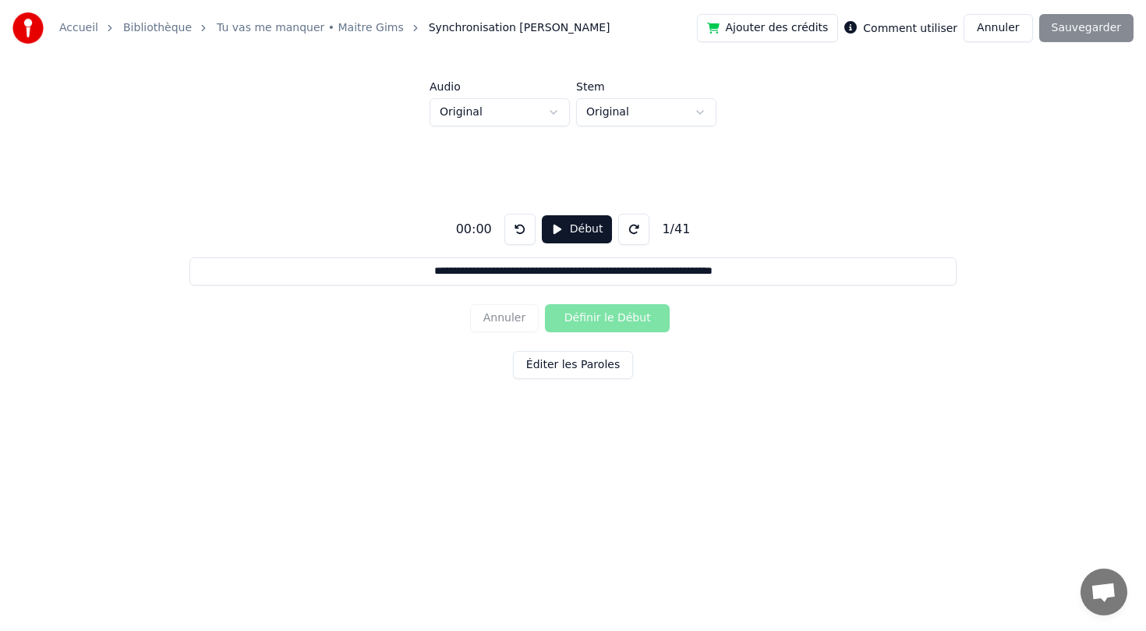
click at [996, 23] on button "Annuler" at bounding box center [998, 28] width 69 height 28
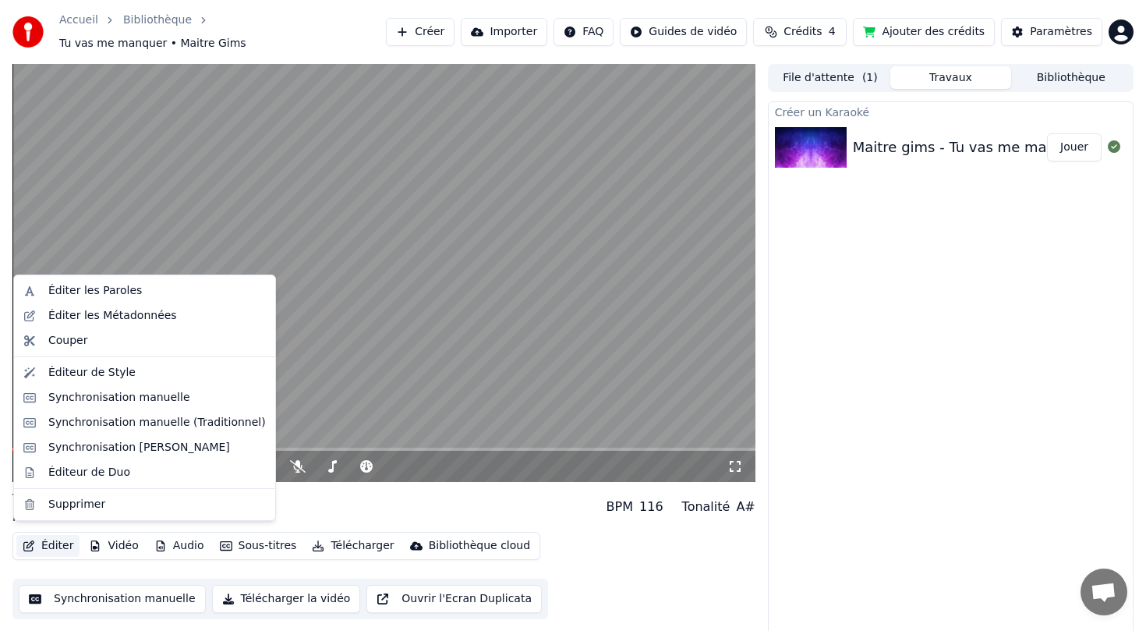
click at [34, 540] on icon "button" at bounding box center [29, 545] width 12 height 11
click at [121, 419] on div "Synchronisation manuelle (Traditionnel)" at bounding box center [157, 423] width 218 height 16
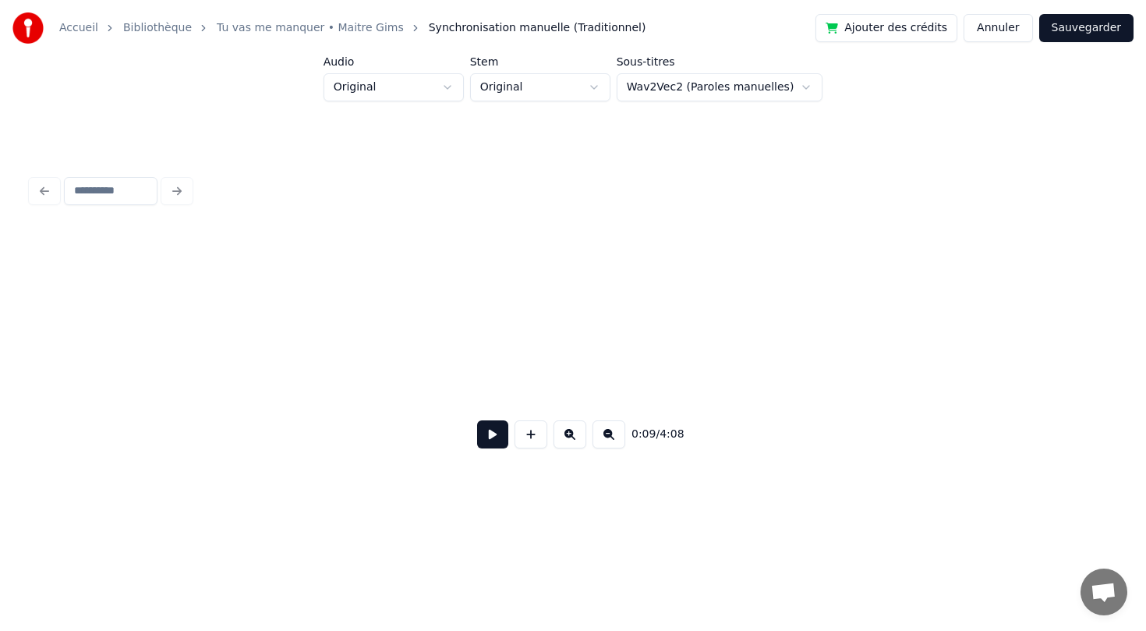
scroll to position [0, 1432]
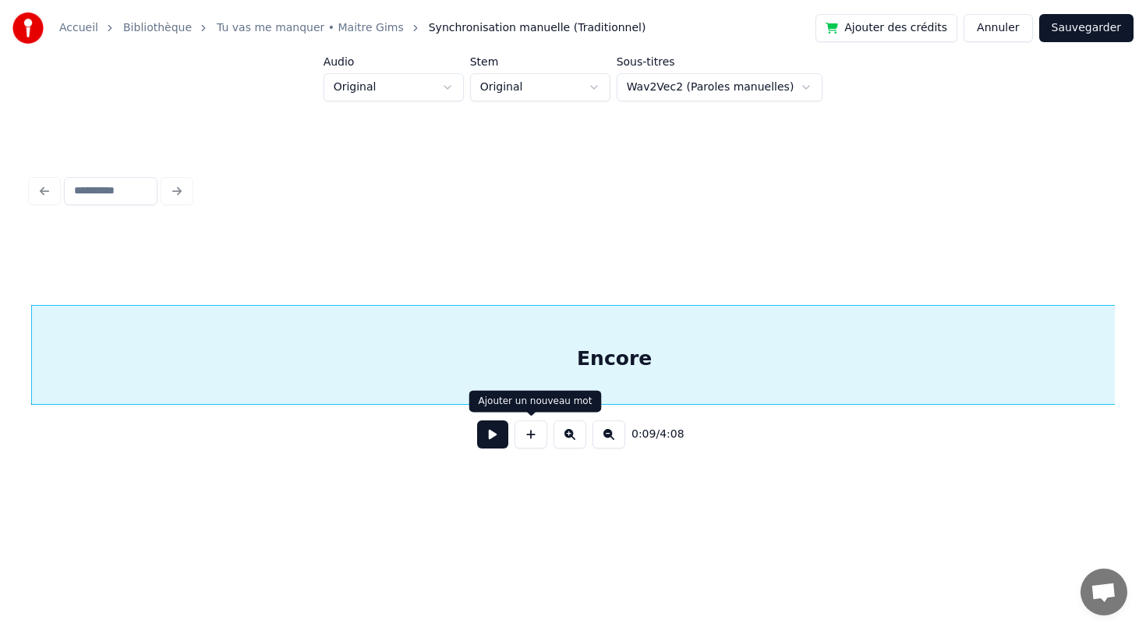
click at [498, 434] on button at bounding box center [492, 434] width 31 height 28
click at [752, 85] on html "Accueil Bibliothèque Tu vas me manquer • Maitre Gims Synchronisation manuelle (…" at bounding box center [573, 264] width 1146 height 529
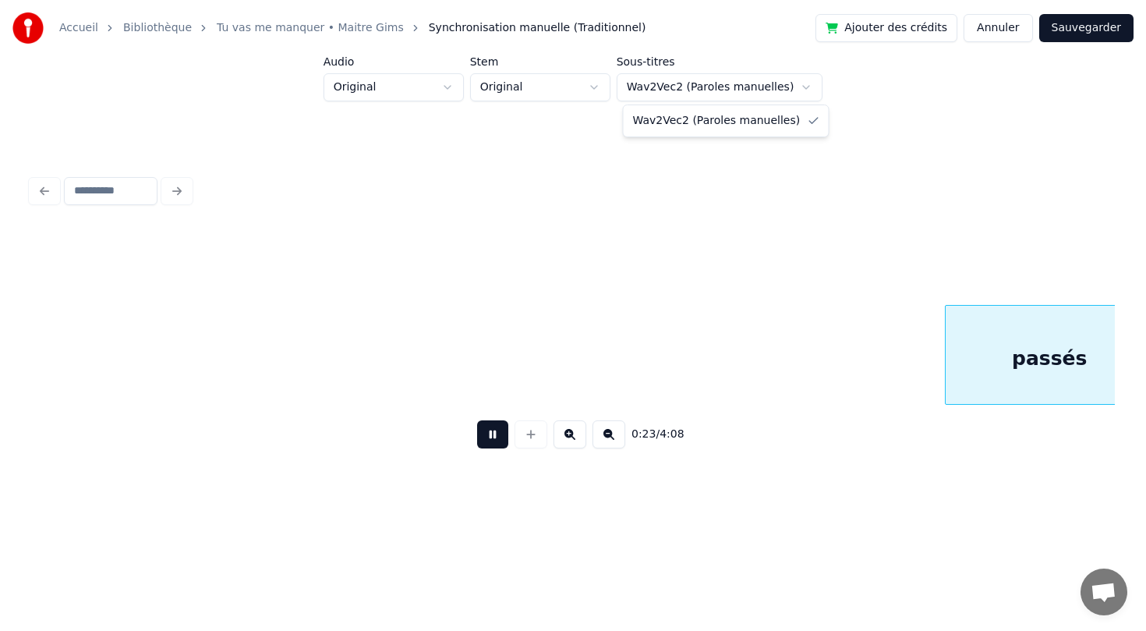
scroll to position [0, 3601]
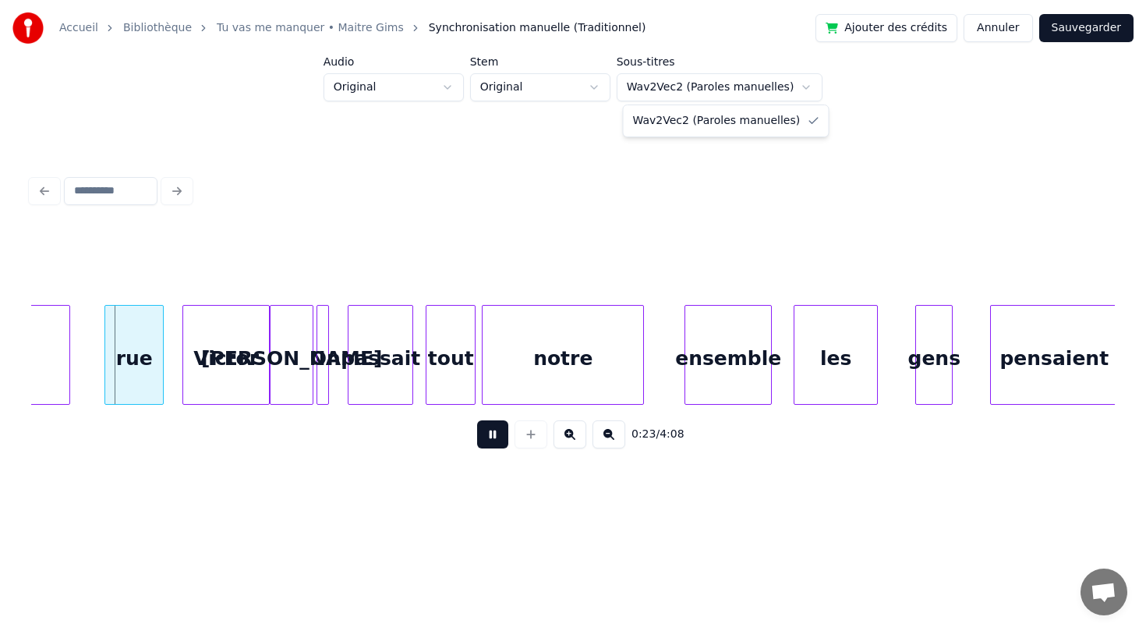
click at [511, 436] on html "Accueil Bibliothèque Tu vas me manquer • Maitre Gims Synchronisation manuelle (…" at bounding box center [573, 264] width 1146 height 529
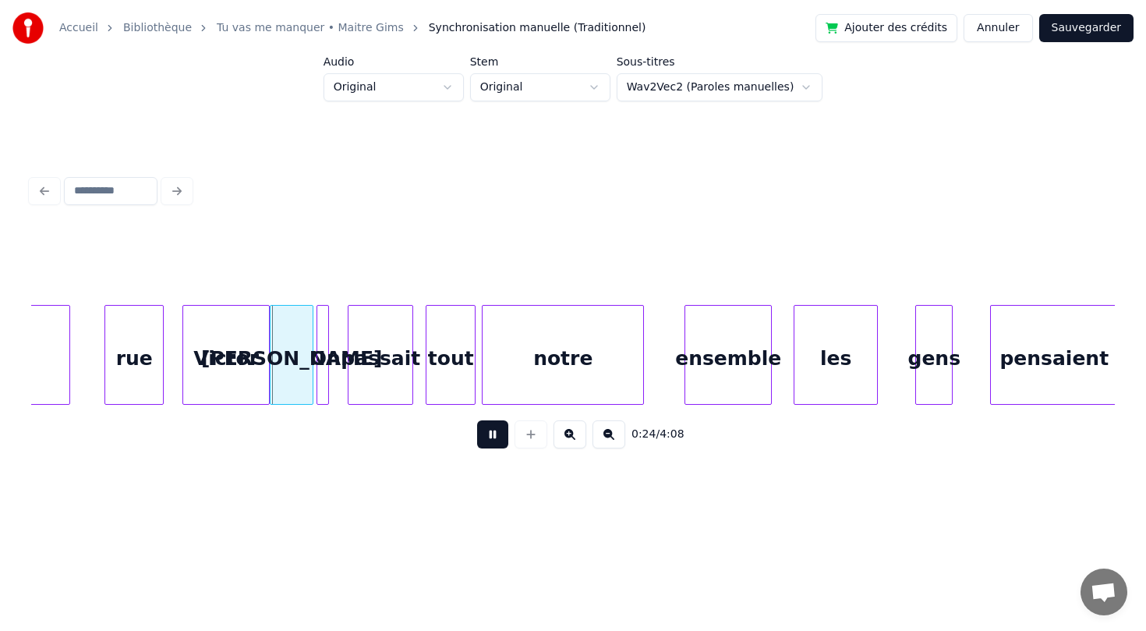
click at [484, 434] on button at bounding box center [492, 434] width 31 height 28
click at [334, 359] on div "On" at bounding box center [331, 359] width 16 height 106
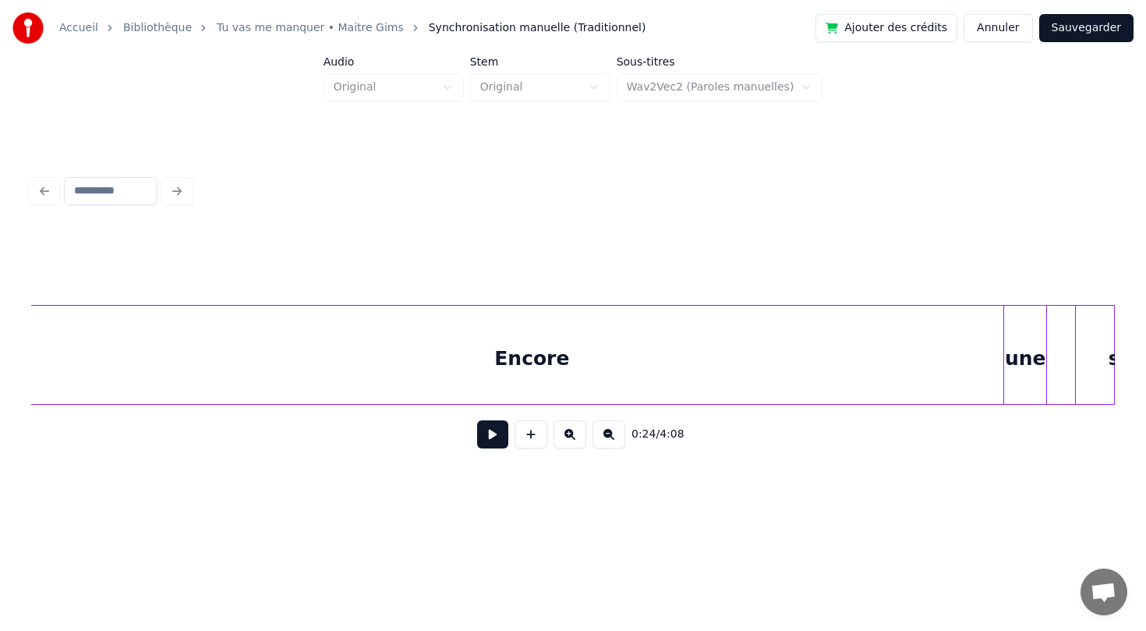
click at [389, 382] on div "Encore" at bounding box center [531, 359] width 1165 height 106
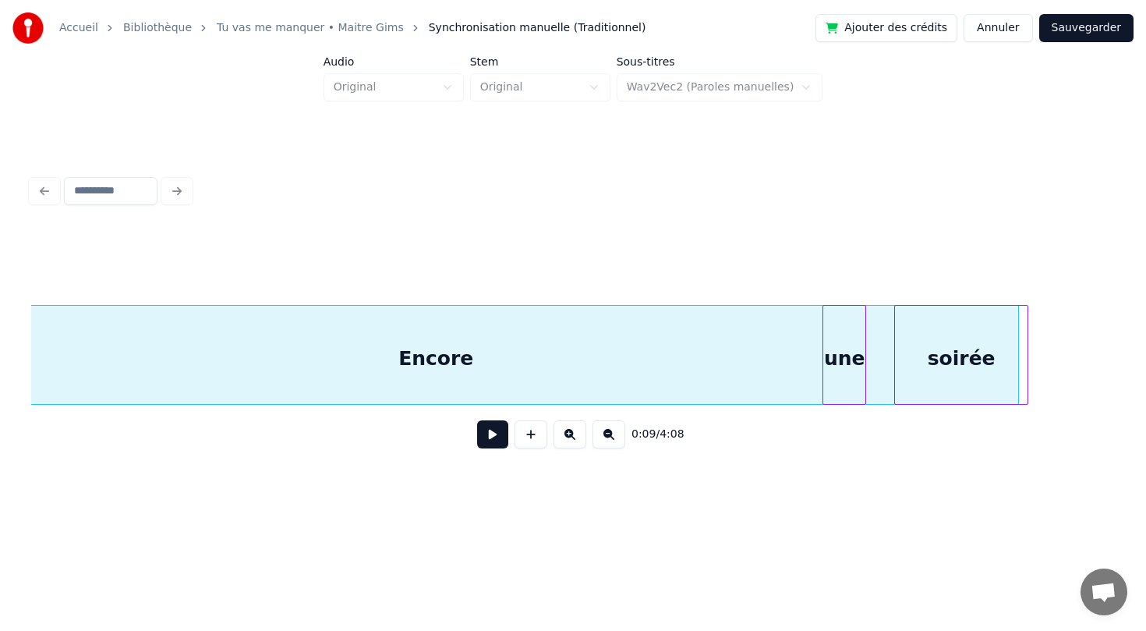
scroll to position [0, 1733]
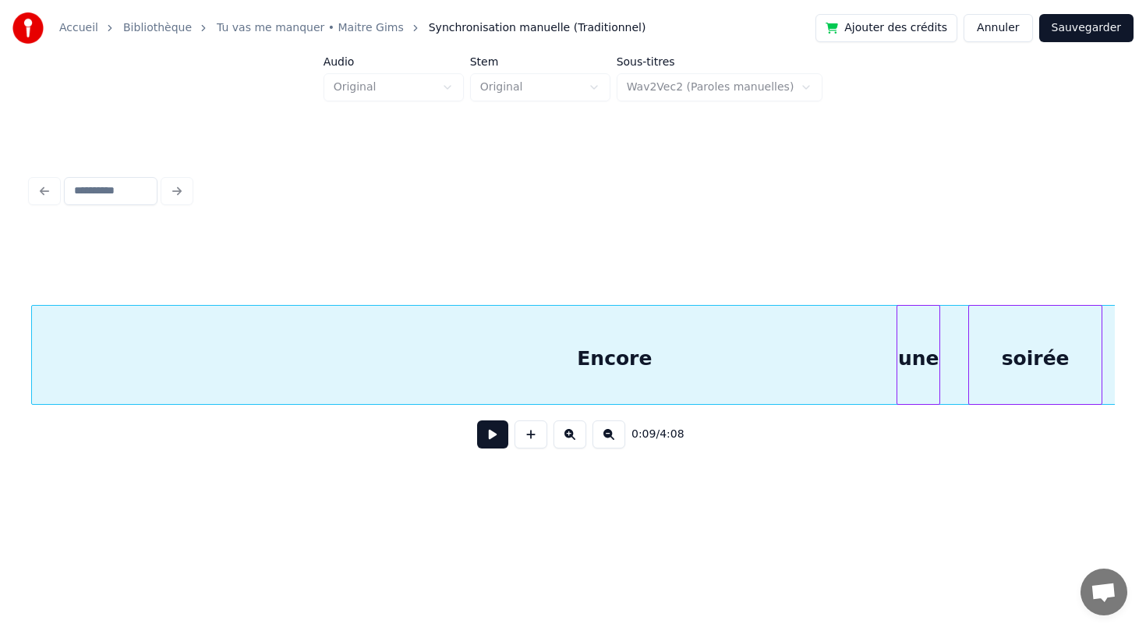
click at [521, 375] on div "Encore" at bounding box center [614, 359] width 1165 height 106
click at [497, 445] on button at bounding box center [492, 434] width 31 height 28
click at [496, 444] on button at bounding box center [492, 434] width 31 height 28
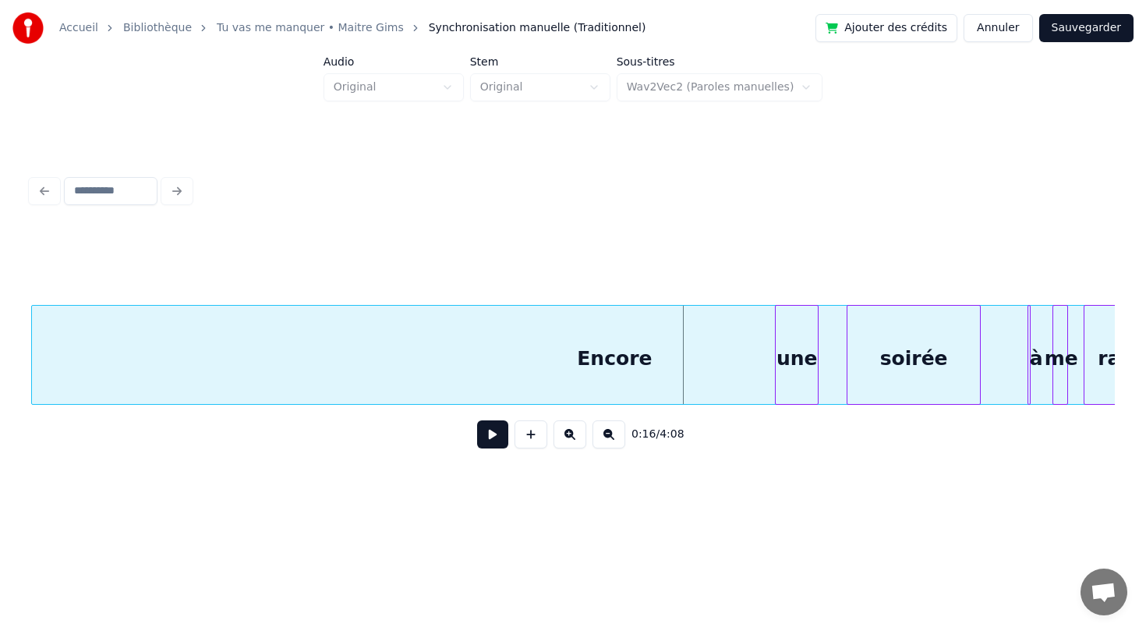
scroll to position [0, 1854]
click at [607, 369] on div "Encore" at bounding box center [614, 359] width 1165 height 106
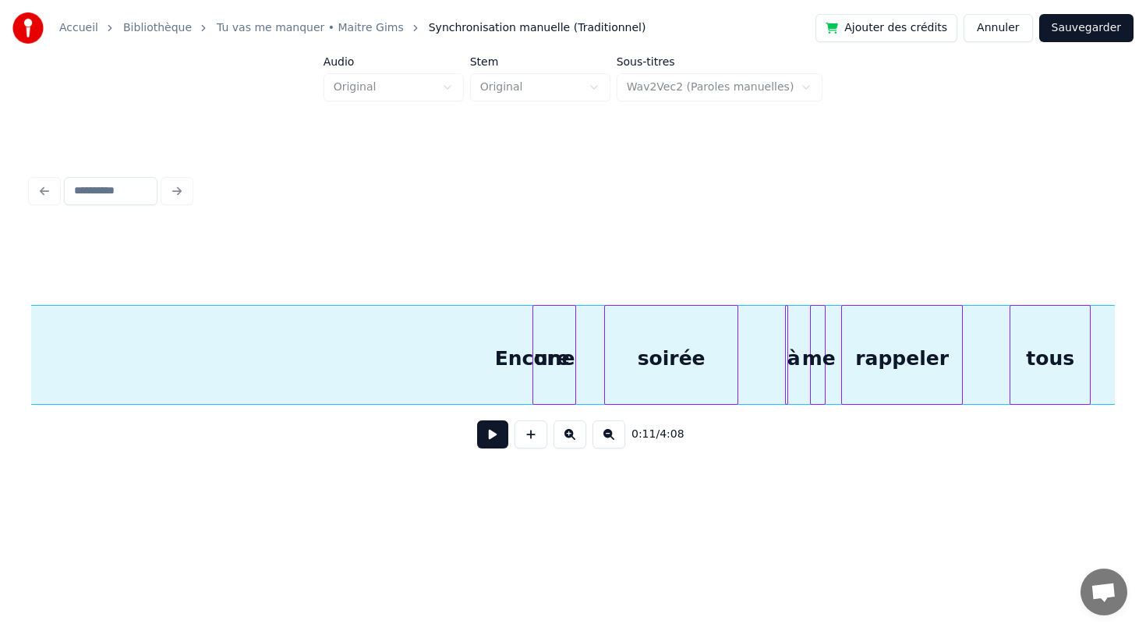
click at [260, 362] on div "Encore" at bounding box center [532, 359] width 1165 height 106
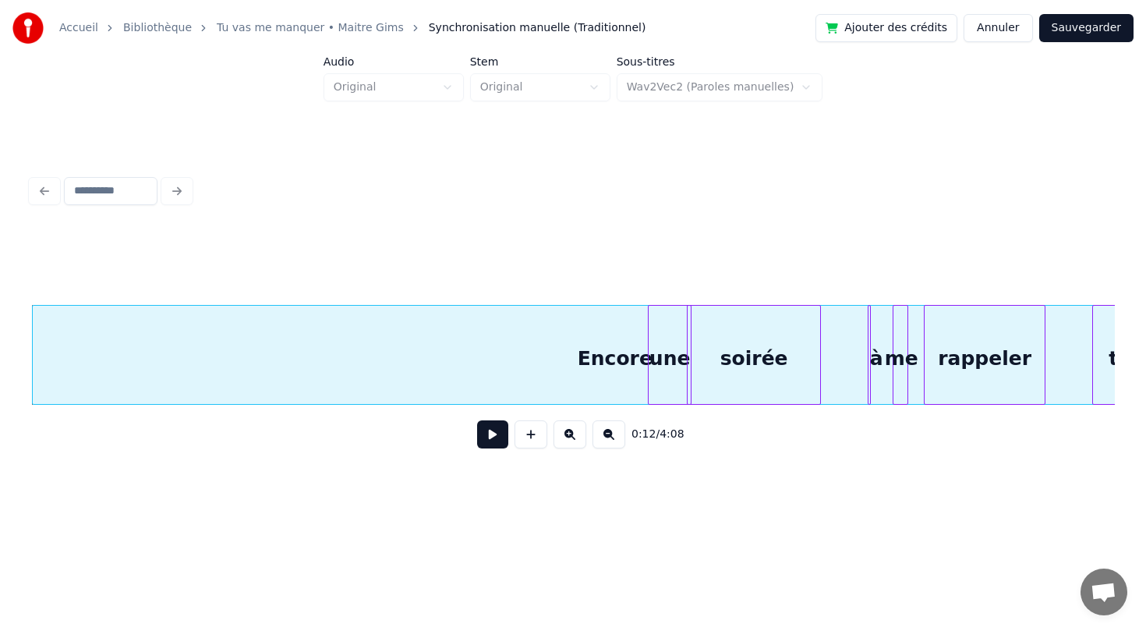
click at [674, 335] on div "une" at bounding box center [670, 359] width 42 height 106
click at [600, 363] on div "Encore" at bounding box center [615, 359] width 1165 height 106
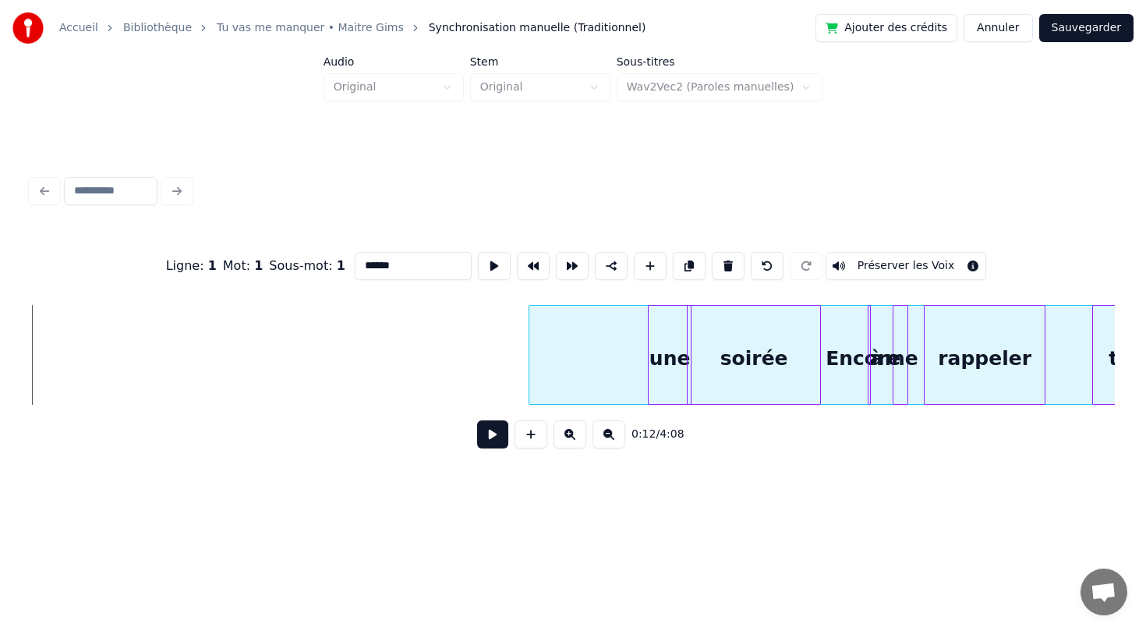
click at [529, 365] on div at bounding box center [531, 355] width 5 height 98
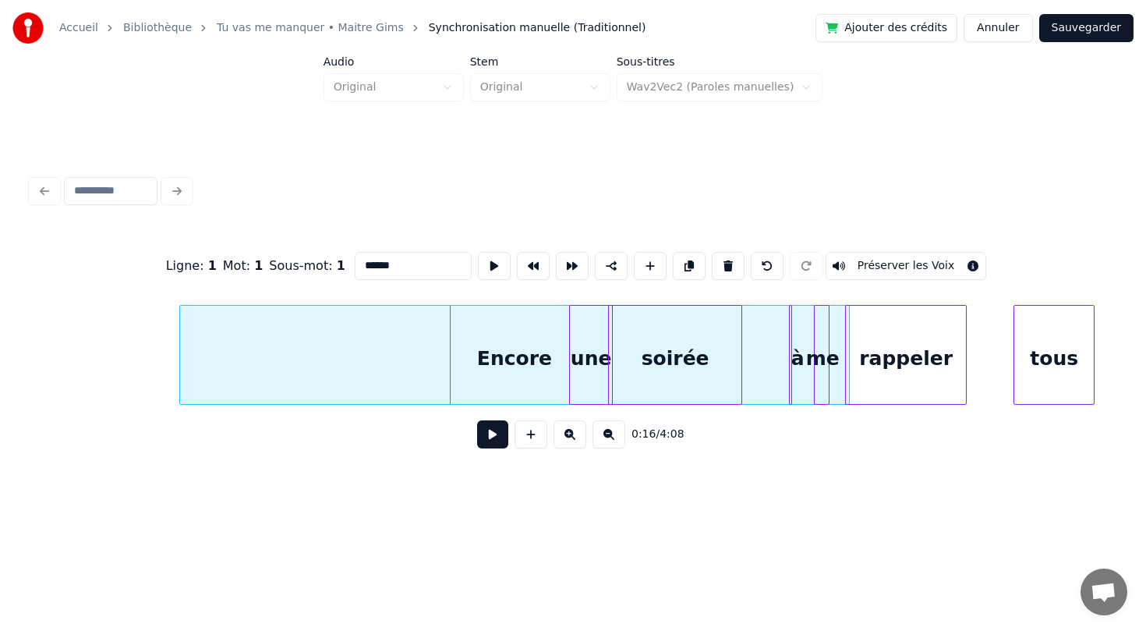
click at [222, 381] on div "Encore" at bounding box center [514, 359] width 668 height 106
click at [228, 381] on div "Encore" at bounding box center [514, 359] width 668 height 106
click at [689, 529] on html "Accueil Bibliothèque Tu vas me manquer • Maitre Gims Synchronisation manuelle (…" at bounding box center [573, 264] width 1146 height 529
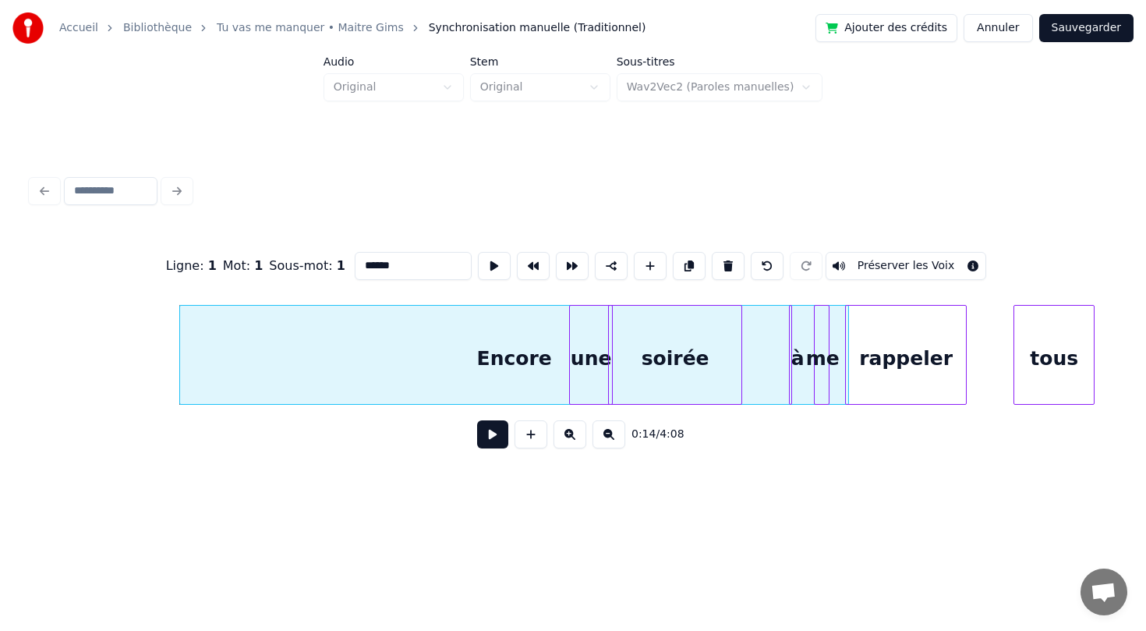
click at [876, 270] on button "Préserver les Voix" at bounding box center [906, 266] width 161 height 28
click at [489, 437] on button at bounding box center [492, 434] width 31 height 28
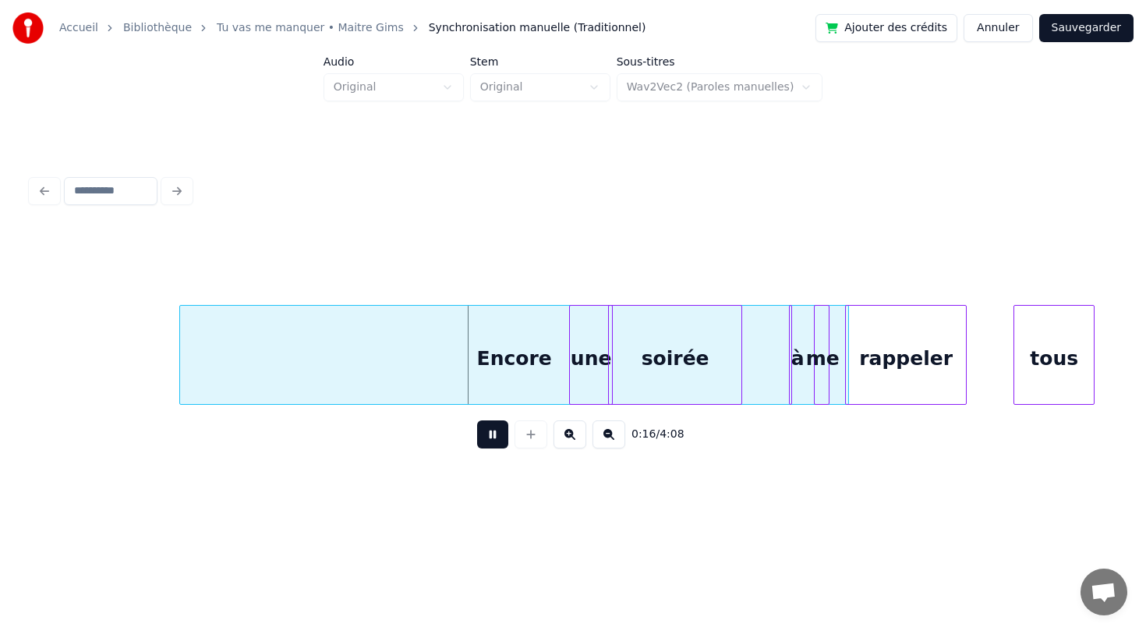
click at [489, 437] on button at bounding box center [492, 434] width 31 height 28
click at [584, 380] on div "une" at bounding box center [591, 359] width 42 height 106
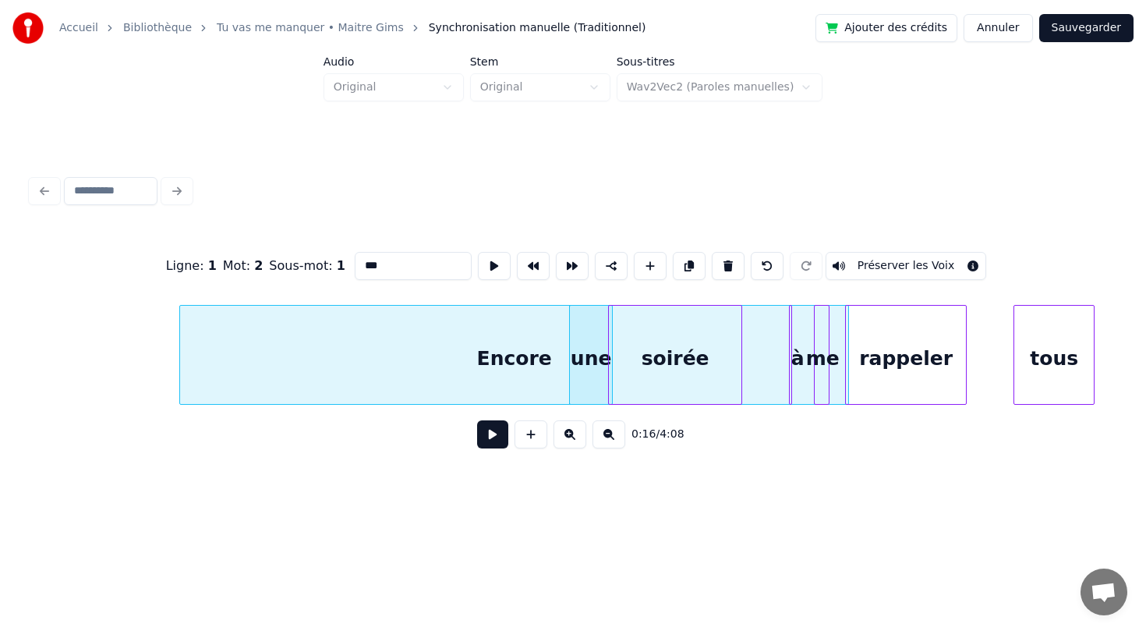
click at [760, 493] on div "Ligne : 1 Mot : 2 Sous-mot : 1 *** Préserver les Voix 0:16 / 4:08" at bounding box center [573, 315] width 1096 height 378
click at [1060, 37] on button "Sauvegarder" at bounding box center [1086, 28] width 94 height 28
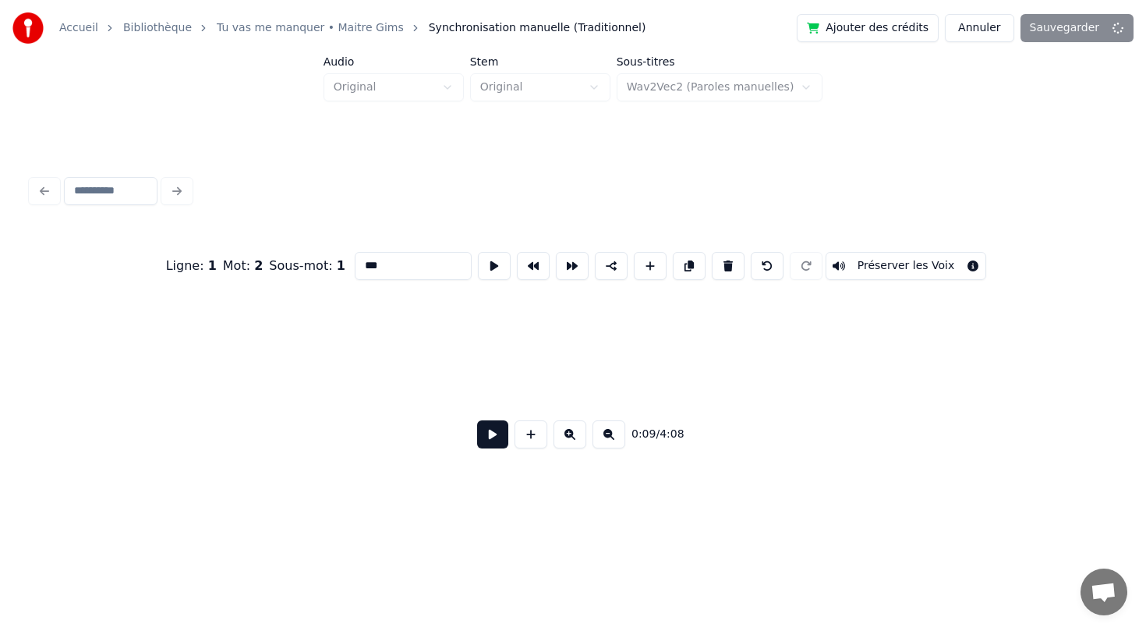
scroll to position [0, 1432]
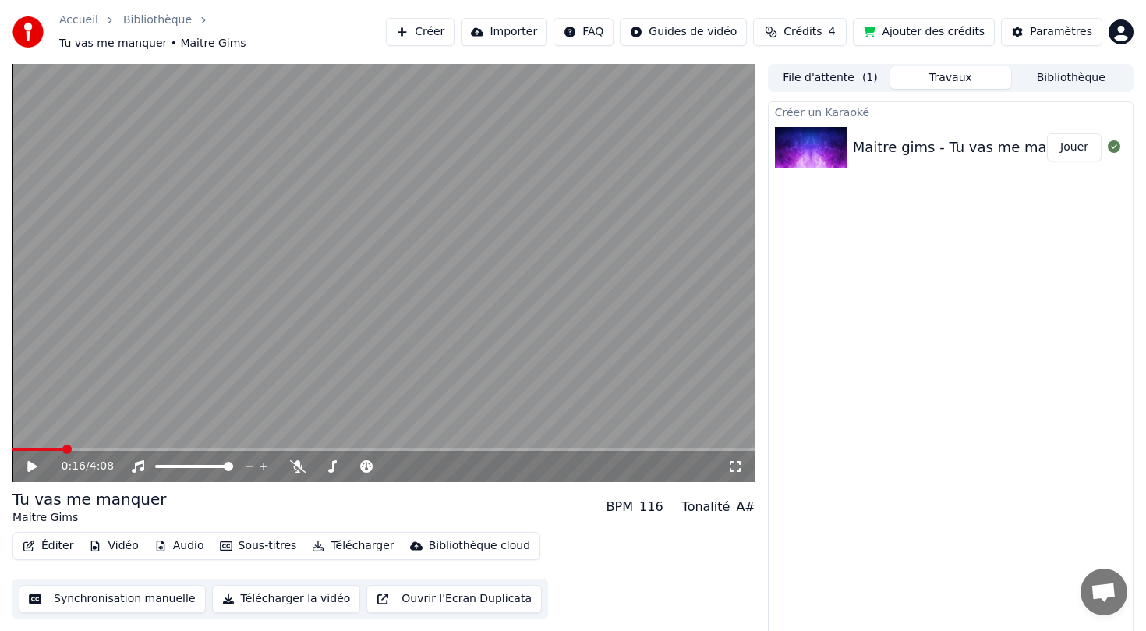
click at [147, 587] on button "Synchronisation manuelle" at bounding box center [112, 599] width 187 height 28
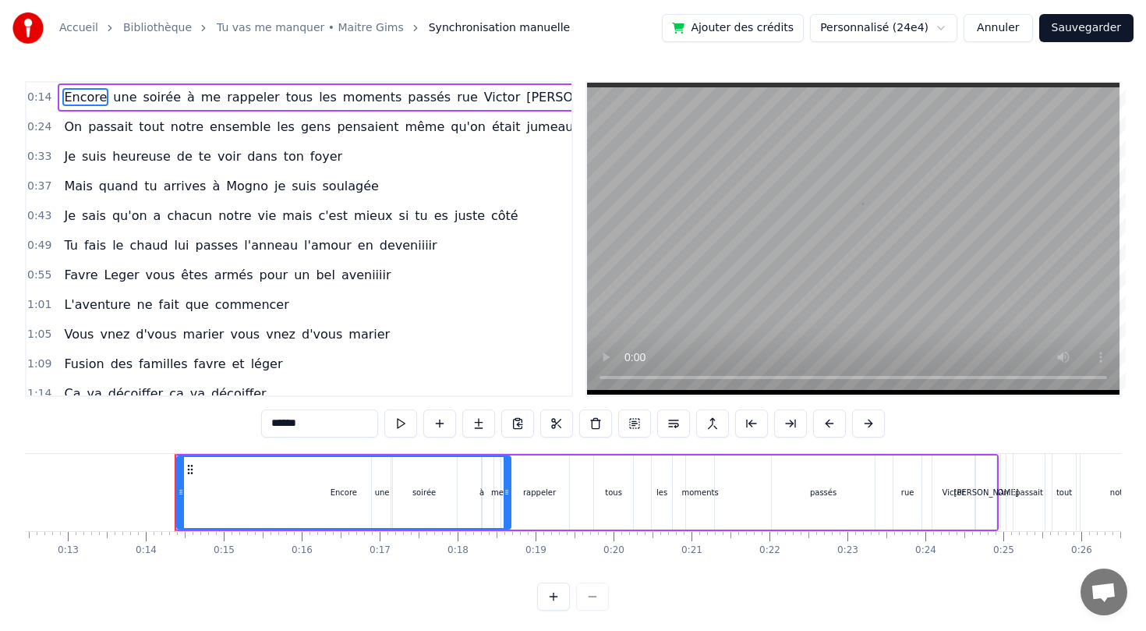
scroll to position [0, 1042]
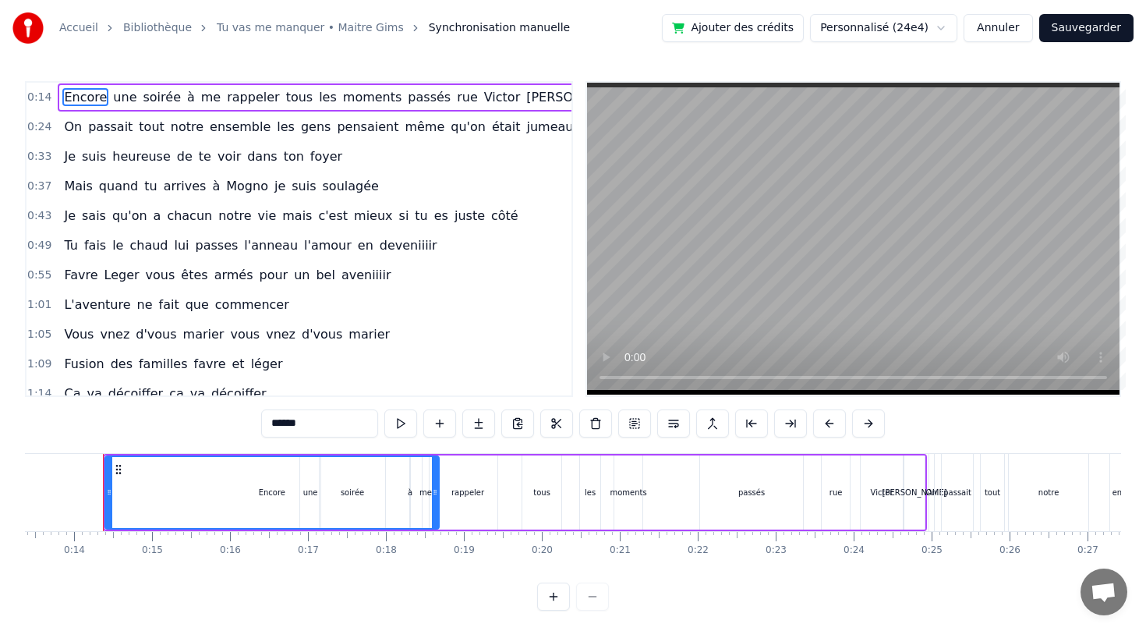
click at [1016, 28] on button "Annuler" at bounding box center [998, 28] width 69 height 28
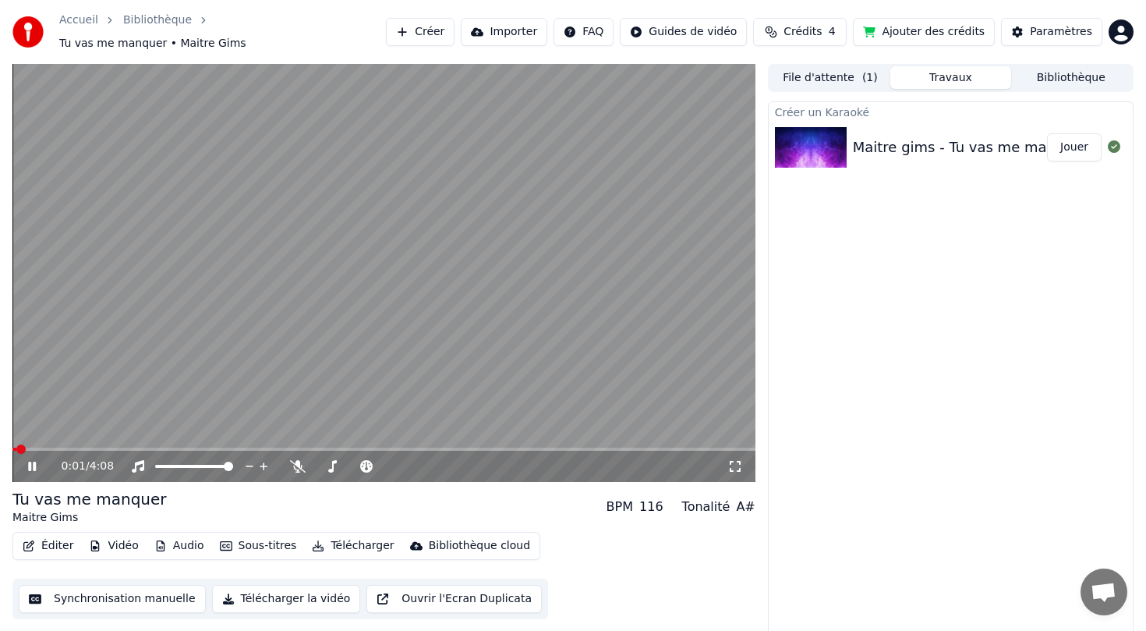
click at [35, 546] on button "Éditer" at bounding box center [47, 546] width 63 height 22
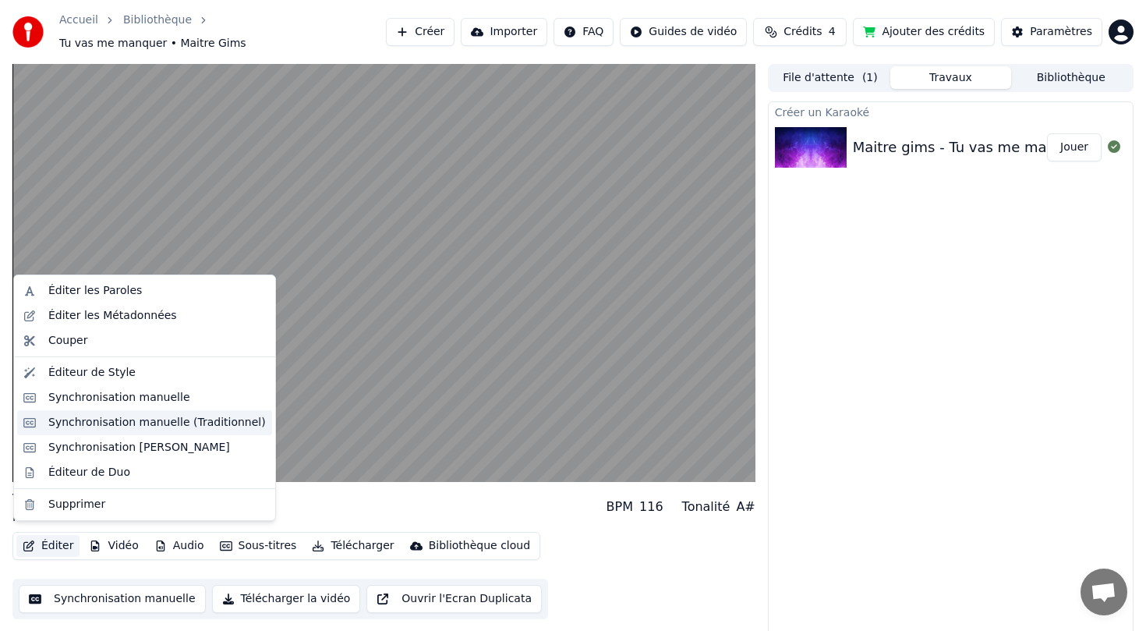
click at [125, 430] on div "Synchronisation manuelle (Traditionnel)" at bounding box center [157, 423] width 218 height 16
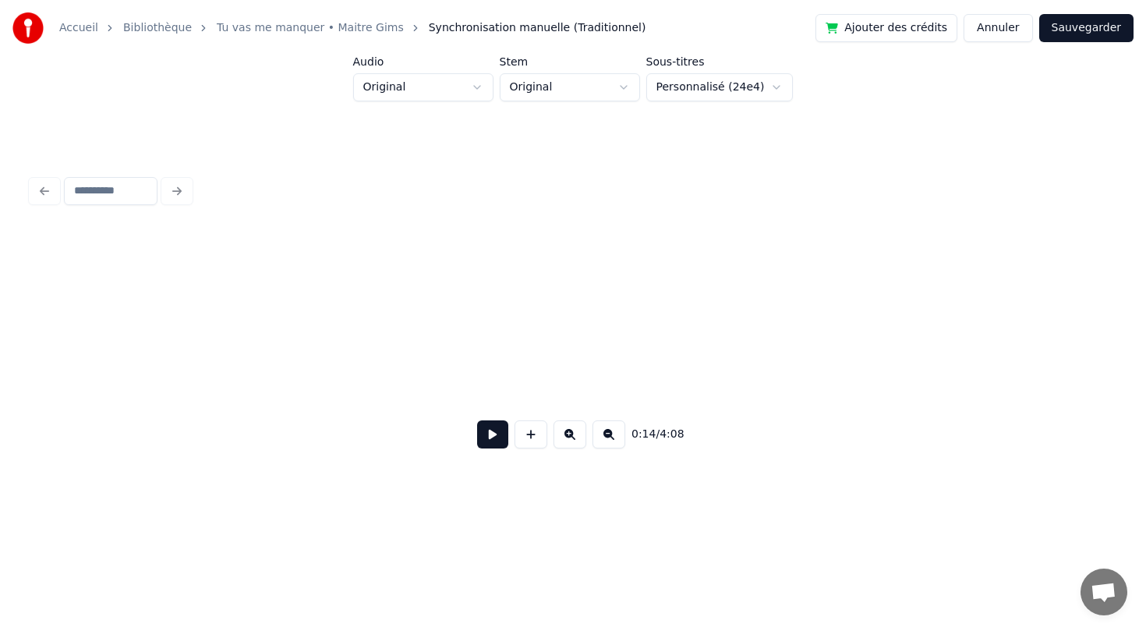
scroll to position [0, 2241]
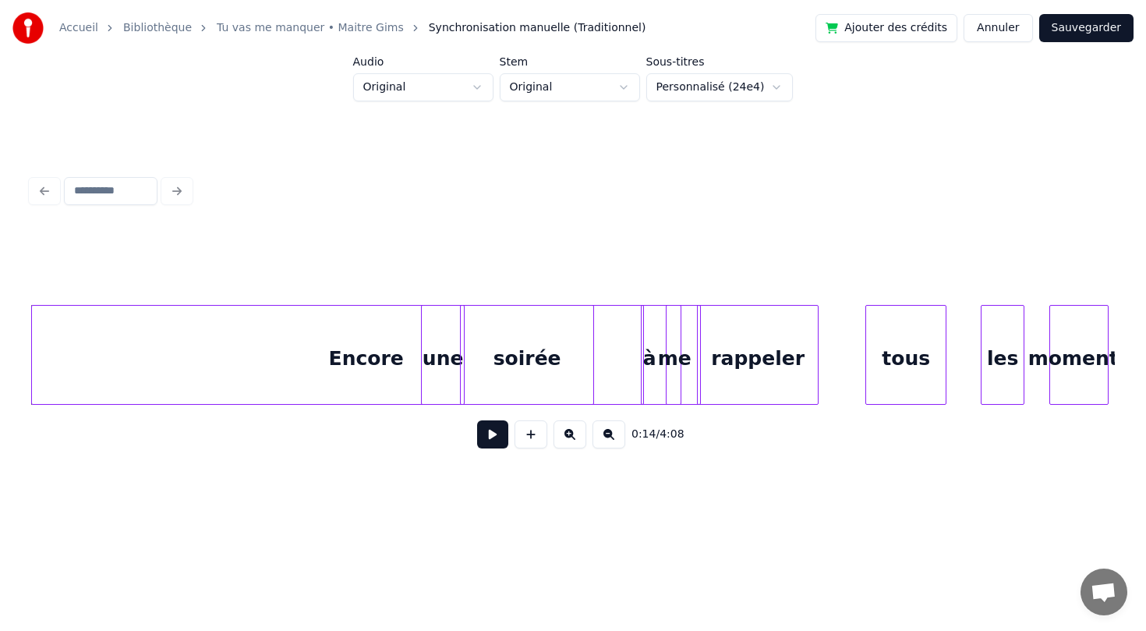
click at [186, 352] on div "Encore" at bounding box center [366, 359] width 668 height 106
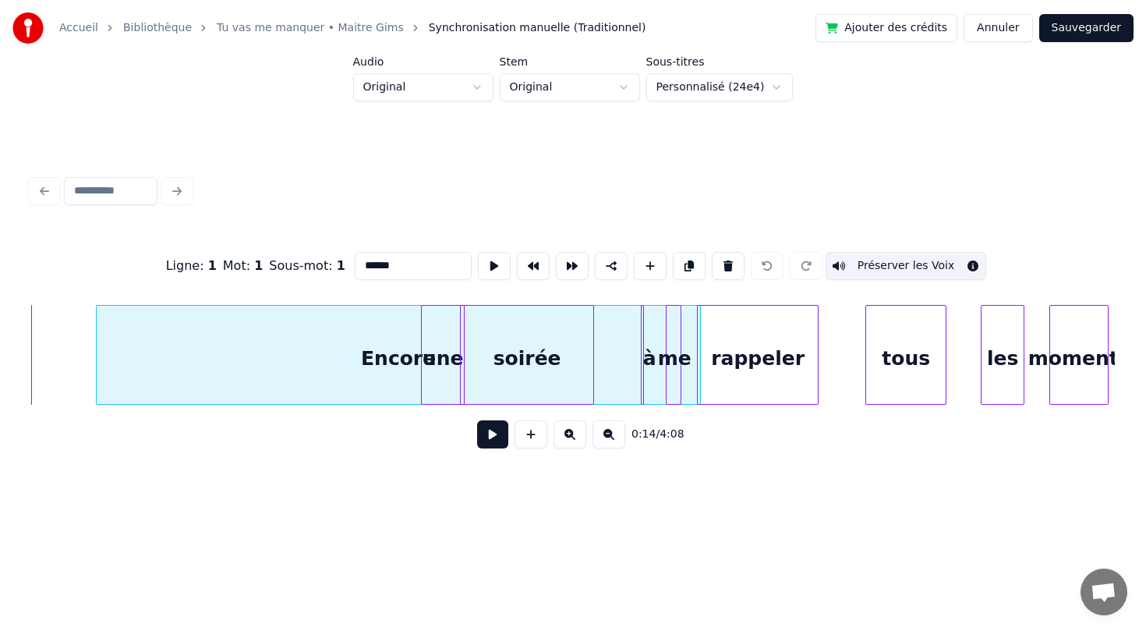
click at [97, 350] on div at bounding box center [99, 355] width 5 height 98
click at [394, 364] on div "Encore" at bounding box center [399, 359] width 604 height 106
click at [379, 494] on div "Ligne : 1 Mot : 1 Sous-mot : 1 ****** Préserver les Voix 0:14 / 4:08" at bounding box center [573, 315] width 1096 height 378
click at [403, 365] on div "Encore" at bounding box center [399, 359] width 604 height 106
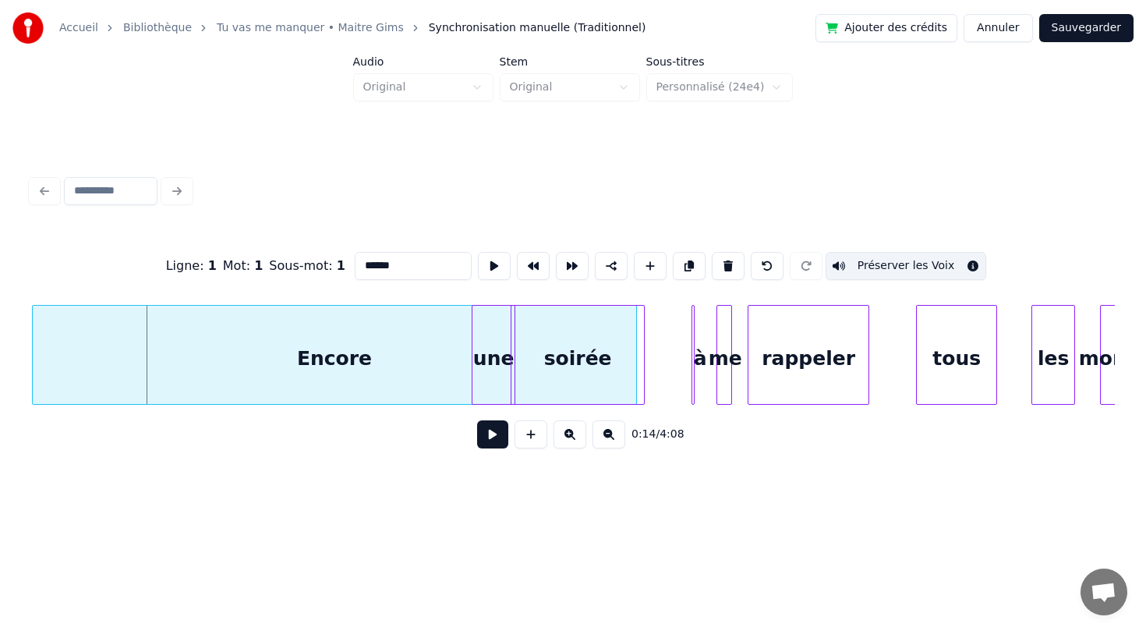
scroll to position [0, 2189]
click at [278, 351] on div "Encore" at bounding box center [335, 359] width 604 height 106
click at [218, 346] on div "Encore" at bounding box center [339, 359] width 604 height 106
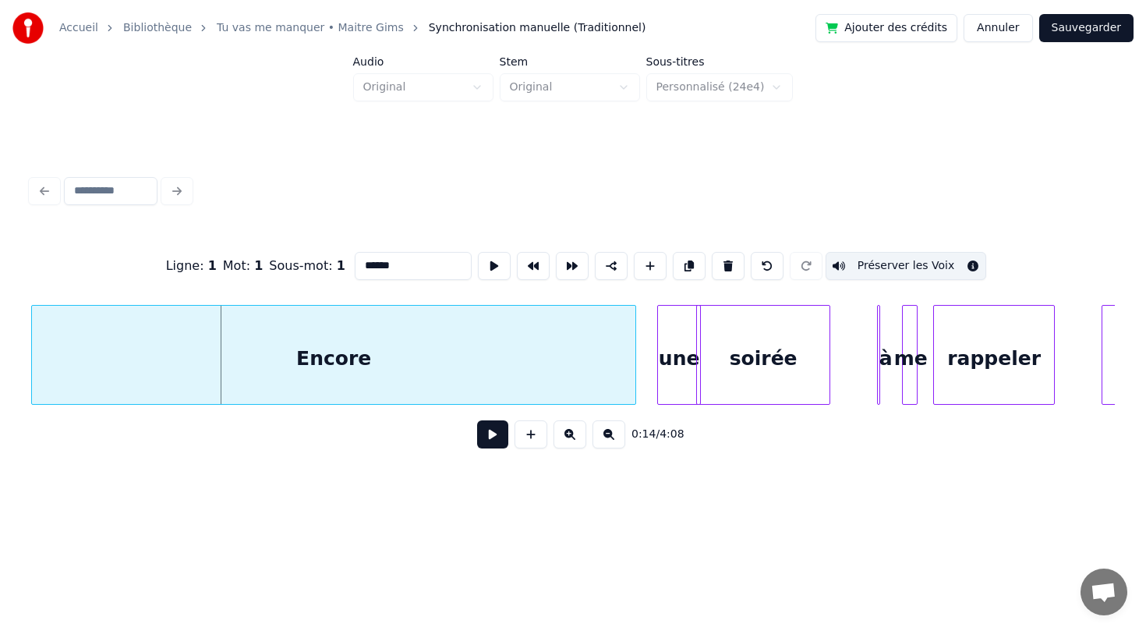
scroll to position [0, 2004]
click at [240, 340] on div "Encore" at bounding box center [360, 359] width 604 height 106
click at [498, 350] on div "Encore" at bounding box center [360, 359] width 604 height 106
click at [57, 346] on div "Encore" at bounding box center [359, 355] width 605 height 100
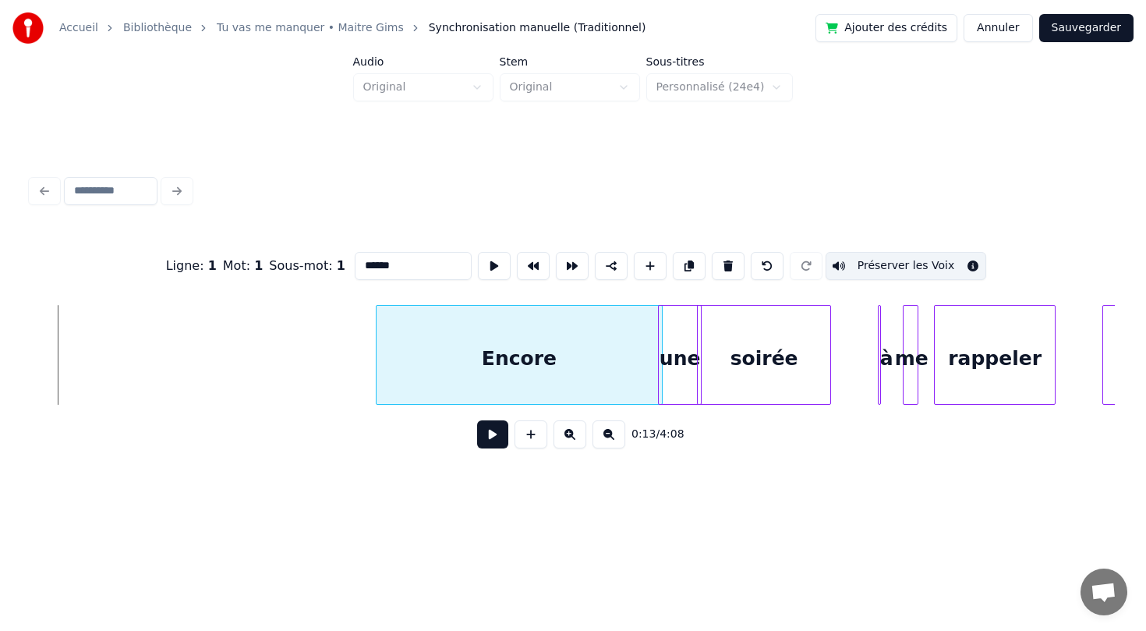
click at [377, 369] on div at bounding box center [379, 355] width 5 height 98
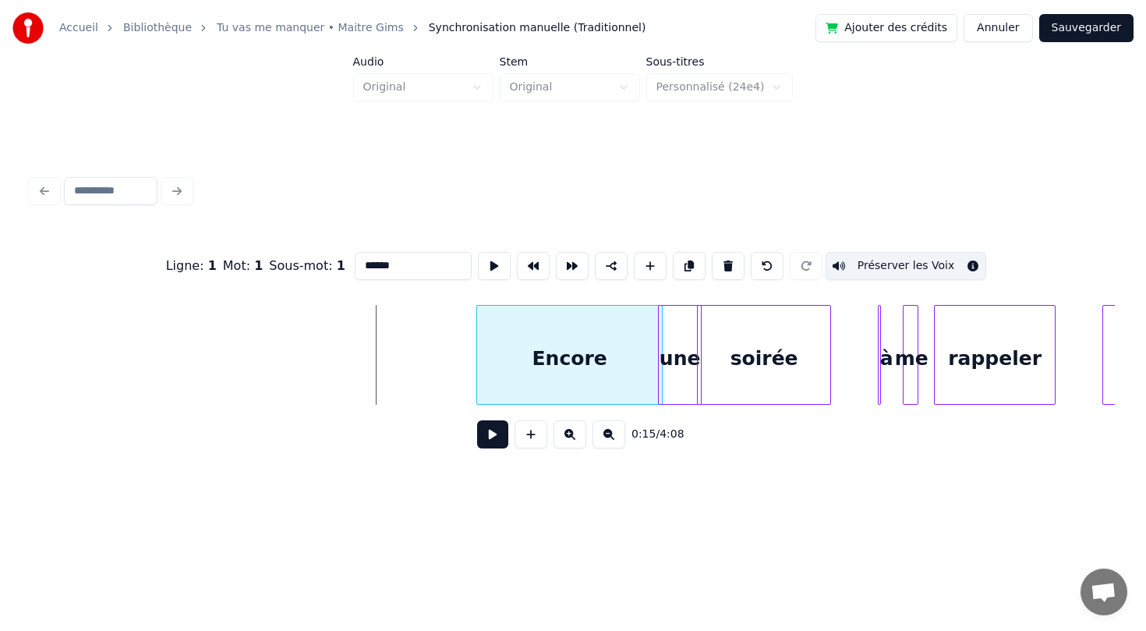
click at [478, 357] on div at bounding box center [479, 355] width 5 height 98
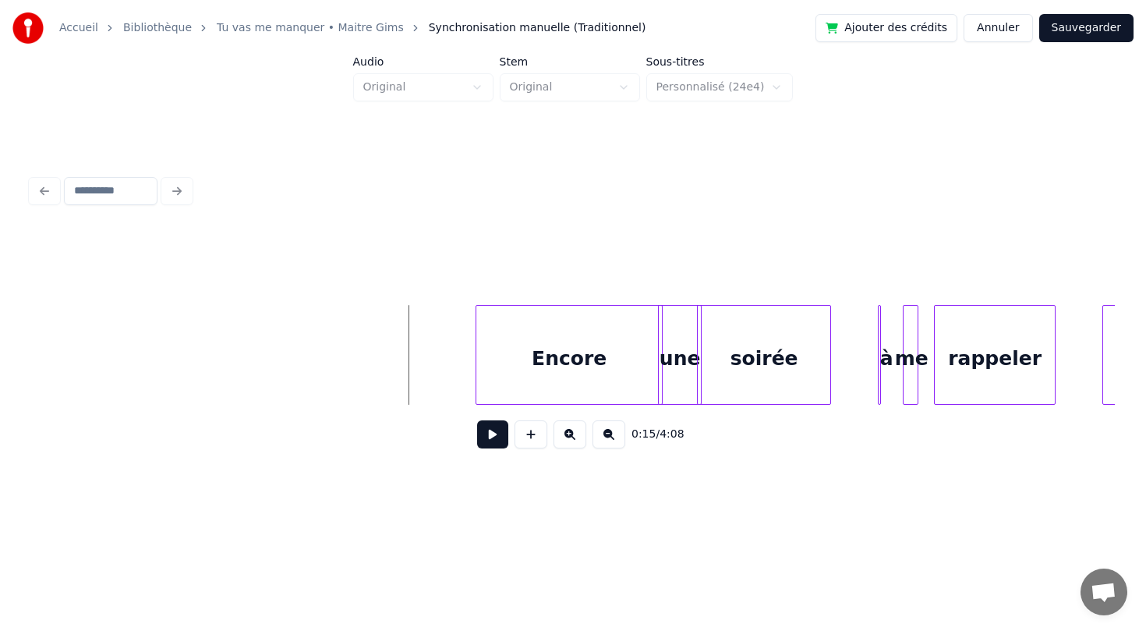
click at [484, 445] on button at bounding box center [492, 434] width 31 height 28
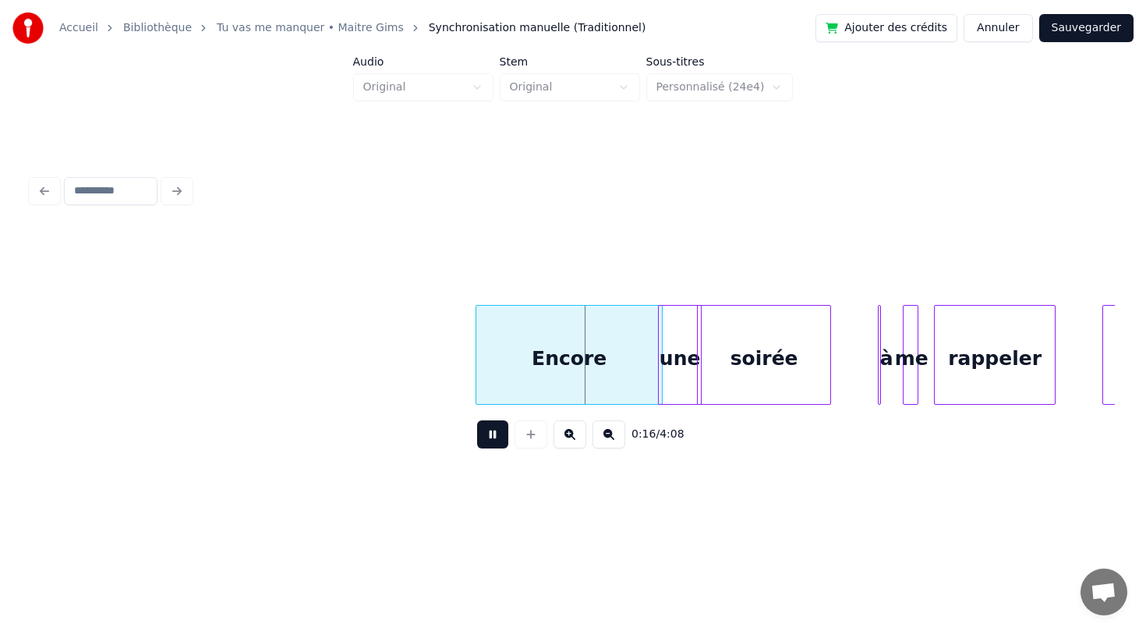
click at [477, 420] on button at bounding box center [492, 434] width 31 height 28
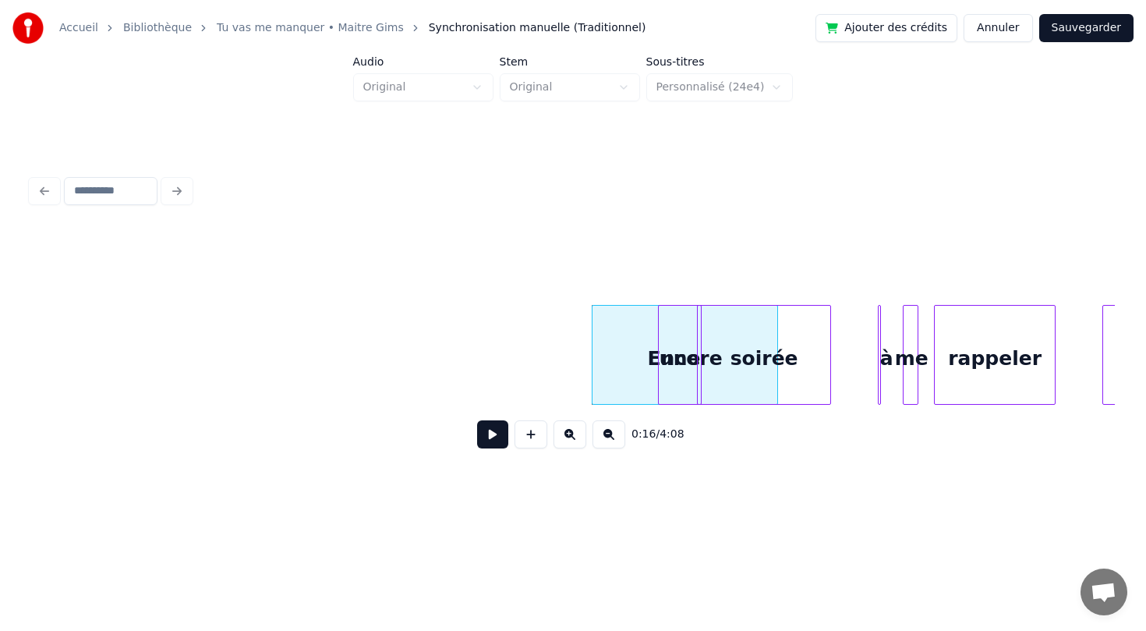
click at [609, 344] on div "Encore" at bounding box center [685, 359] width 185 height 106
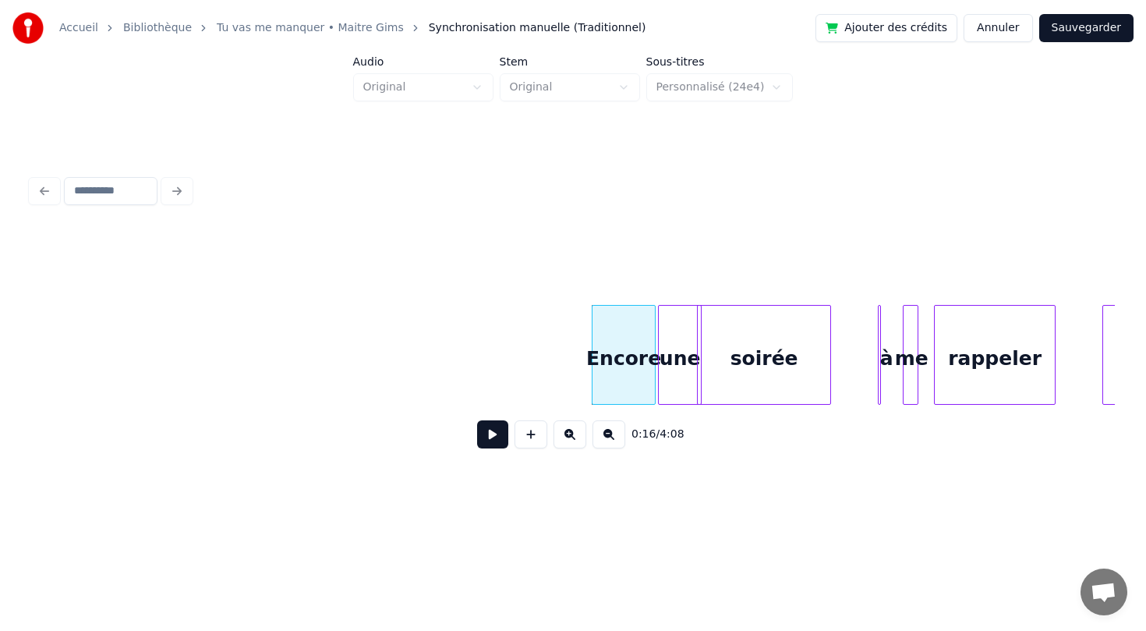
click at [653, 329] on div at bounding box center [652, 355] width 5 height 98
click at [700, 486] on div "0:16 / 4:08" at bounding box center [573, 315] width 1096 height 378
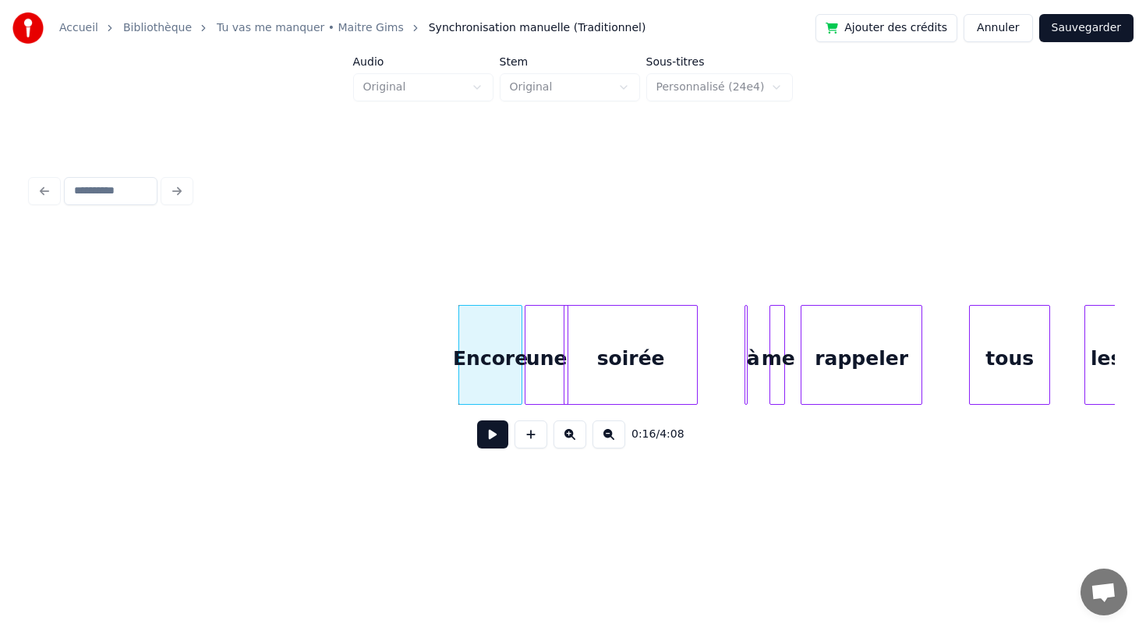
scroll to position [0, 2142]
click at [1078, 30] on button "Sauvegarder" at bounding box center [1086, 28] width 94 height 28
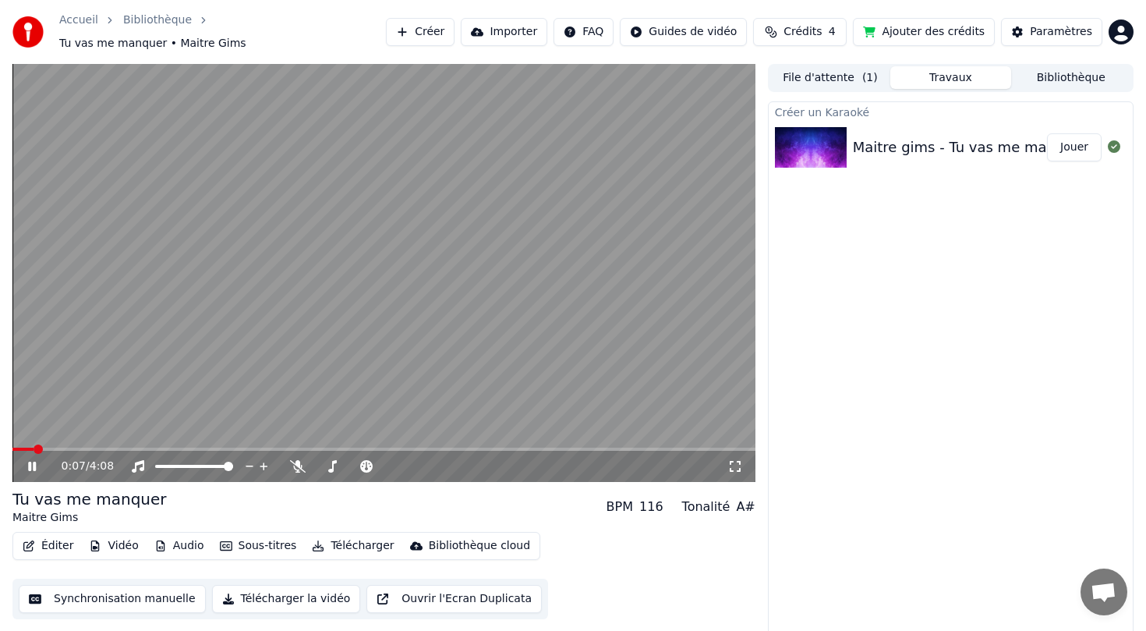
click at [41, 444] on span at bounding box center [38, 448] width 9 height 9
click at [62, 535] on button "Éditer" at bounding box center [47, 546] width 63 height 22
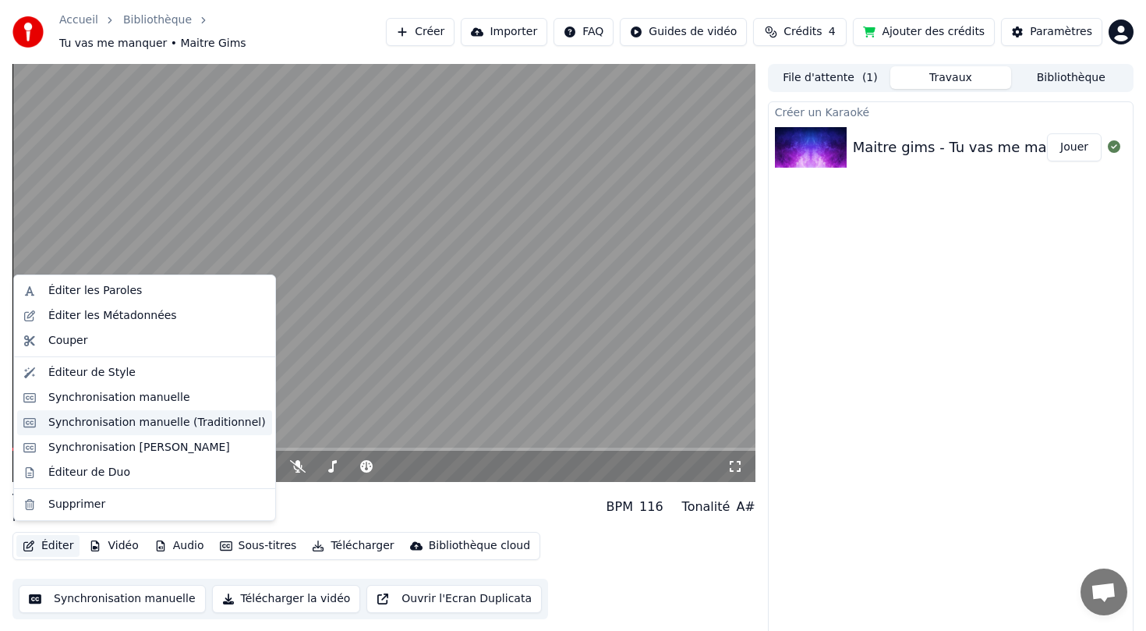
click at [161, 422] on div "Synchronisation manuelle (Traditionnel)" at bounding box center [157, 423] width 218 height 16
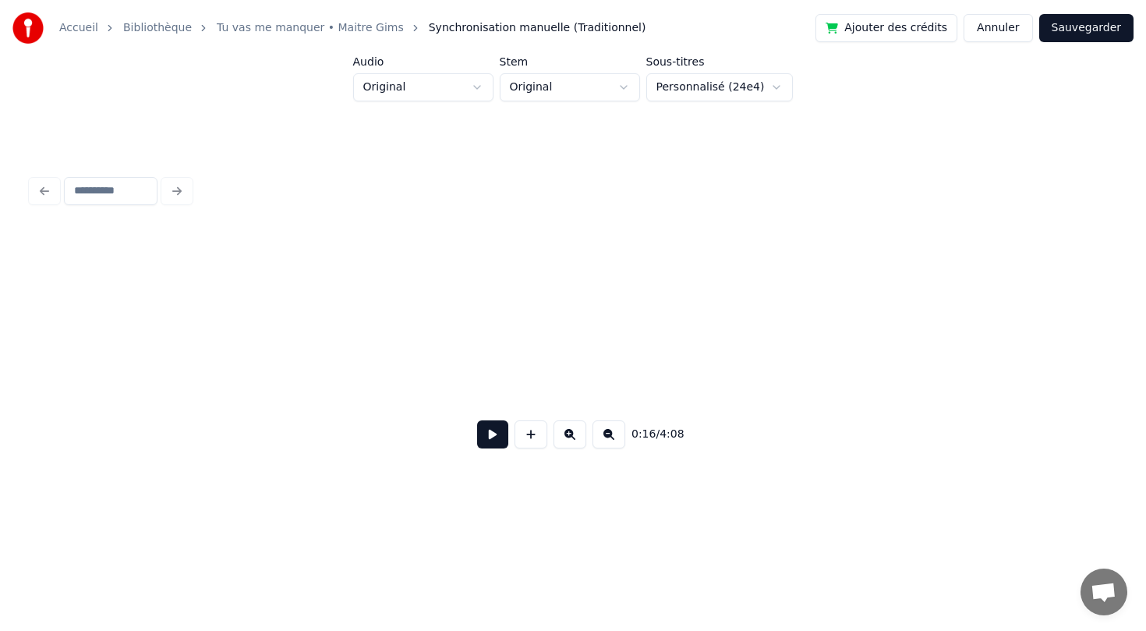
scroll to position [0, 2564]
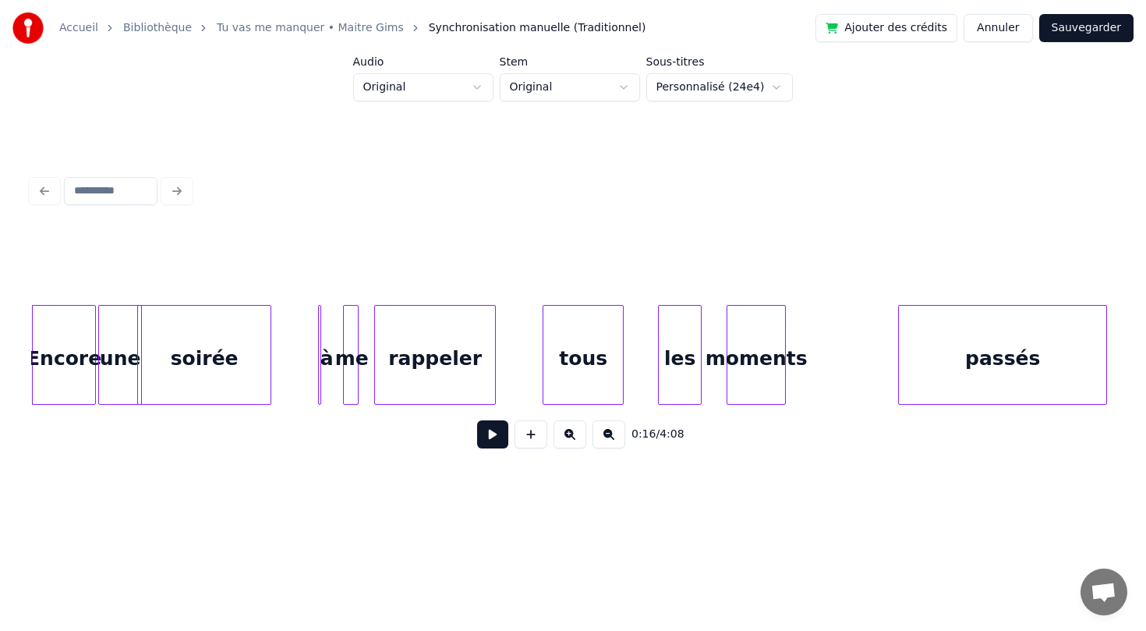
click at [605, 77] on html "Accueil Bibliothèque Tu vas me manquer • Maitre Gims Synchronisation manuelle (…" at bounding box center [573, 264] width 1146 height 529
click at [457, 90] on html "Accueil Bibliothèque Tu vas me manquer • Maitre Gims Synchronisation manuelle (…" at bounding box center [573, 264] width 1146 height 529
click at [731, 94] on html "Accueil Bibliothèque Tu vas me manquer • Maitre Gims Synchronisation manuelle (…" at bounding box center [573, 264] width 1146 height 529
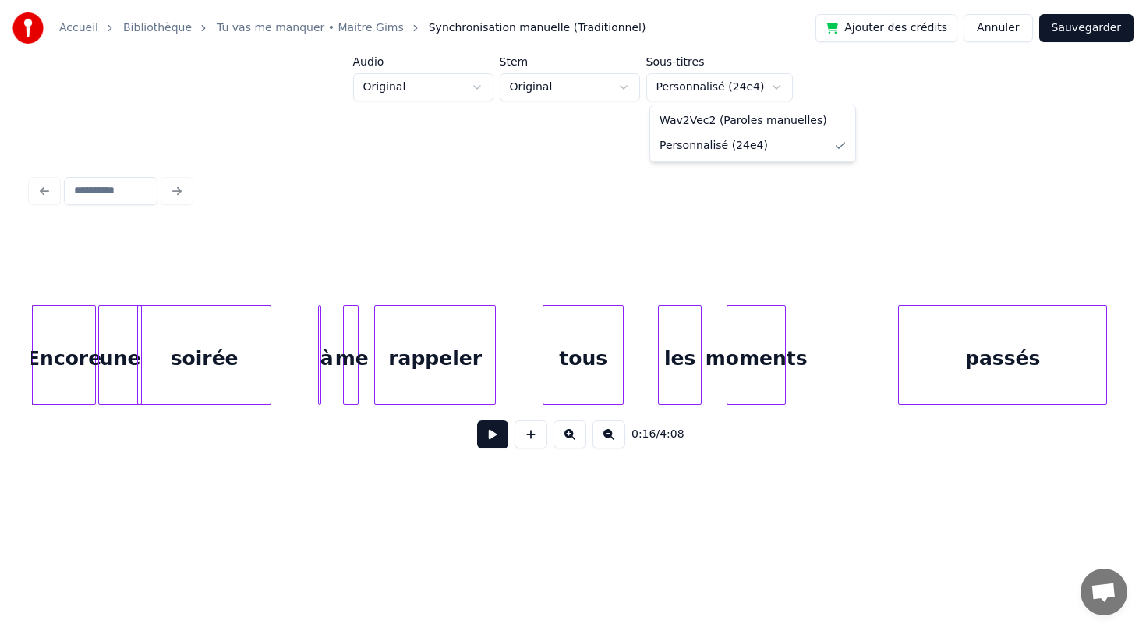
click at [562, 156] on html "Accueil Bibliothèque Tu vas me manquer • Maitre Gims Synchronisation manuelle (…" at bounding box center [573, 264] width 1146 height 529
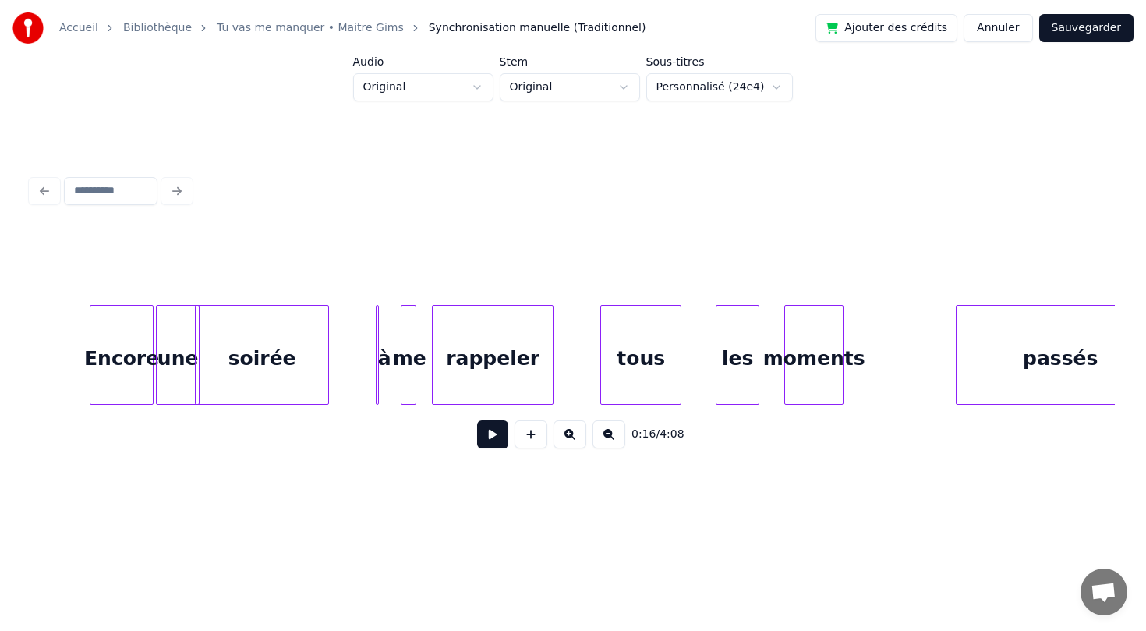
scroll to position [0, 2534]
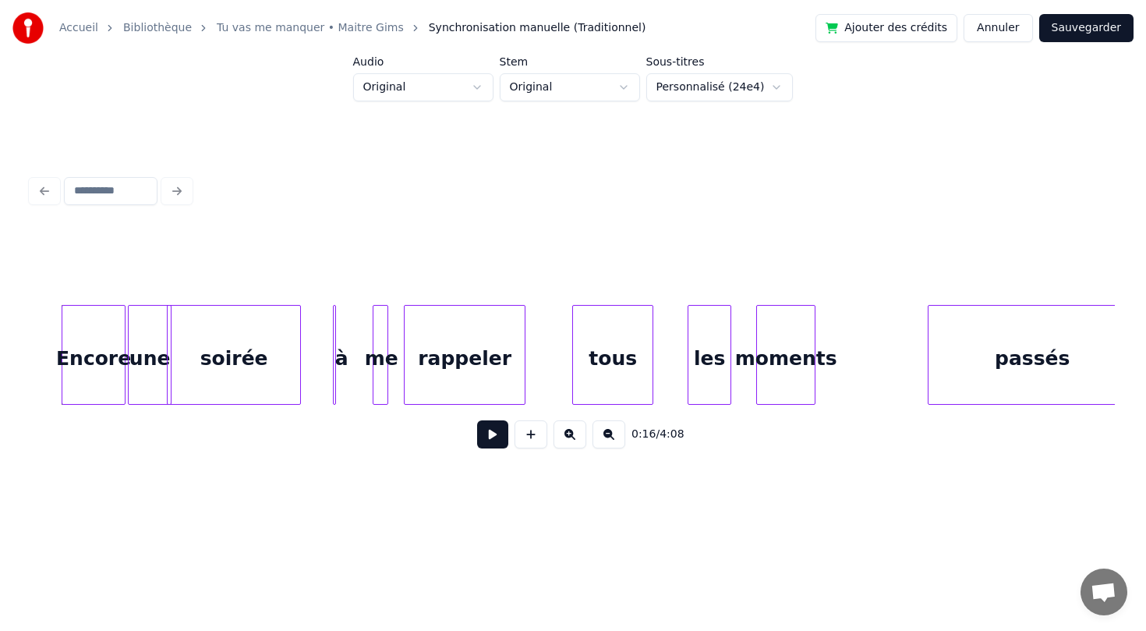
click at [340, 363] on div "à" at bounding box center [342, 359] width 16 height 106
click at [335, 363] on div "à" at bounding box center [338, 359] width 16 height 106
click at [570, 441] on button at bounding box center [570, 434] width 33 height 28
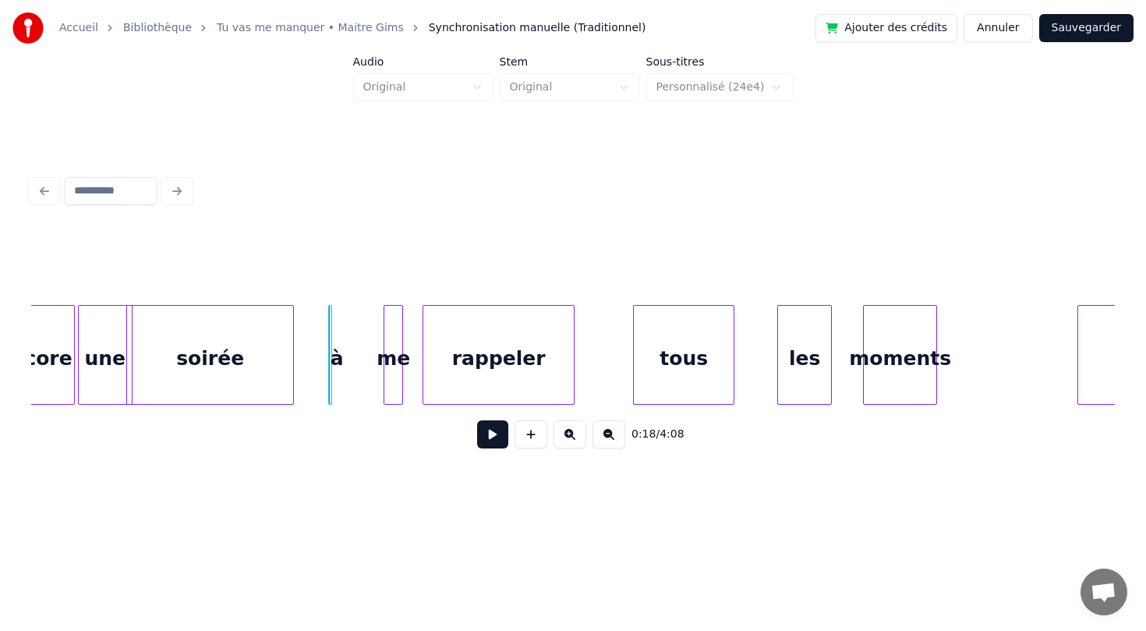
click at [570, 441] on button at bounding box center [570, 434] width 33 height 28
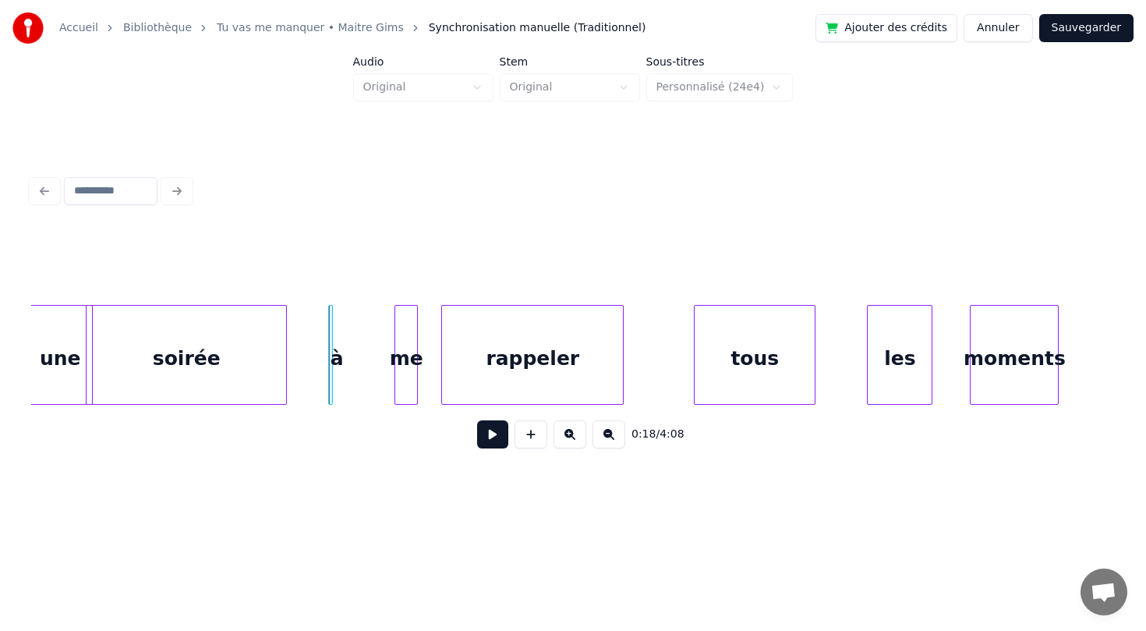
click at [570, 441] on button at bounding box center [570, 434] width 33 height 28
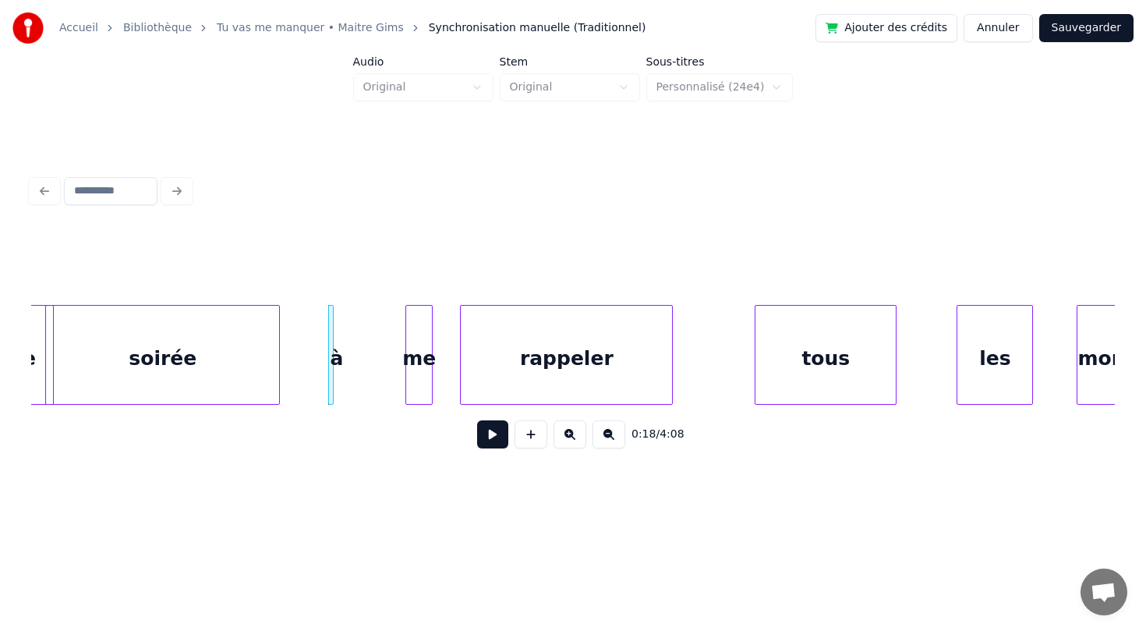
click at [570, 441] on button at bounding box center [570, 434] width 33 height 28
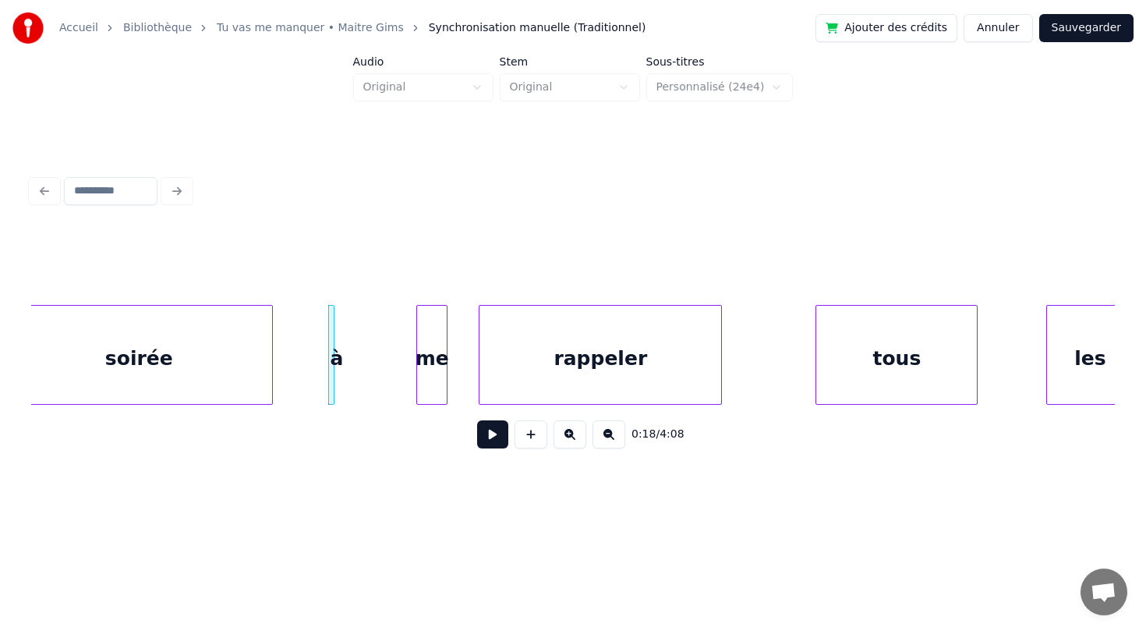
click at [570, 441] on button at bounding box center [570, 434] width 33 height 28
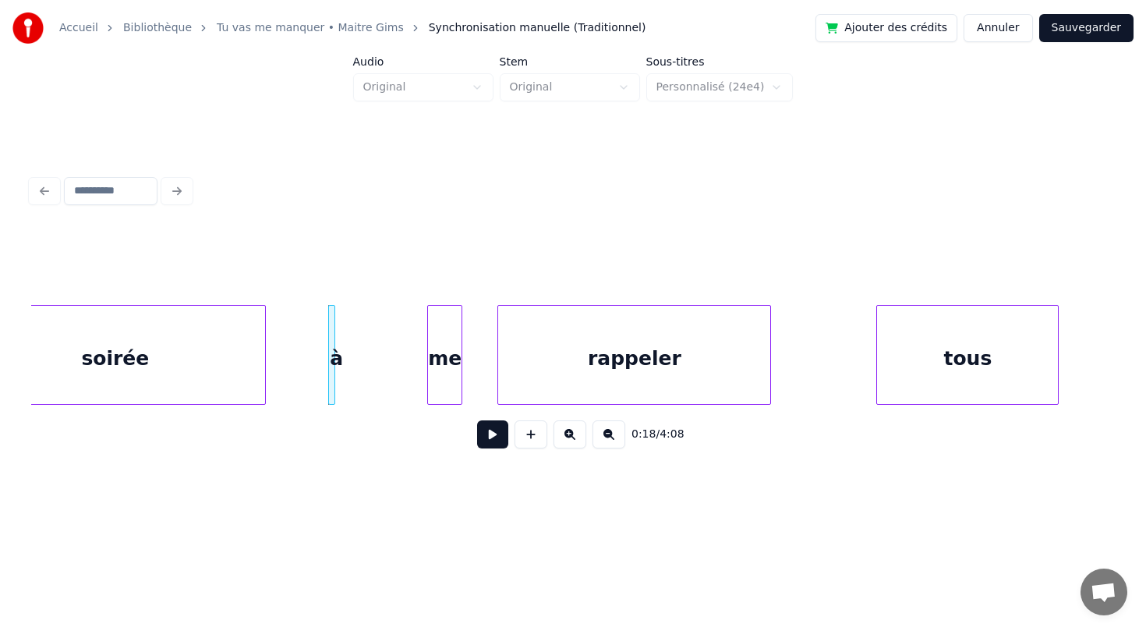
click at [610, 441] on button at bounding box center [609, 434] width 33 height 28
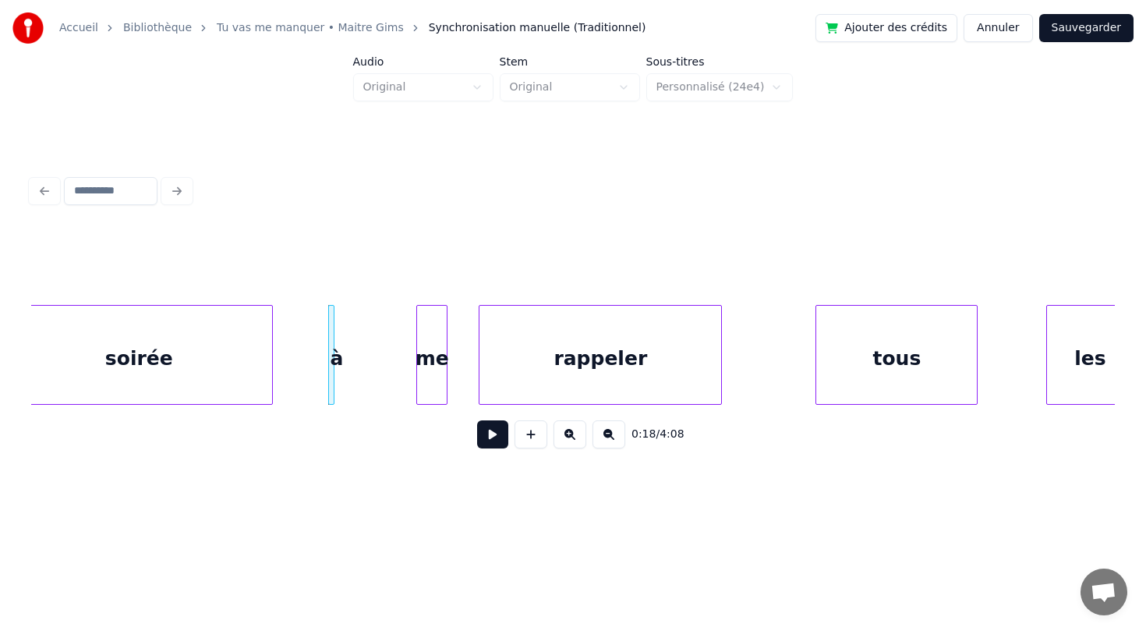
click at [610, 441] on button at bounding box center [609, 434] width 33 height 28
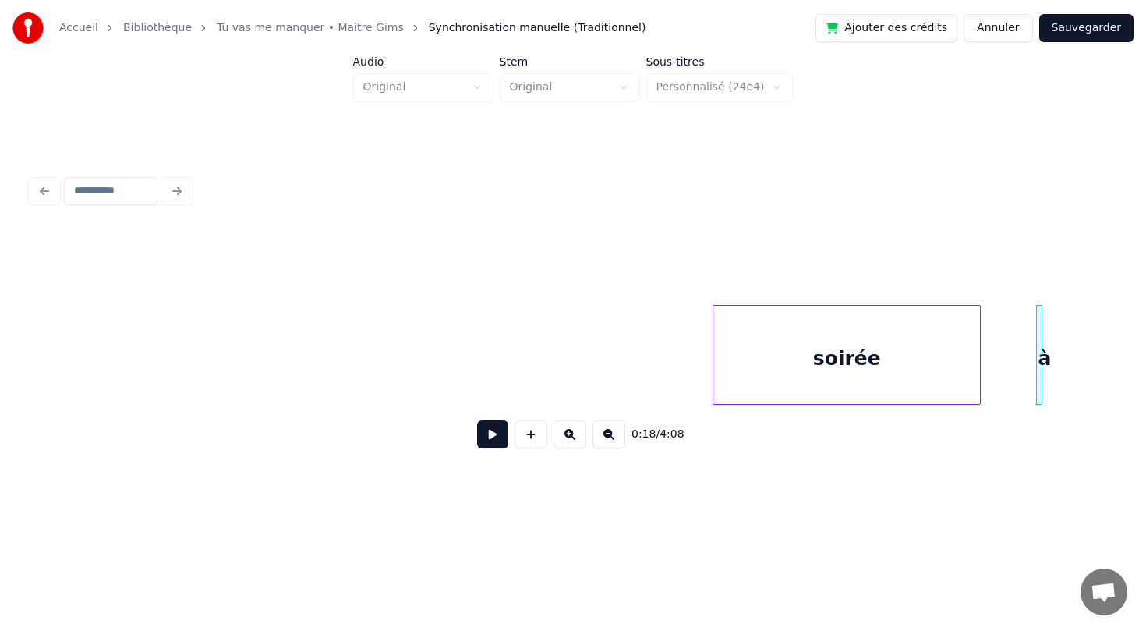
click at [610, 441] on button at bounding box center [609, 434] width 33 height 28
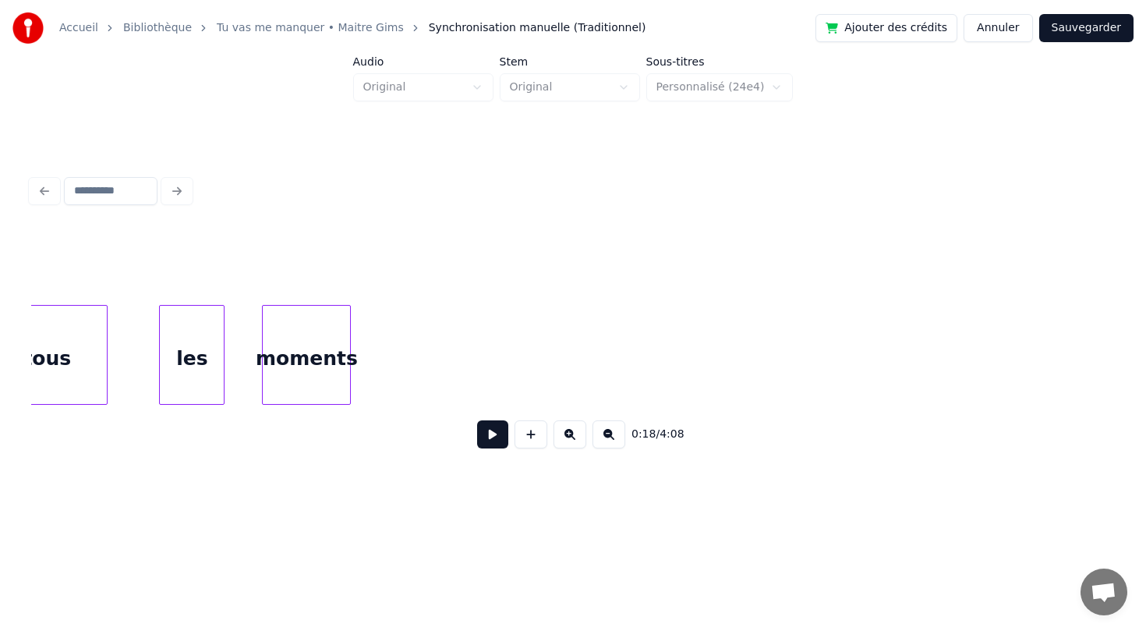
scroll to position [0, 3950]
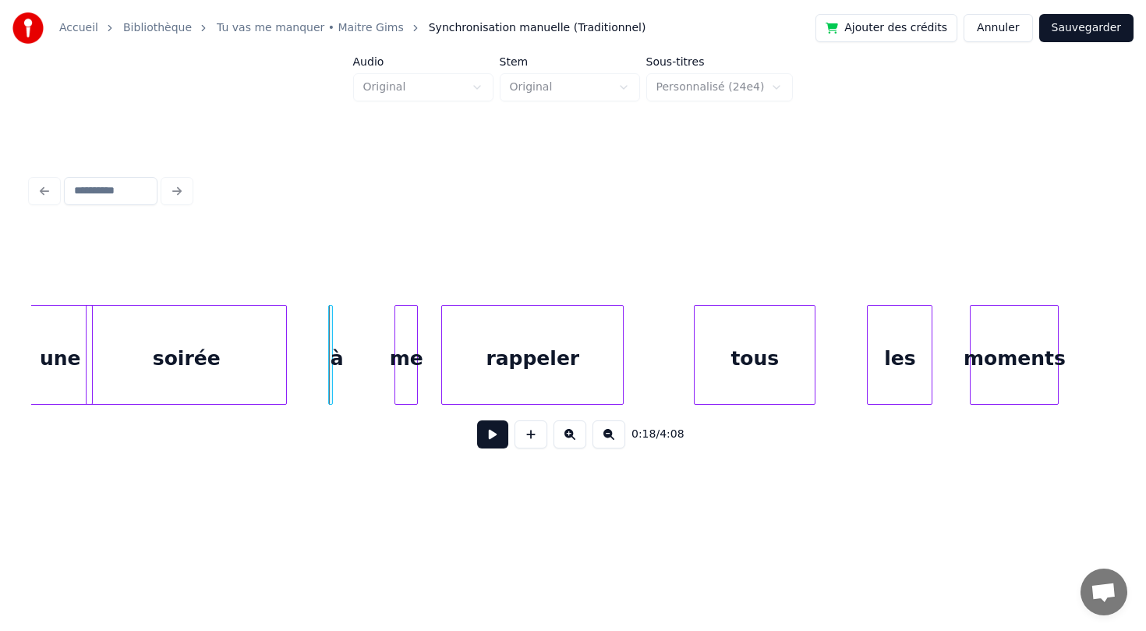
click at [1006, 34] on button "Annuler" at bounding box center [998, 28] width 69 height 28
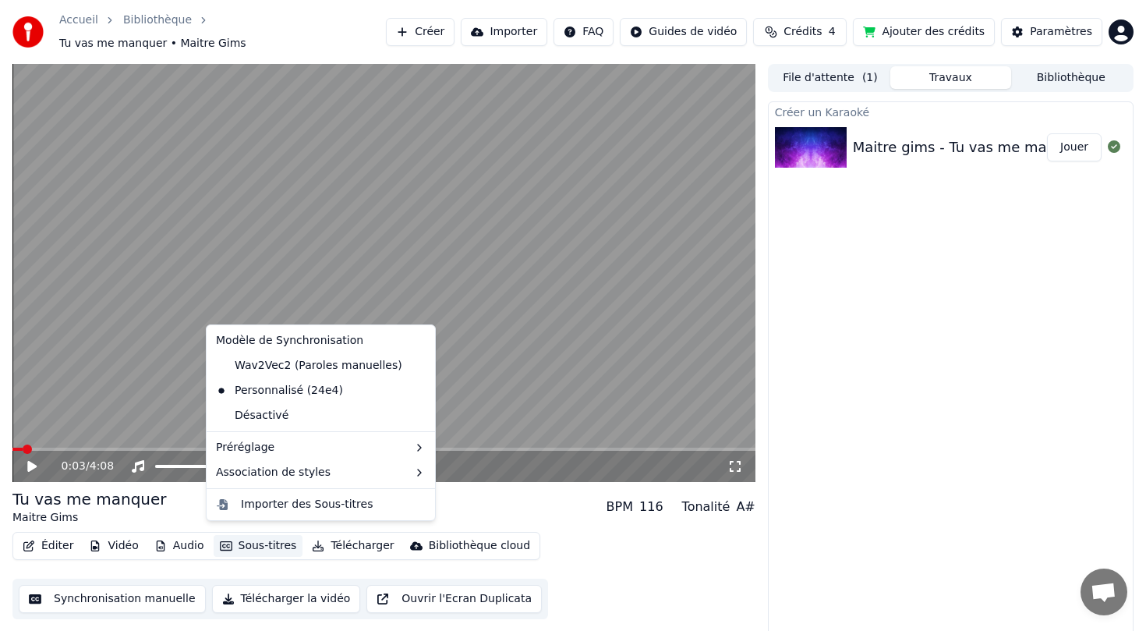
click at [239, 538] on button "Sous-titres" at bounding box center [259, 546] width 90 height 22
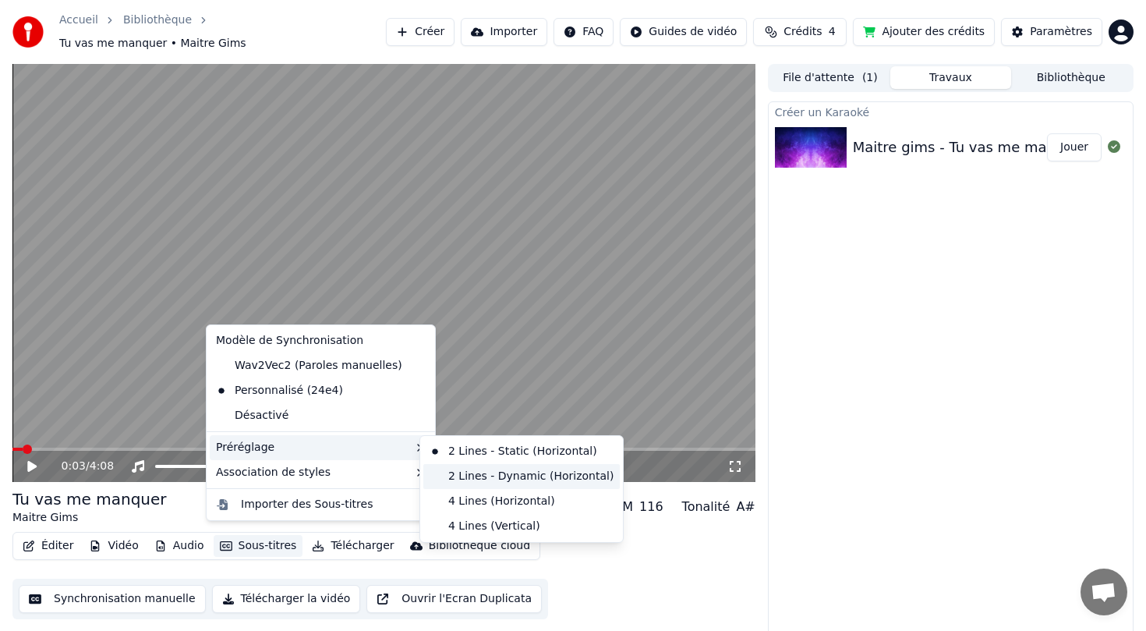
click at [538, 479] on div "2 Lines - Dynamic (Horizontal)" at bounding box center [521, 476] width 196 height 25
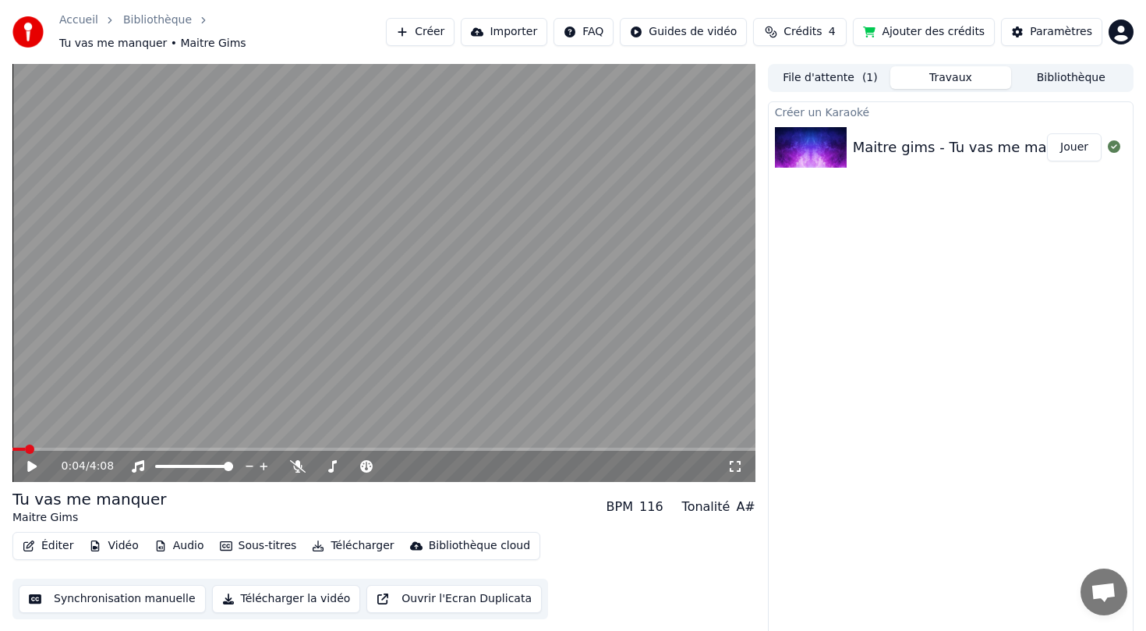
click at [529, 490] on div "Tu vas me manquer Maitre Gims BPM 116 Tonalité A#" at bounding box center [383, 506] width 743 height 37
click at [113, 444] on span at bounding box center [117, 448] width 9 height 9
click at [79, 435] on video at bounding box center [383, 273] width 743 height 418
click at [65, 448] on span at bounding box center [66, 449] width 108 height 3
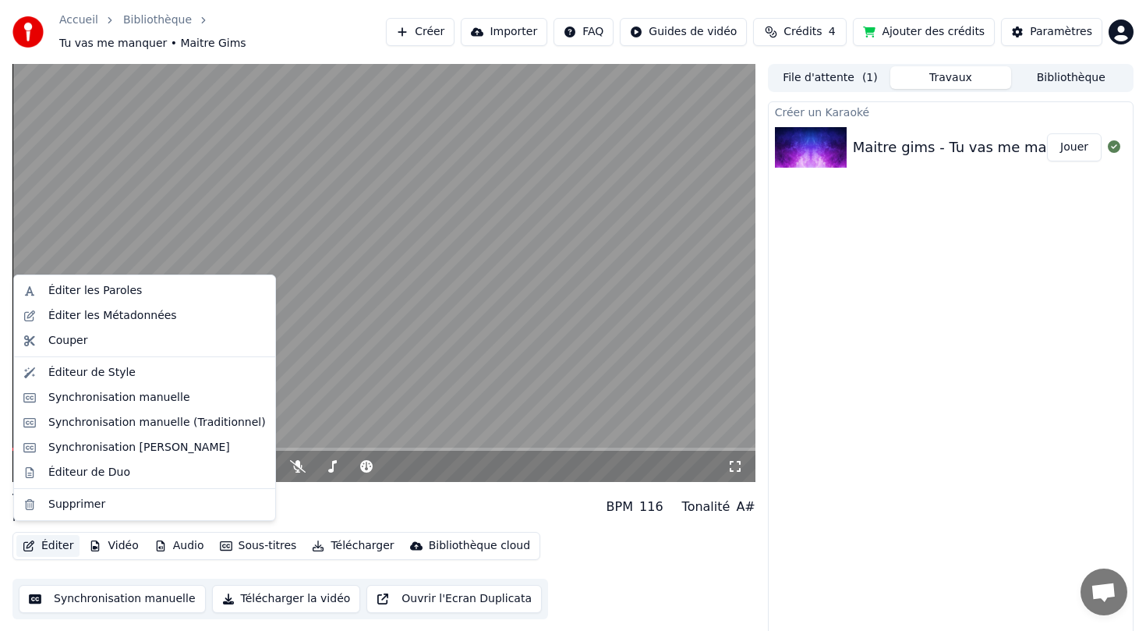
click at [51, 535] on button "Éditer" at bounding box center [47, 546] width 63 height 22
click at [133, 376] on div "Éditeur de Style" at bounding box center [157, 373] width 218 height 16
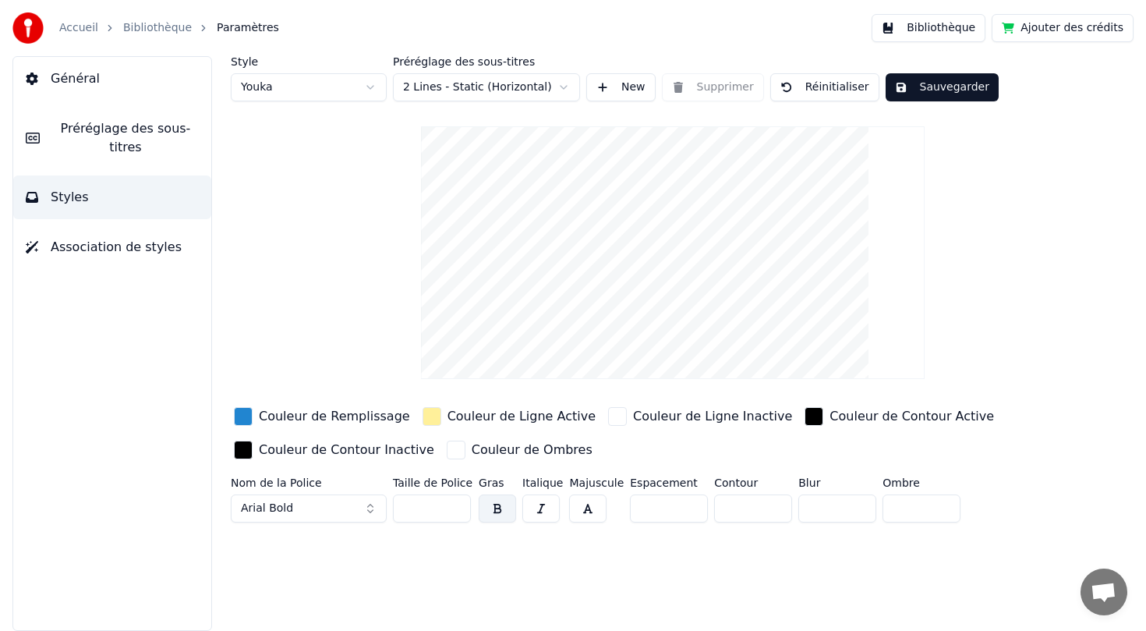
click at [150, 27] on link "Bibliothèque" at bounding box center [157, 28] width 69 height 16
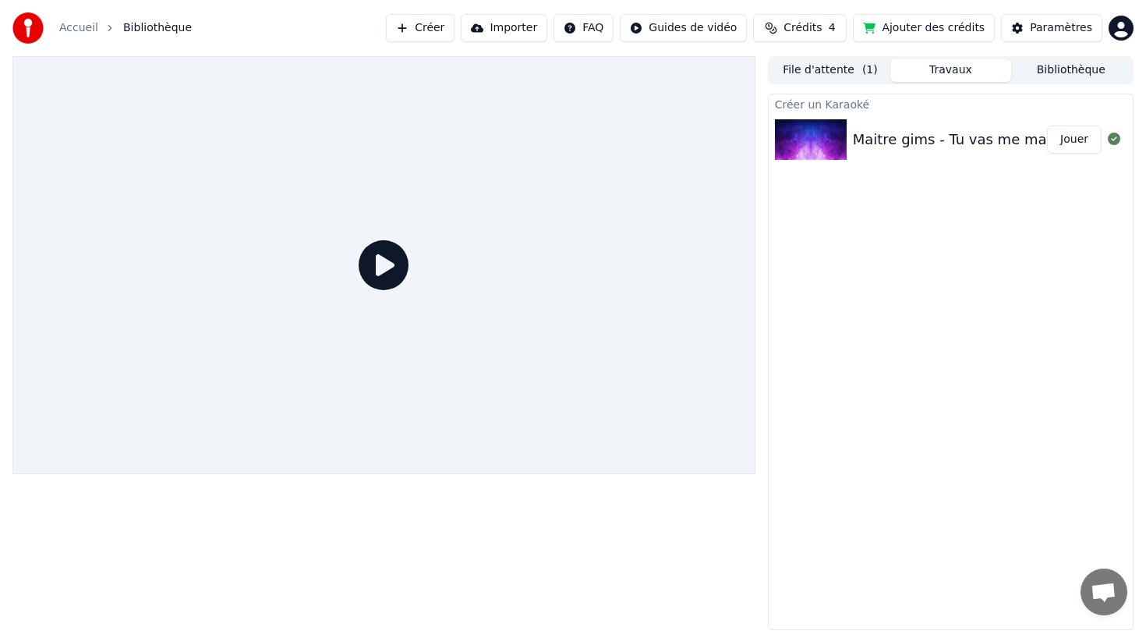
click at [1081, 136] on button "Jouer" at bounding box center [1074, 140] width 55 height 28
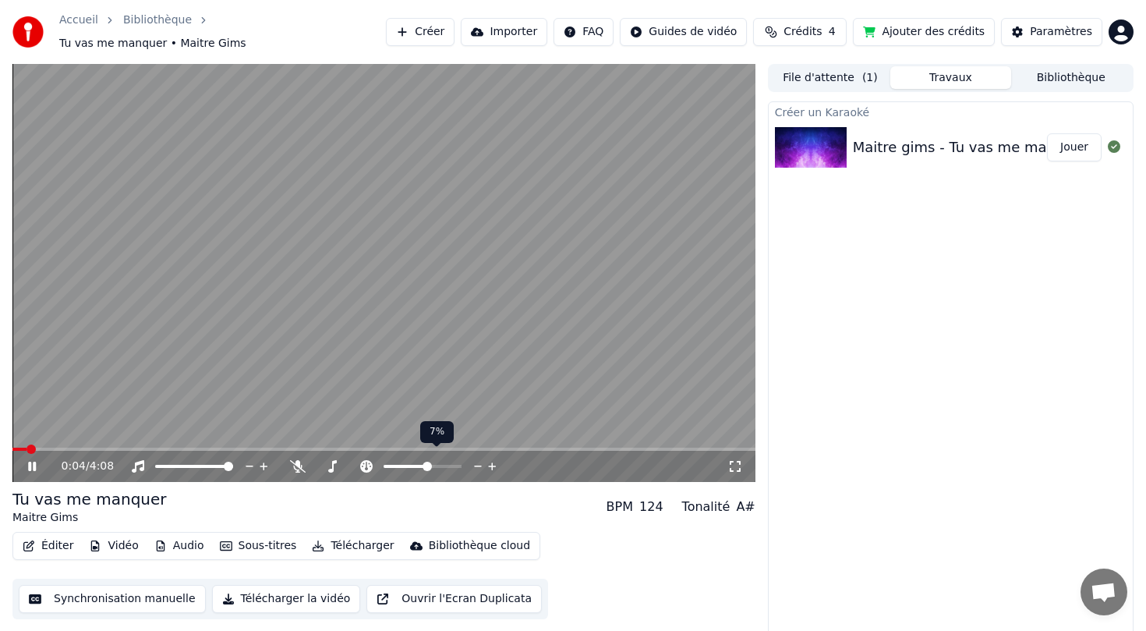
click at [427, 462] on span at bounding box center [427, 466] width 9 height 9
click at [462, 462] on span at bounding box center [456, 466] width 9 height 9
drag, startPoint x: 451, startPoint y: 455, endPoint x: 426, endPoint y: 457, distance: 25.0
click at [426, 458] on div at bounding box center [437, 466] width 126 height 16
click at [422, 462] on span at bounding box center [422, 466] width 9 height 9
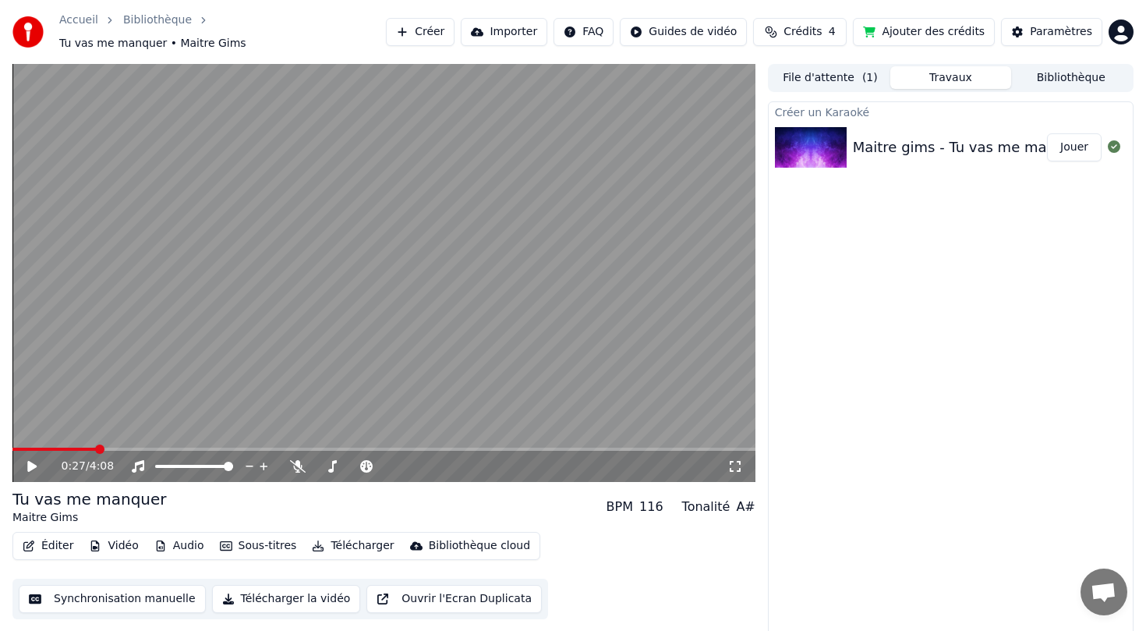
click at [713, 507] on div "Tonalité" at bounding box center [706, 506] width 48 height 19
click at [720, 504] on div "Tonalité" at bounding box center [706, 506] width 48 height 19
click at [49, 537] on button "Éditer" at bounding box center [47, 546] width 63 height 22
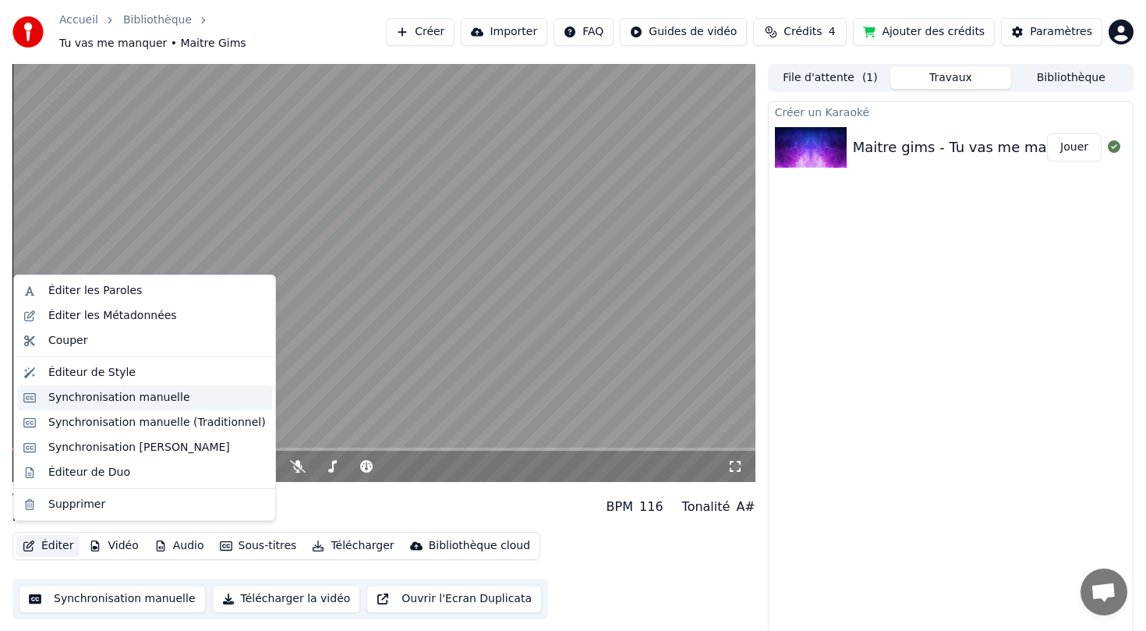
click at [195, 391] on div "Synchronisation manuelle" at bounding box center [157, 398] width 218 height 16
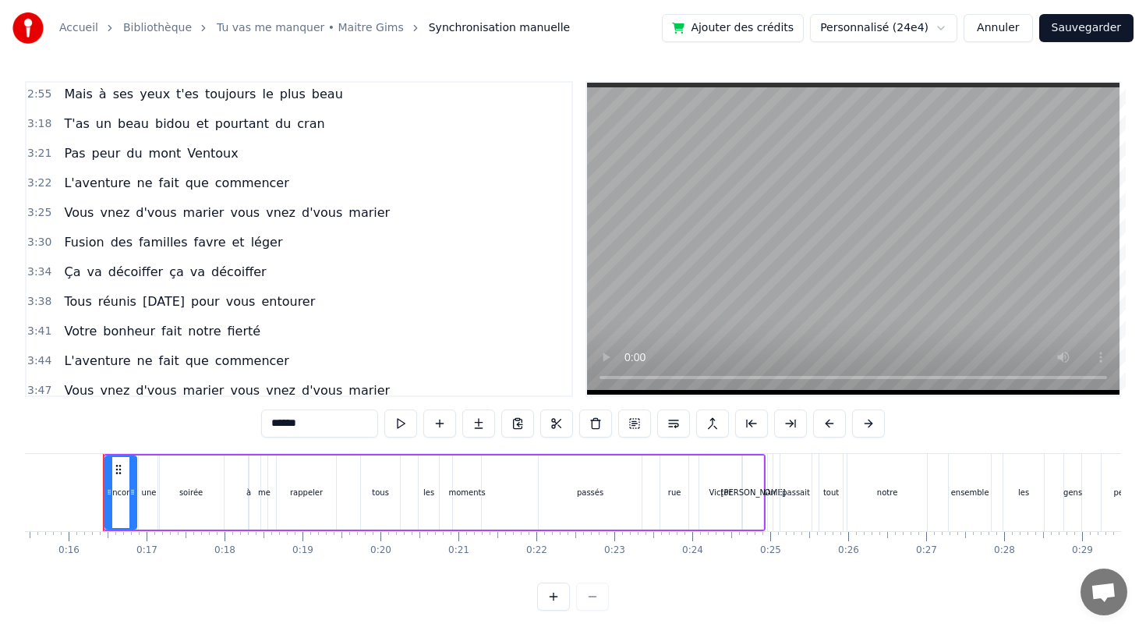
scroll to position [902, 0]
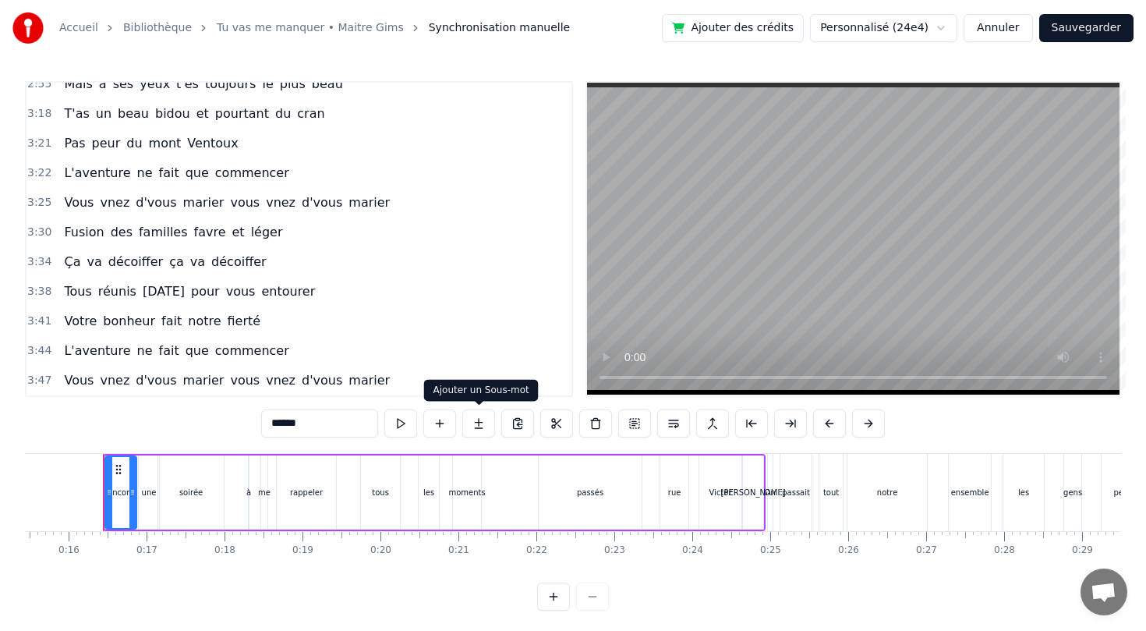
click at [482, 430] on button at bounding box center [478, 423] width 33 height 28
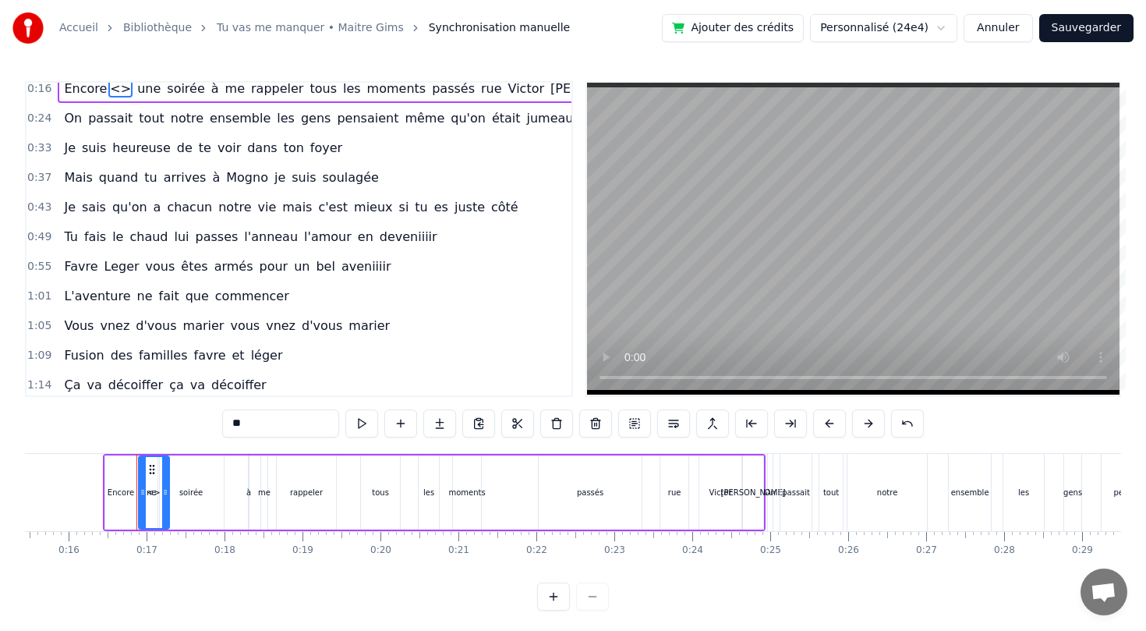
scroll to position [0, 0]
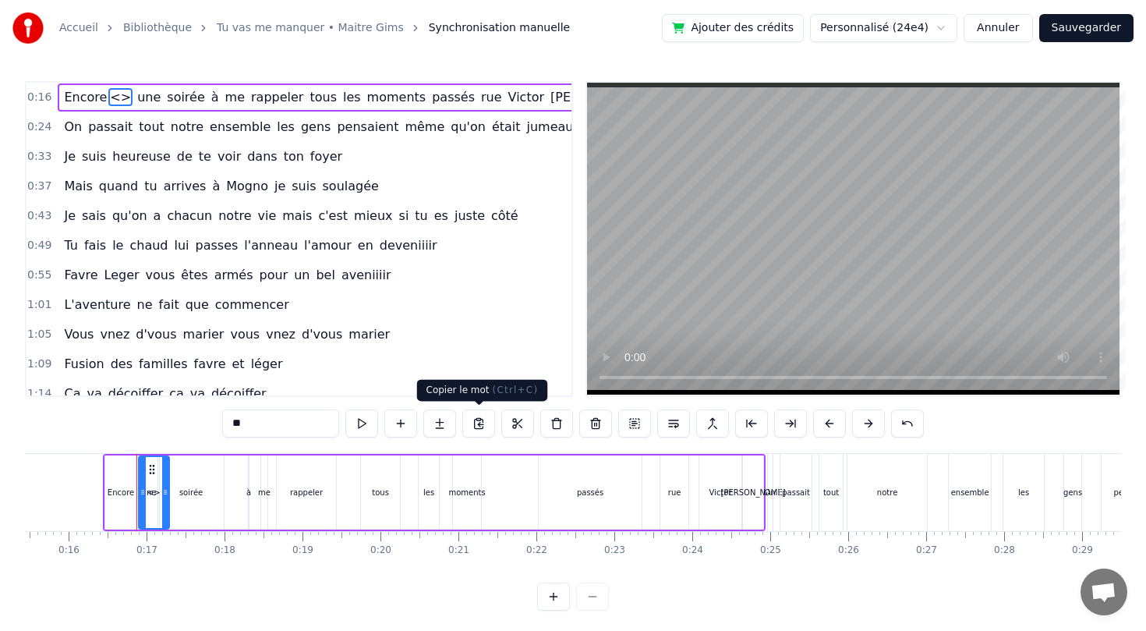
click at [482, 430] on button at bounding box center [478, 423] width 33 height 28
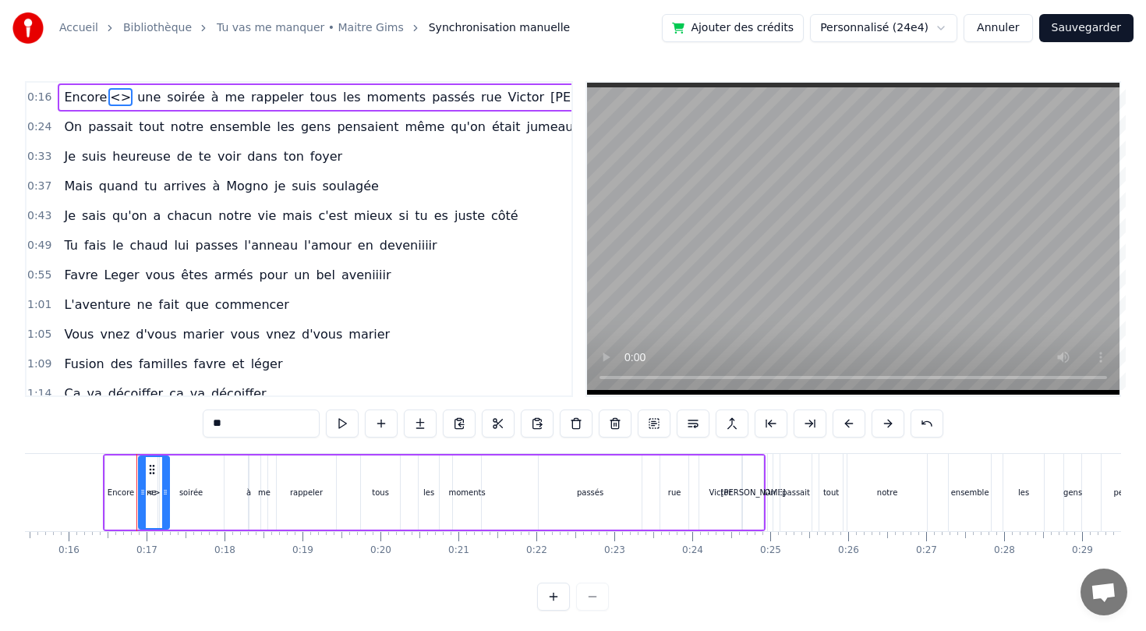
click at [482, 430] on button at bounding box center [498, 423] width 33 height 28
click at [416, 435] on button at bounding box center [420, 423] width 33 height 28
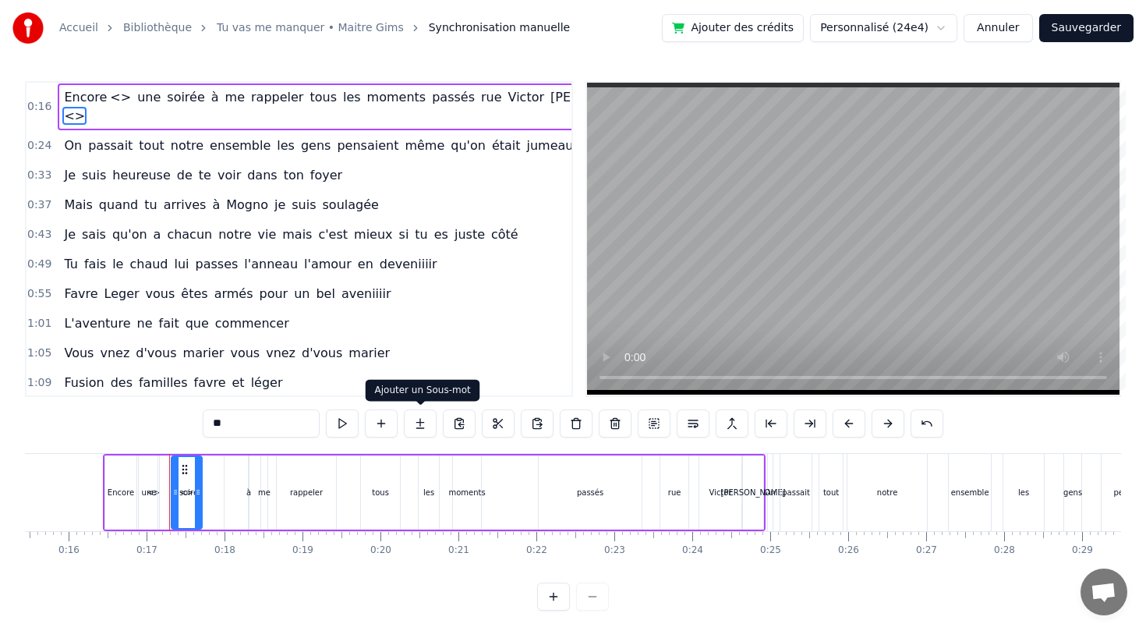
click at [414, 427] on button at bounding box center [420, 423] width 33 height 28
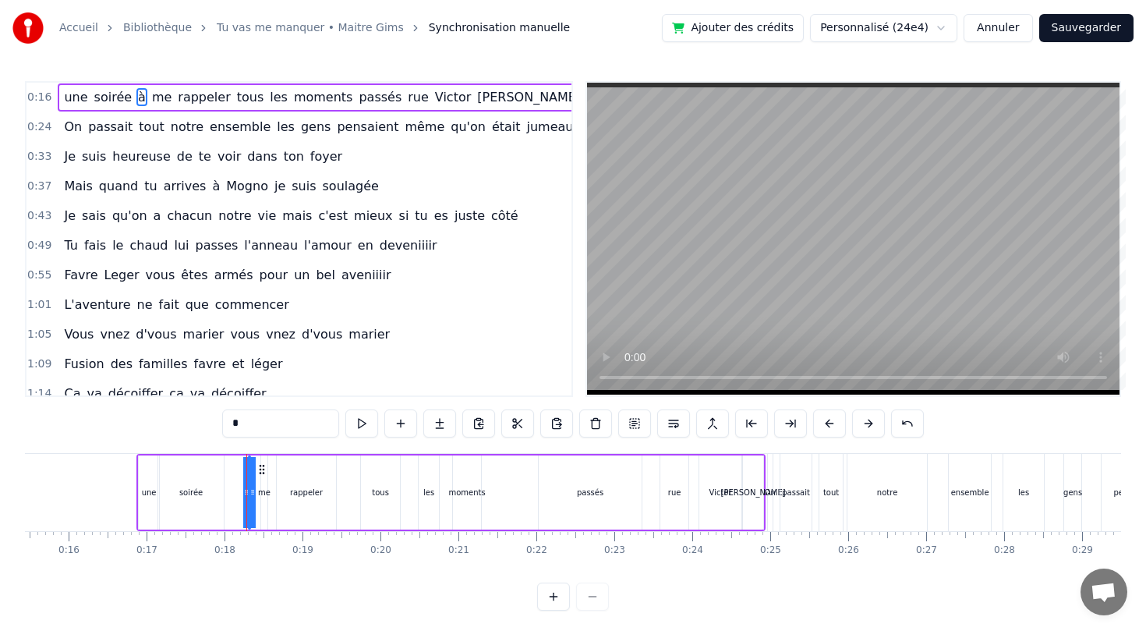
click at [68, 94] on span "une" at bounding box center [75, 97] width 27 height 18
type input "***"
click at [68, 94] on span "une" at bounding box center [75, 97] width 27 height 18
click at [1007, 30] on button "Annuler" at bounding box center [998, 28] width 69 height 28
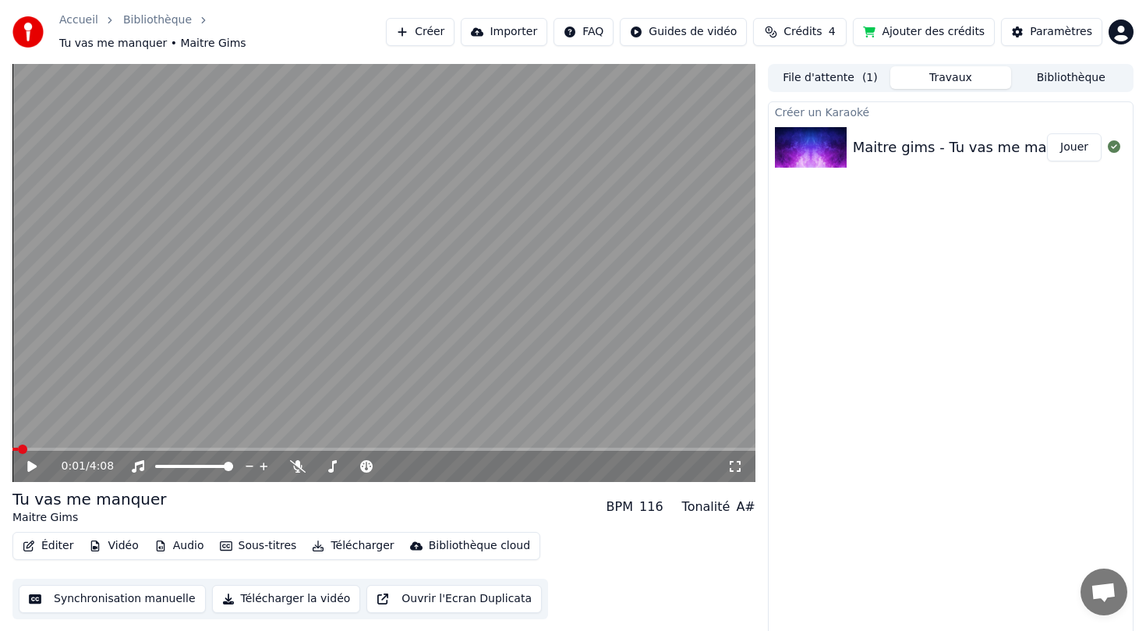
click at [57, 543] on button "Éditer" at bounding box center [47, 546] width 63 height 22
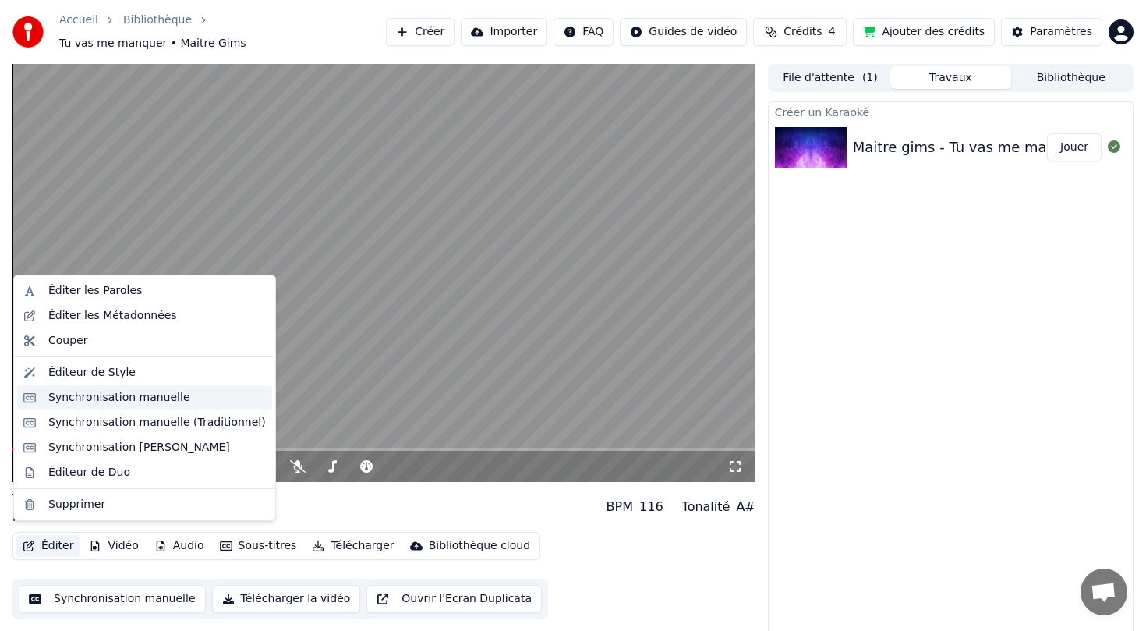
click at [122, 402] on div "Synchronisation manuelle" at bounding box center [119, 398] width 142 height 16
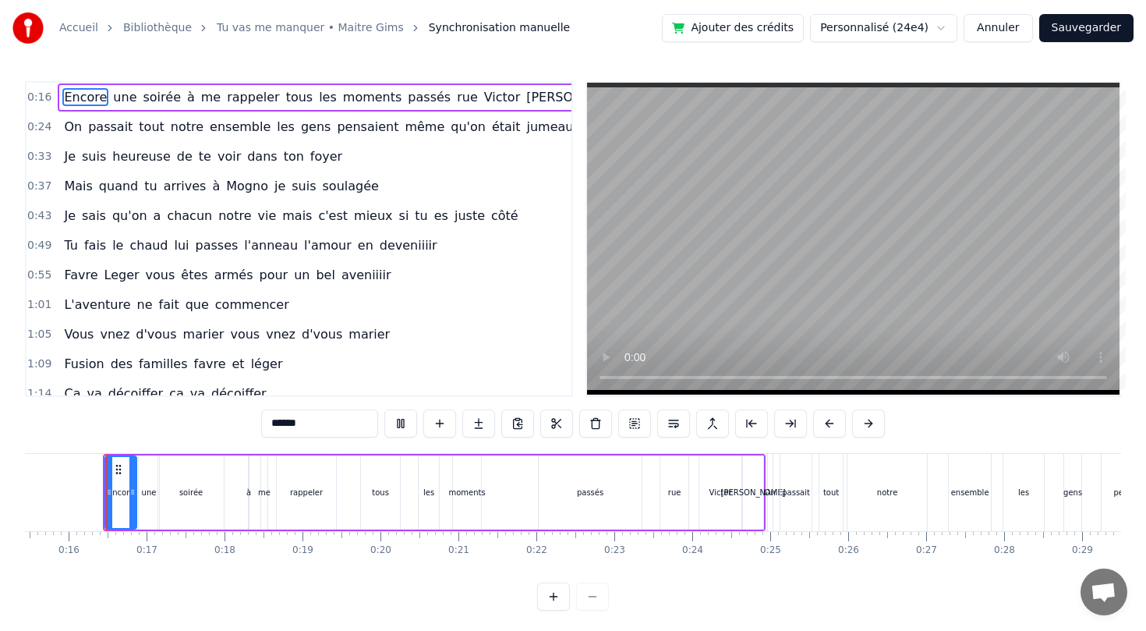
scroll to position [4, 0]
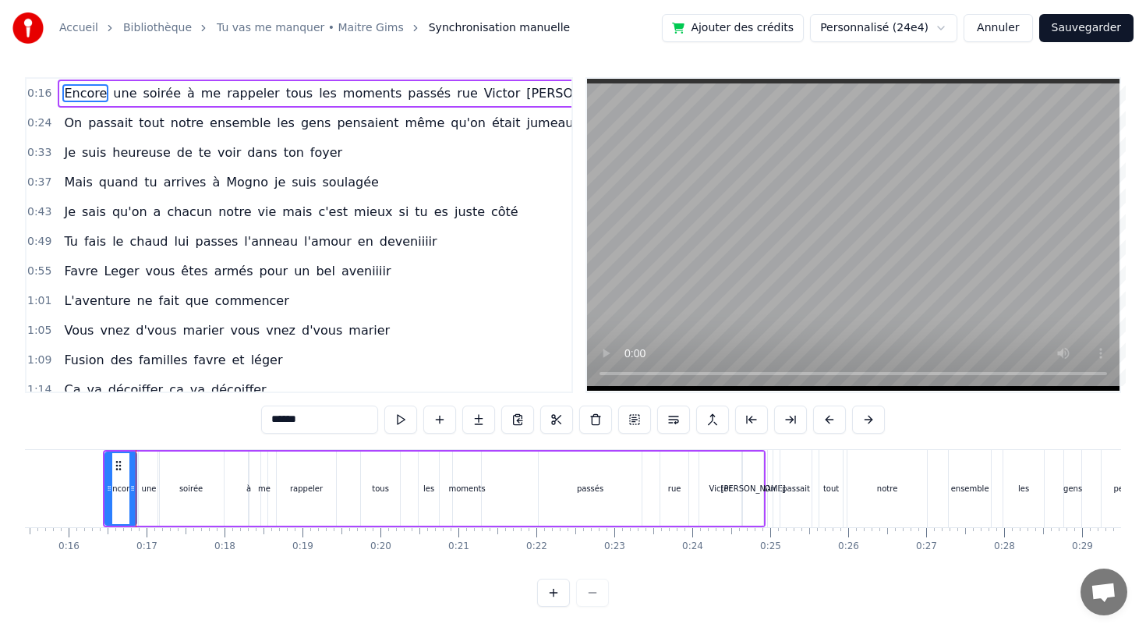
click at [129, 95] on div "Encore une soirée à me rappeler tous les moments passés rue [PERSON_NAME]" at bounding box center [347, 94] width 579 height 28
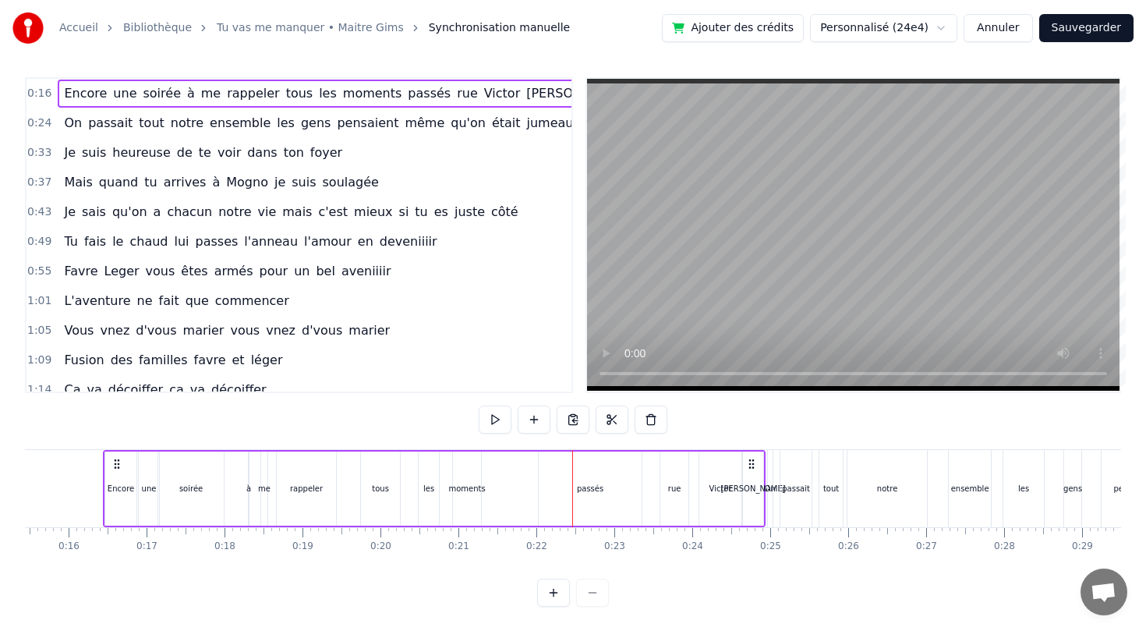
scroll to position [296, 0]
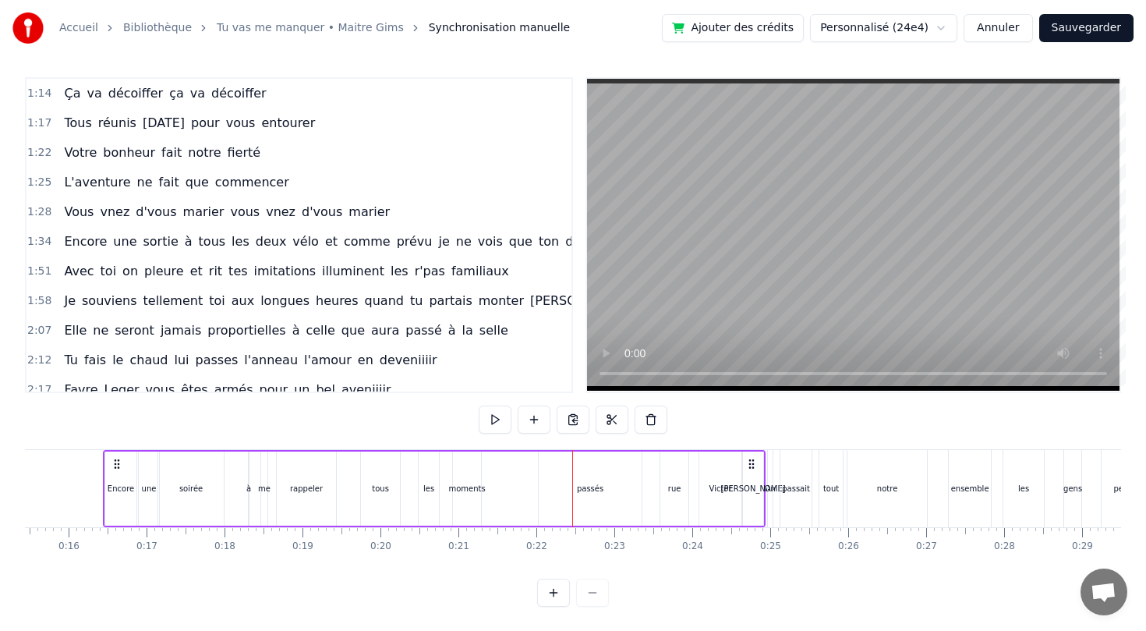
click at [117, 467] on icon at bounding box center [117, 464] width 12 height 12
click at [115, 488] on div "Encore" at bounding box center [121, 489] width 27 height 12
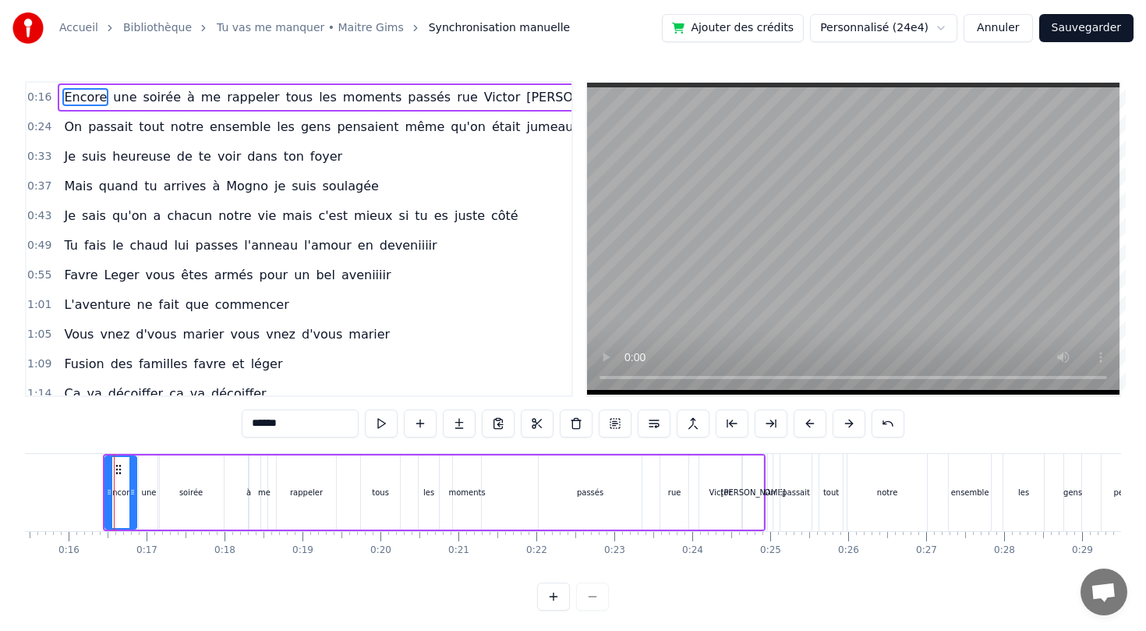
scroll to position [4, 0]
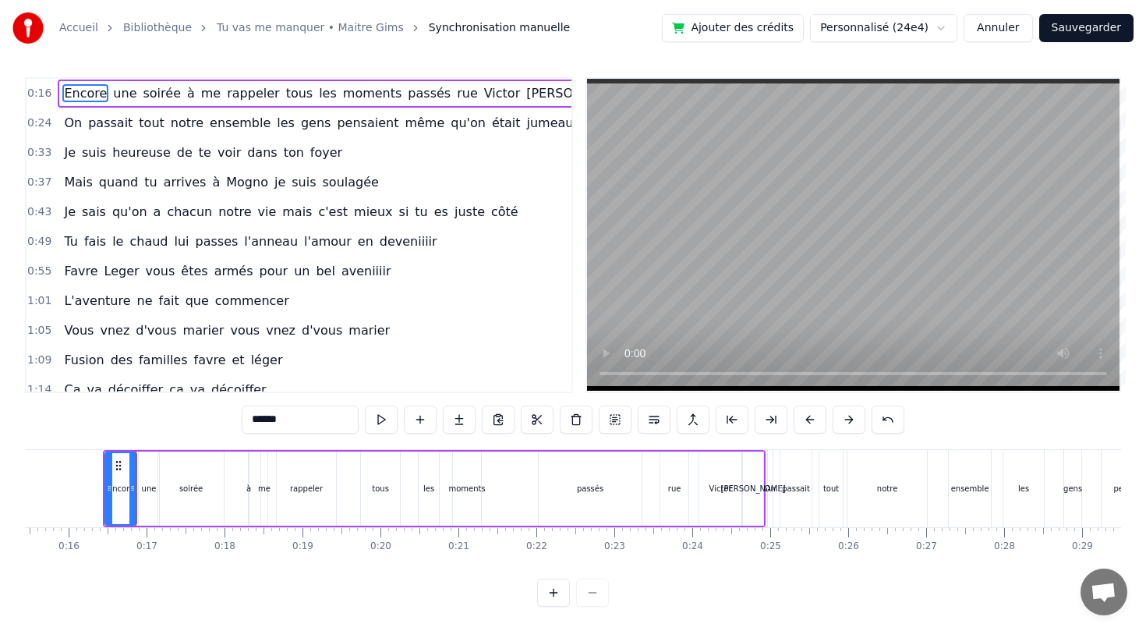
click at [508, 317] on div "1:05 Vous vnez d'vous marier vous vnez d'vous marier" at bounding box center [299, 331] width 545 height 30
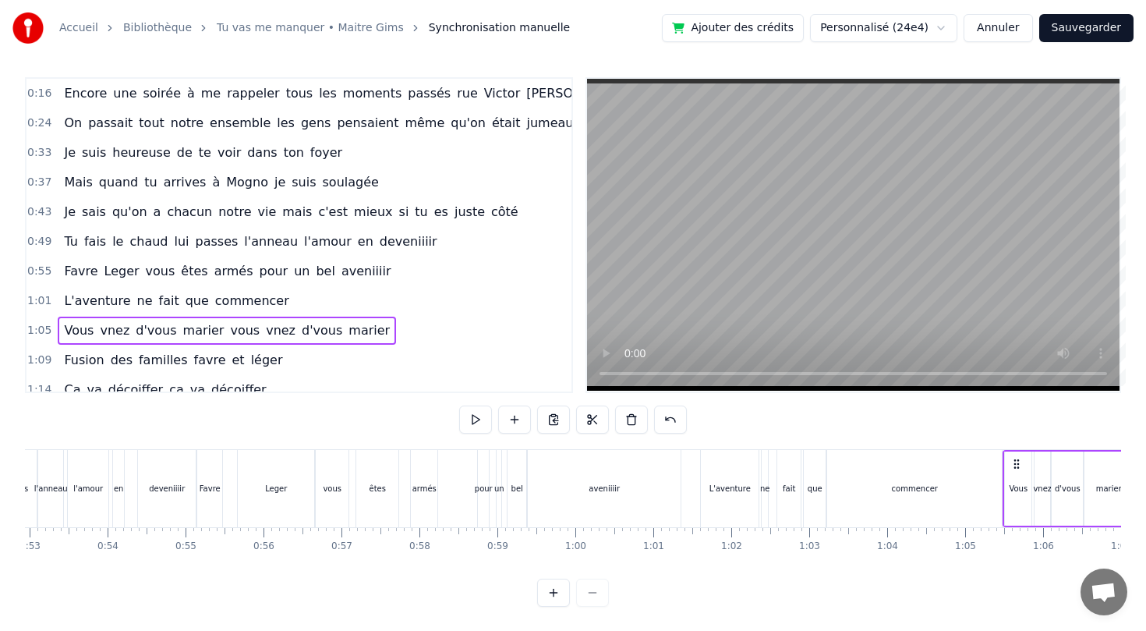
scroll to position [0, 4080]
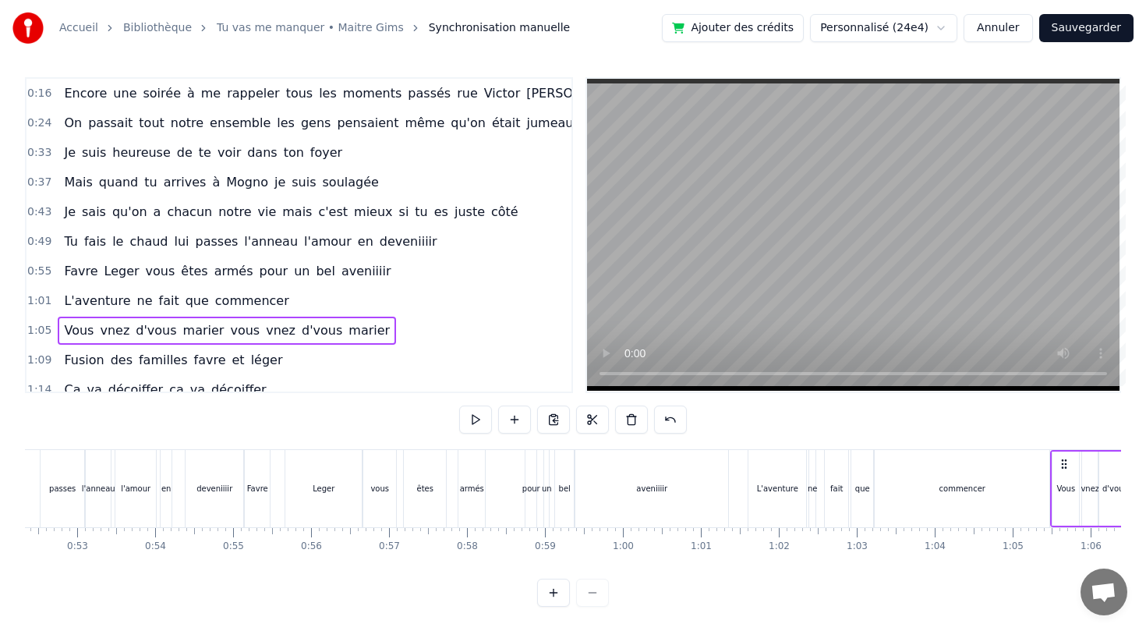
click at [64, 94] on span "Encore" at bounding box center [85, 93] width 46 height 18
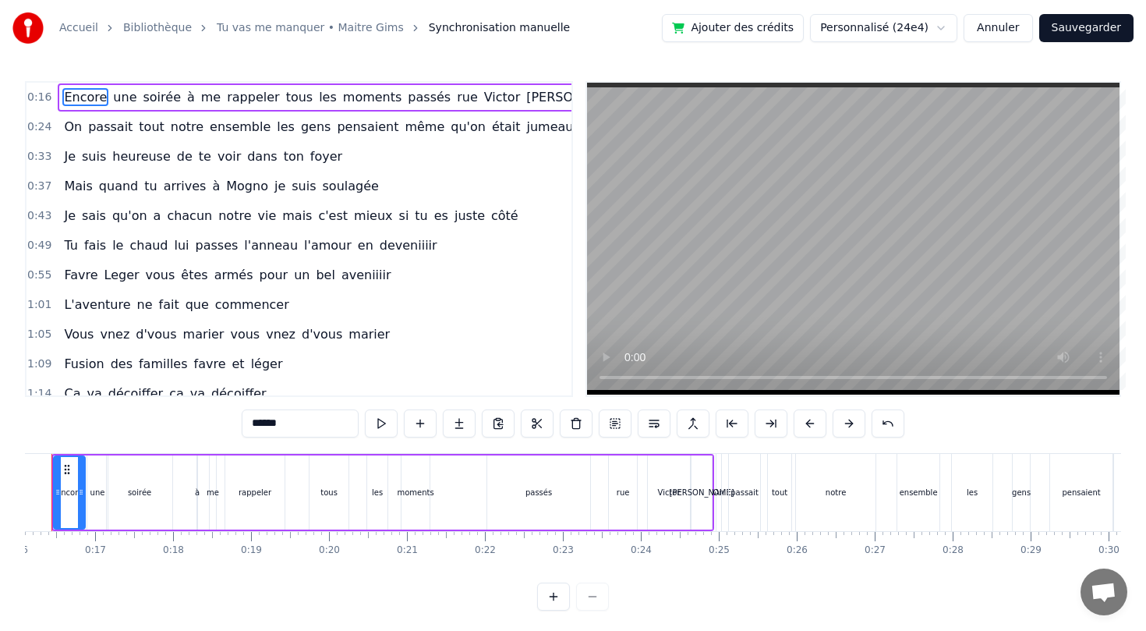
scroll to position [0, 1204]
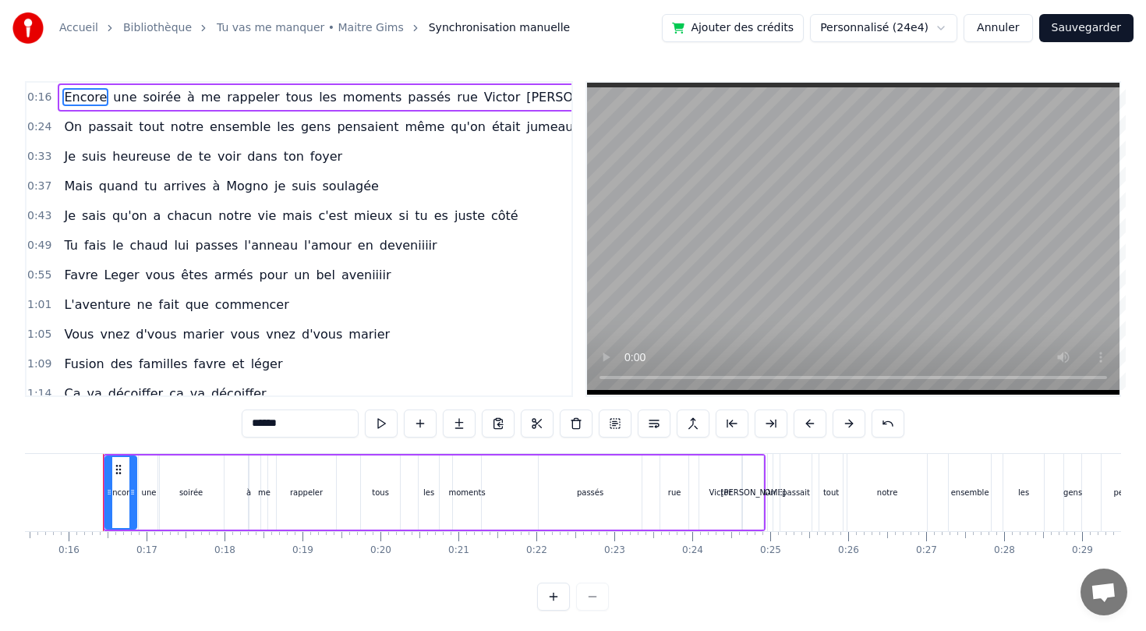
click at [52, 112] on div "0:16 Encore une soirée à me rappeler tous les moments passés rue [PERSON_NAME]" at bounding box center [299, 98] width 545 height 30
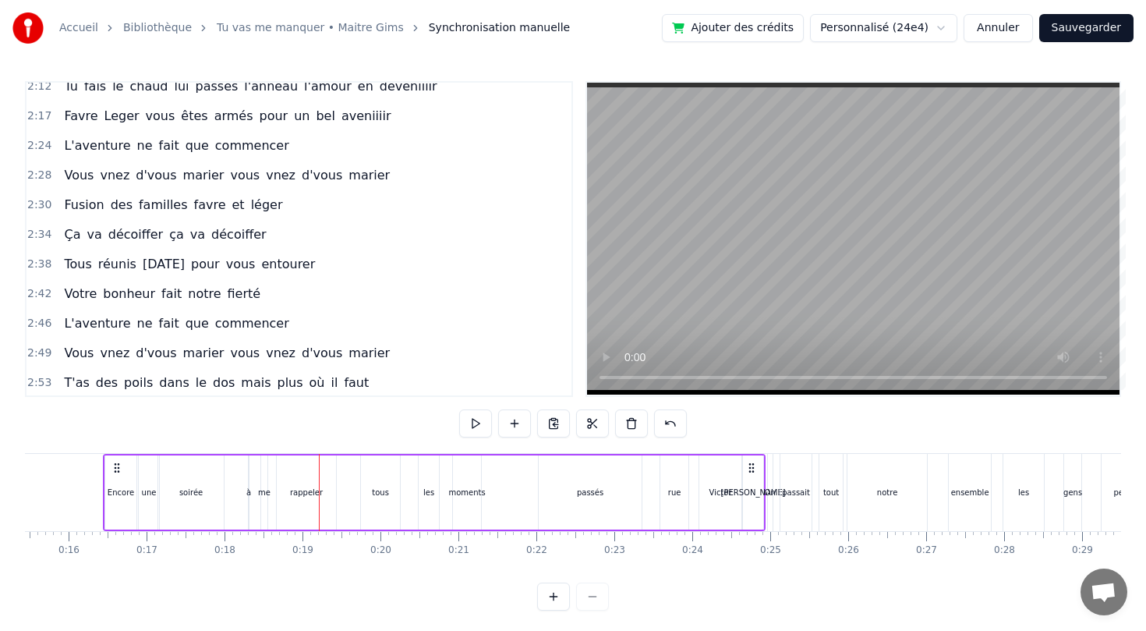
scroll to position [593, 0]
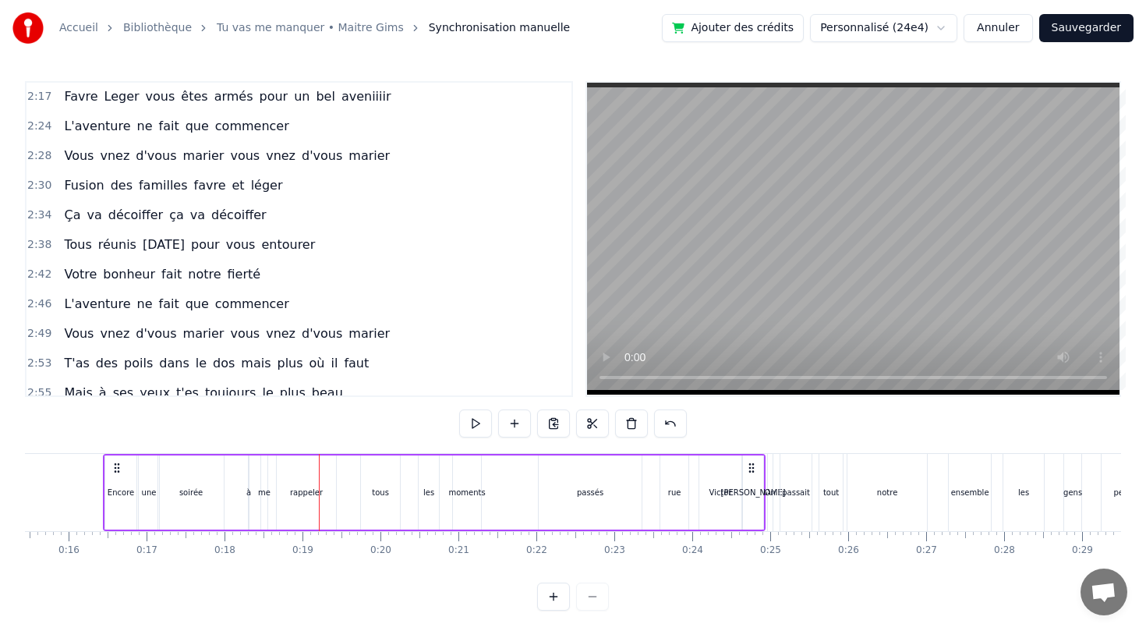
drag, startPoint x: 249, startPoint y: 494, endPoint x: 236, endPoint y: 494, distance: 12.5
click at [236, 494] on div "Encore une soirée à me rappeler tous les moments passés rue [PERSON_NAME]" at bounding box center [434, 492] width 663 height 77
click at [246, 494] on div "à" at bounding box center [248, 493] width 5 height 12
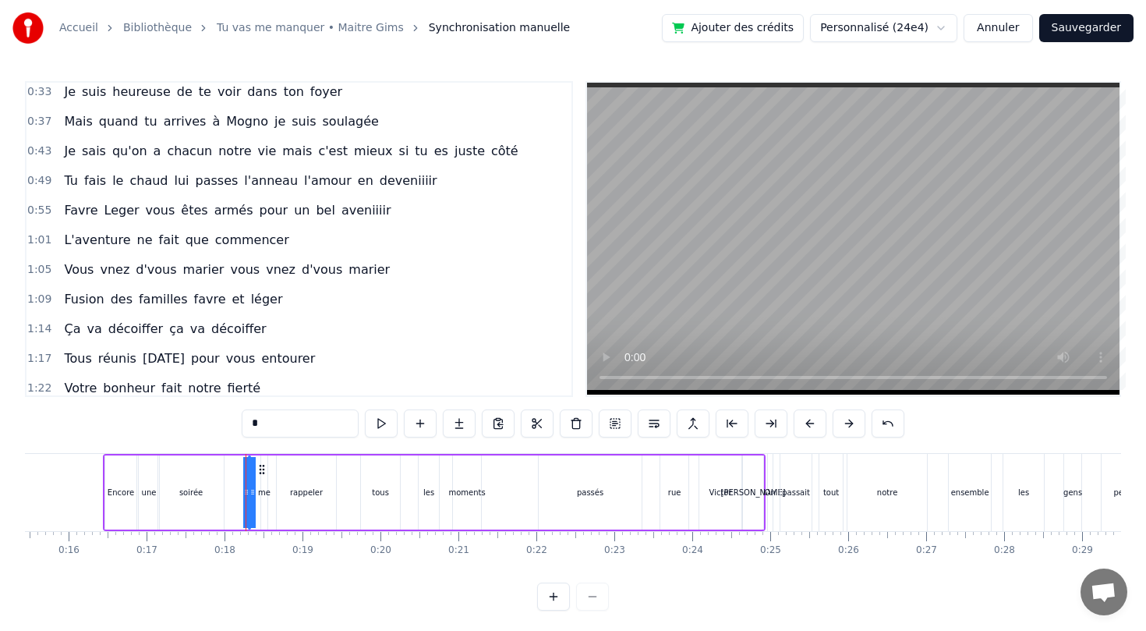
scroll to position [0, 0]
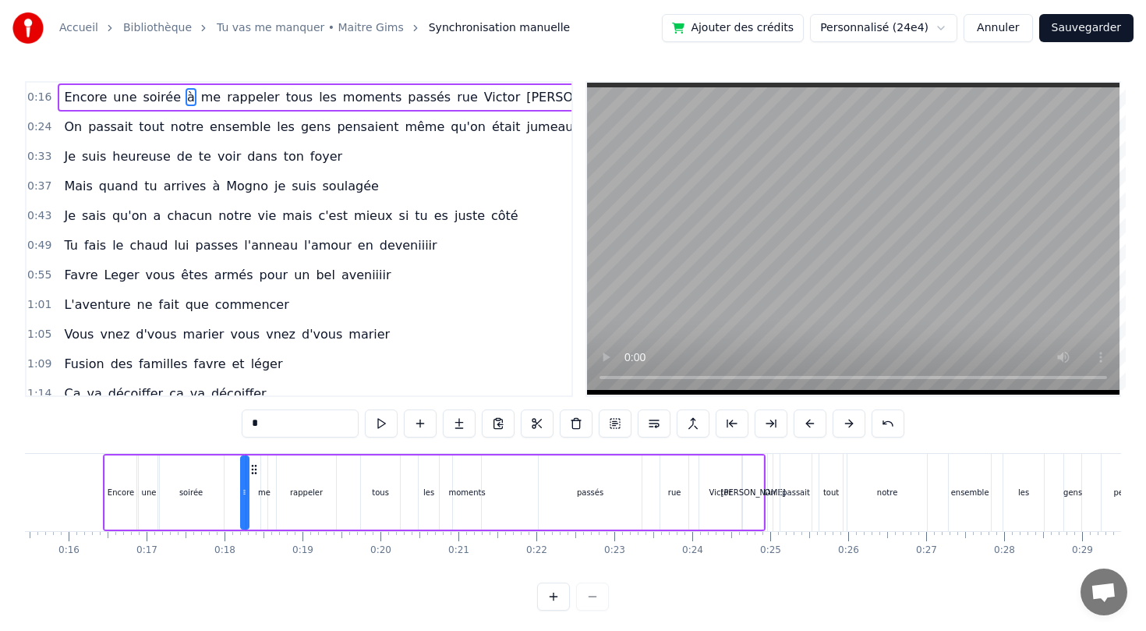
drag, startPoint x: 254, startPoint y: 497, endPoint x: 246, endPoint y: 499, distance: 8.0
click at [246, 499] on div "à" at bounding box center [245, 492] width 6 height 71
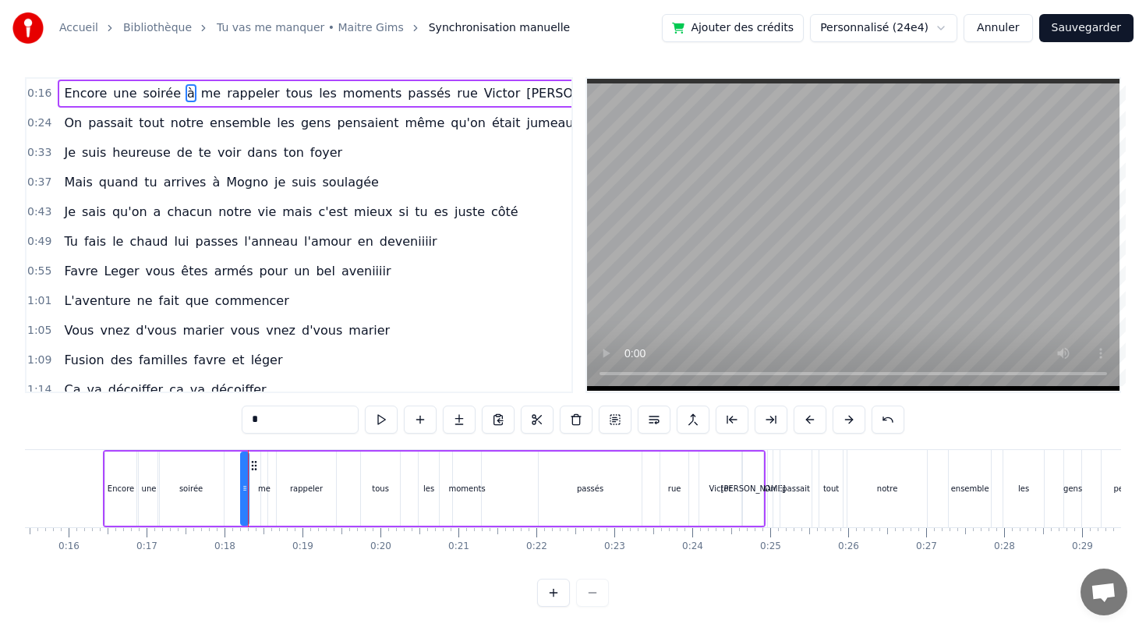
click at [995, 30] on button "Annuler" at bounding box center [998, 28] width 69 height 28
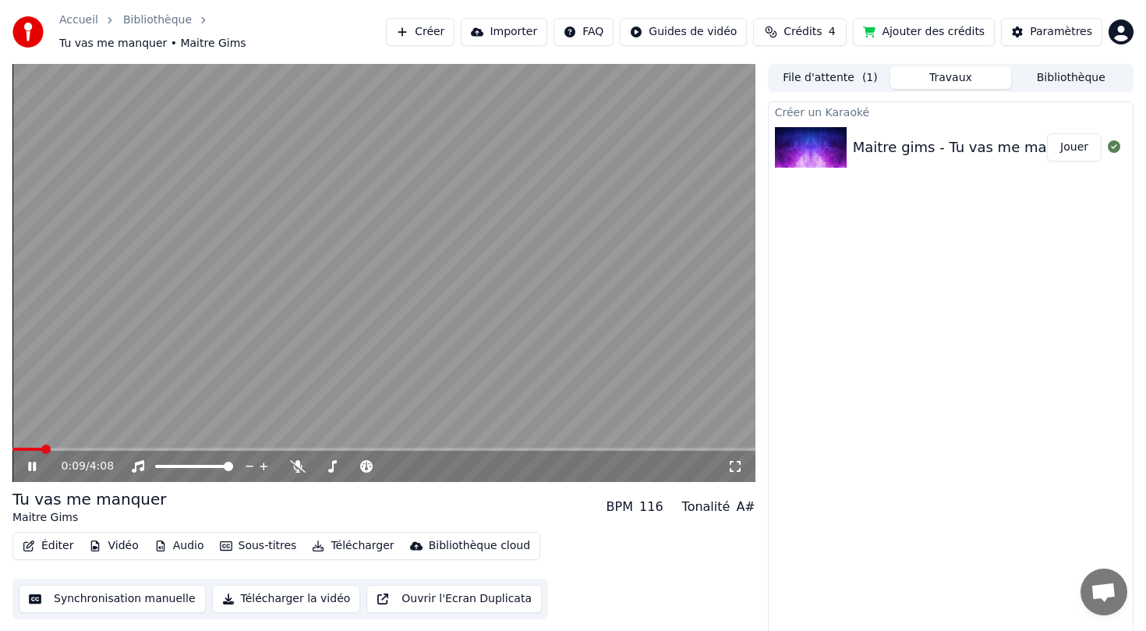
click at [34, 462] on icon at bounding box center [32, 466] width 8 height 9
click at [1067, 69] on button "Bibliothèque" at bounding box center [1071, 77] width 120 height 23
click at [964, 66] on button "Travaux" at bounding box center [950, 77] width 120 height 23
click at [95, 592] on button "Synchronisation manuelle" at bounding box center [112, 599] width 187 height 28
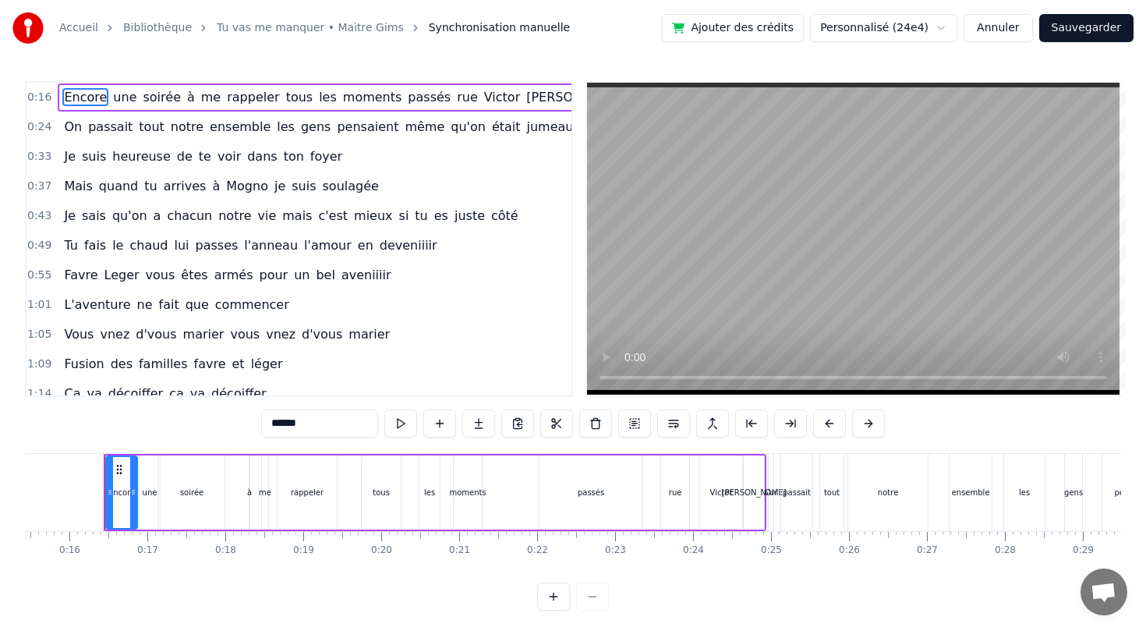
scroll to position [0, 1204]
click at [719, 425] on button at bounding box center [712, 423] width 33 height 28
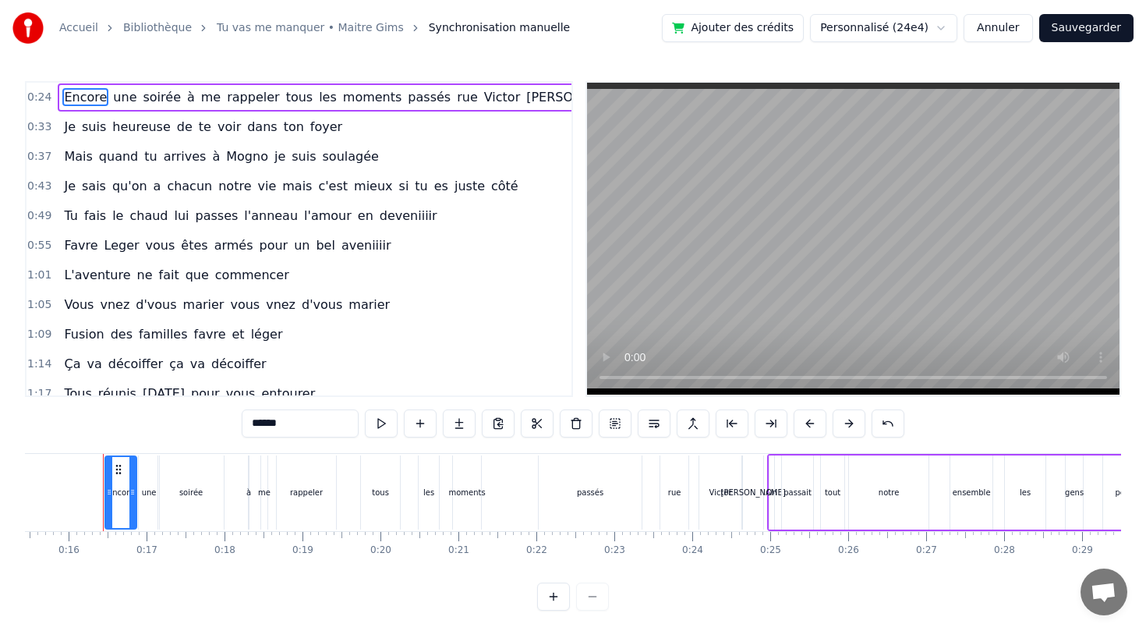
click at [711, 427] on div "******" at bounding box center [573, 423] width 663 height 28
click at [739, 412] on button at bounding box center [732, 423] width 33 height 28
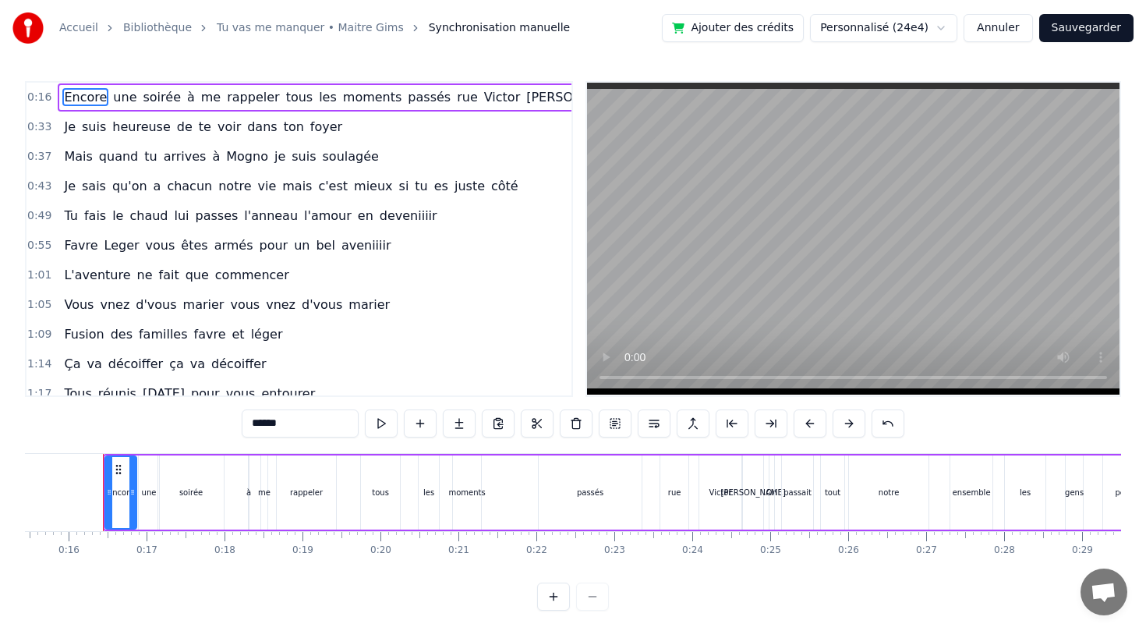
click at [740, 412] on button at bounding box center [732, 423] width 33 height 28
click at [716, 409] on button at bounding box center [732, 423] width 33 height 28
click at [1001, 34] on button "Annuler" at bounding box center [998, 28] width 69 height 28
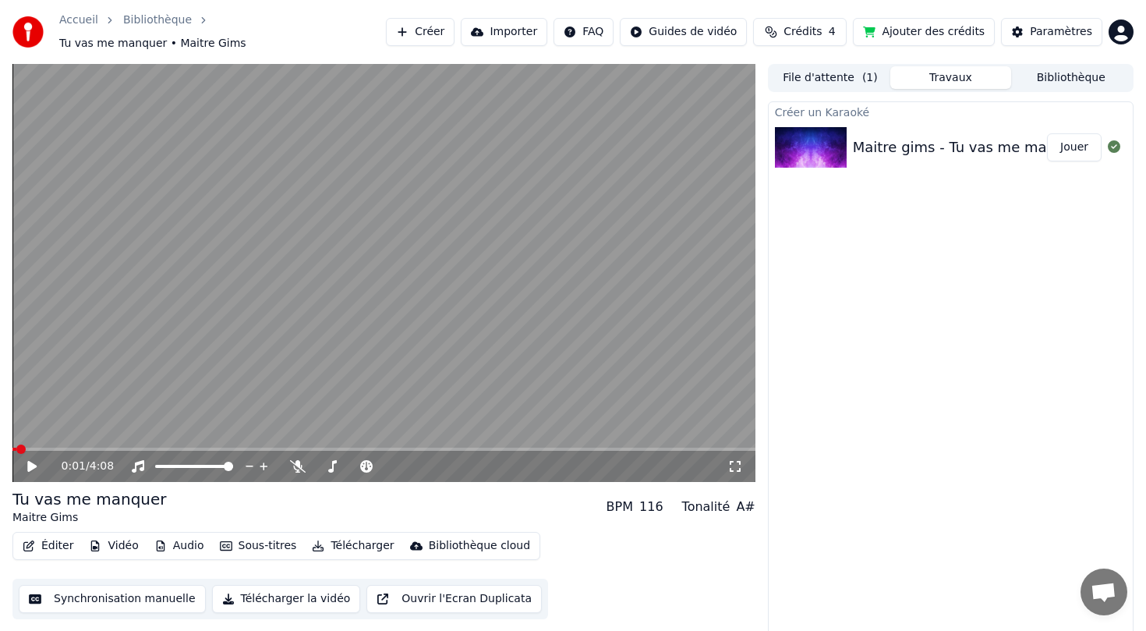
click at [611, 29] on html "Accueil Bibliothèque Tu vas me manquer • Maitre Gims Créer Importer FAQ Guides …" at bounding box center [573, 315] width 1146 height 631
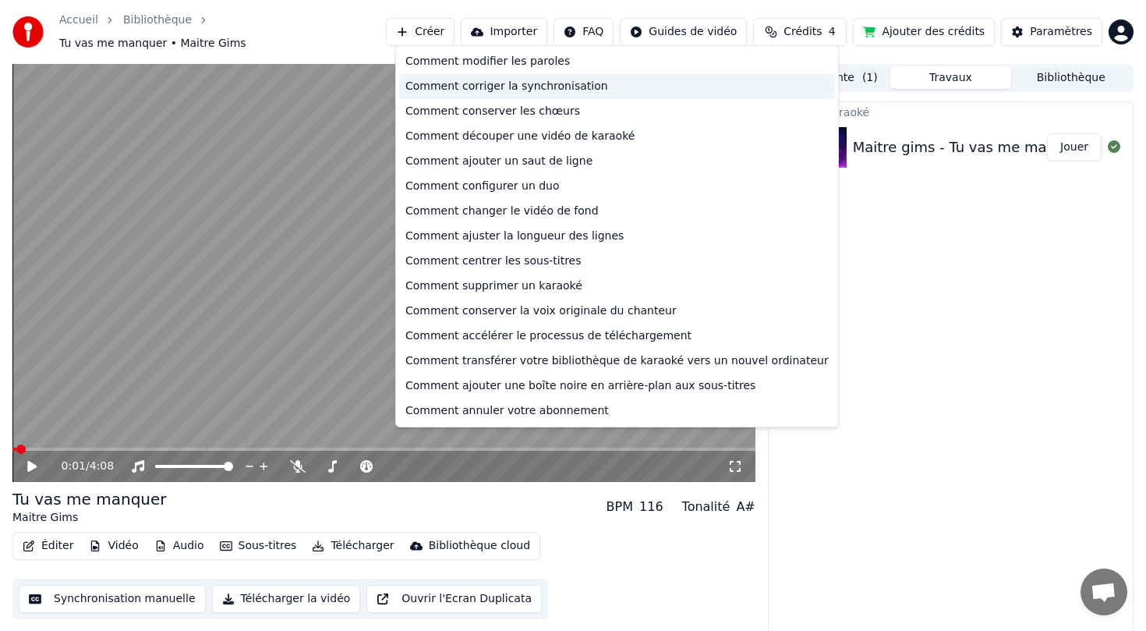
click at [610, 93] on div "Comment corriger la synchronisation" at bounding box center [617, 86] width 436 height 25
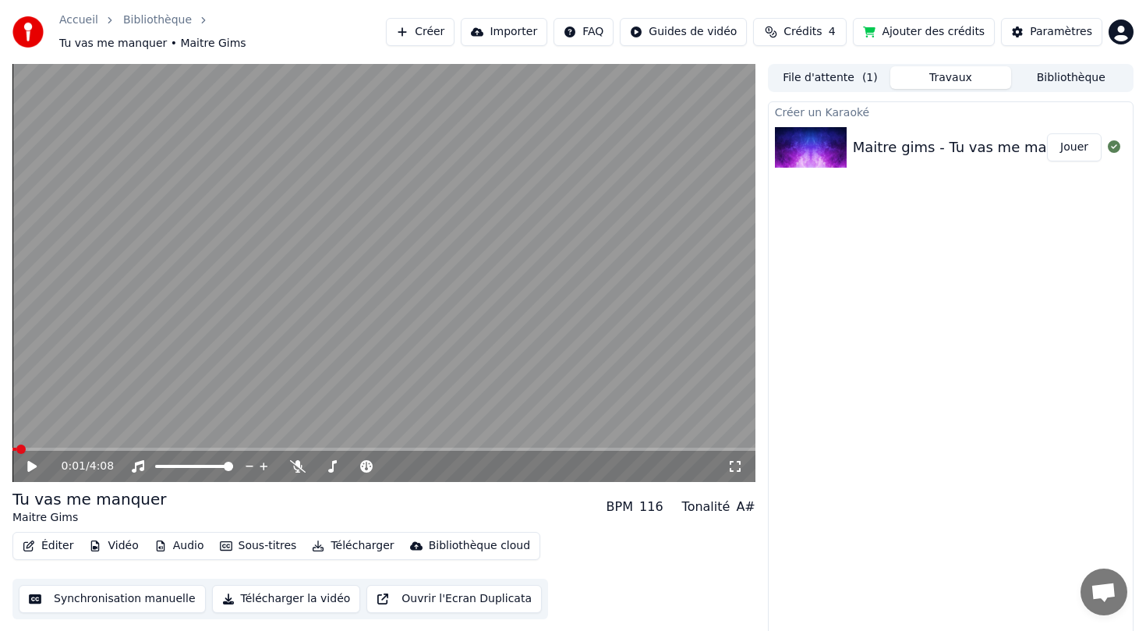
click at [51, 535] on button "Éditer" at bounding box center [47, 546] width 63 height 22
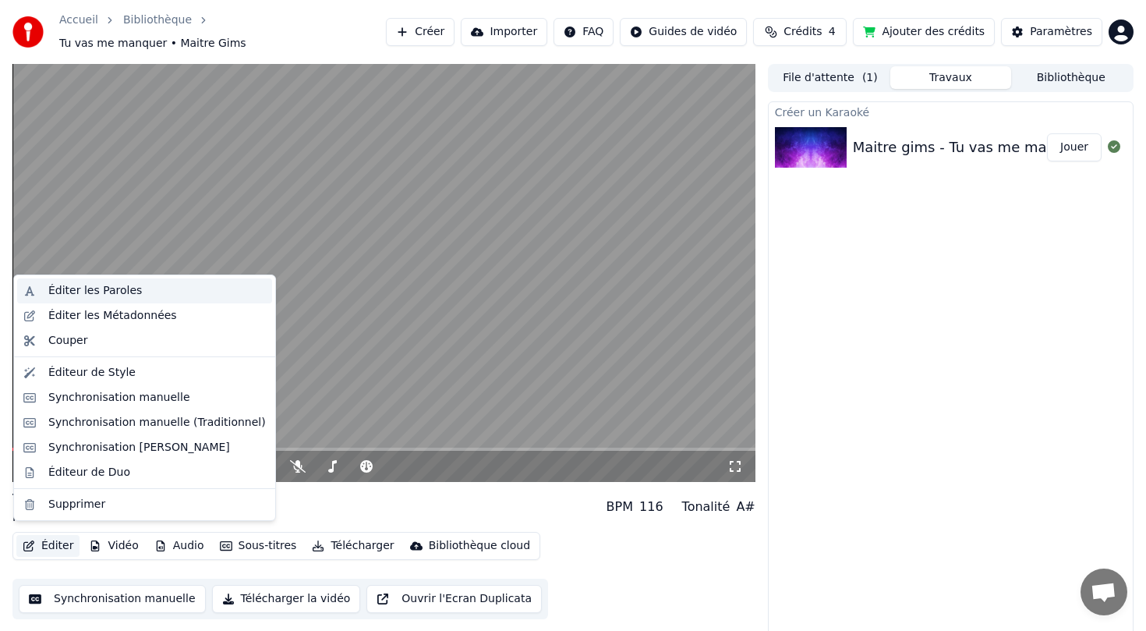
click at [142, 296] on div "Éditer les Paroles" at bounding box center [157, 291] width 218 height 16
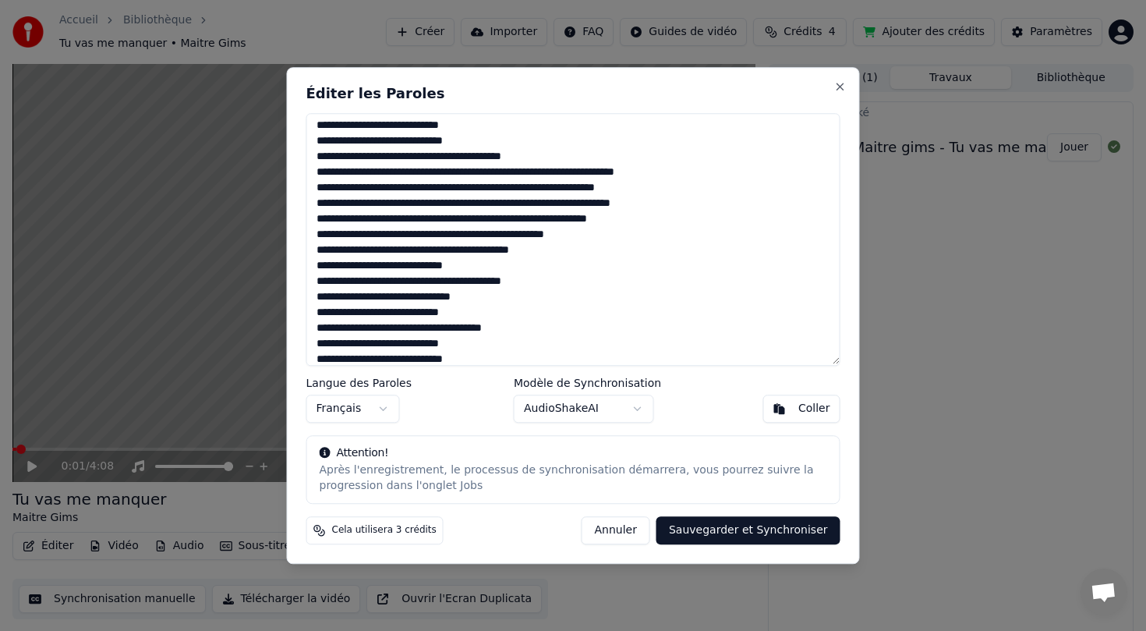
scroll to position [188, 0]
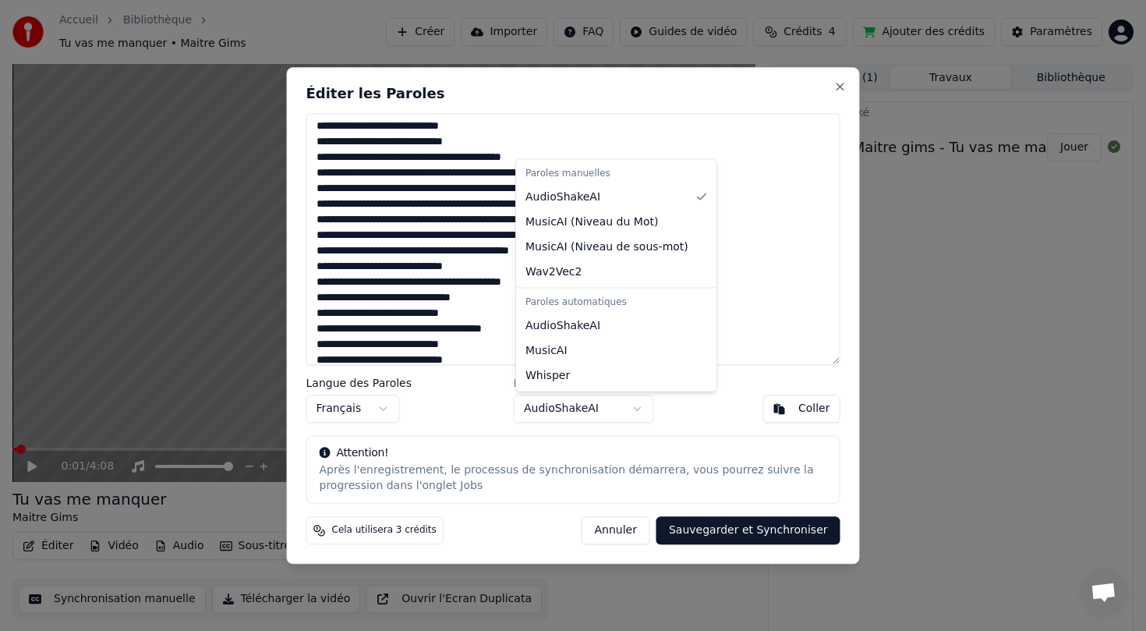
click at [636, 412] on body "Accueil Bibliothèque Tu vas me manquer • Maitre Gims Créer Importer FAQ Guides …" at bounding box center [573, 315] width 1146 height 631
click at [654, 286] on div "Paroles manuelles AudioShakeAI MusicAI ( Niveau du Mot ) MusicAI ( Niveau de so…" at bounding box center [616, 276] width 200 height 232
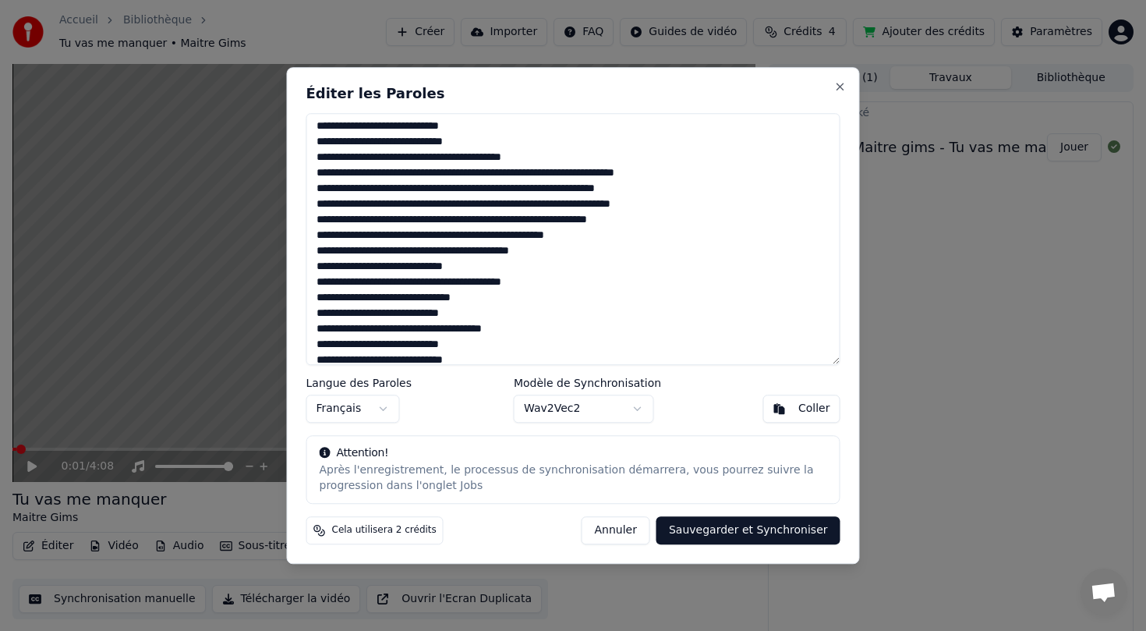
click at [649, 530] on button "Annuler" at bounding box center [616, 530] width 69 height 28
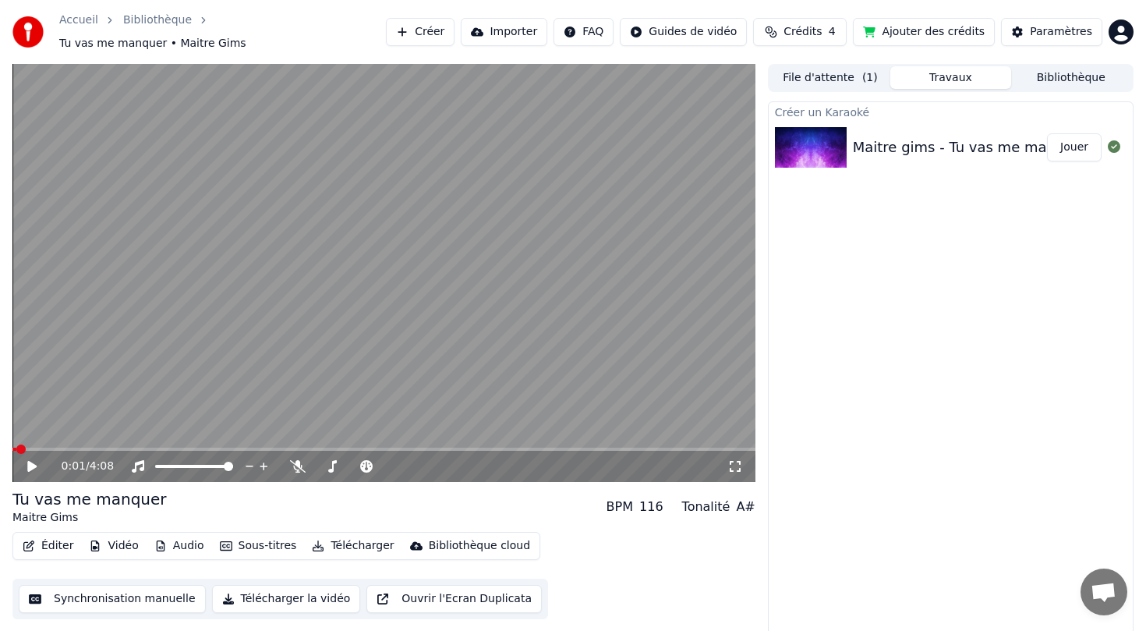
click at [61, 535] on button "Éditer" at bounding box center [47, 546] width 63 height 22
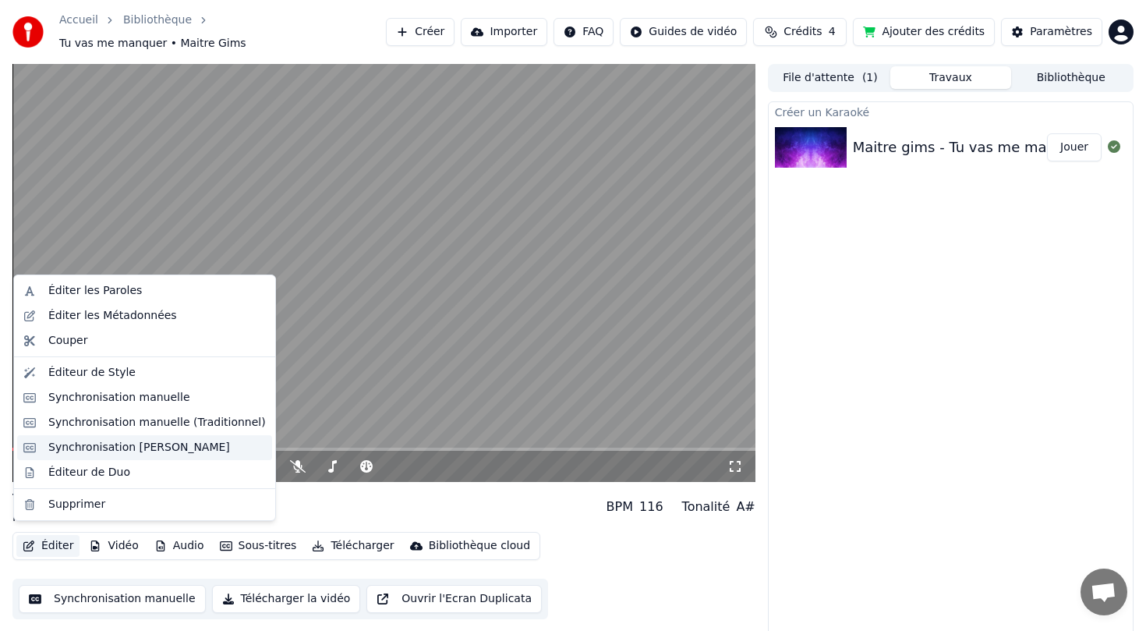
click at [168, 451] on div "Synchronisation [PERSON_NAME]" at bounding box center [139, 448] width 182 height 16
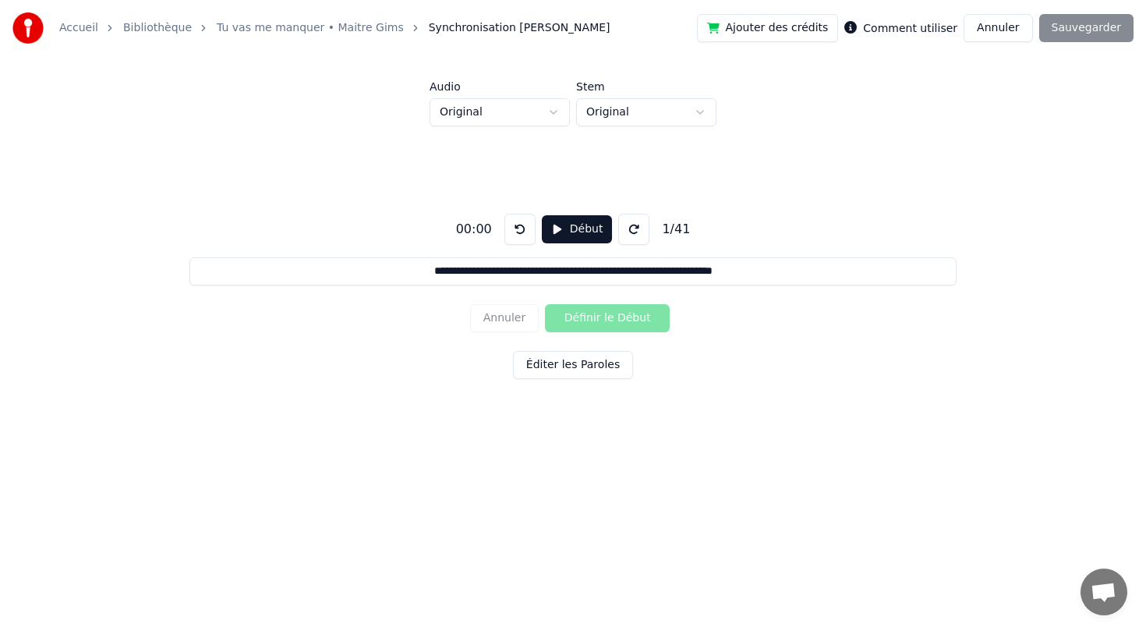
click at [982, 30] on button "Annuler" at bounding box center [998, 28] width 69 height 28
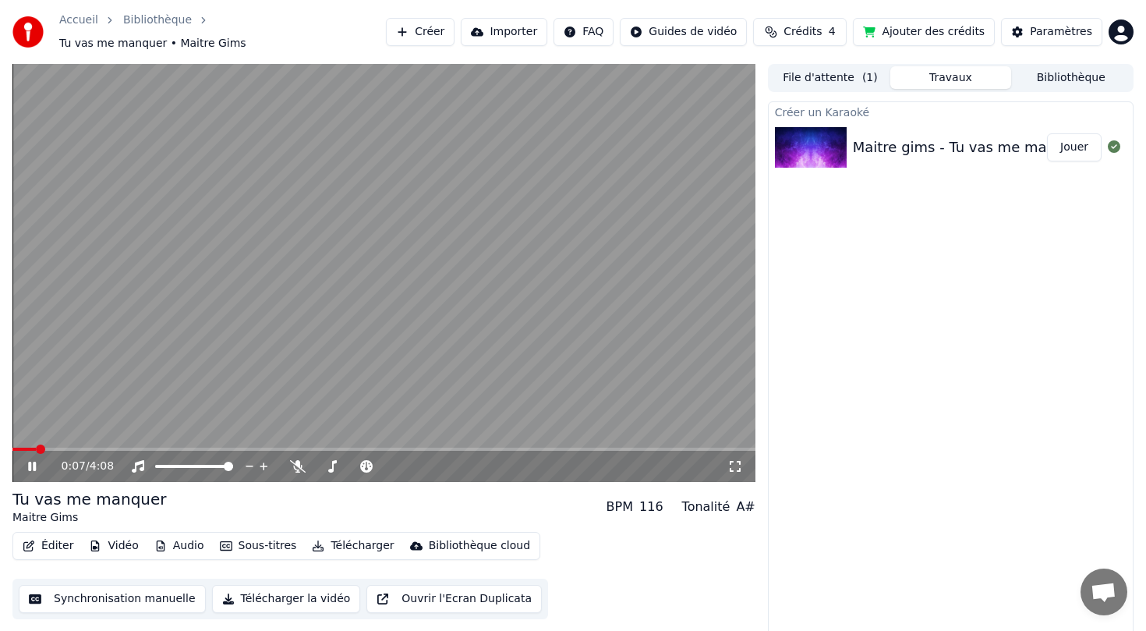
click at [94, 346] on video at bounding box center [383, 273] width 743 height 418
click at [64, 546] on button "Éditer" at bounding box center [47, 546] width 63 height 22
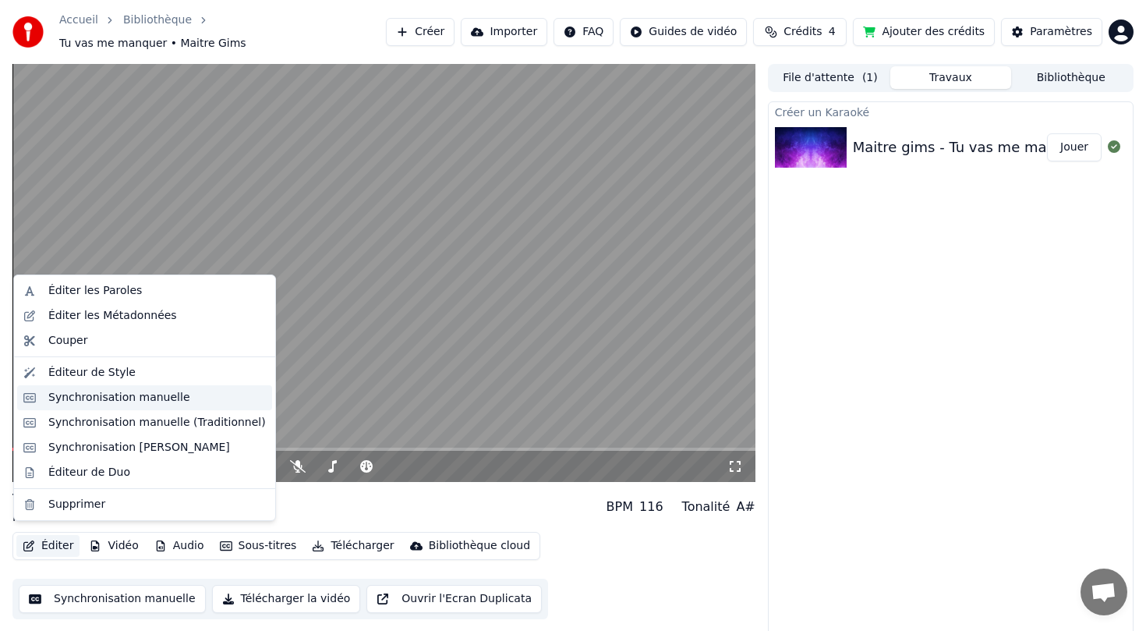
click at [165, 408] on div "Synchronisation manuelle" at bounding box center [144, 397] width 255 height 25
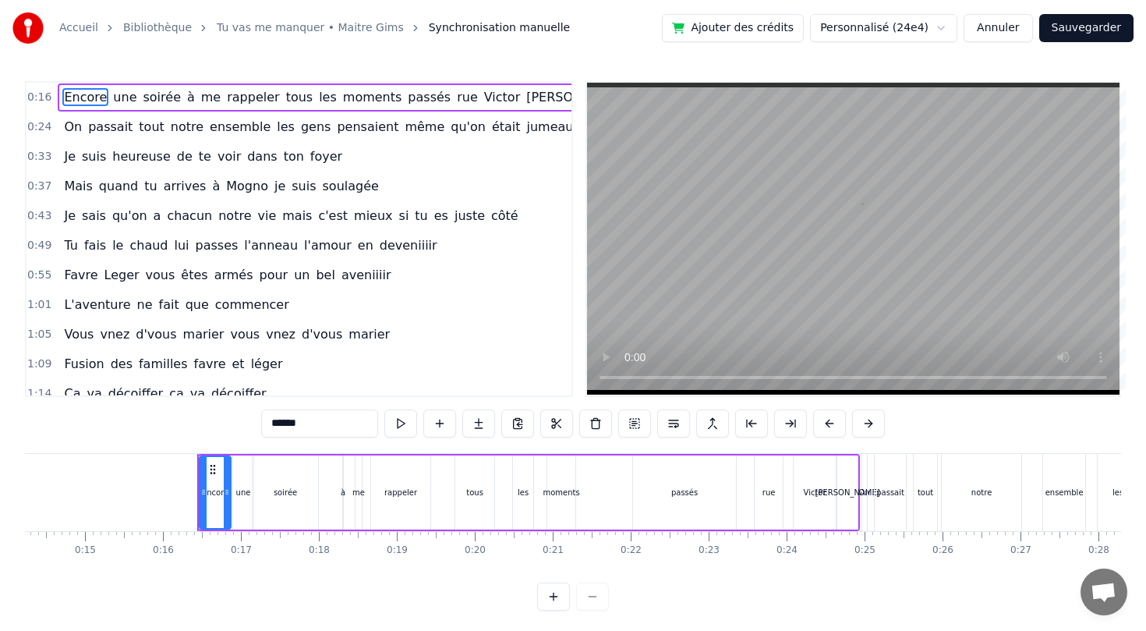
scroll to position [0, 1204]
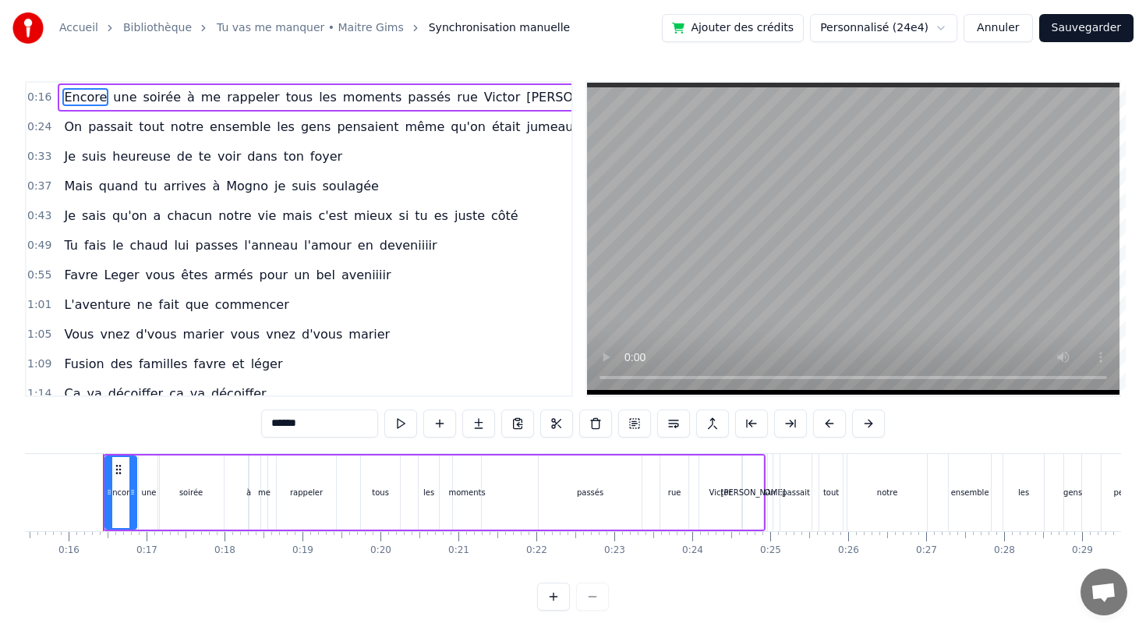
click at [556, 599] on button at bounding box center [553, 596] width 33 height 28
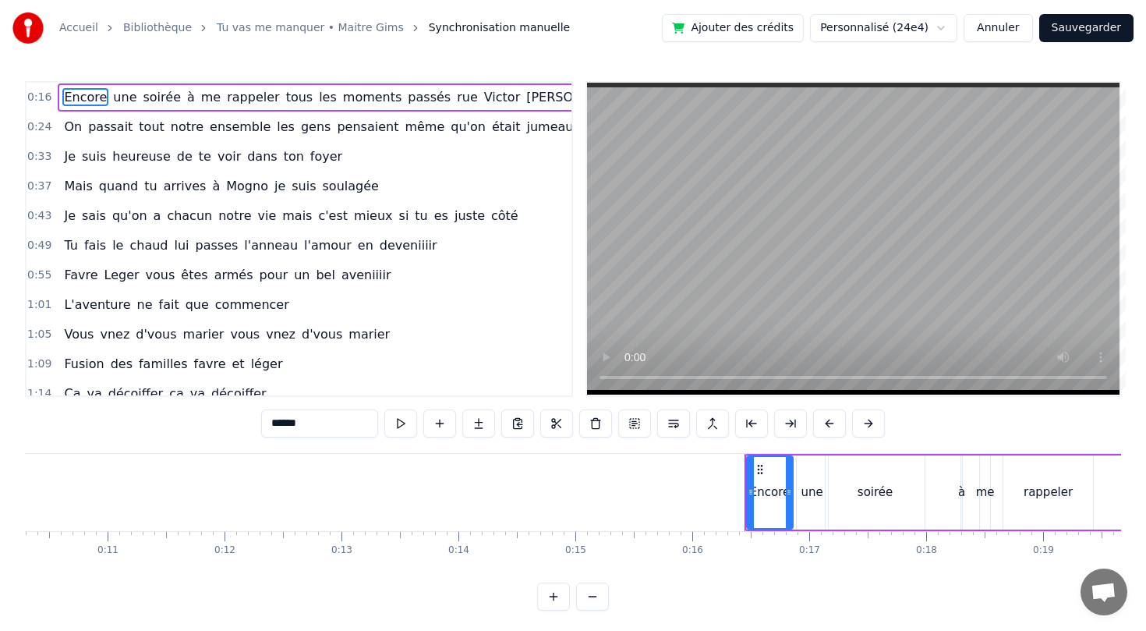
click at [556, 599] on button at bounding box center [553, 596] width 33 height 28
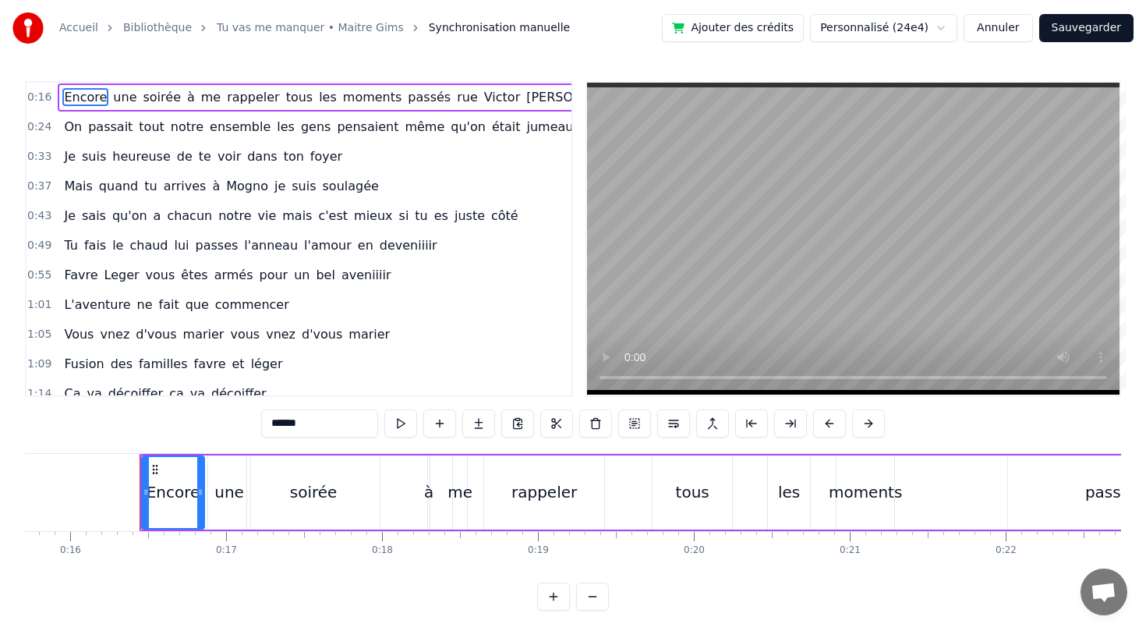
scroll to position [0, 2487]
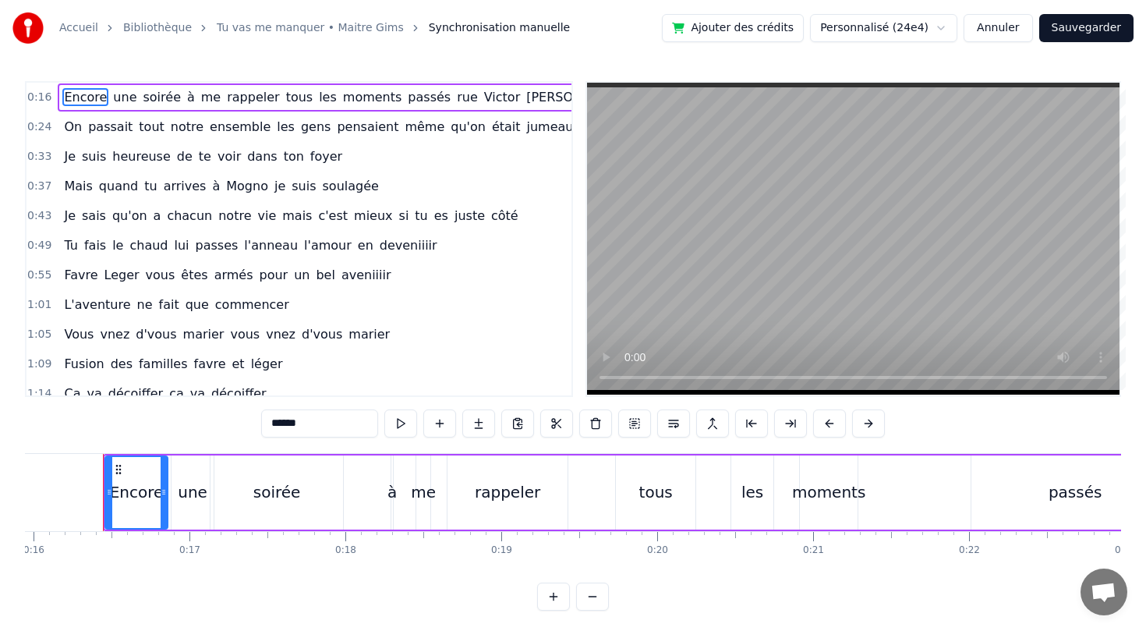
click at [159, 463] on div "Encore" at bounding box center [136, 492] width 61 height 71
drag, startPoint x: 154, startPoint y: 459, endPoint x: 173, endPoint y: 459, distance: 18.7
click at [173, 459] on div "Encore une soirée à me rappeler tous les moments passés rue [PERSON_NAME]" at bounding box center [764, 492] width 1322 height 77
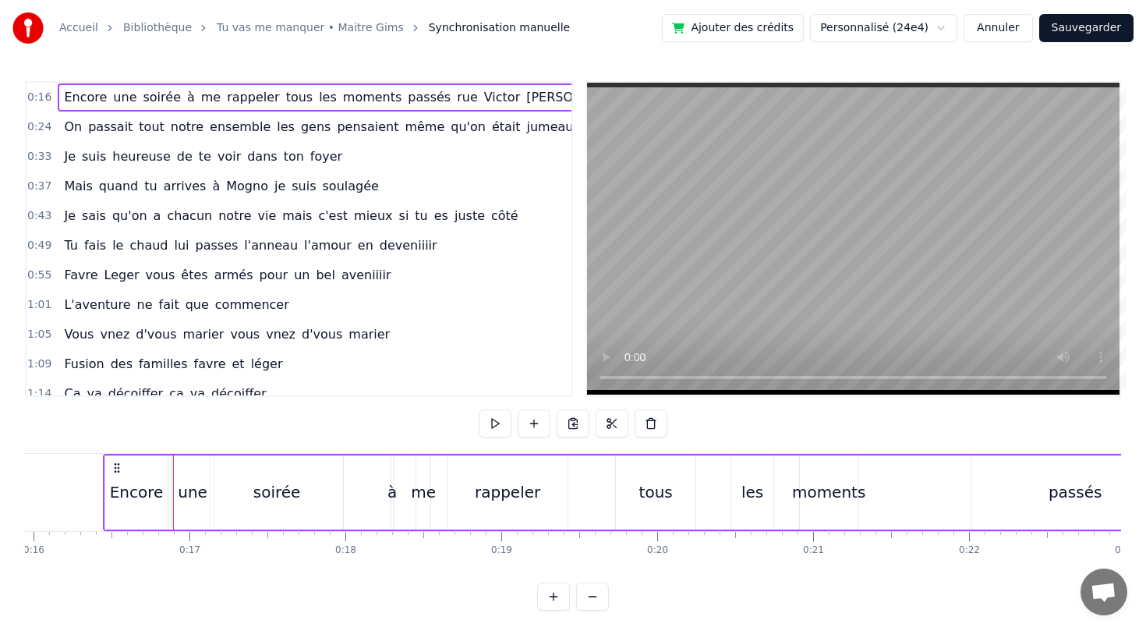
click at [161, 470] on div "Encore" at bounding box center [136, 492] width 62 height 74
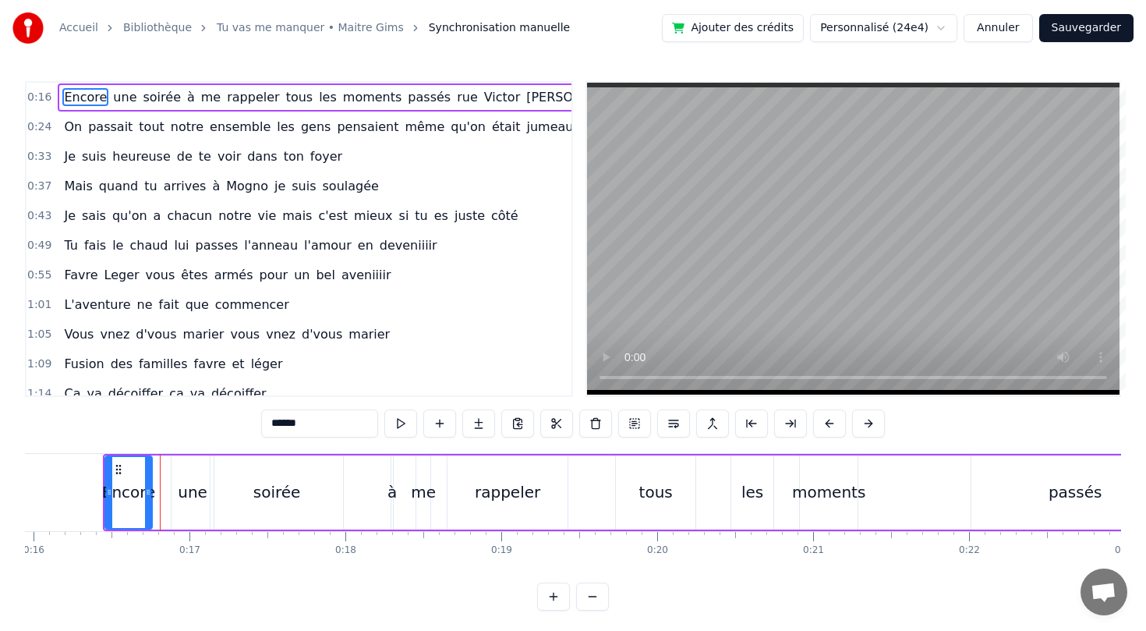
drag, startPoint x: 165, startPoint y: 476, endPoint x: 150, endPoint y: 482, distance: 16.8
click at [150, 482] on div at bounding box center [148, 492] width 6 height 71
click at [1007, 19] on button "Annuler" at bounding box center [998, 28] width 69 height 28
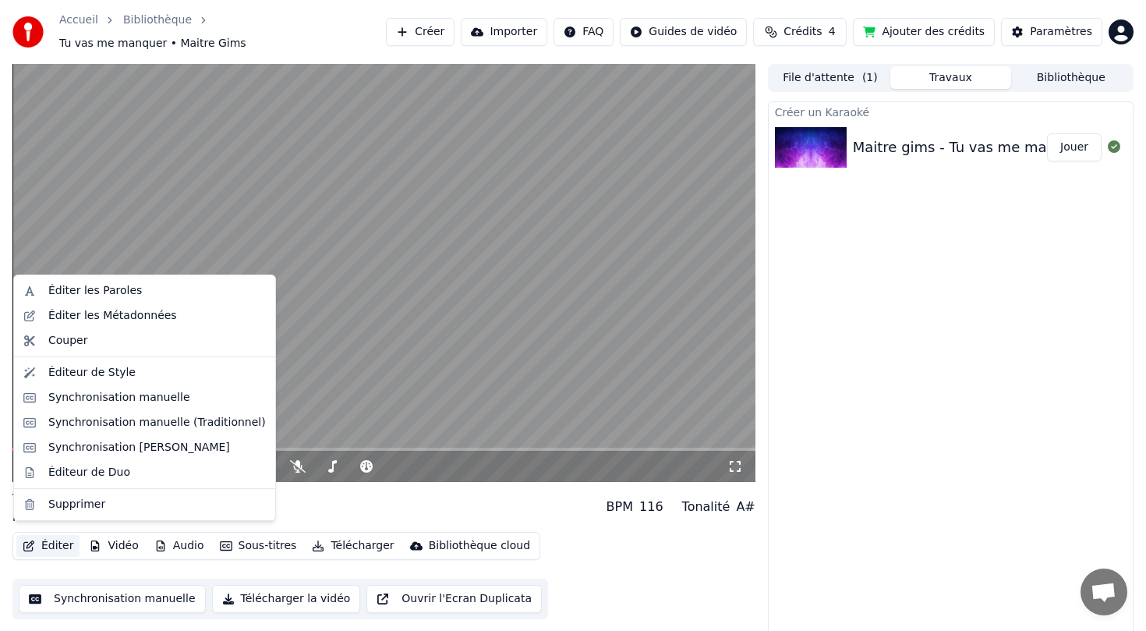
click at [43, 548] on button "Éditer" at bounding box center [47, 546] width 63 height 22
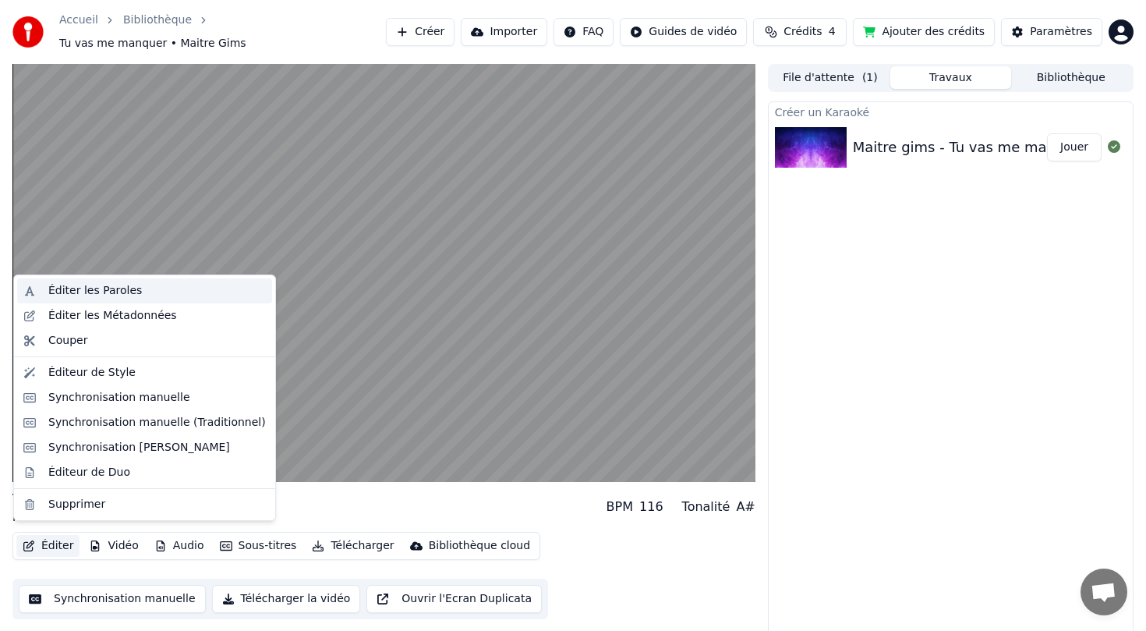
click at [179, 289] on div "Éditer les Paroles" at bounding box center [157, 291] width 218 height 16
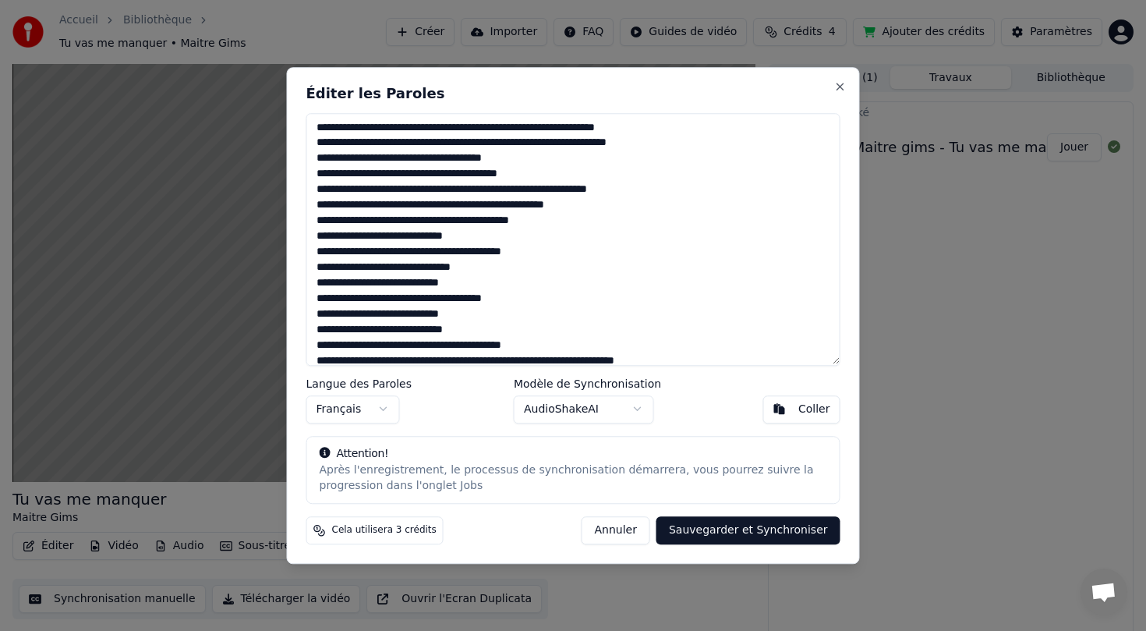
click at [600, 402] on body "Accueil Bibliothèque Tu vas me manquer • Maitre Gims Créer Importer FAQ Guides …" at bounding box center [573, 315] width 1146 height 631
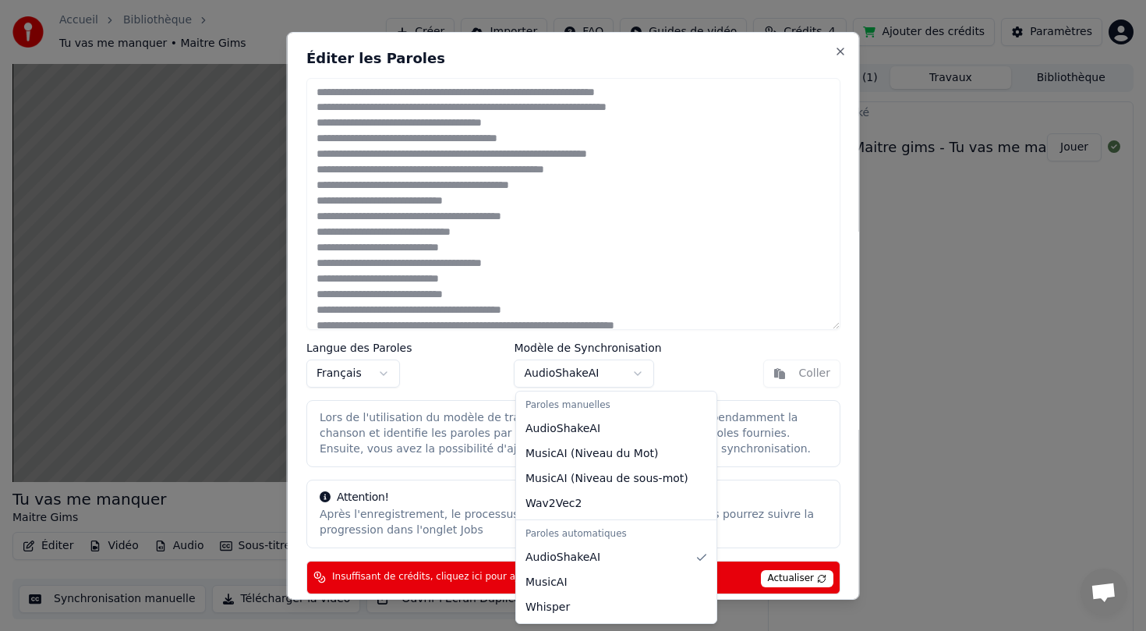
click at [640, 370] on body "Accueil Bibliothèque Tu vas me manquer • Maitre Gims Créer Importer FAQ Guides …" at bounding box center [573, 315] width 1146 height 631
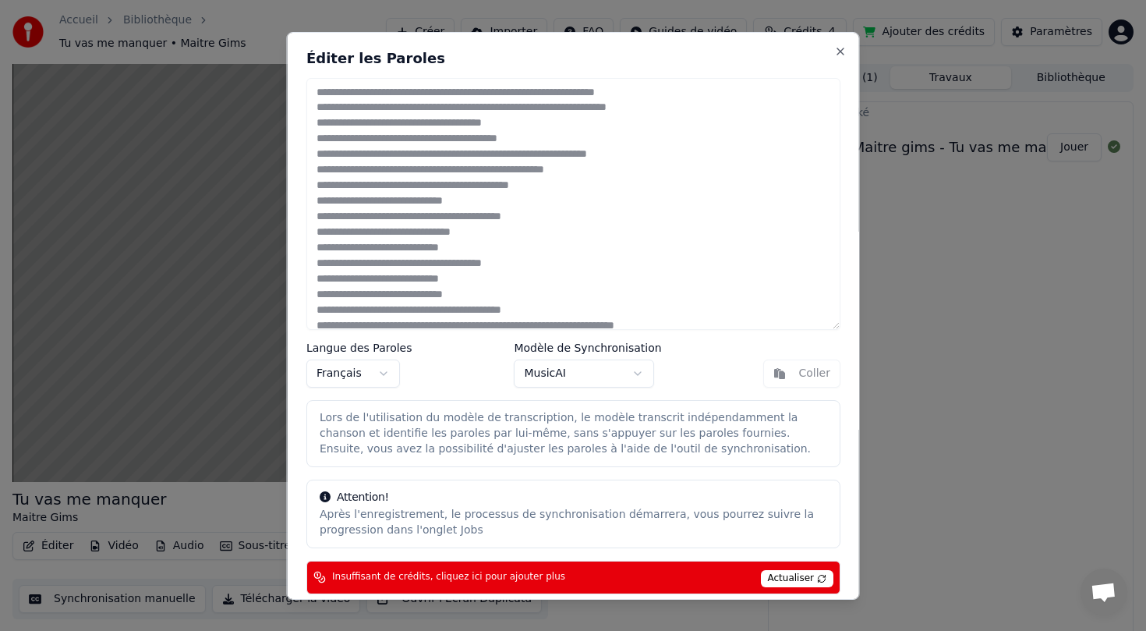
scroll to position [55, 0]
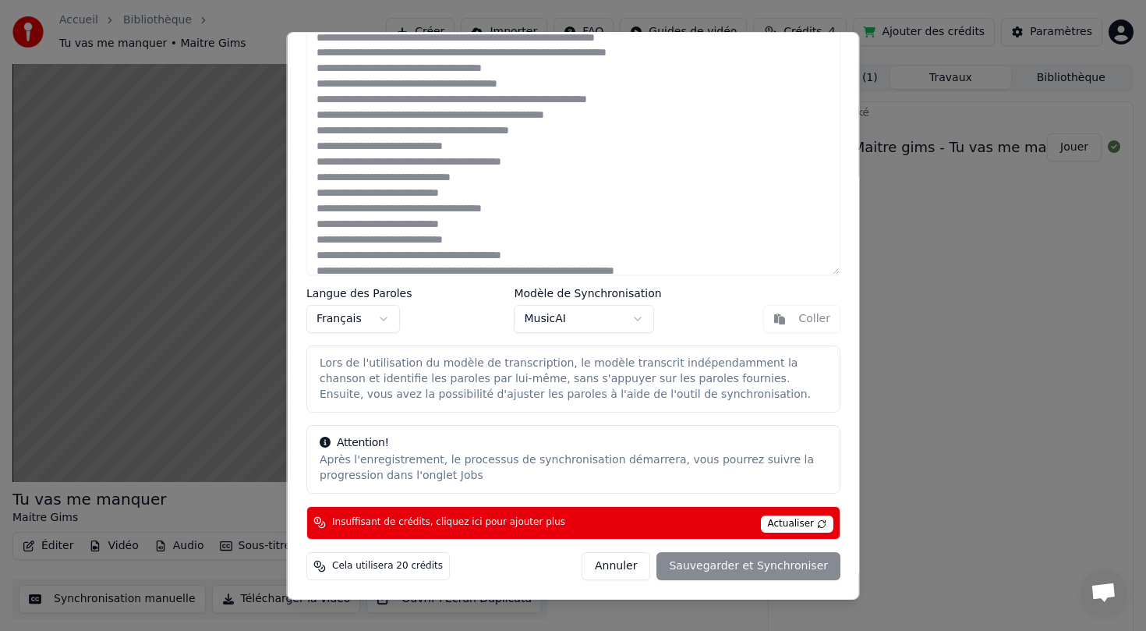
click at [621, 310] on body "Accueil Bibliothèque Tu vas me manquer • Maitre Gims Créer Importer FAQ Guides …" at bounding box center [573, 315] width 1146 height 631
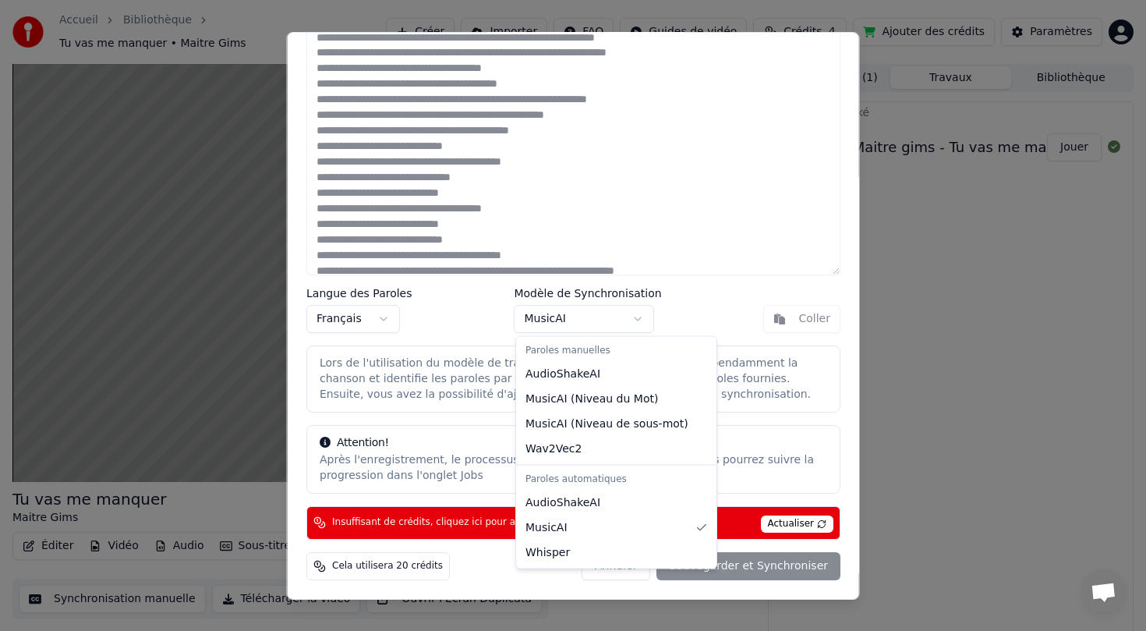
scroll to position [0, 0]
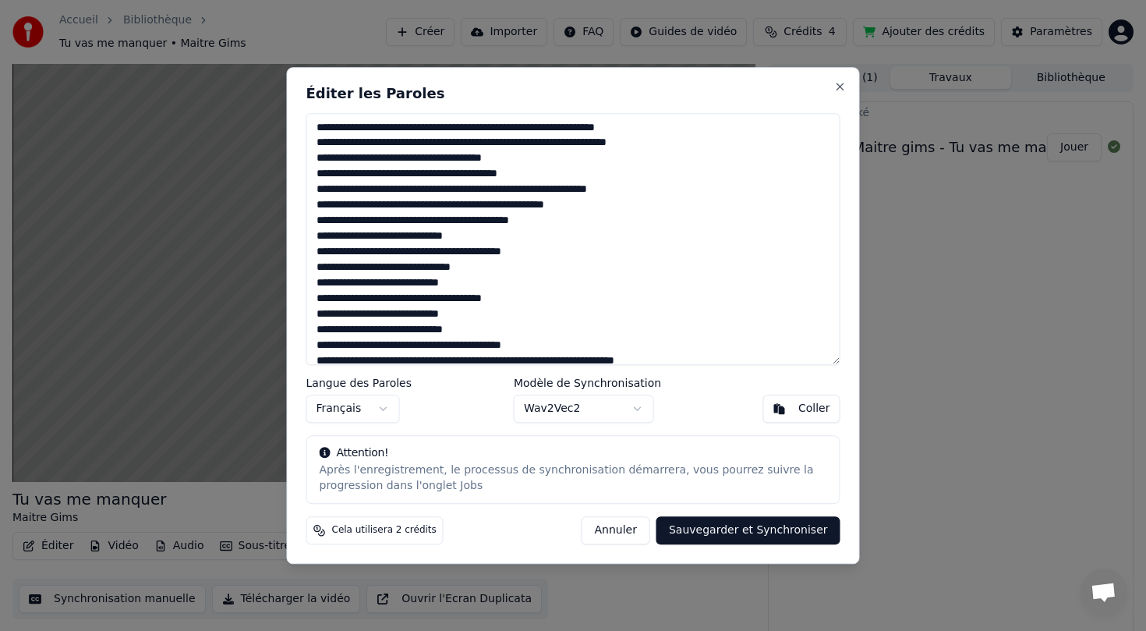
click at [724, 533] on button "Sauvegarder et Synchroniser" at bounding box center [749, 530] width 184 height 28
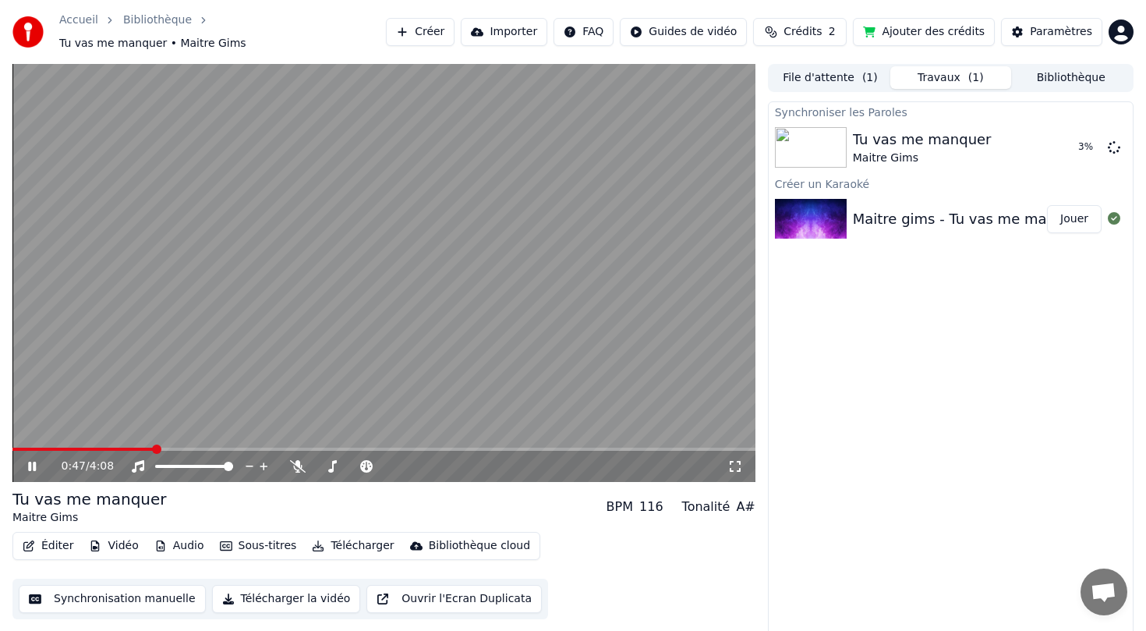
click at [123, 392] on video at bounding box center [383, 273] width 743 height 418
click at [900, 133] on div "Tu vas me manquer" at bounding box center [922, 140] width 139 height 22
click at [1074, 135] on button "Jouer" at bounding box center [1074, 147] width 55 height 28
click at [775, 23] on button "Crédits 2" at bounding box center [800, 32] width 94 height 28
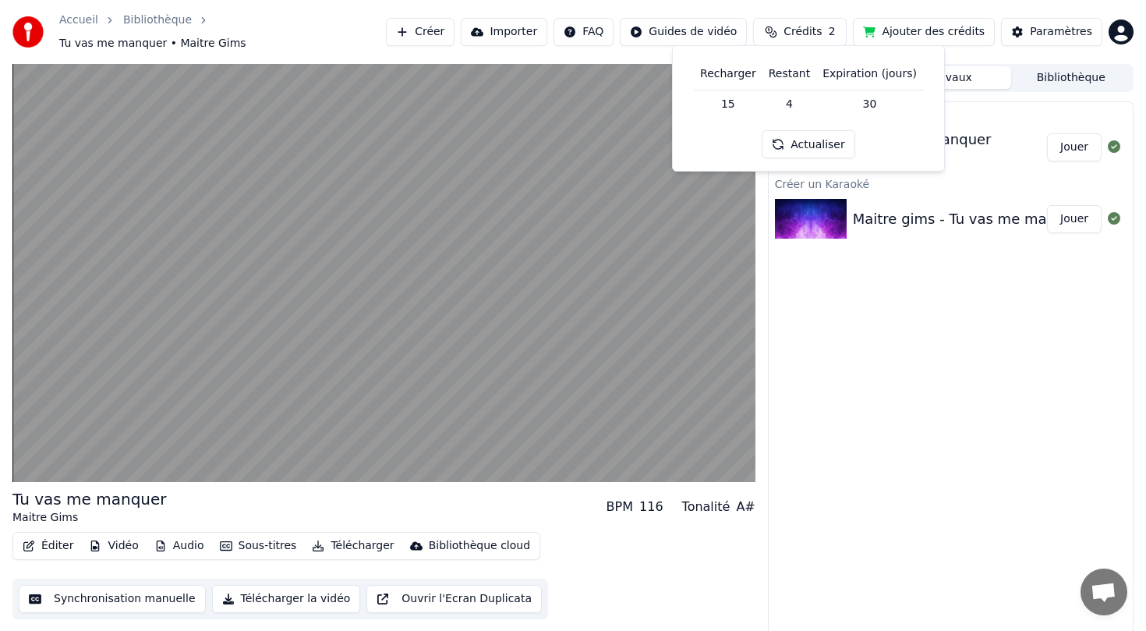
click at [798, 141] on button "Actualiser" at bounding box center [808, 144] width 93 height 28
click at [732, 103] on td "15" at bounding box center [728, 104] width 69 height 28
click at [734, 104] on td "15" at bounding box center [728, 104] width 69 height 28
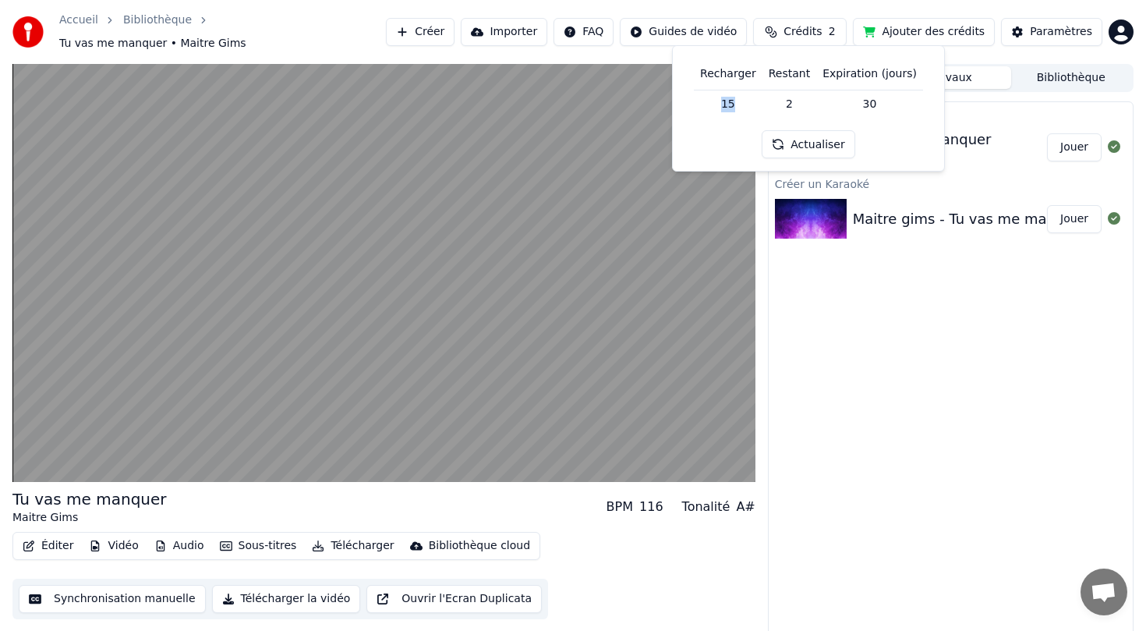
click at [711, 118] on td "15" at bounding box center [728, 104] width 69 height 28
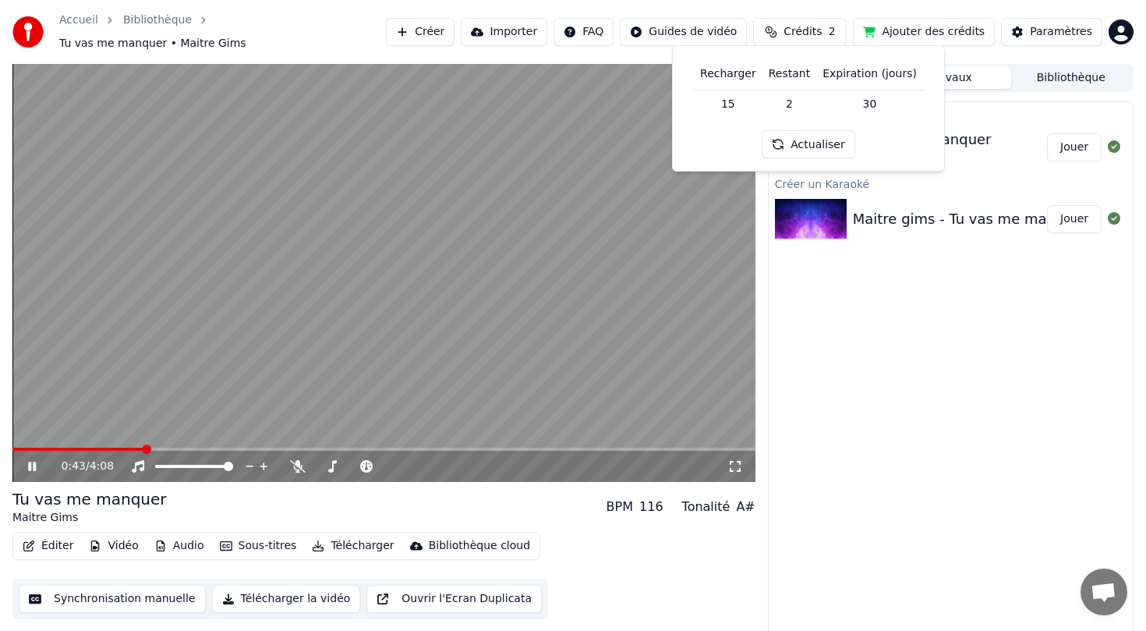
click at [520, 285] on video at bounding box center [383, 273] width 743 height 418
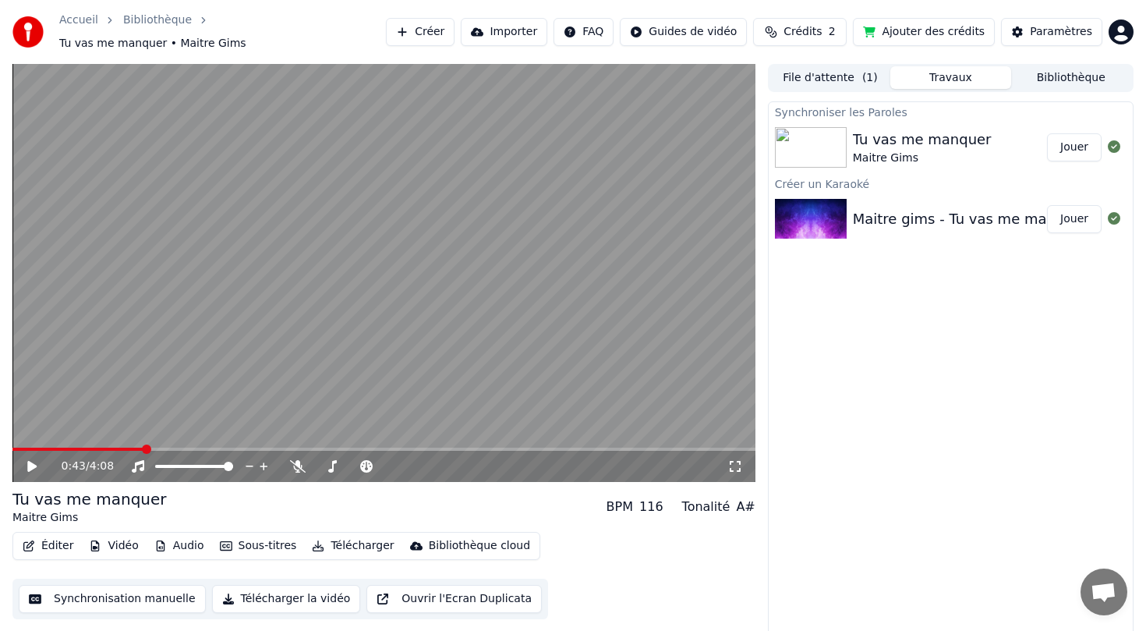
click at [887, 36] on button "Ajouter des crédits" at bounding box center [924, 32] width 142 height 28
click at [48, 541] on button "Éditer" at bounding box center [47, 546] width 63 height 22
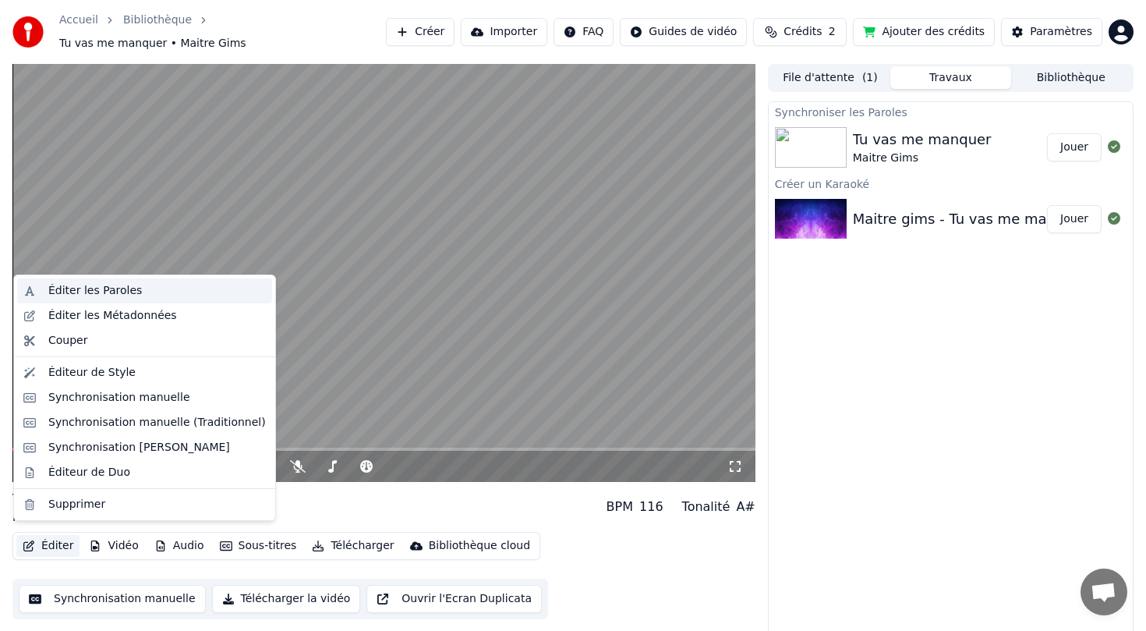
click at [150, 286] on div "Éditer les Paroles" at bounding box center [157, 291] width 218 height 16
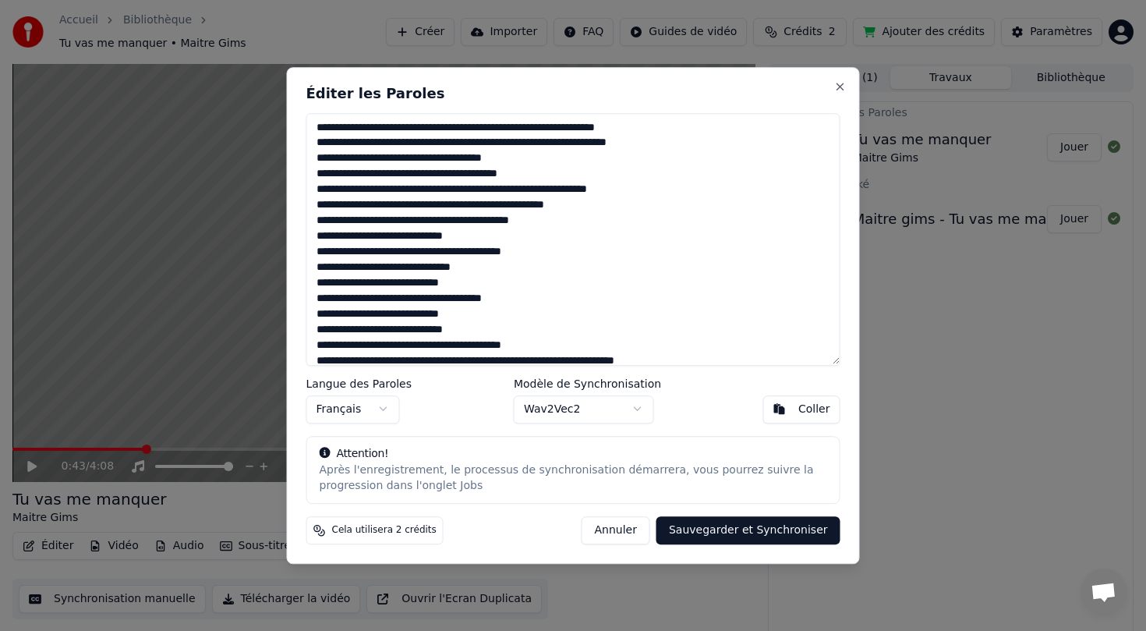
scroll to position [401, 0]
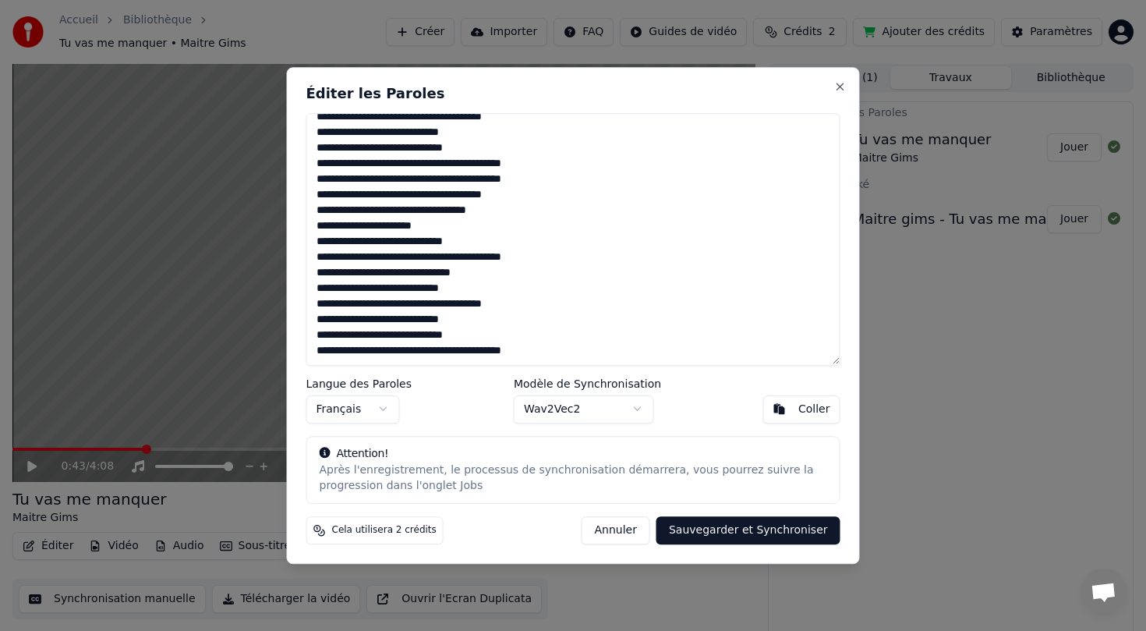
drag, startPoint x: 317, startPoint y: 125, endPoint x: 660, endPoint y: 513, distance: 518.2
click at [660, 513] on div "Éditer les Paroles Langue des Paroles Français Modèle de Synchronisation Wav2Ve…" at bounding box center [573, 315] width 573 height 497
click at [629, 527] on button "Annuler" at bounding box center [616, 530] width 69 height 28
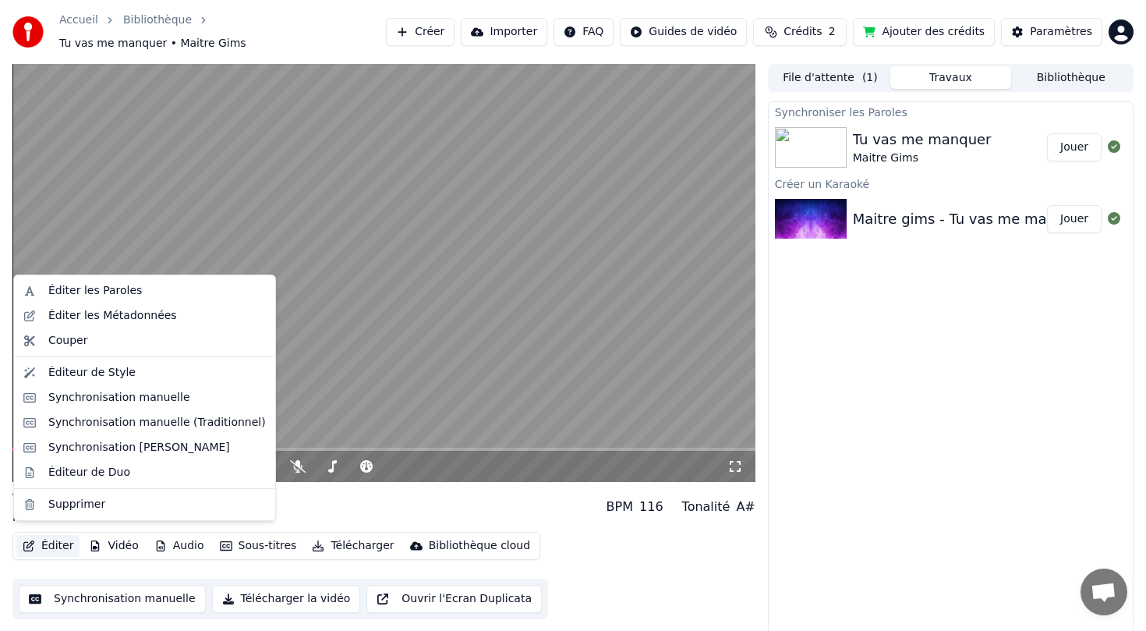
click at [34, 535] on button "Éditer" at bounding box center [47, 546] width 63 height 22
click at [144, 444] on div "Synchronisation [PERSON_NAME]" at bounding box center [139, 448] width 182 height 16
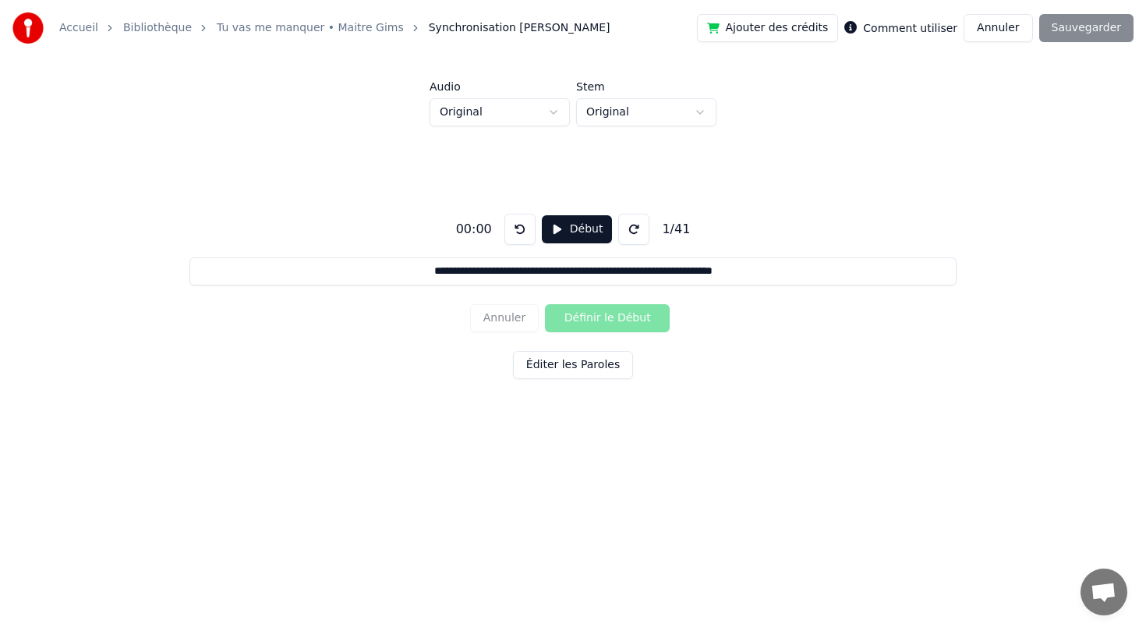
click at [556, 226] on button "Début" at bounding box center [577, 229] width 71 height 28
click at [556, 226] on button "Pause" at bounding box center [576, 229] width 69 height 28
click at [595, 325] on div "Annuler Définir le Début" at bounding box center [573, 318] width 206 height 41
click at [586, 357] on button "Éditer les Paroles" at bounding box center [573, 365] width 120 height 28
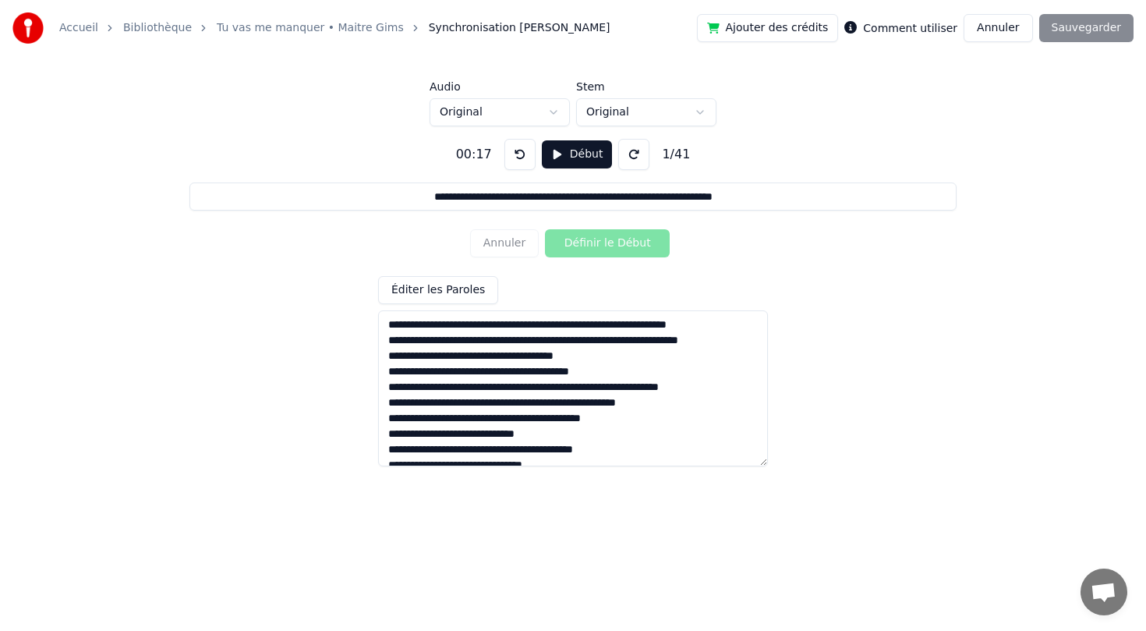
click at [579, 280] on div "Éditer les Paroles" at bounding box center [573, 371] width 390 height 190
click at [569, 160] on button "Début" at bounding box center [577, 154] width 71 height 28
click at [520, 153] on button at bounding box center [519, 154] width 31 height 31
click at [580, 247] on button "Définir le Début" at bounding box center [607, 243] width 125 height 28
click at [636, 156] on button at bounding box center [633, 154] width 31 height 31
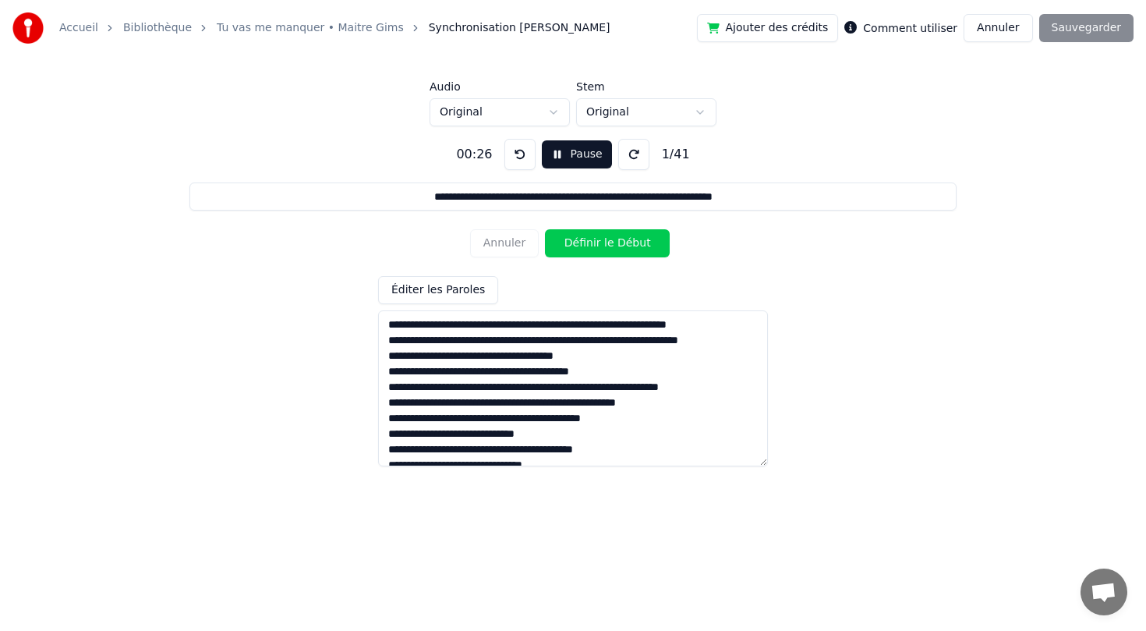
click at [636, 156] on button at bounding box center [633, 154] width 31 height 31
click at [627, 240] on button "Définir le Début" at bounding box center [607, 243] width 125 height 28
click at [627, 240] on button "Définir la Fin" at bounding box center [607, 243] width 125 height 28
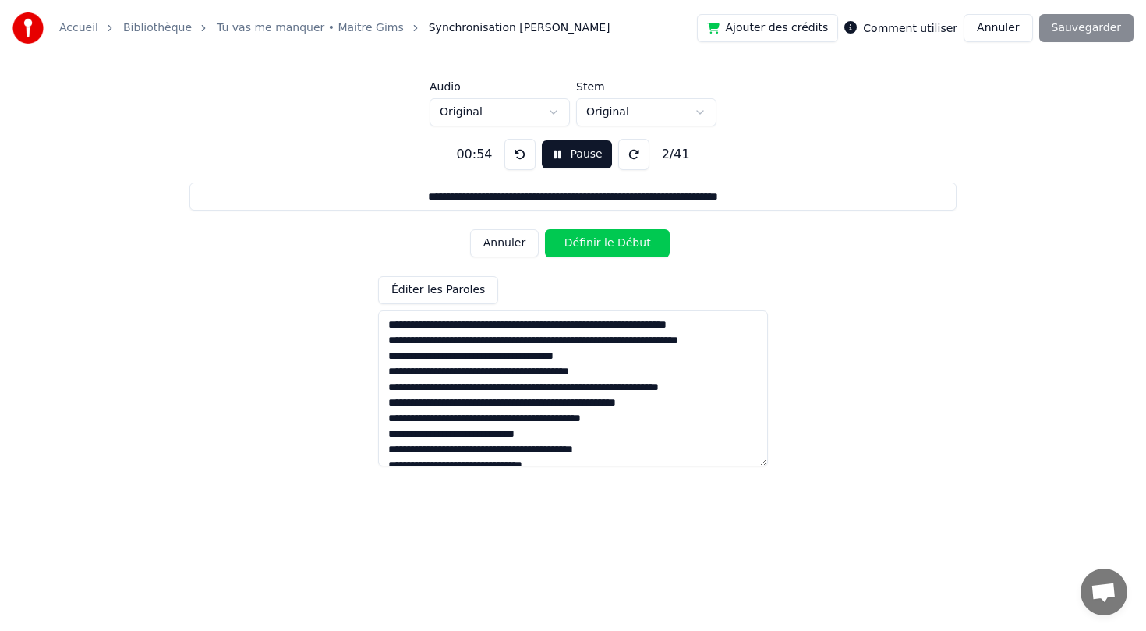
click at [513, 147] on button at bounding box center [519, 154] width 31 height 31
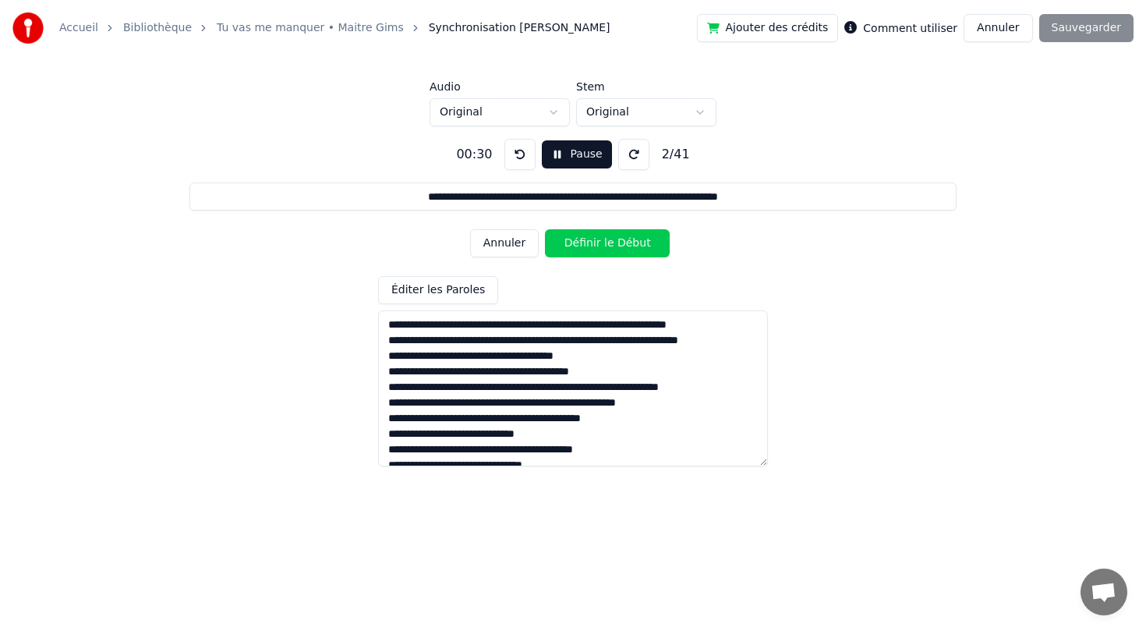
click at [513, 147] on button at bounding box center [519, 154] width 31 height 31
click at [497, 232] on button "Annuler" at bounding box center [504, 243] width 69 height 28
type input "**********"
click at [518, 163] on button at bounding box center [519, 154] width 31 height 31
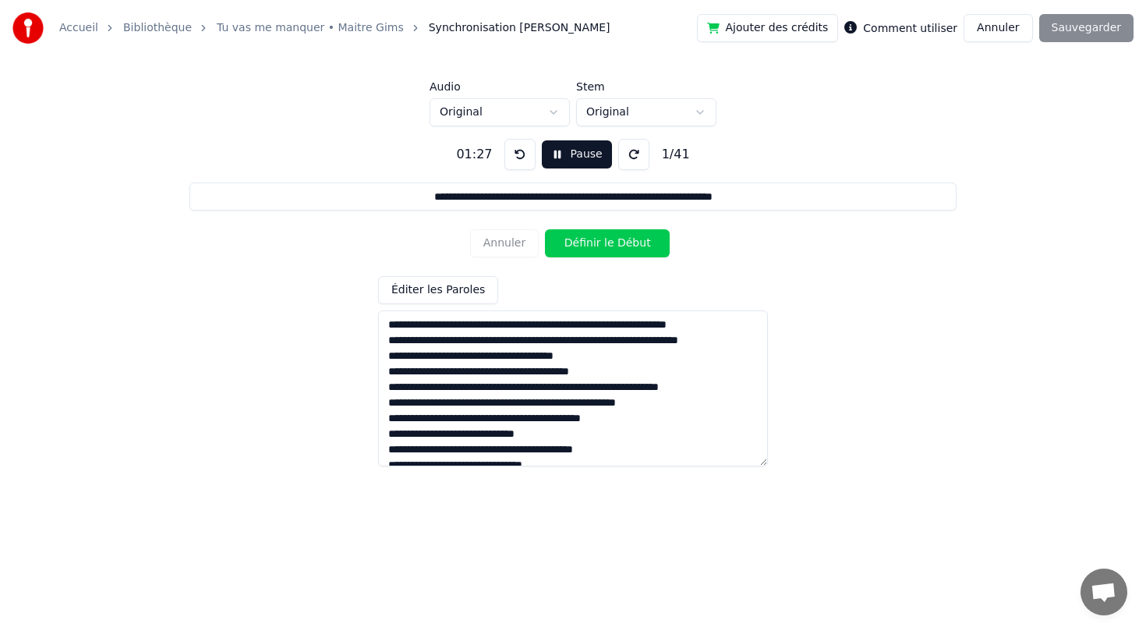
click at [1000, 33] on button "Annuler" at bounding box center [998, 28] width 69 height 28
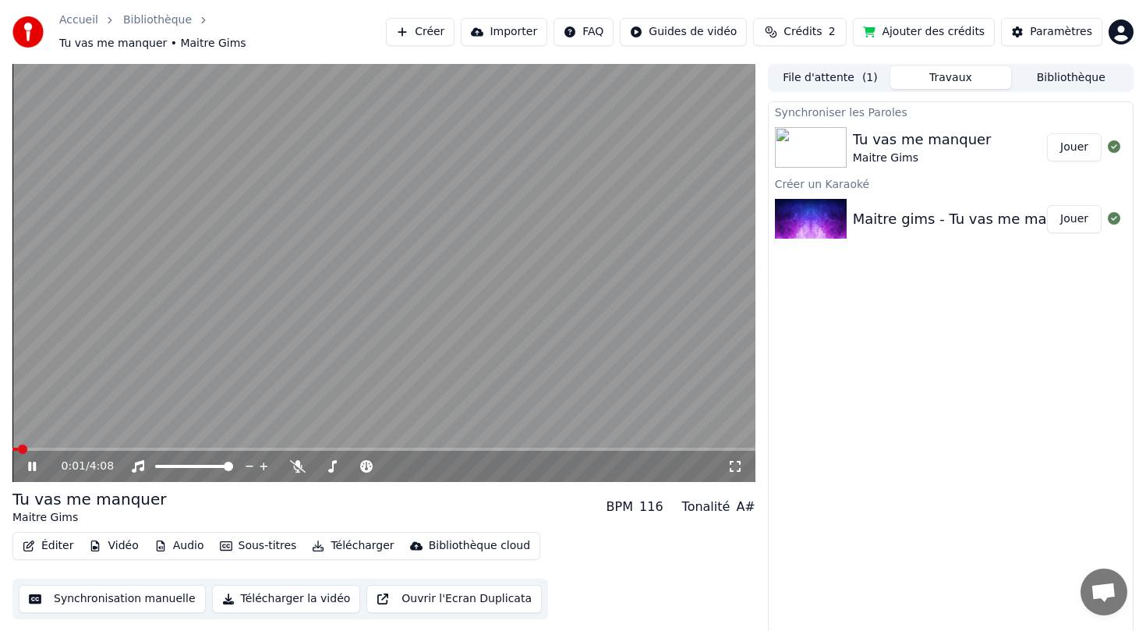
click at [34, 463] on icon at bounding box center [43, 466] width 37 height 12
click at [12, 444] on span at bounding box center [16, 448] width 9 height 9
click at [108, 585] on button "Synchronisation manuelle" at bounding box center [112, 599] width 187 height 28
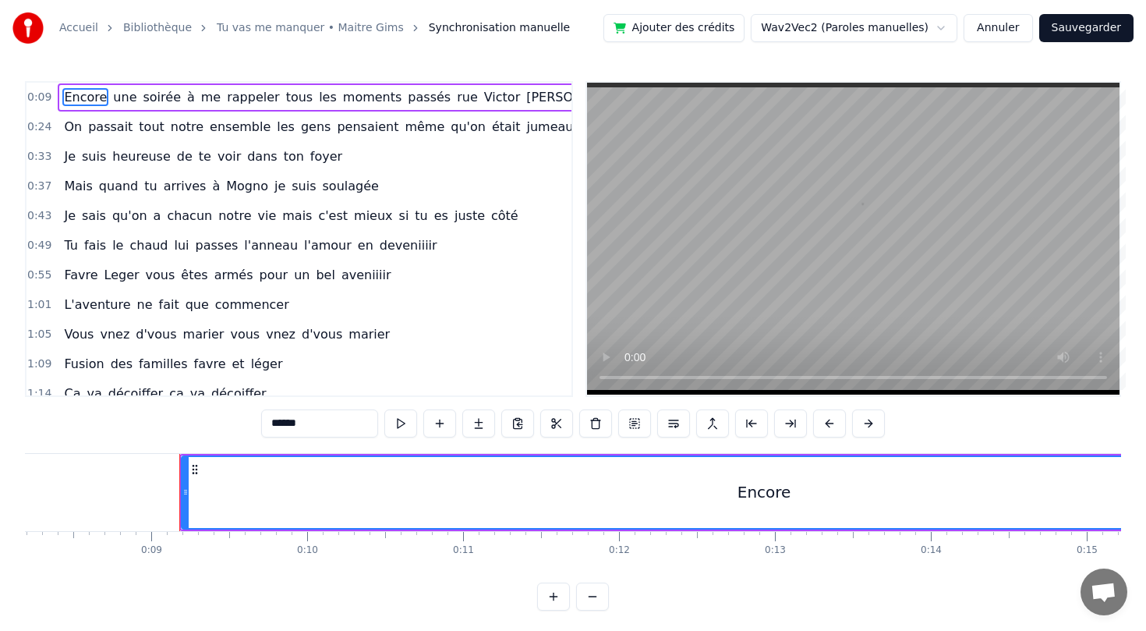
scroll to position [0, 1354]
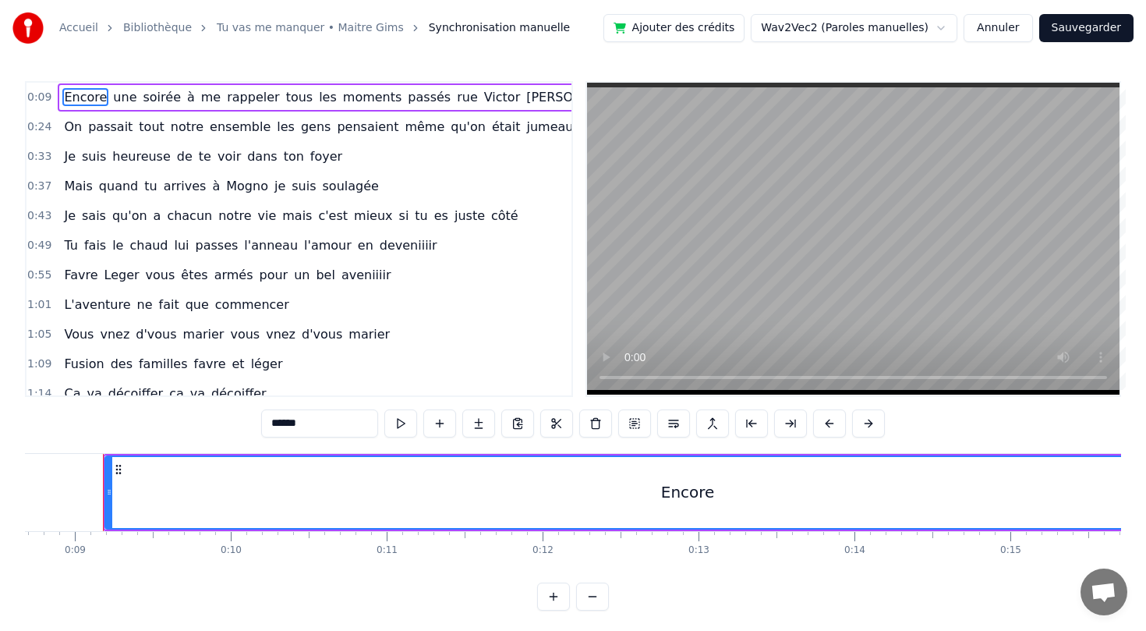
click at [1004, 38] on button "Annuler" at bounding box center [998, 28] width 69 height 28
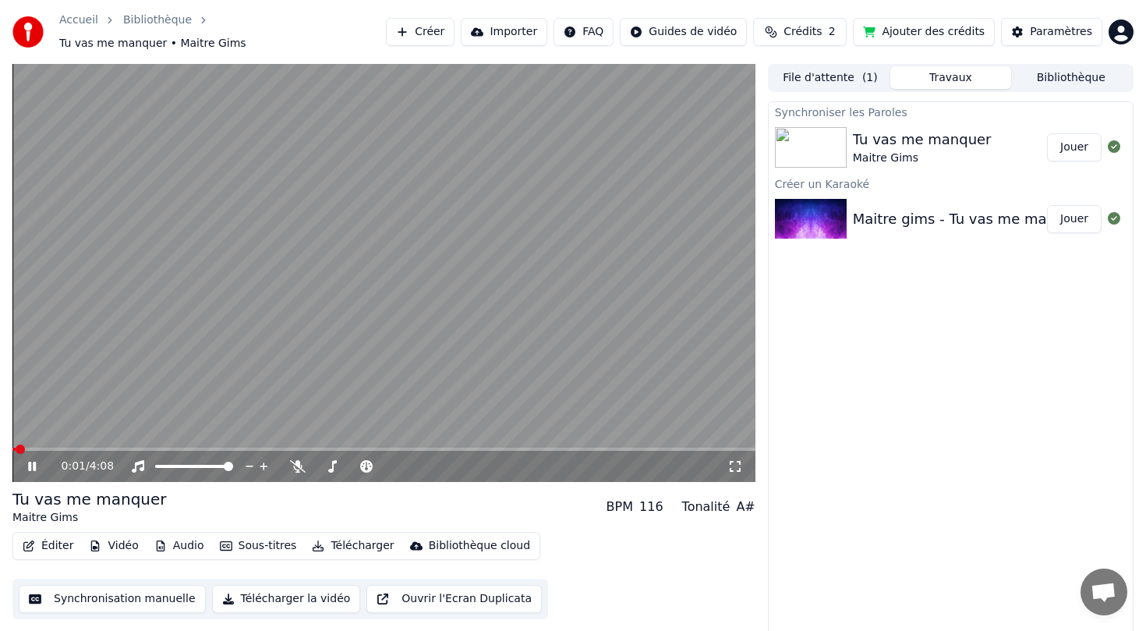
click at [41, 541] on button "Éditer" at bounding box center [47, 546] width 63 height 22
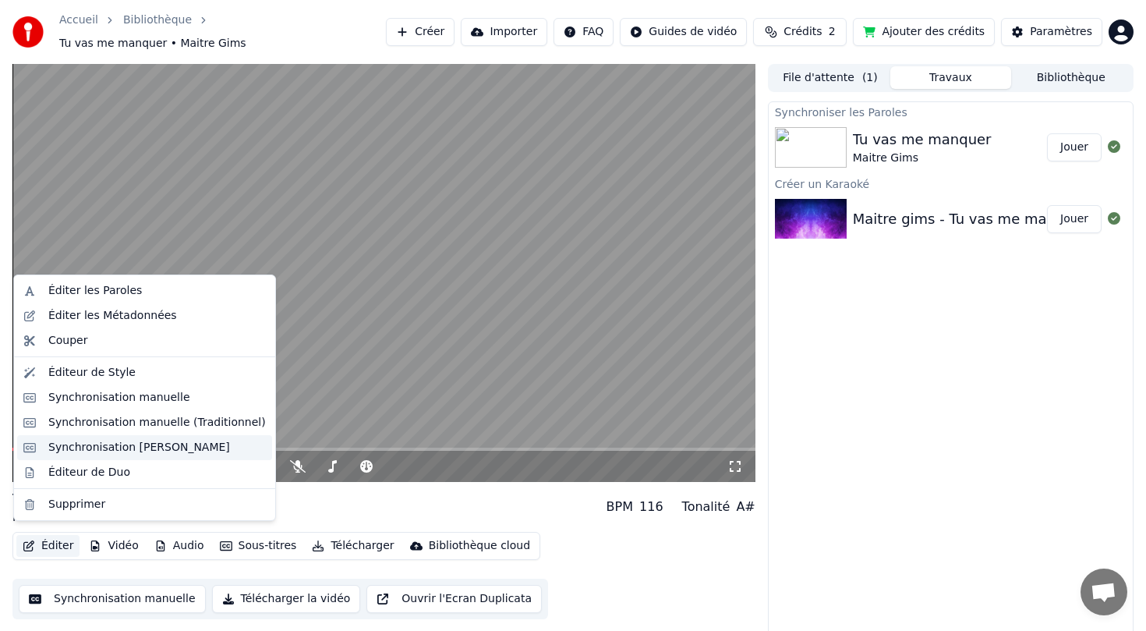
click at [138, 441] on div "Synchronisation [PERSON_NAME]" at bounding box center [139, 448] width 182 height 16
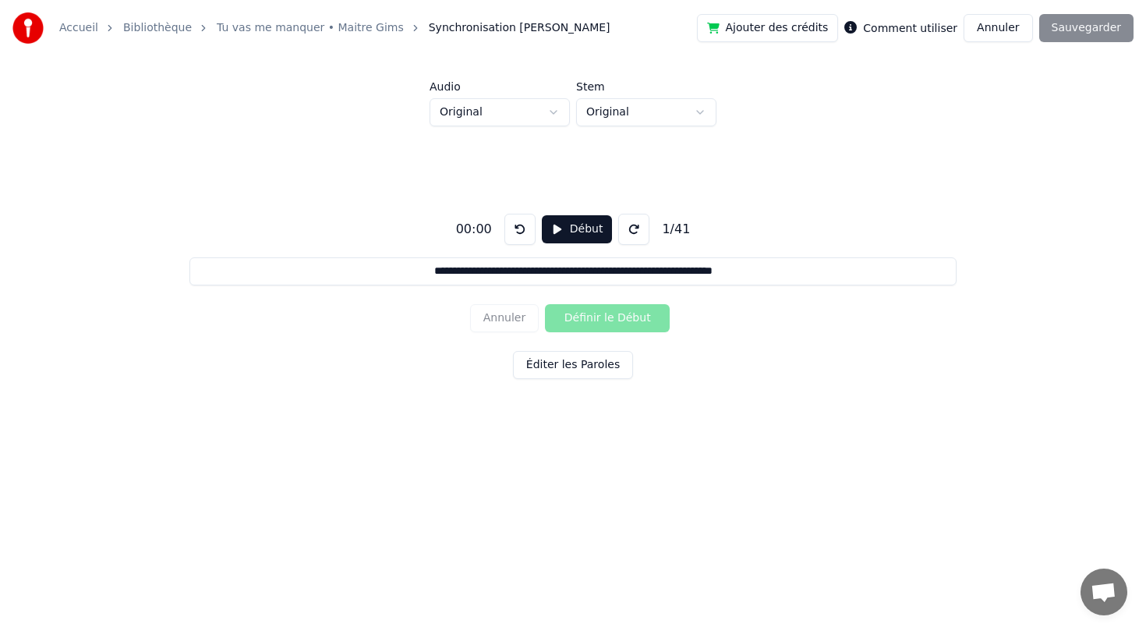
click at [574, 226] on button "Début" at bounding box center [577, 229] width 71 height 28
click at [630, 233] on button at bounding box center [633, 229] width 31 height 31
click at [589, 324] on button "Définir le Début" at bounding box center [607, 318] width 125 height 28
click at [614, 321] on button "Définir la Fin" at bounding box center [607, 318] width 125 height 28
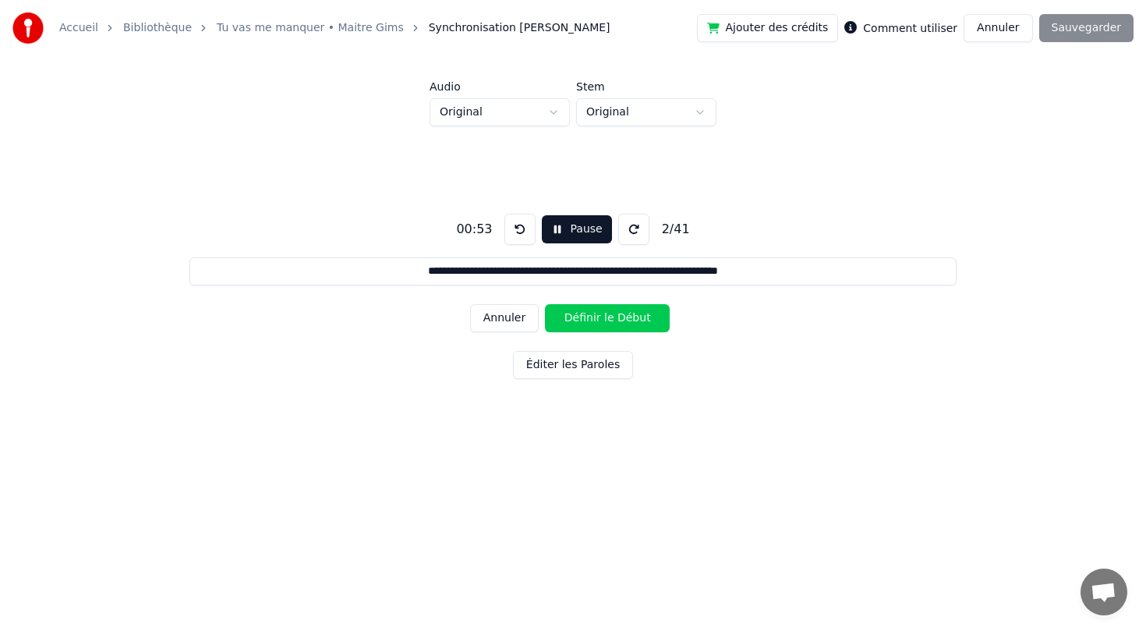
click at [614, 321] on button "Définir le Début" at bounding box center [607, 318] width 125 height 28
click at [632, 317] on button "Définir la Fin" at bounding box center [607, 318] width 125 height 28
click at [632, 317] on button "Définir le Début" at bounding box center [607, 318] width 125 height 28
click at [632, 317] on button "Définir la Fin" at bounding box center [607, 318] width 125 height 28
type input "**********"
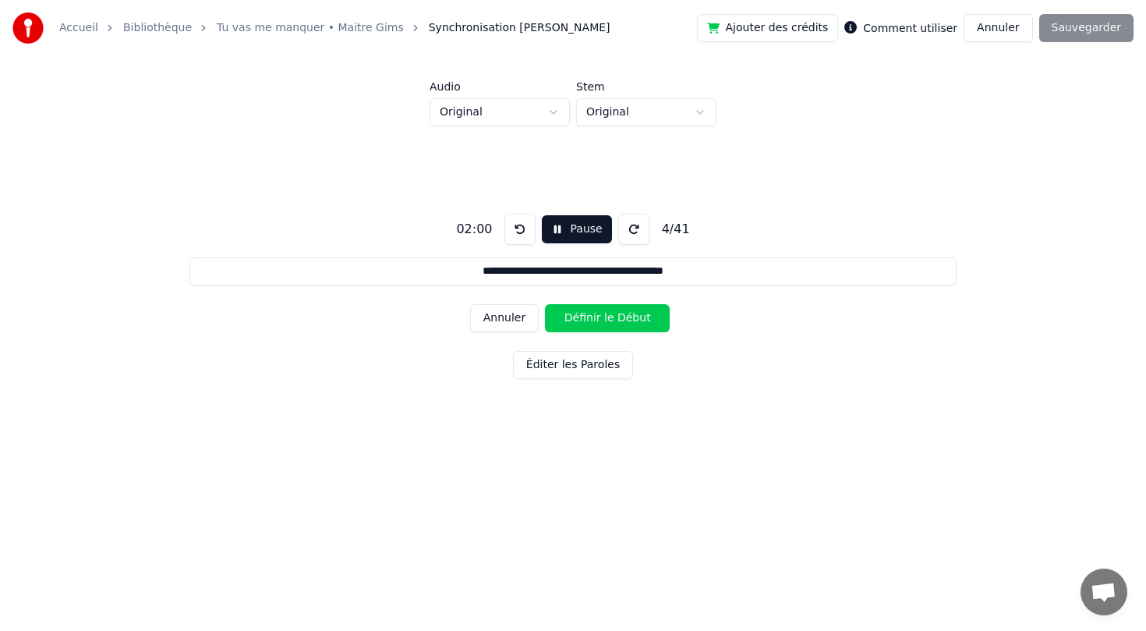
click at [630, 318] on button "Définir le Début" at bounding box center [607, 318] width 125 height 28
click at [984, 32] on button "Annuler" at bounding box center [998, 28] width 69 height 28
